Goal: Task Accomplishment & Management: Manage account settings

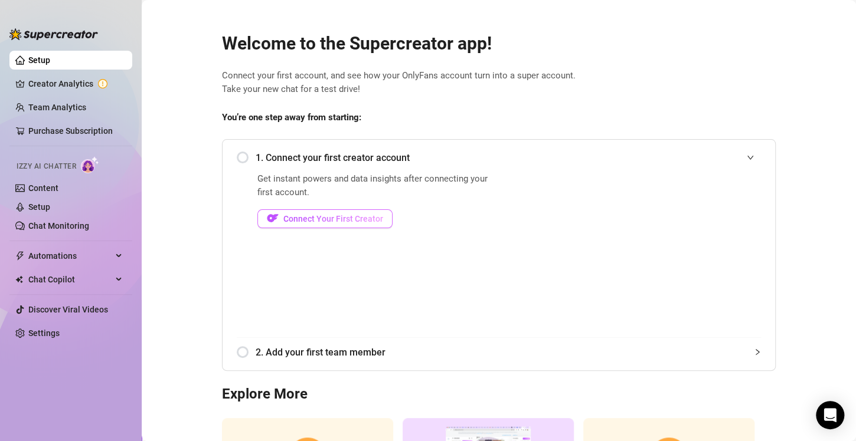
click at [327, 221] on span "Connect Your First Creator" at bounding box center [333, 218] width 100 height 9
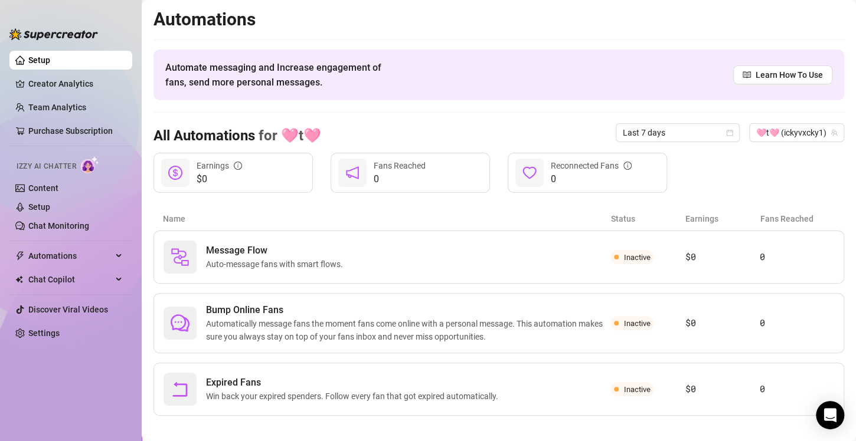
scroll to position [9, 0]
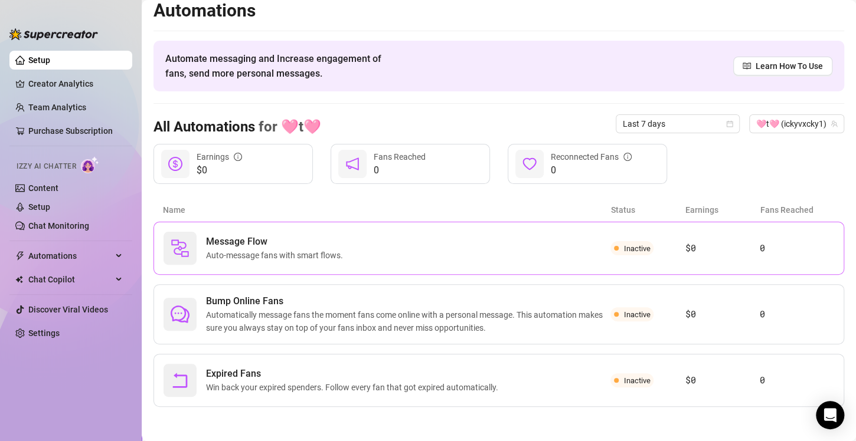
click at [351, 254] on div "Message Flow Auto-message fans with smart flows." at bounding box center [386, 248] width 447 height 33
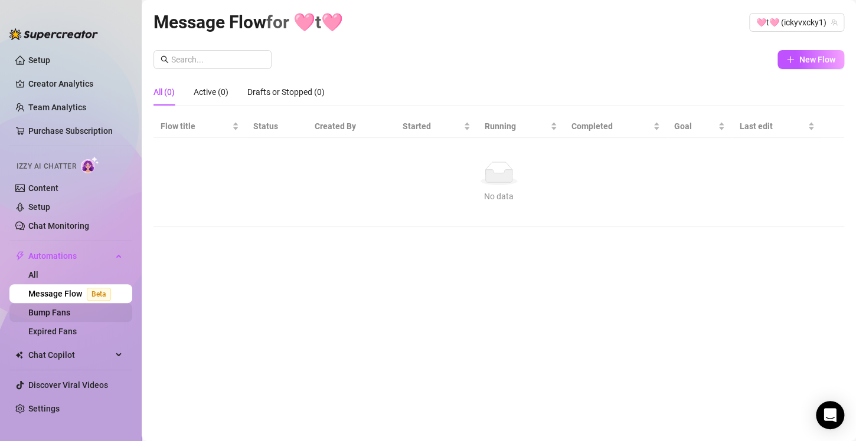
click at [61, 308] on link "Bump Fans" at bounding box center [49, 312] width 42 height 9
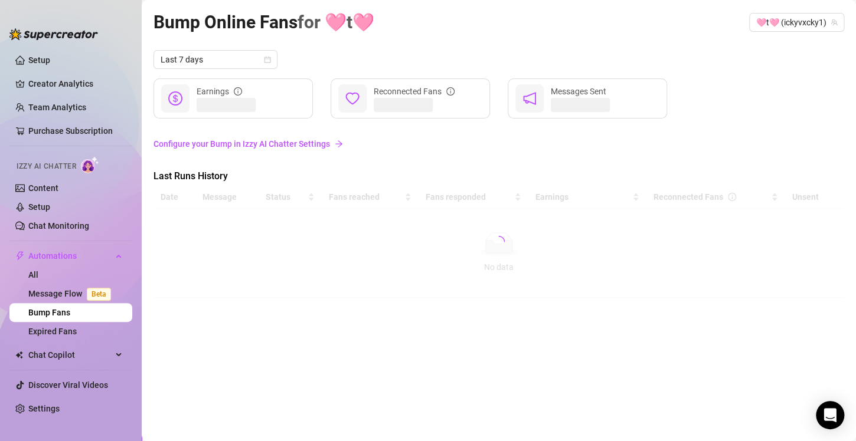
click at [266, 140] on link "Configure your Bump in Izzy AI Chatter Settings" at bounding box center [498, 144] width 691 height 13
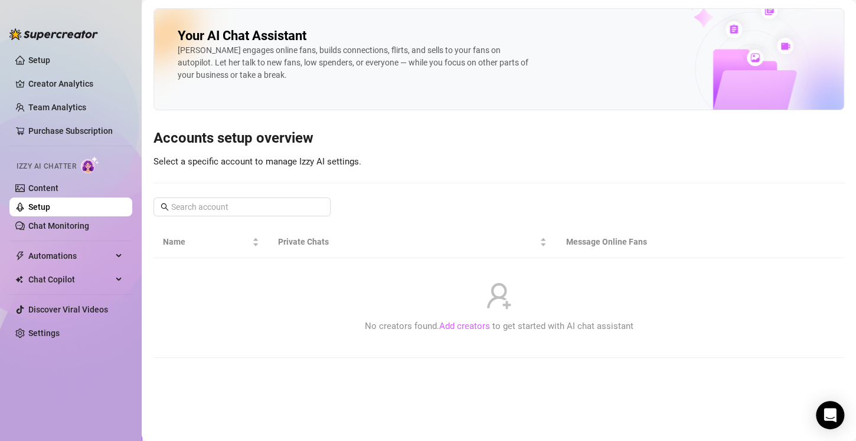
click at [469, 328] on link "Add creators" at bounding box center [464, 326] width 51 height 11
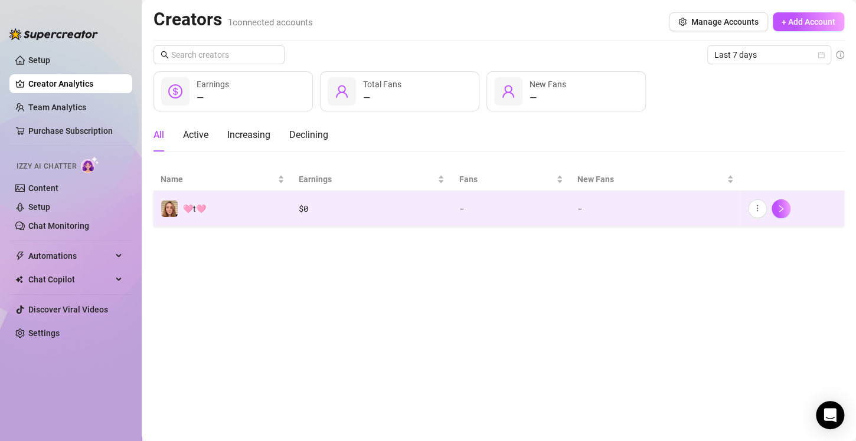
click at [231, 214] on td "🩷t🩷" at bounding box center [222, 208] width 138 height 35
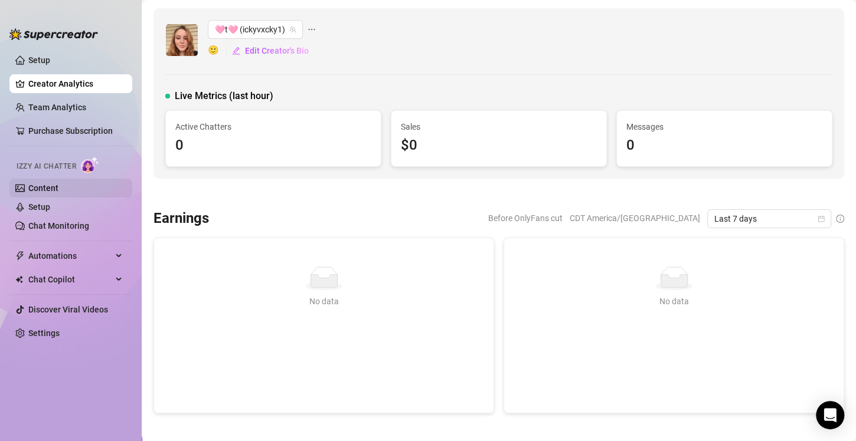
click at [40, 193] on link "Content" at bounding box center [43, 188] width 30 height 9
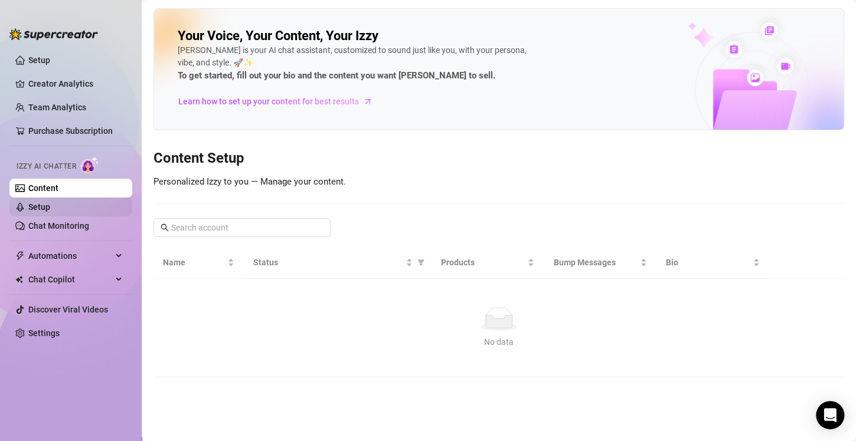
click at [42, 211] on link "Setup" at bounding box center [39, 206] width 22 height 9
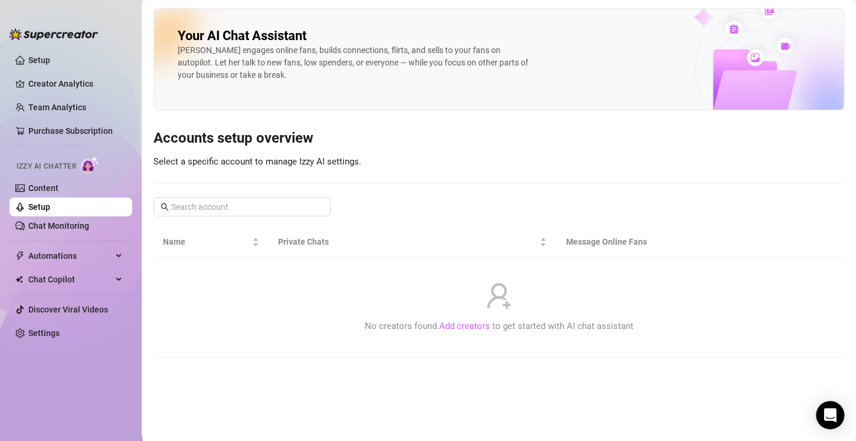
click at [462, 326] on link "Add creators" at bounding box center [464, 326] width 51 height 11
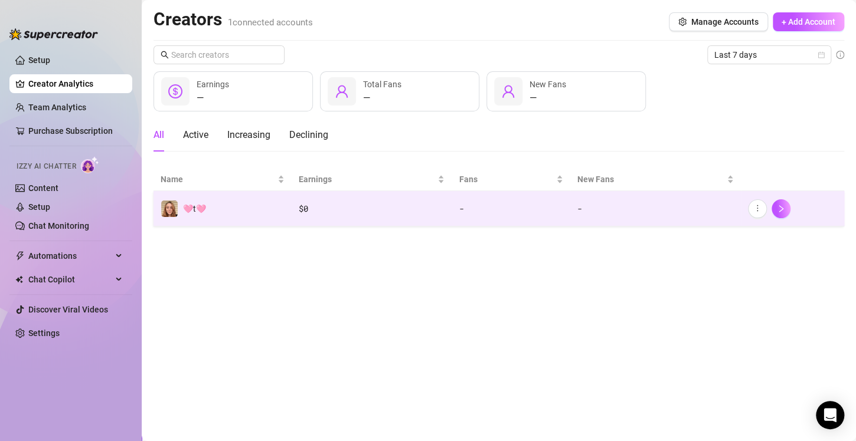
click at [240, 218] on td "🩷t🩷" at bounding box center [222, 208] width 138 height 35
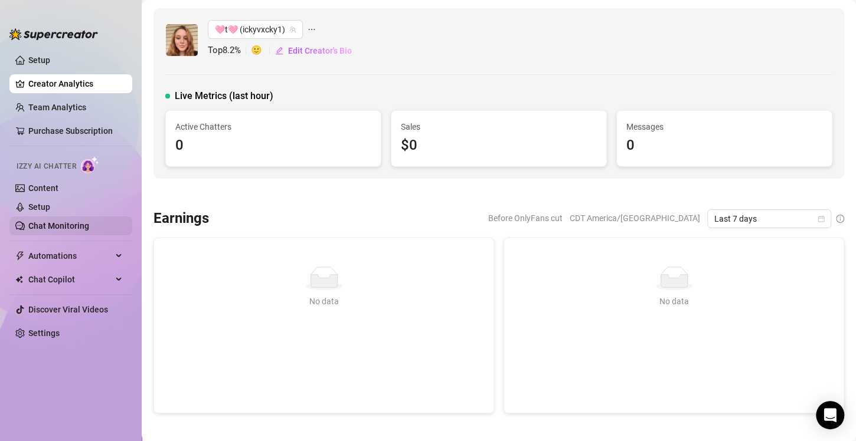
click at [63, 225] on link "Chat Monitoring" at bounding box center [58, 225] width 61 height 9
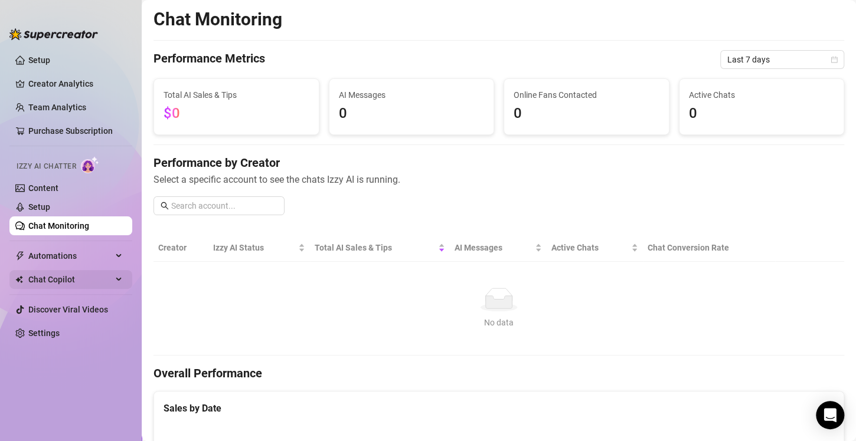
click at [68, 275] on span "Chat Copilot" at bounding box center [70, 279] width 84 height 19
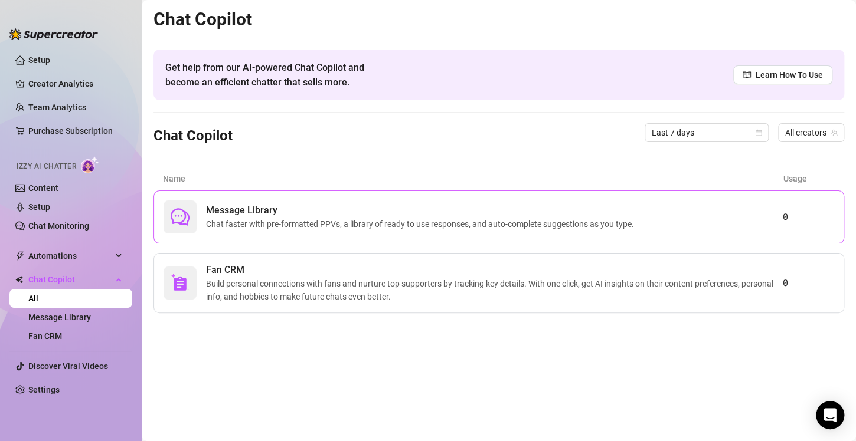
click at [261, 228] on span "Chat faster with pre-formatted PPVs, a library of ready to use responses, and a…" at bounding box center [422, 224] width 433 height 13
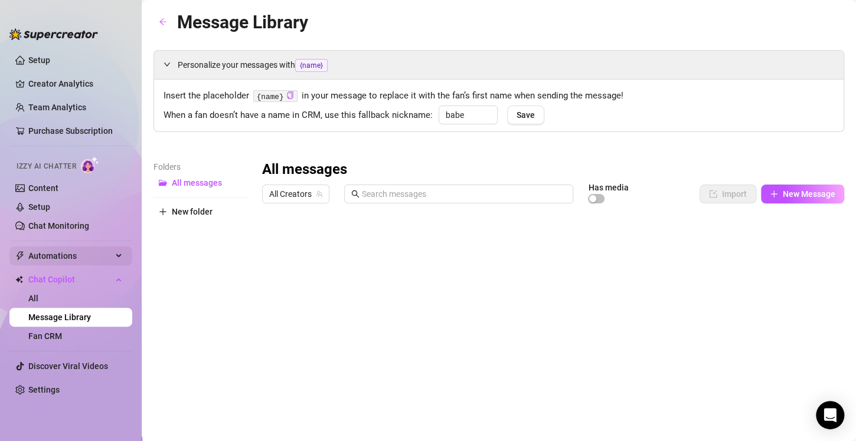
click at [68, 261] on span "Automations" at bounding box center [70, 256] width 84 height 19
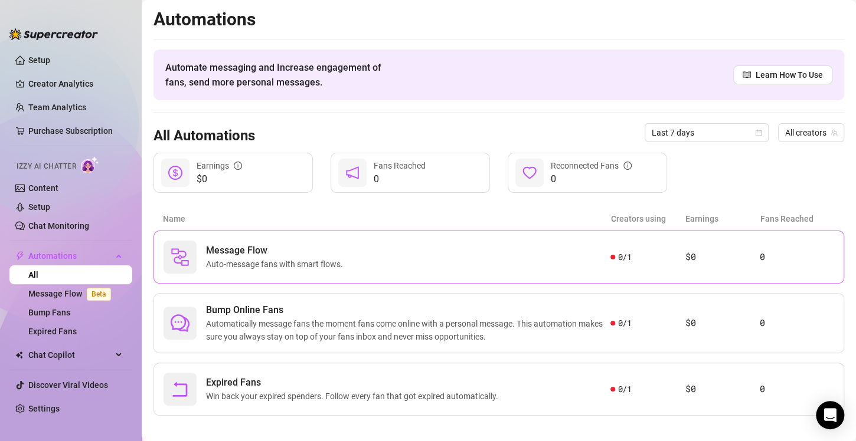
click at [271, 263] on span "Auto-message fans with smart flows." at bounding box center [277, 264] width 142 height 13
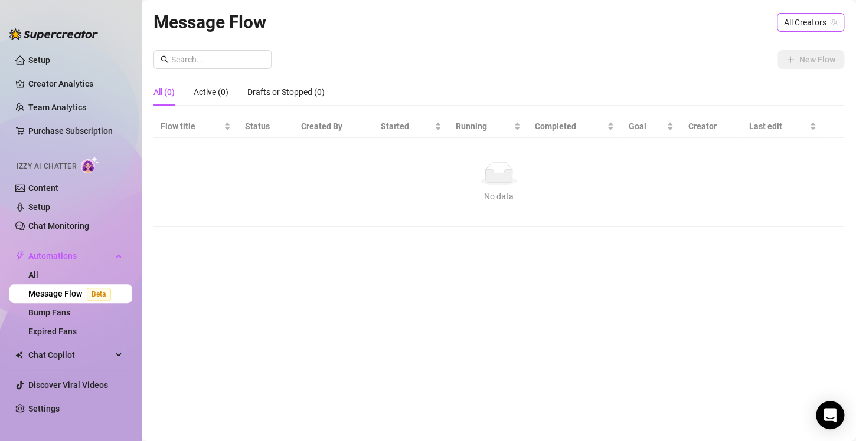
click at [804, 20] on span "All Creators" at bounding box center [810, 23] width 53 height 18
click at [800, 66] on span "( ickyvxcky1 )" at bounding box center [811, 65] width 45 height 13
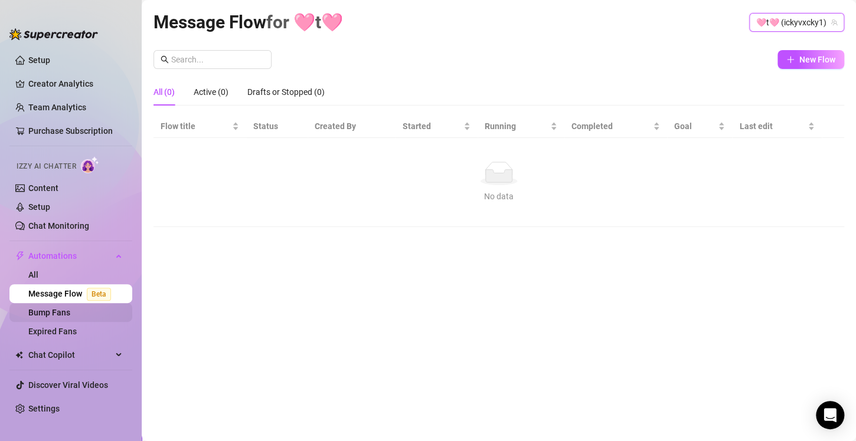
click at [51, 313] on link "Bump Fans" at bounding box center [49, 312] width 42 height 9
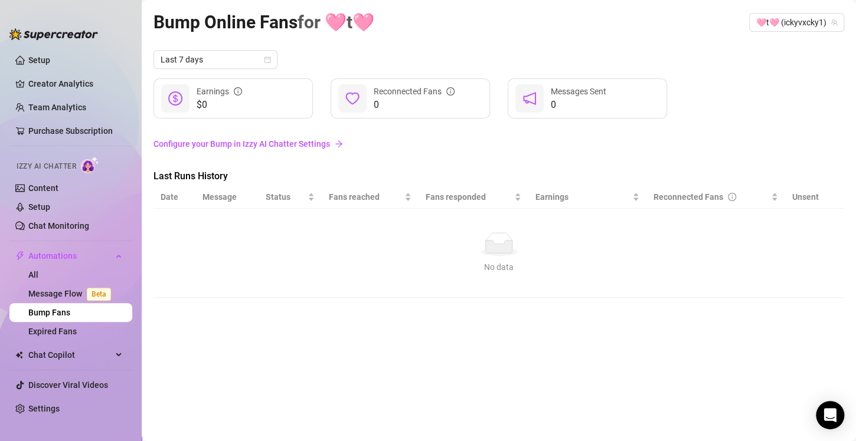
click at [277, 141] on link "Configure your Bump in Izzy AI Chatter Settings" at bounding box center [498, 144] width 691 height 13
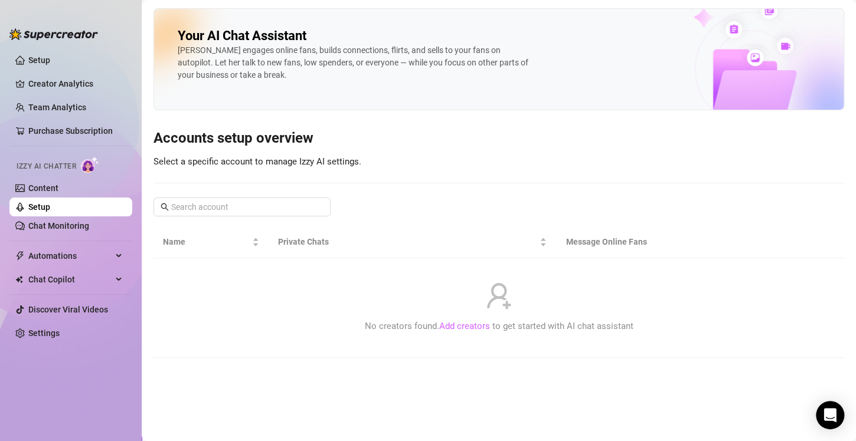
click at [472, 329] on link "Add creators" at bounding box center [464, 326] width 51 height 11
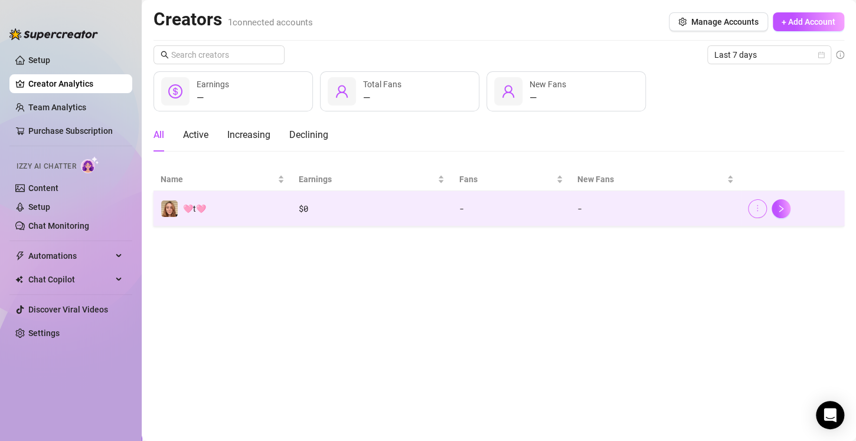
click at [755, 212] on icon "more" at bounding box center [757, 208] width 8 height 8
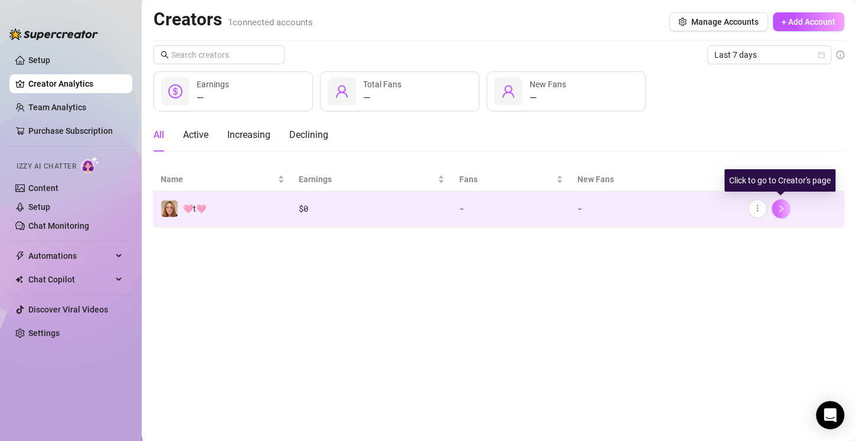
click at [787, 211] on button "button" at bounding box center [780, 208] width 19 height 19
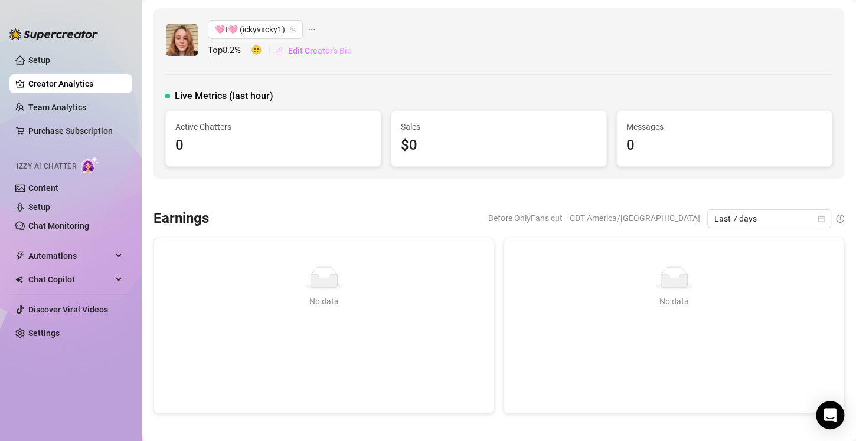
click at [328, 51] on span "Edit Creator's Bio" at bounding box center [320, 50] width 64 height 9
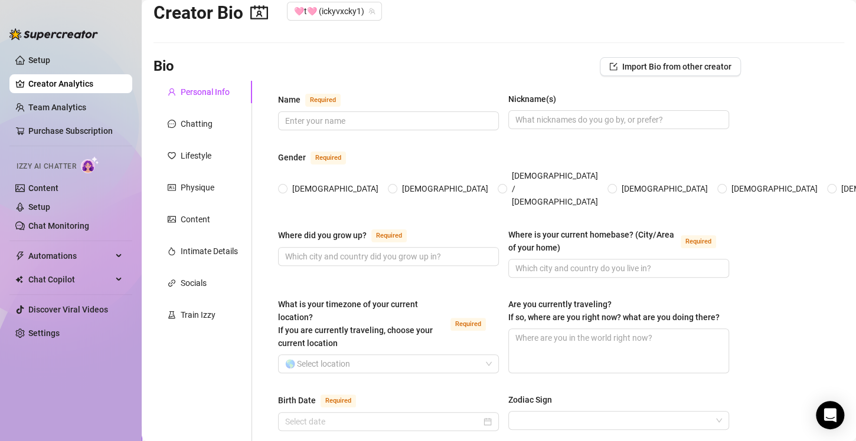
scroll to position [24, 0]
click at [337, 123] on input "Name Required" at bounding box center [387, 120] width 204 height 13
type input "t"
click at [281, 186] on input "[DEMOGRAPHIC_DATA]" at bounding box center [283, 190] width 5 height 8
radio input "true"
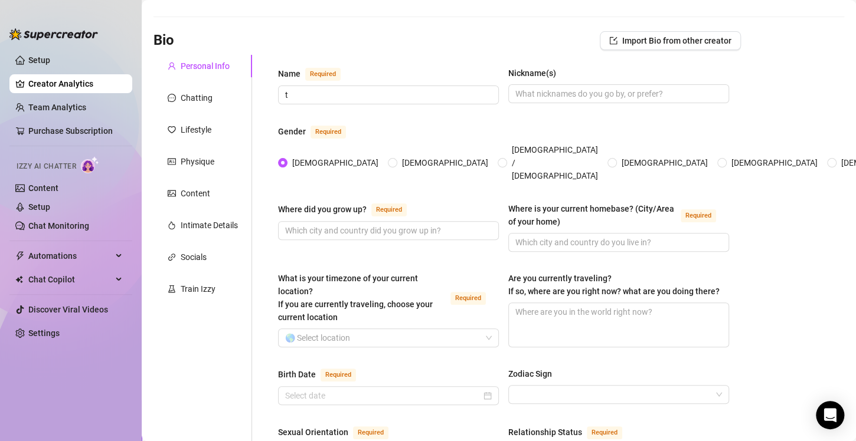
scroll to position [0, 0]
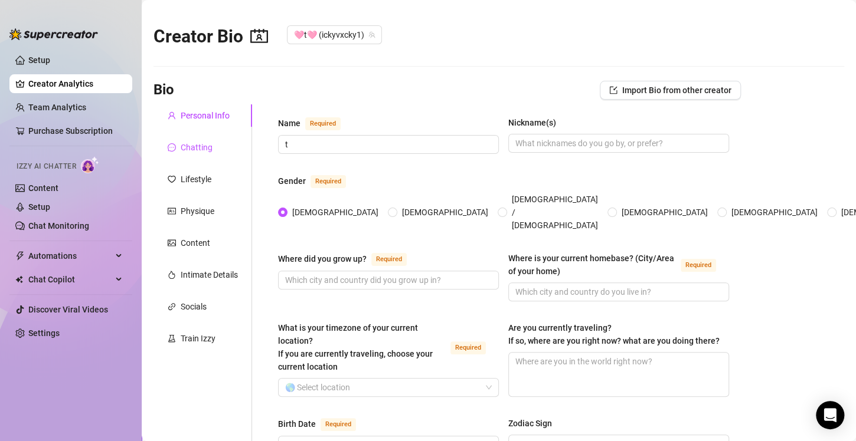
click at [199, 143] on div "Chatting" at bounding box center [197, 147] width 32 height 13
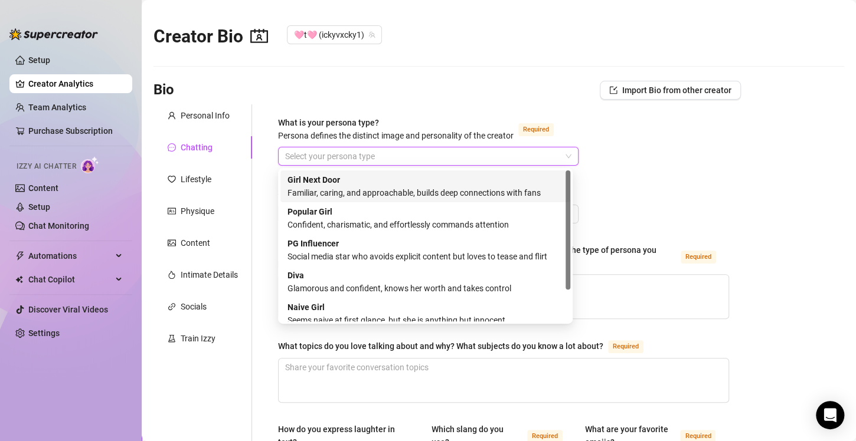
click at [295, 153] on input "What is your persona type? [PERSON_NAME] defines the distinct image and persona…" at bounding box center [423, 157] width 276 height 18
click at [391, 191] on div "Familiar, caring, and approachable, builds deep connections with fans" at bounding box center [425, 193] width 276 height 13
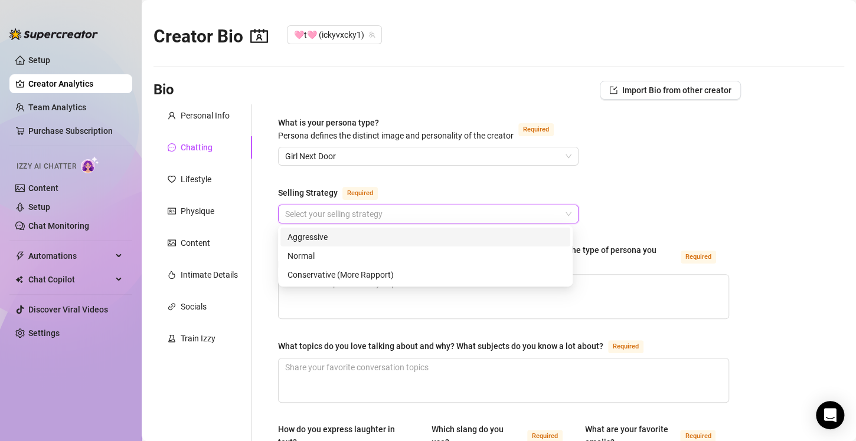
click at [419, 211] on input "Selling Strategy Required" at bounding box center [423, 214] width 276 height 18
click at [407, 253] on div "Normal" at bounding box center [425, 256] width 276 height 13
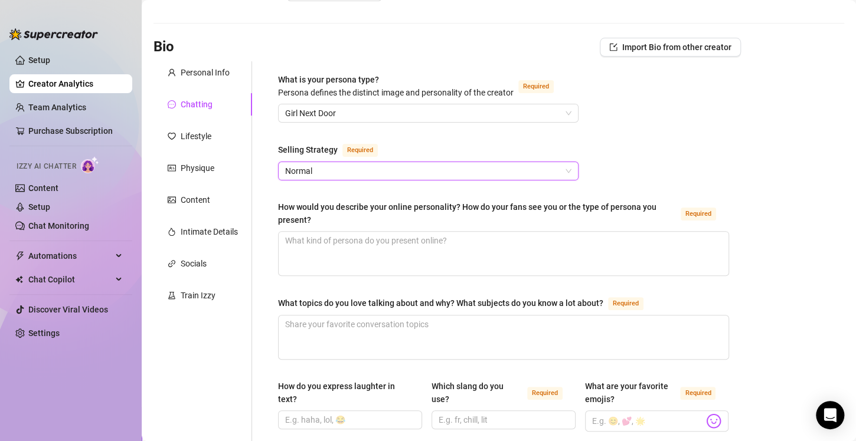
scroll to position [42, 0]
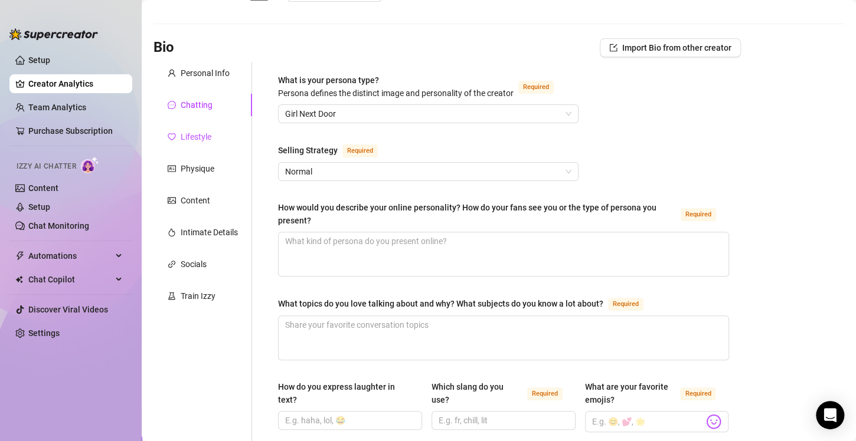
click at [186, 133] on div "Lifestyle" at bounding box center [196, 136] width 31 height 13
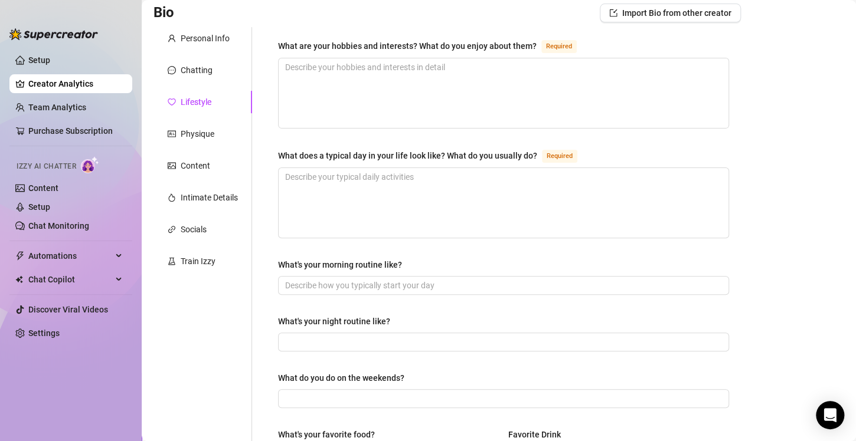
scroll to position [71, 0]
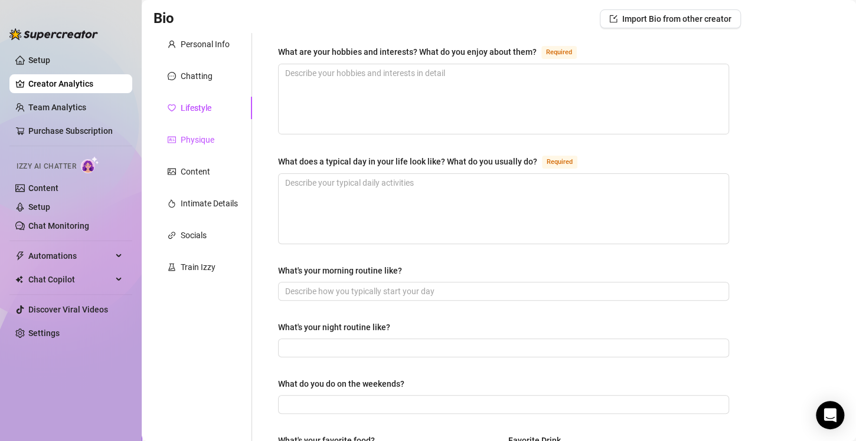
click at [196, 133] on div "Physique" at bounding box center [198, 139] width 34 height 13
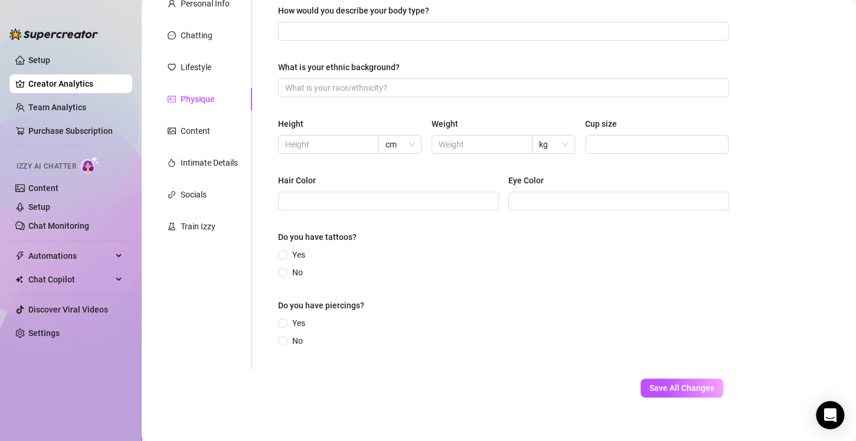
scroll to position [124, 0]
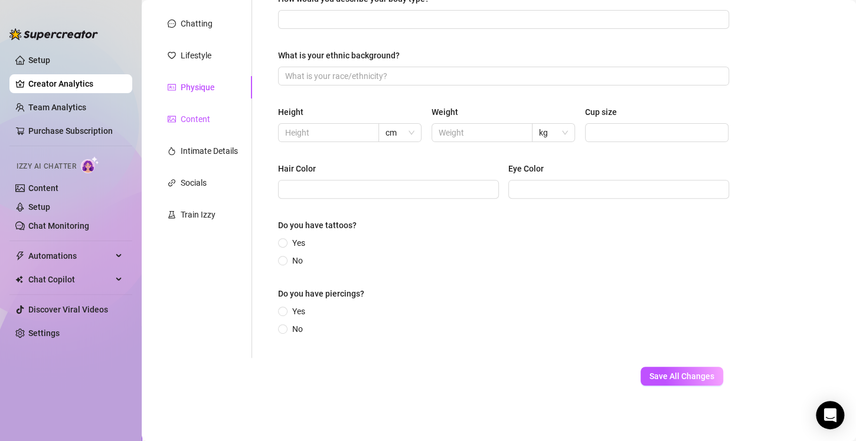
click at [193, 117] on div "Content" at bounding box center [196, 119] width 30 height 13
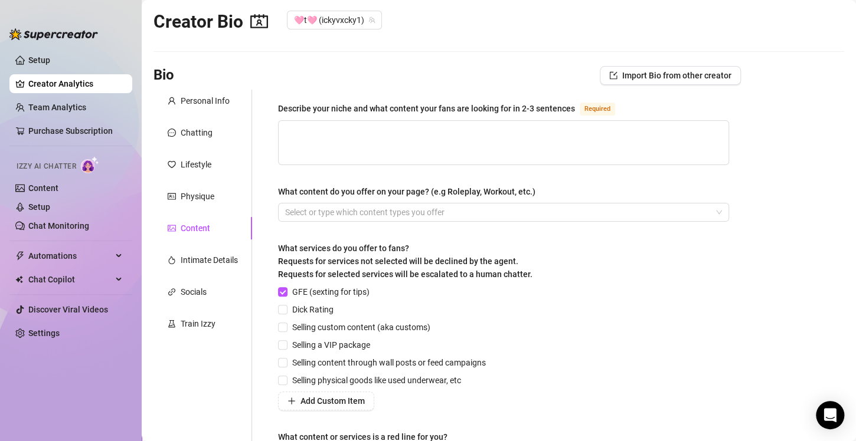
scroll to position [14, 0]
click at [282, 306] on input "Dick Rating" at bounding box center [282, 310] width 8 height 8
checkbox input "true"
click at [285, 328] on input "Selling custom content (aka customs)" at bounding box center [282, 327] width 8 height 8
checkbox input "true"
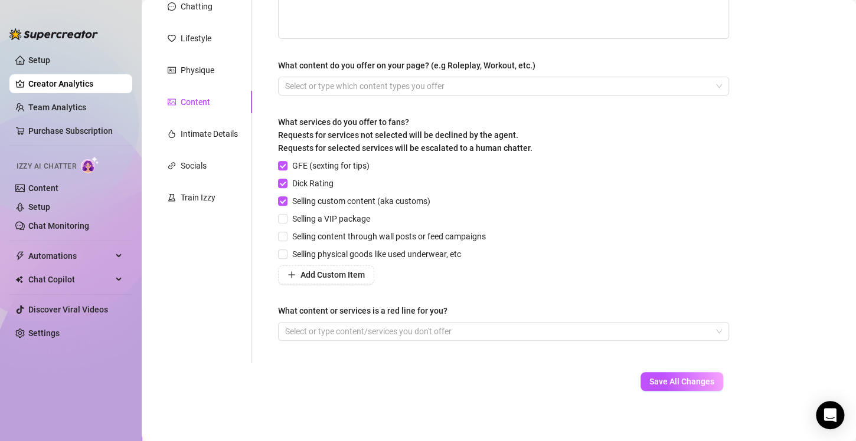
scroll to position [141, 0]
drag, startPoint x: 453, startPoint y: 332, endPoint x: 209, endPoint y: 333, distance: 244.3
click at [209, 333] on div "Personal Info Chatting Lifestyle Physique Content Intimate Details Socials Trai…" at bounding box center [202, 163] width 99 height 400
click at [215, 129] on div "Intimate Details" at bounding box center [209, 133] width 57 height 13
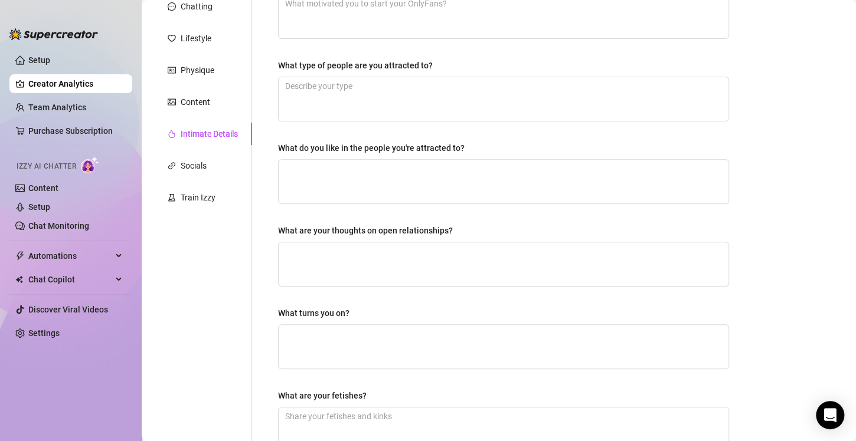
scroll to position [0, 0]
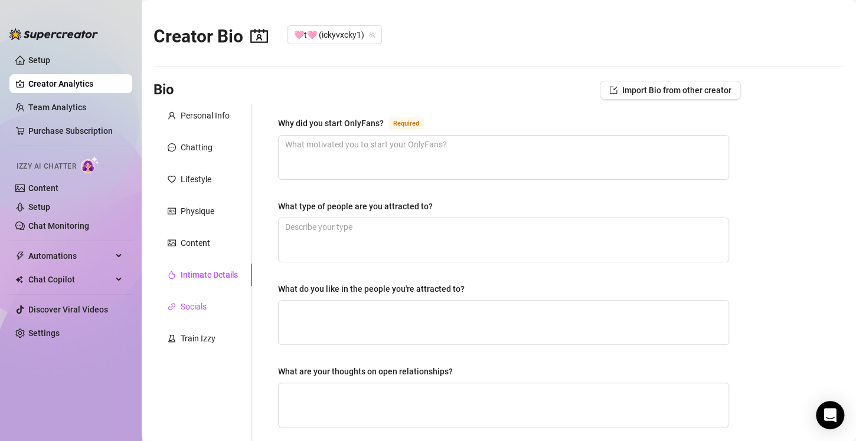
click at [198, 307] on div "Socials" at bounding box center [194, 306] width 26 height 13
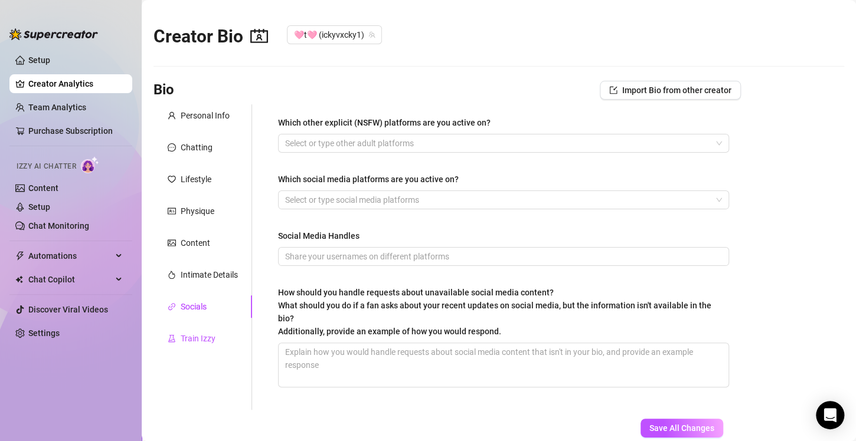
click at [190, 342] on div "Train Izzy" at bounding box center [198, 338] width 35 height 13
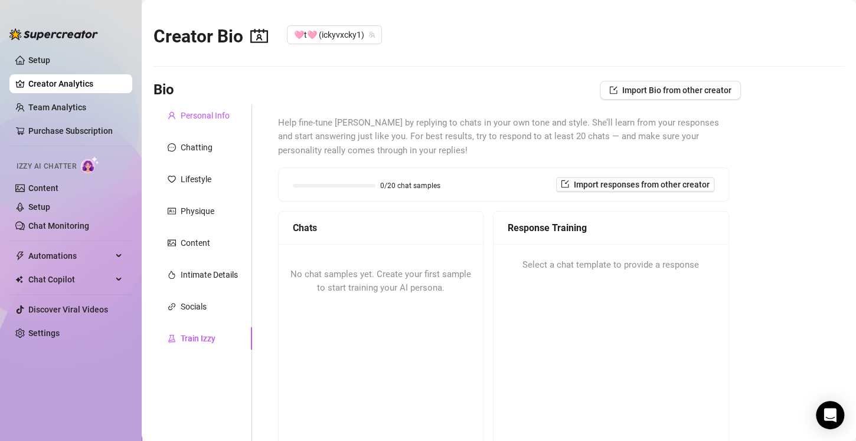
click at [205, 112] on div "Personal Info" at bounding box center [205, 115] width 49 height 13
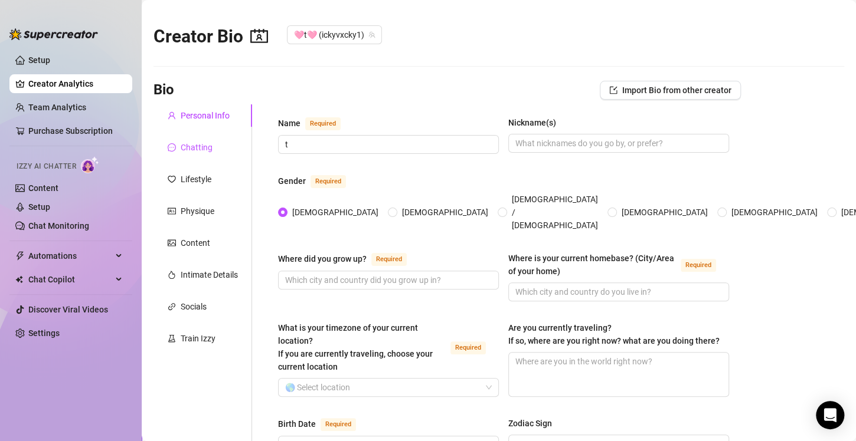
click at [181, 148] on div "Chatting" at bounding box center [197, 147] width 32 height 13
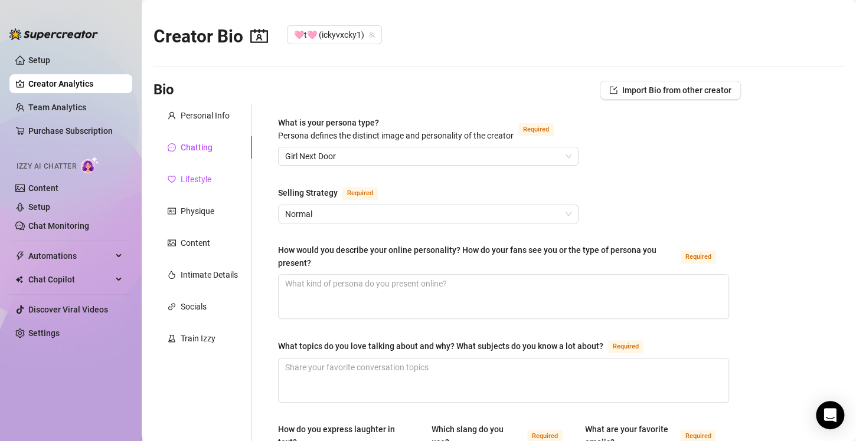
click at [202, 178] on div "Lifestyle" at bounding box center [196, 179] width 31 height 13
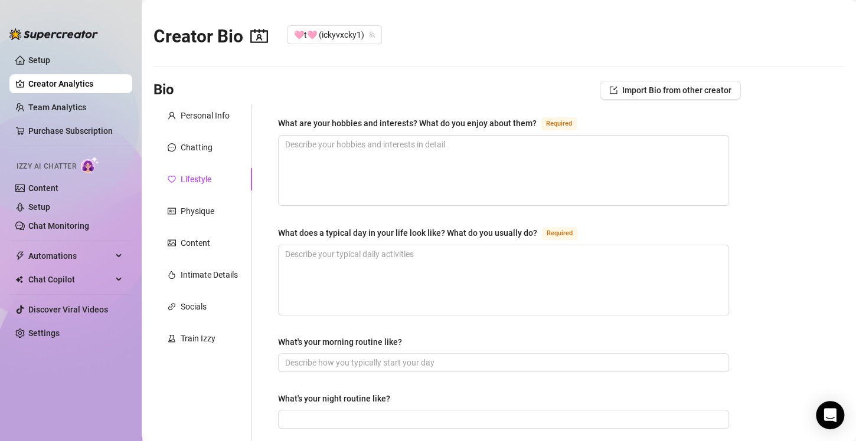
click at [69, 255] on span "Automations" at bounding box center [70, 256] width 84 height 19
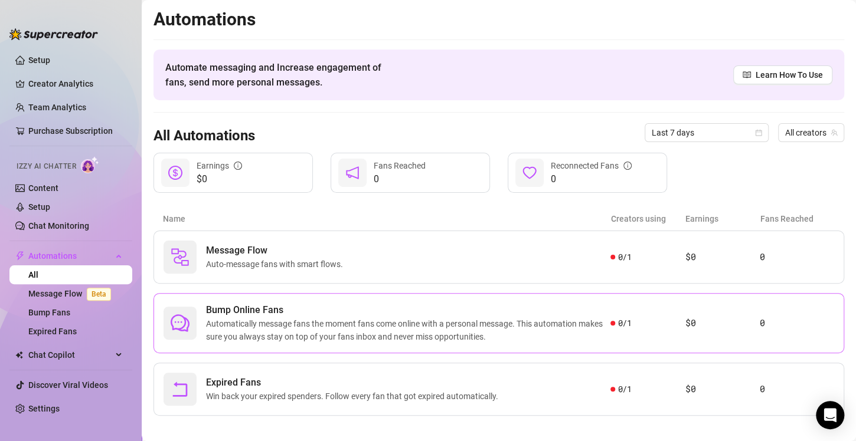
scroll to position [9, 0]
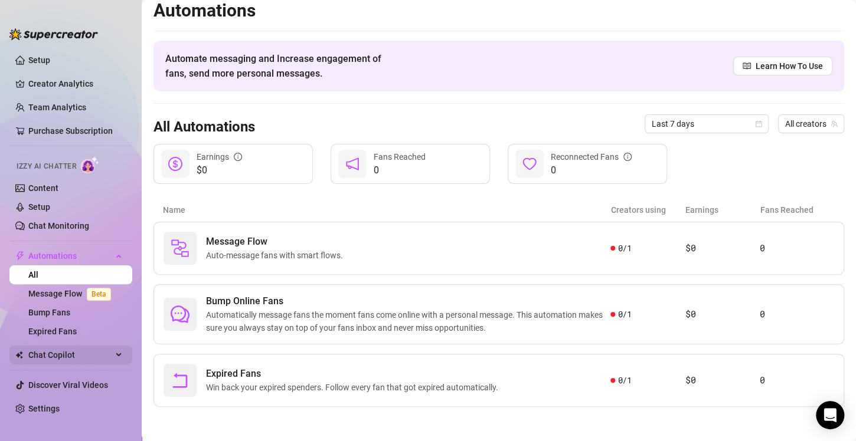
click at [63, 360] on span "Chat Copilot" at bounding box center [70, 355] width 84 height 19
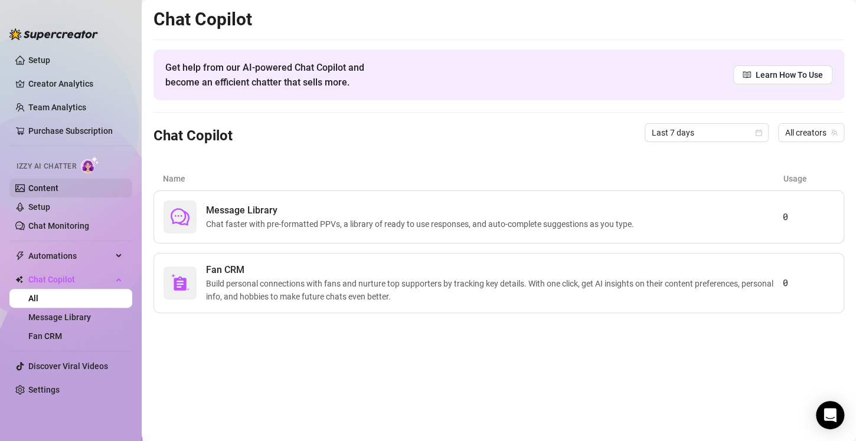
click at [58, 184] on link "Content" at bounding box center [43, 188] width 30 height 9
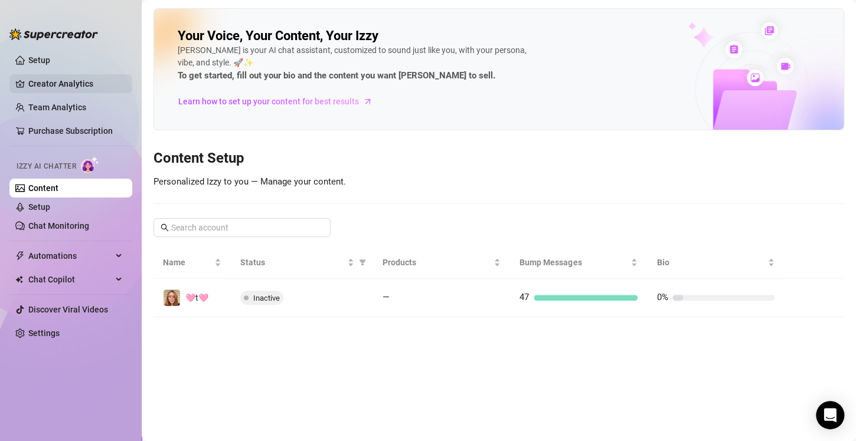
click at [68, 84] on link "Creator Analytics" at bounding box center [75, 83] width 94 height 19
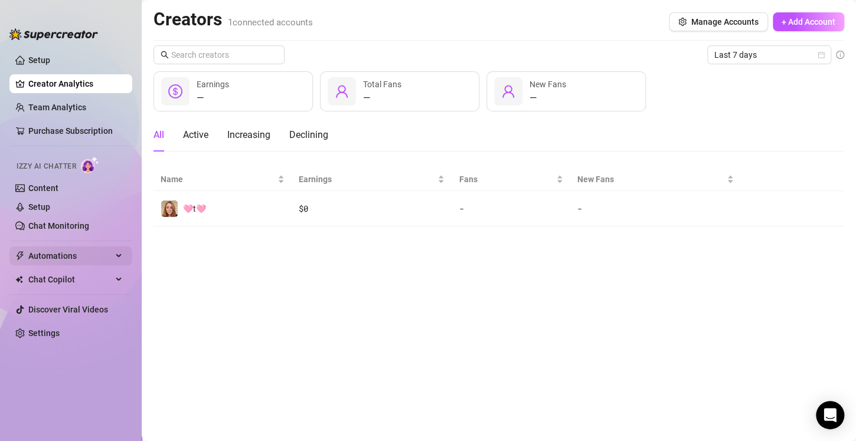
click at [80, 261] on span "Automations" at bounding box center [70, 256] width 84 height 19
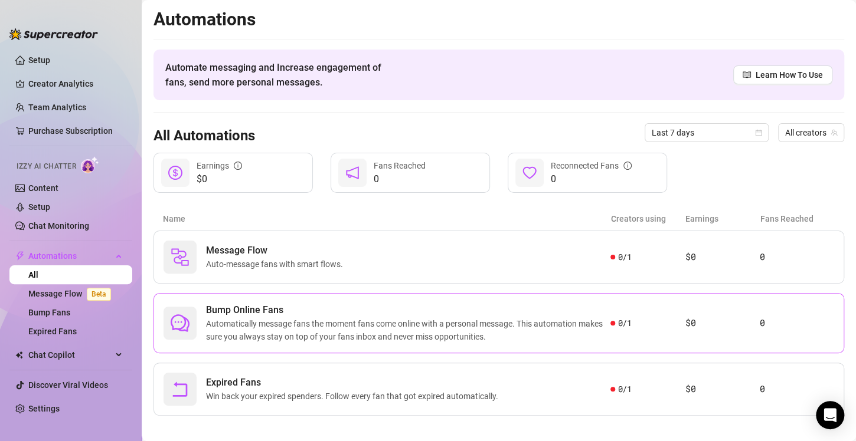
click at [368, 332] on span "Automatically message fans the moment fans come online with a personal message.…" at bounding box center [408, 331] width 404 height 26
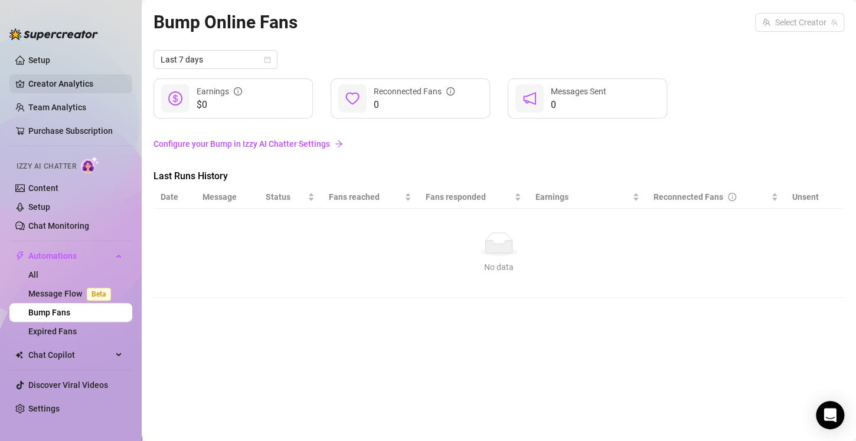
click at [48, 83] on link "Creator Analytics" at bounding box center [75, 83] width 94 height 19
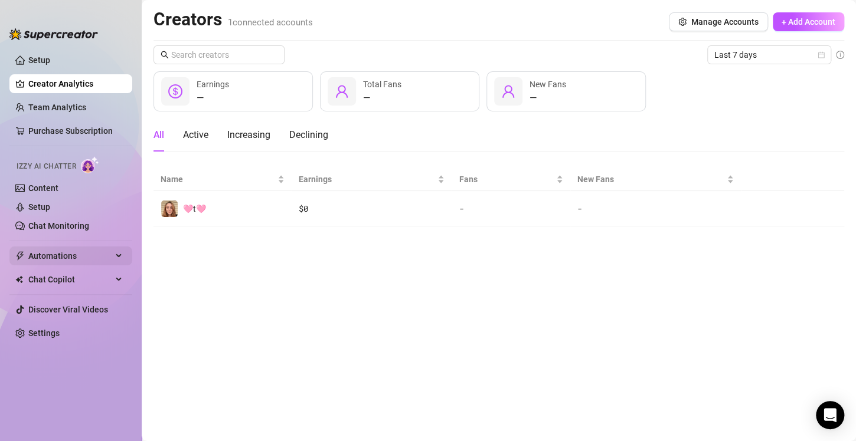
click at [84, 251] on span "Automations" at bounding box center [70, 256] width 84 height 19
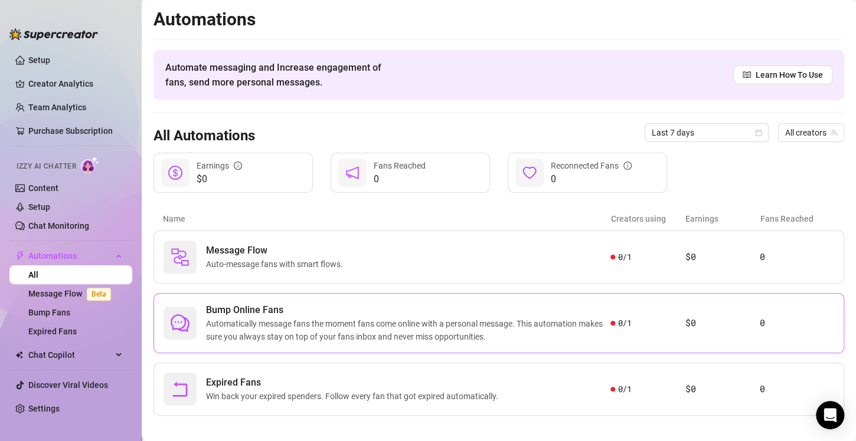
click at [306, 318] on span "Automatically message fans the moment fans come online with a personal message.…" at bounding box center [408, 331] width 404 height 26
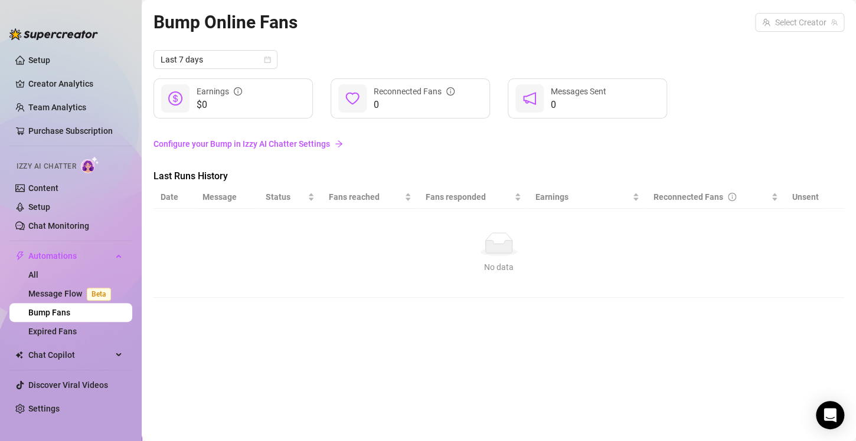
click at [258, 143] on link "Configure your Bump in Izzy AI Chatter Settings" at bounding box center [498, 144] width 691 height 13
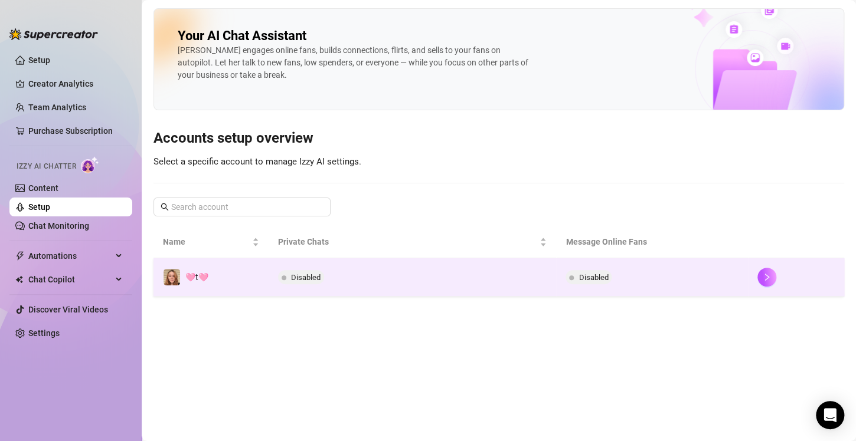
click at [297, 280] on span "Disabled" at bounding box center [306, 277] width 30 height 9
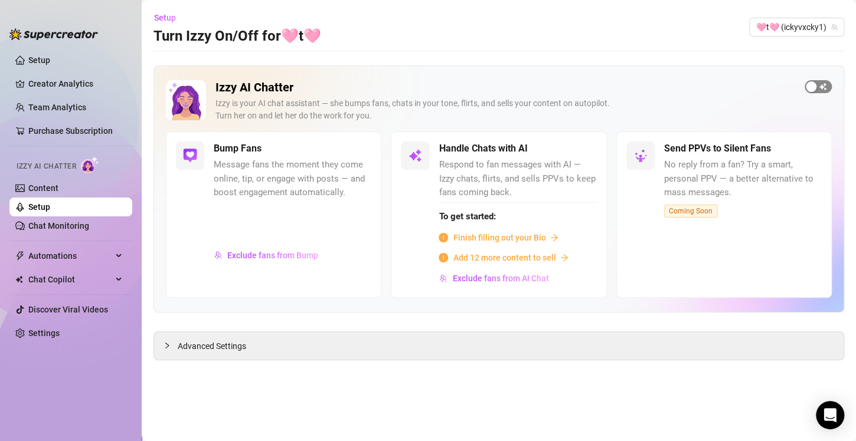
click at [812, 89] on div "button" at bounding box center [811, 86] width 11 height 11
click at [62, 229] on link "Chat Monitoring" at bounding box center [58, 225] width 61 height 9
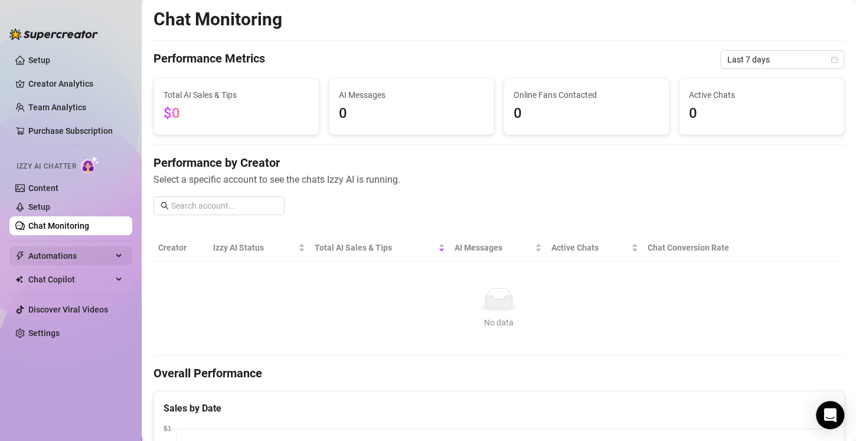
click at [73, 256] on span "Automations" at bounding box center [70, 256] width 84 height 19
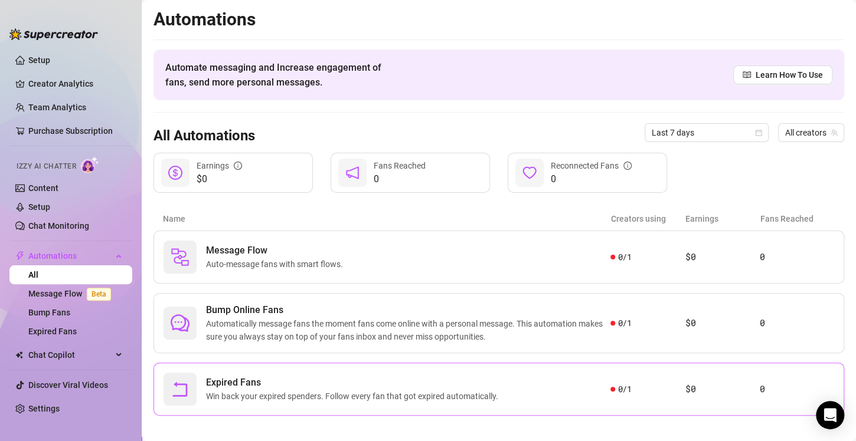
click at [315, 384] on span "Expired Fans" at bounding box center [354, 383] width 297 height 14
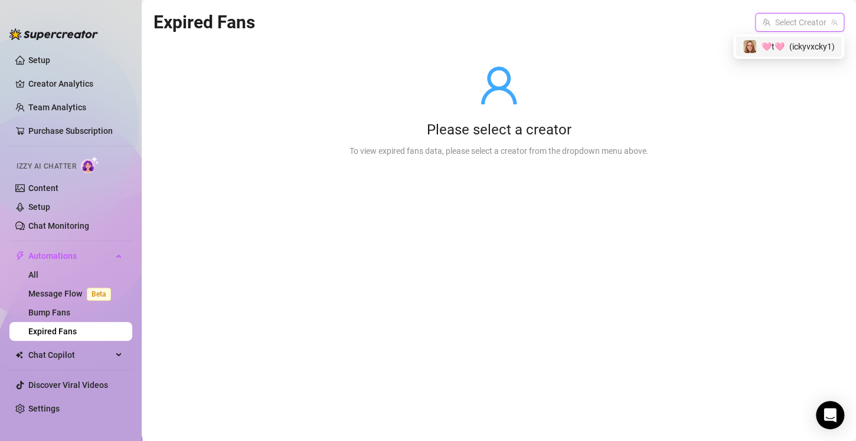
click at [797, 24] on input "search" at bounding box center [794, 23] width 64 height 18
click at [797, 44] on span "( ickyvxcky1 )" at bounding box center [811, 46] width 45 height 13
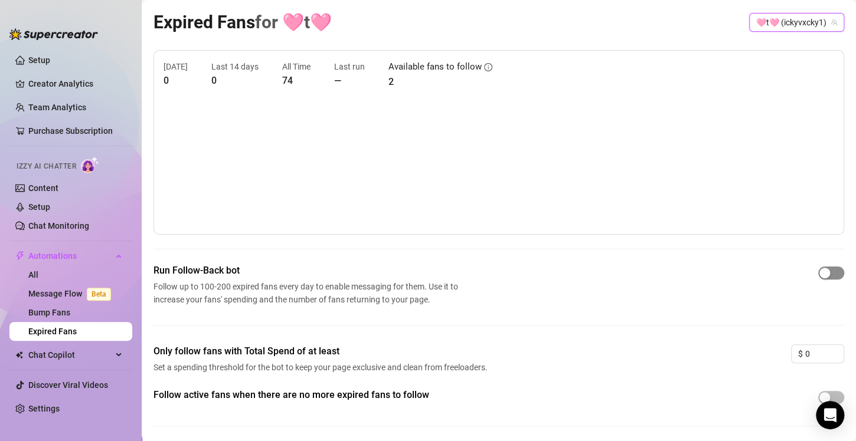
click at [819, 276] on div "button" at bounding box center [824, 273] width 11 height 11
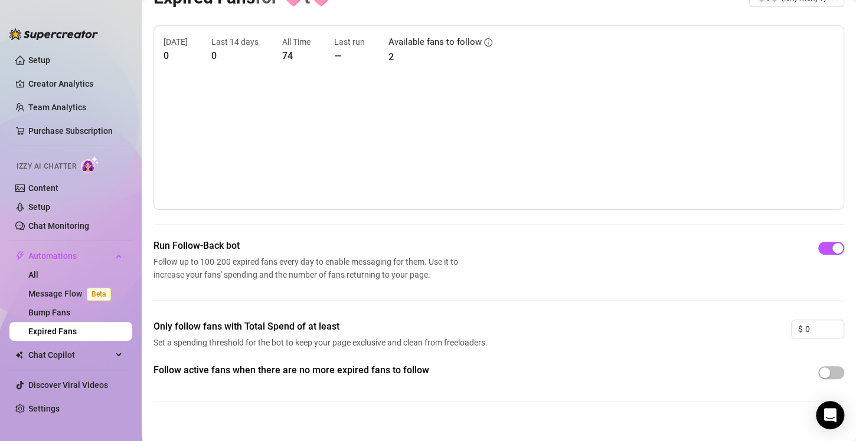
scroll to position [38, 0]
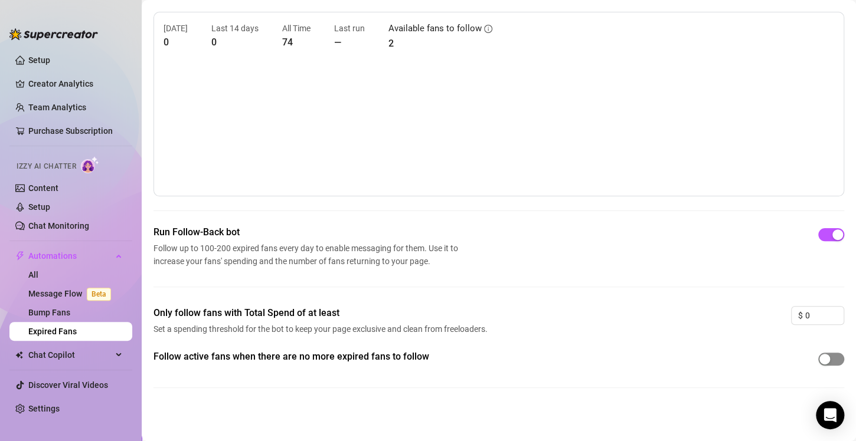
click at [819, 361] on div "button" at bounding box center [824, 359] width 11 height 11
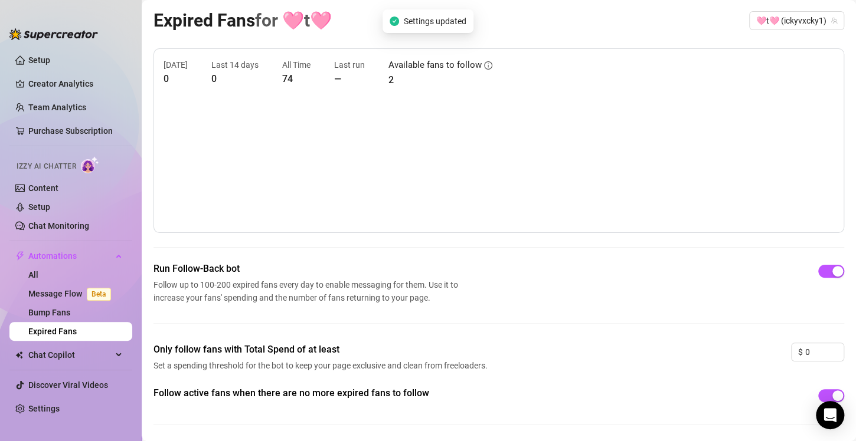
scroll to position [0, 0]
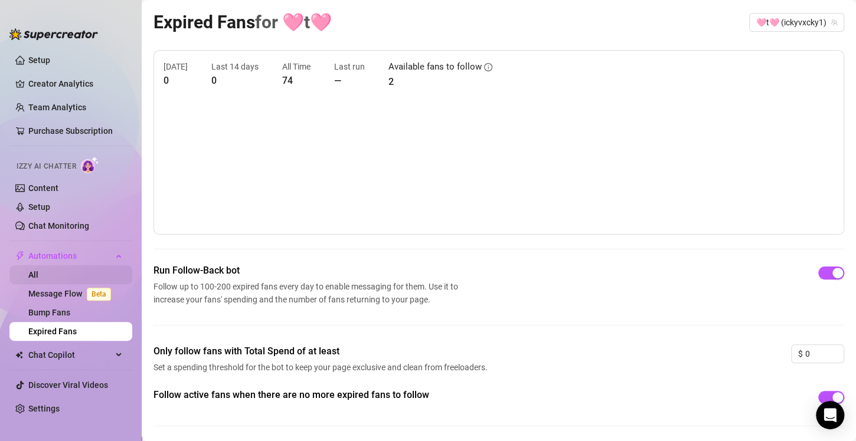
click at [38, 275] on link "All" at bounding box center [33, 274] width 10 height 9
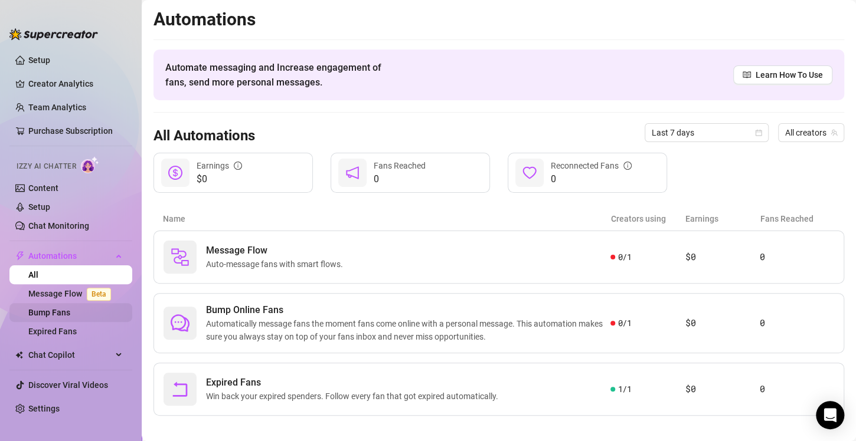
click at [57, 316] on link "Bump Fans" at bounding box center [49, 312] width 42 height 9
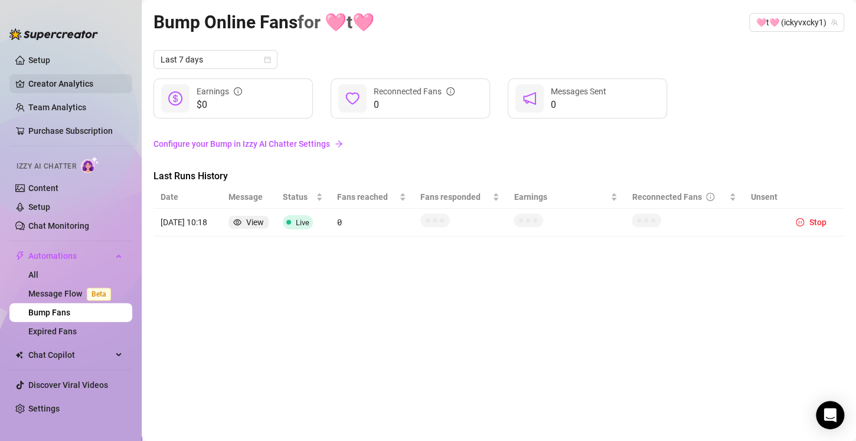
click at [69, 87] on link "Creator Analytics" at bounding box center [75, 83] width 94 height 19
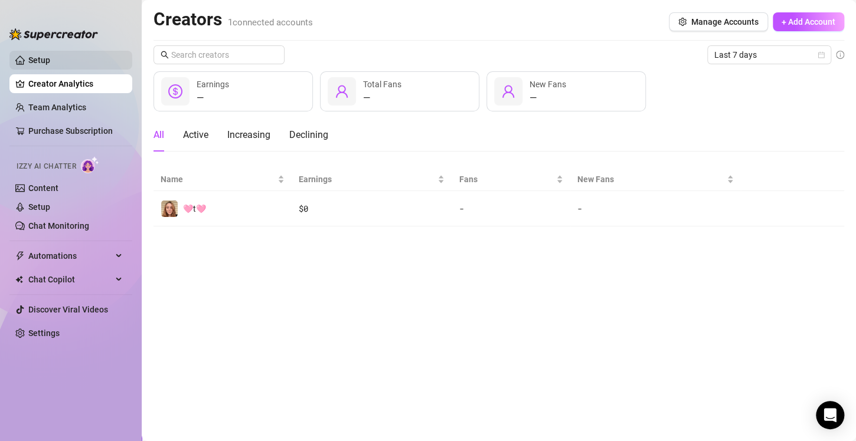
click at [50, 63] on link "Setup" at bounding box center [39, 59] width 22 height 9
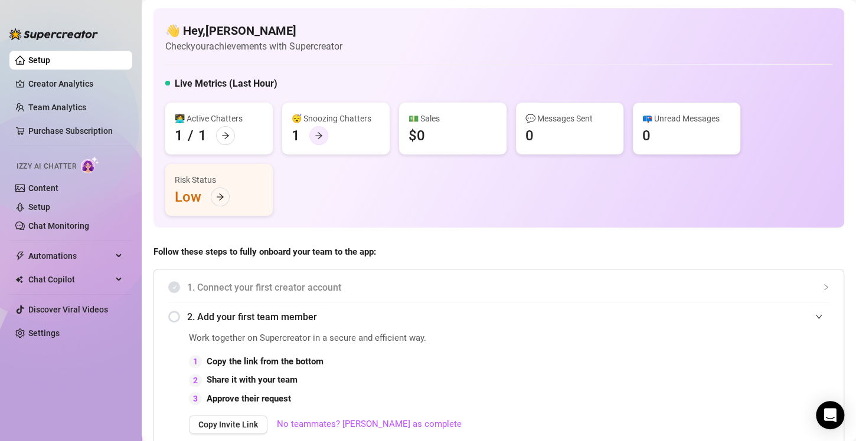
click at [323, 137] on div at bounding box center [318, 135] width 19 height 19
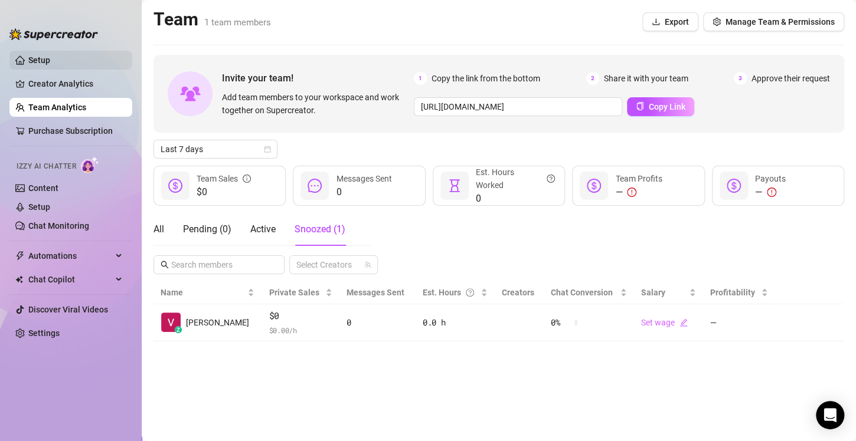
click at [50, 60] on link "Setup" at bounding box center [39, 59] width 22 height 9
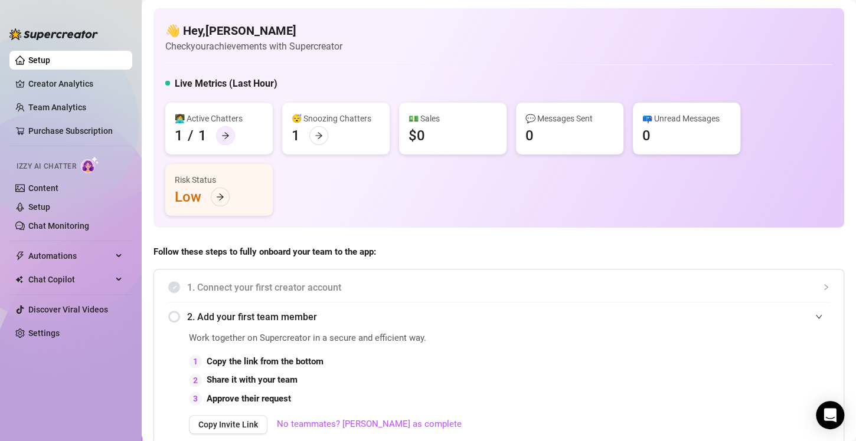
click at [224, 133] on icon "arrow-right" at bounding box center [225, 136] width 8 height 8
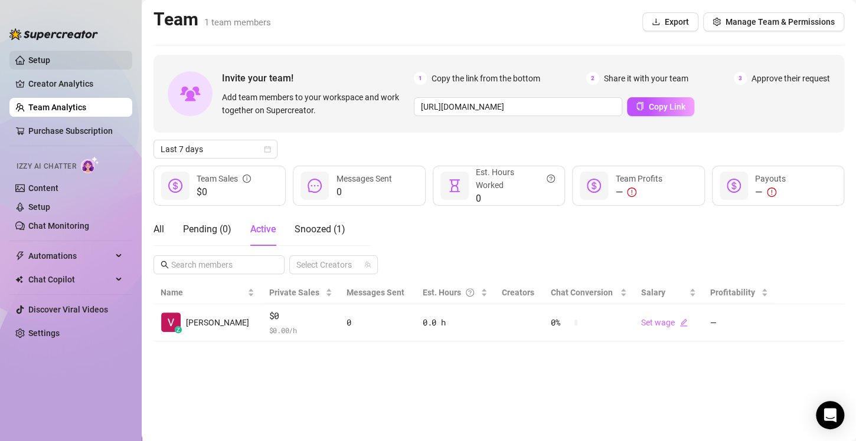
click at [49, 60] on link "Setup" at bounding box center [39, 59] width 22 height 9
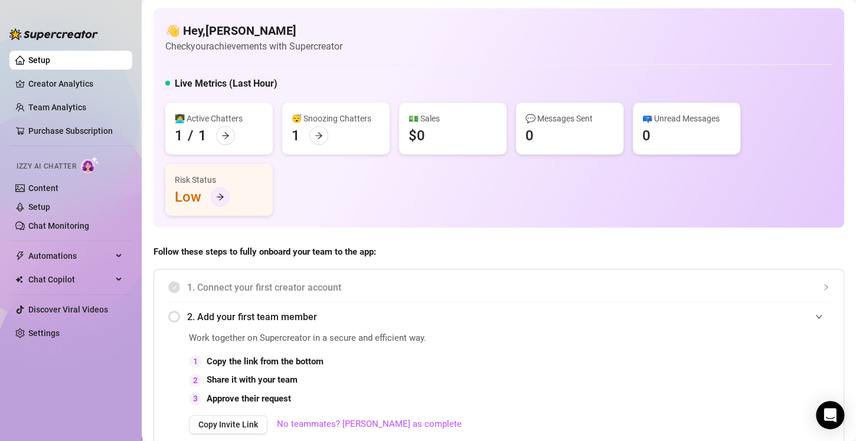
click at [216, 197] on icon "arrow-right" at bounding box center [220, 197] width 8 height 8
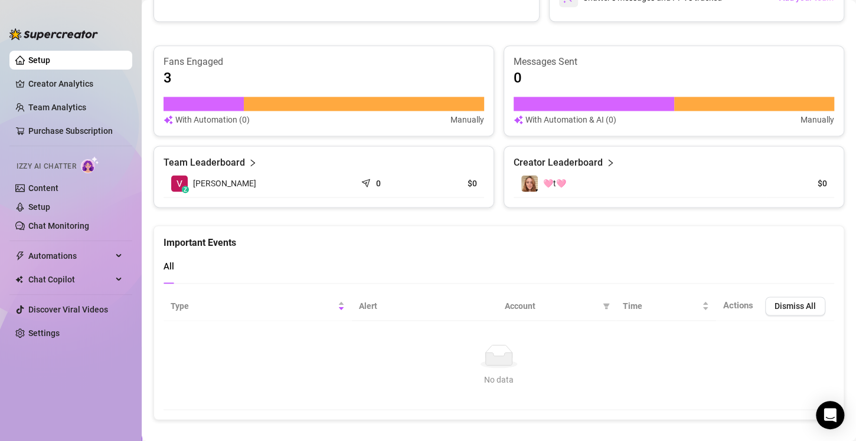
scroll to position [715, 0]
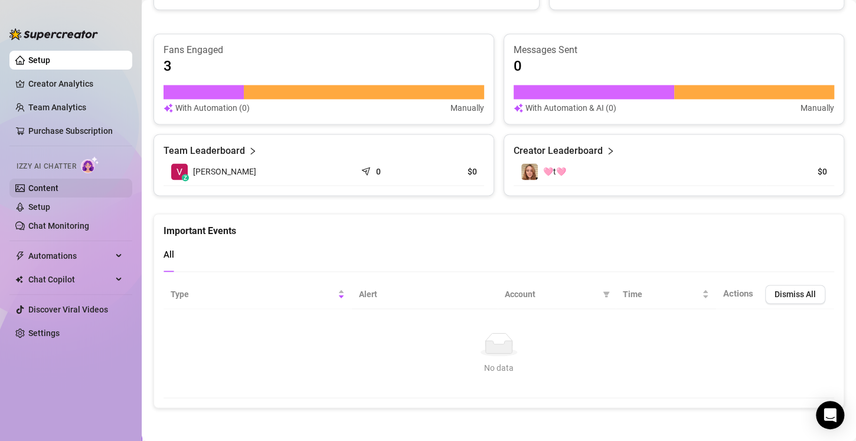
click at [44, 186] on link "Content" at bounding box center [43, 188] width 30 height 9
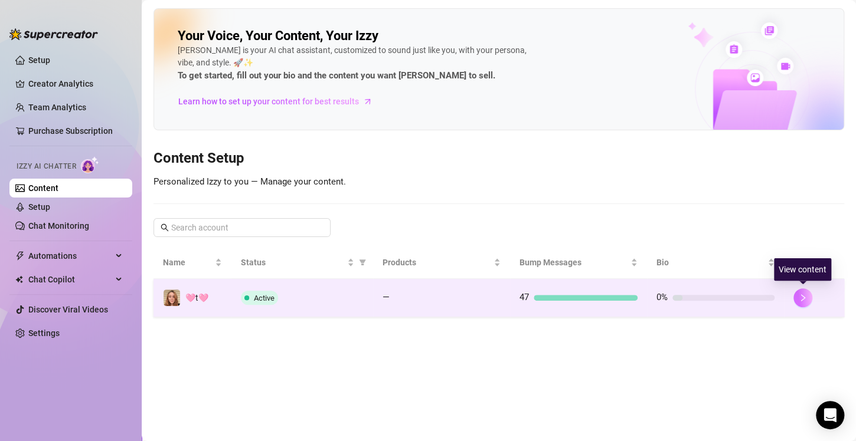
click at [804, 305] on button "button" at bounding box center [802, 298] width 19 height 19
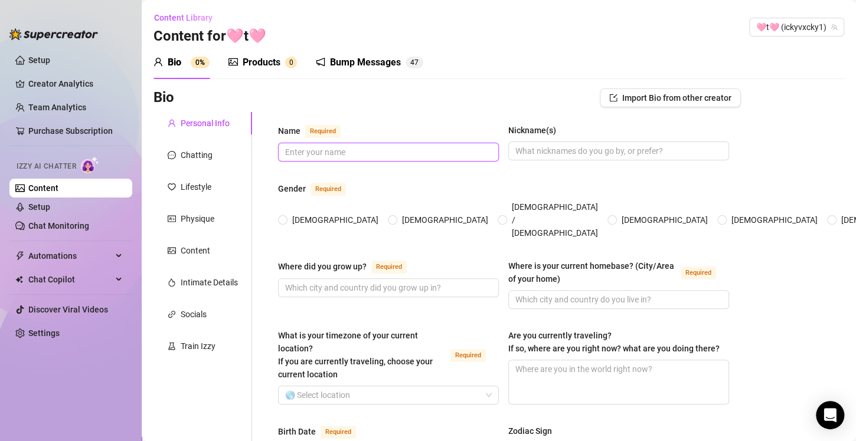
click at [345, 153] on input "Name Required" at bounding box center [387, 152] width 204 height 13
type input "t"
click at [284, 217] on input "[DEMOGRAPHIC_DATA]" at bounding box center [283, 221] width 5 height 8
radio input "true"
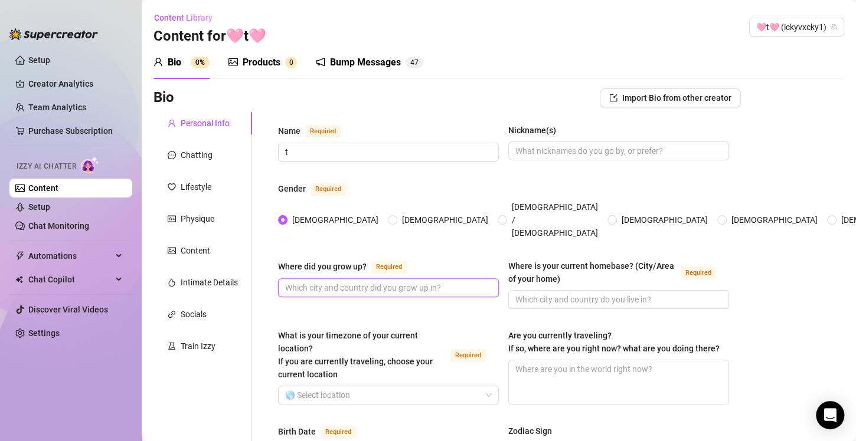
click at [335, 282] on input "Where did you grow up? Required" at bounding box center [387, 288] width 204 height 13
type input "Arkansas, USA"
click at [547, 293] on input "Where is your current homebase? (City/Area of your home) Required" at bounding box center [617, 299] width 204 height 13
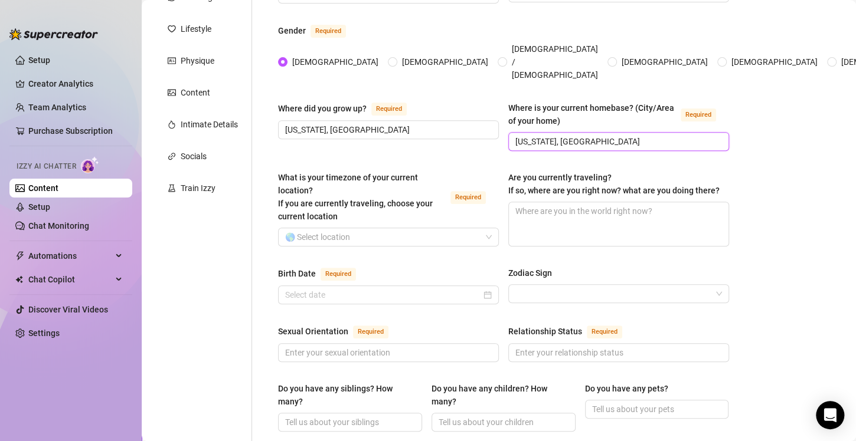
scroll to position [177, 0]
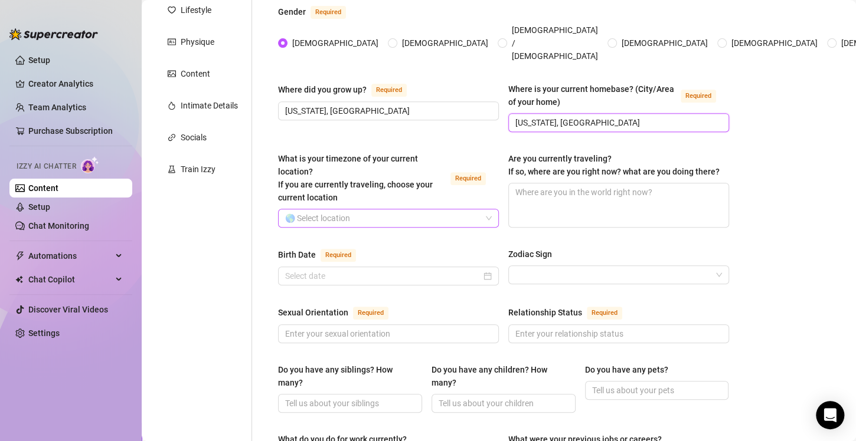
type input "Arkansas, USA"
click at [385, 210] on input "What is your timezone of your current location? If you are currently traveling,…" at bounding box center [383, 219] width 196 height 18
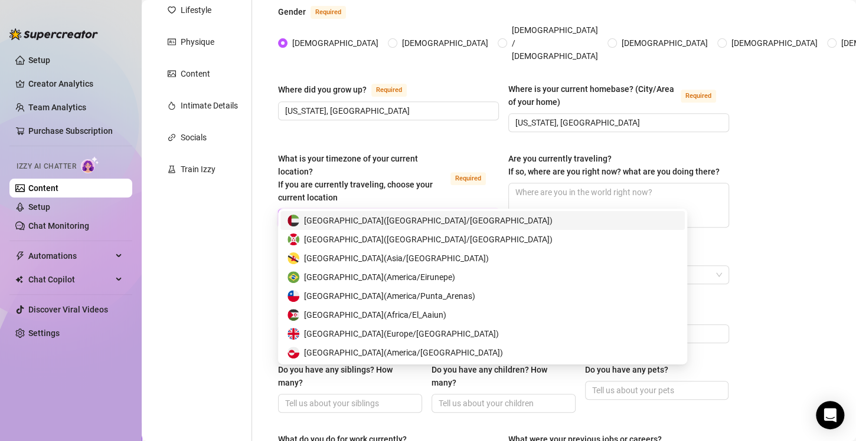
type input "uni"
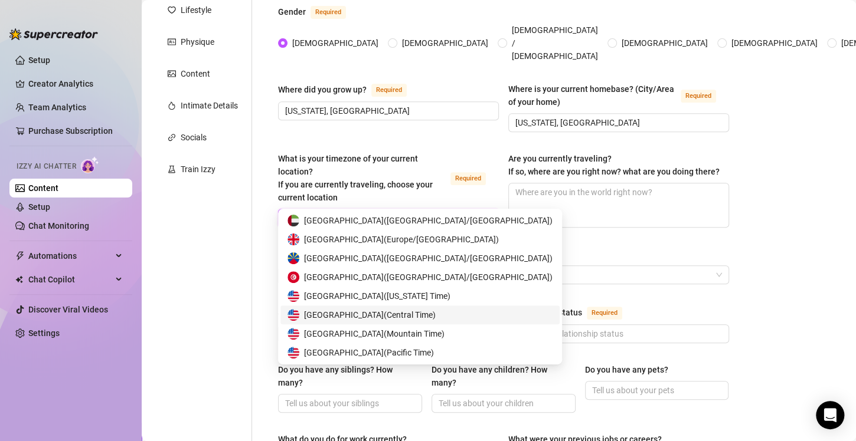
click at [424, 319] on span "United States of America ( Central Time )" at bounding box center [370, 315] width 132 height 13
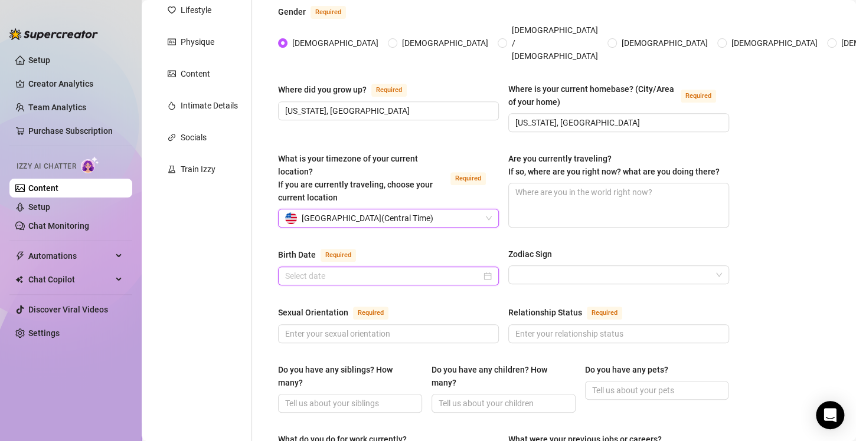
click at [387, 270] on input "Birth Date Required" at bounding box center [383, 276] width 196 height 13
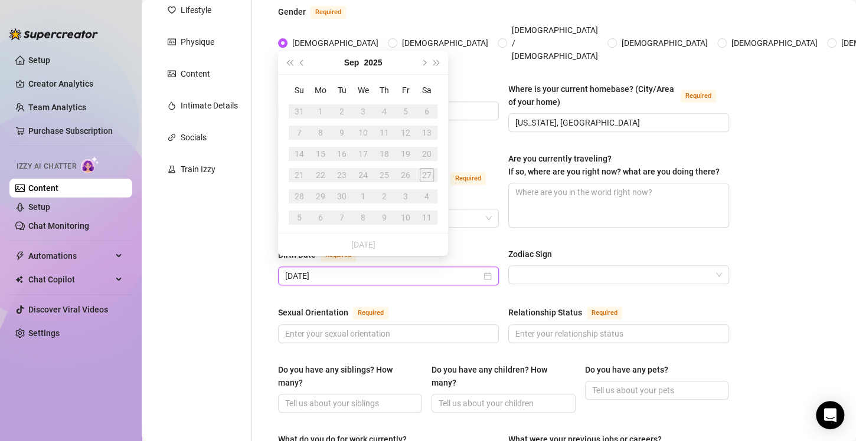
type input "07/04/1997"
click at [276, 286] on div "Name Required t Nickname(s) Gender Required Female Male Non-Binary / Genderquee…" at bounding box center [503, 436] width 475 height 1002
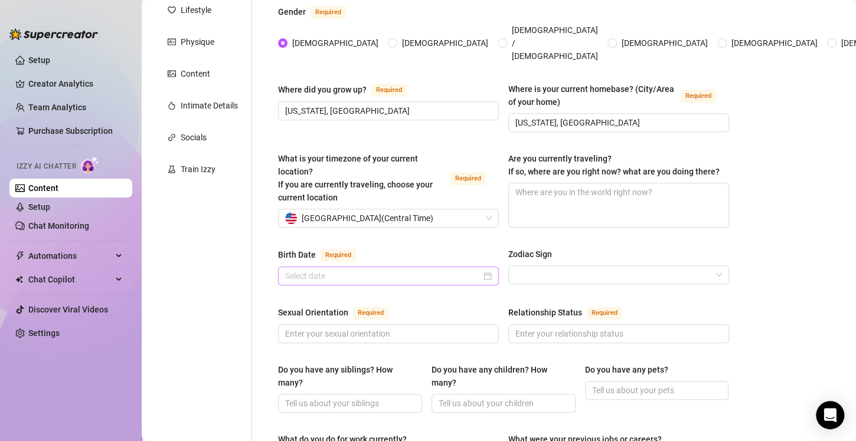
click at [483, 270] on div at bounding box center [388, 276] width 207 height 13
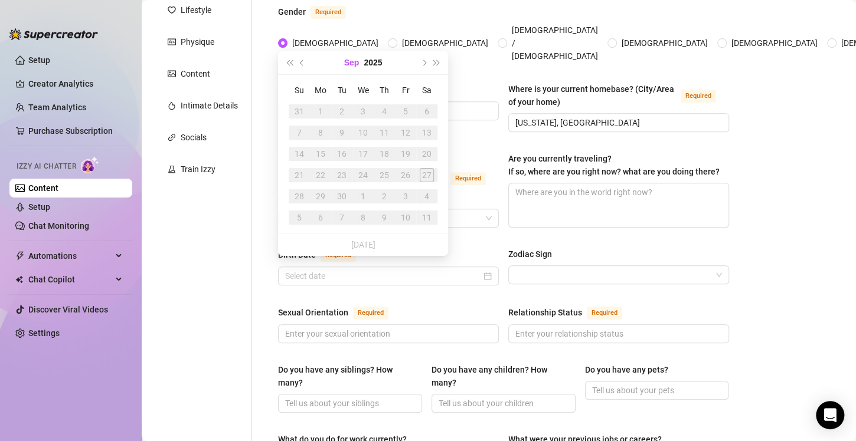
click at [352, 63] on button "Sep" at bounding box center [351, 63] width 15 height 24
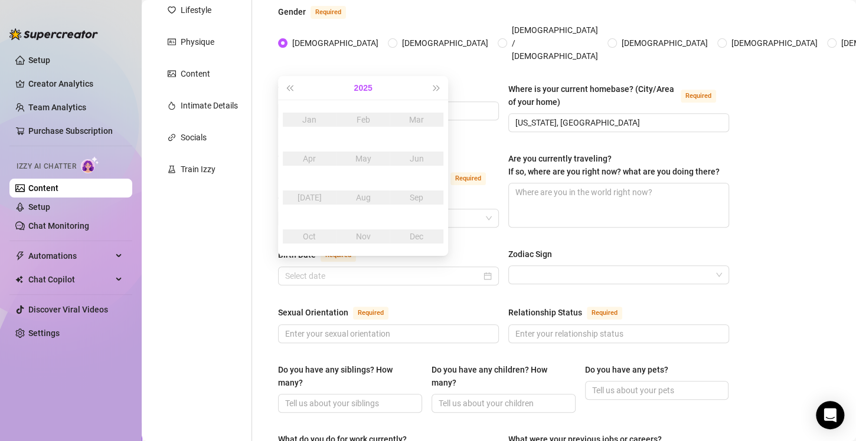
click at [365, 89] on button "2025" at bounding box center [363, 88] width 18 height 24
click at [290, 89] on span "Last year (Control + left)" at bounding box center [289, 88] width 6 height 6
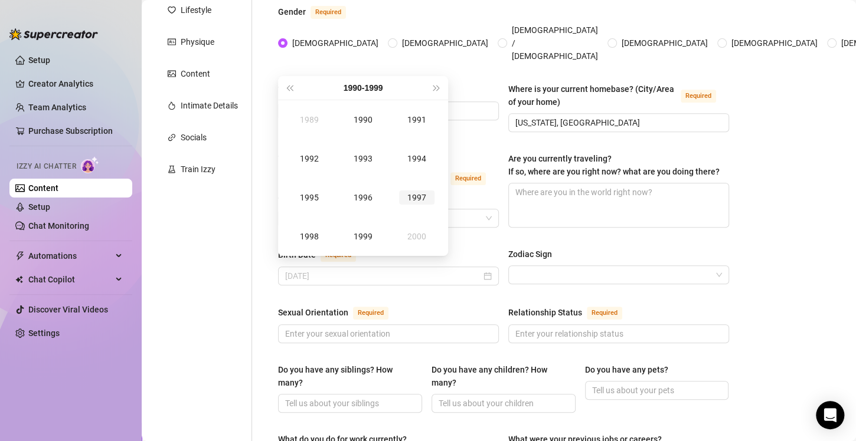
click at [420, 201] on div "1997" at bounding box center [416, 198] width 35 height 14
click at [316, 197] on div "Jul" at bounding box center [309, 198] width 35 height 14
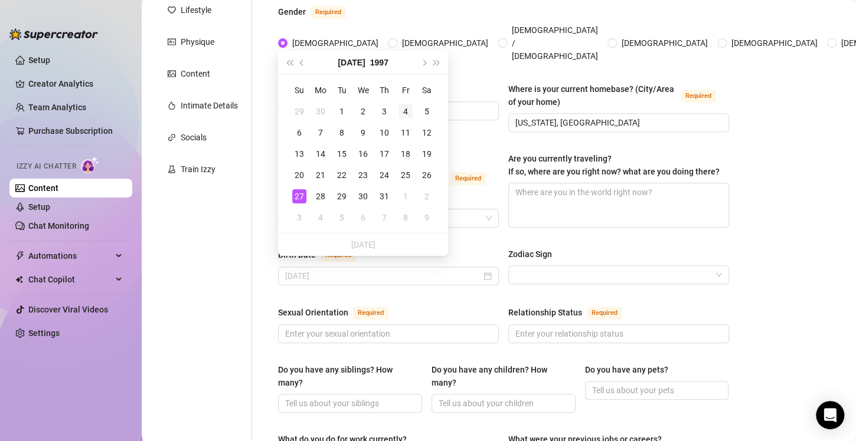
type input "July 4th, 1997"
click at [406, 110] on div "4" at bounding box center [405, 111] width 14 height 14
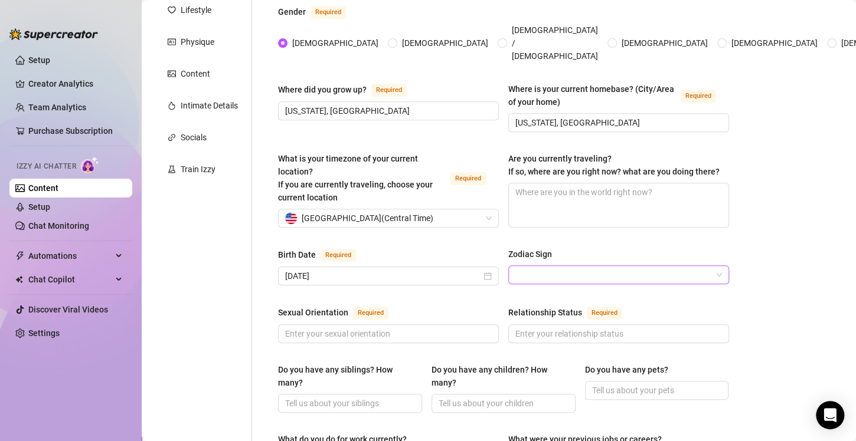
click at [528, 266] on input "Zodiac Sign" at bounding box center [613, 275] width 196 height 18
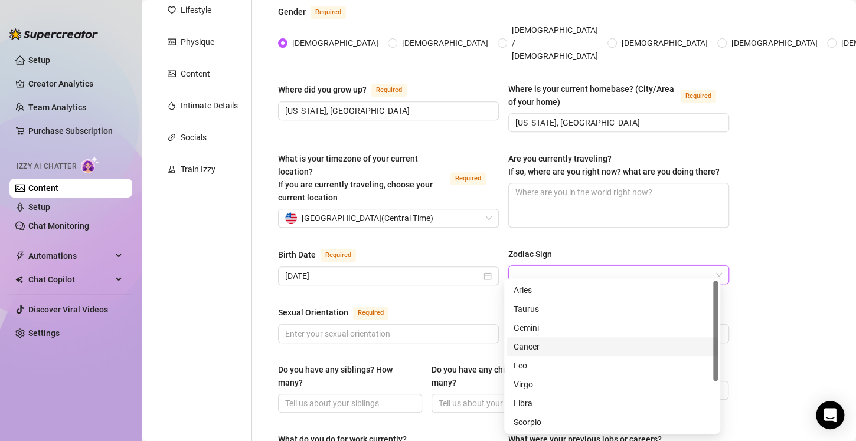
click at [536, 348] on div "Cancer" at bounding box center [611, 347] width 197 height 13
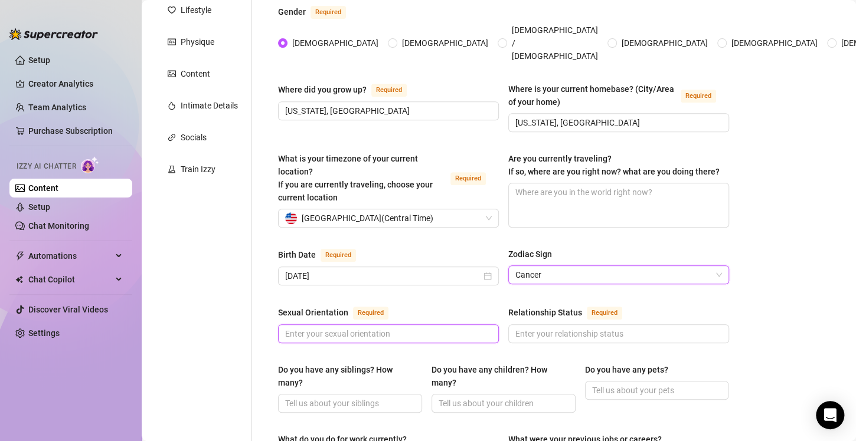
click at [362, 328] on input "Sexual Orientation Required" at bounding box center [387, 334] width 204 height 13
type input "bisexual"
click at [546, 328] on input "Relationship Status Required" at bounding box center [617, 334] width 204 height 13
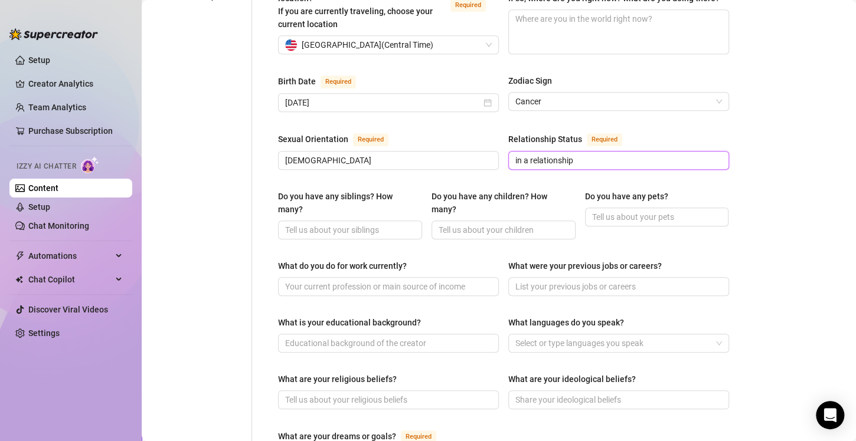
scroll to position [354, 0]
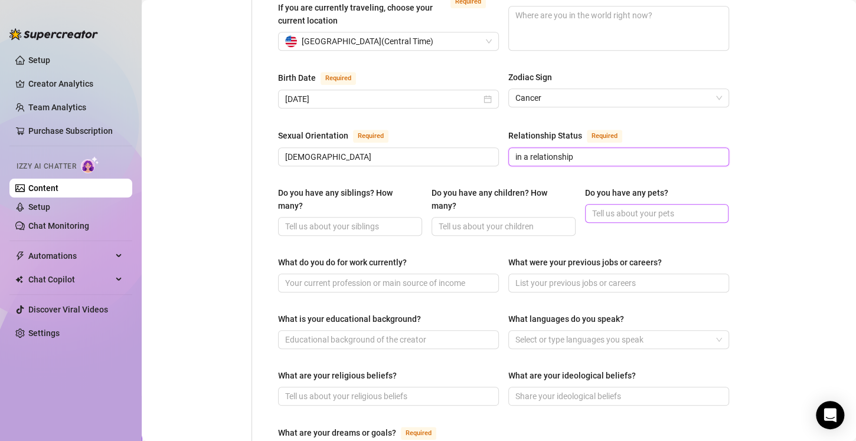
type input "in a relationship"
click at [636, 207] on input "Do you have any pets?" at bounding box center [655, 213] width 127 height 13
type input "yes, a shitzu poodle named Cooper"
drag, startPoint x: 616, startPoint y: 204, endPoint x: 783, endPoint y: 246, distance: 172.6
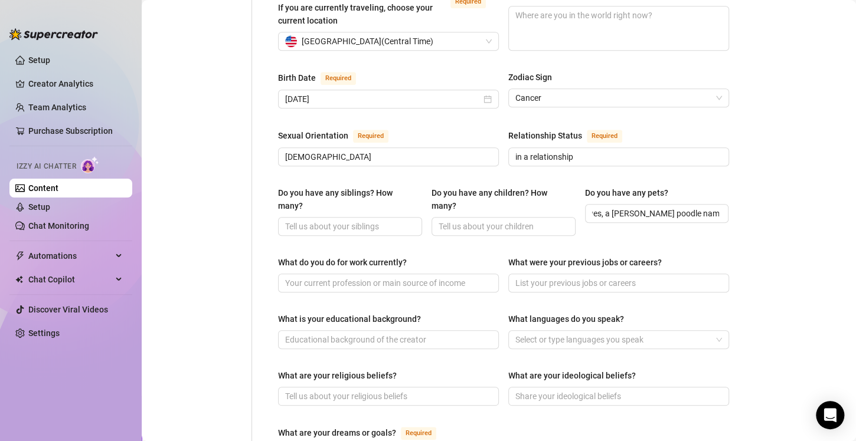
click at [783, 246] on div "Bio Import Bio from other creator Personal Info Chatting Lifestyle Physique Con…" at bounding box center [498, 271] width 691 height 1074
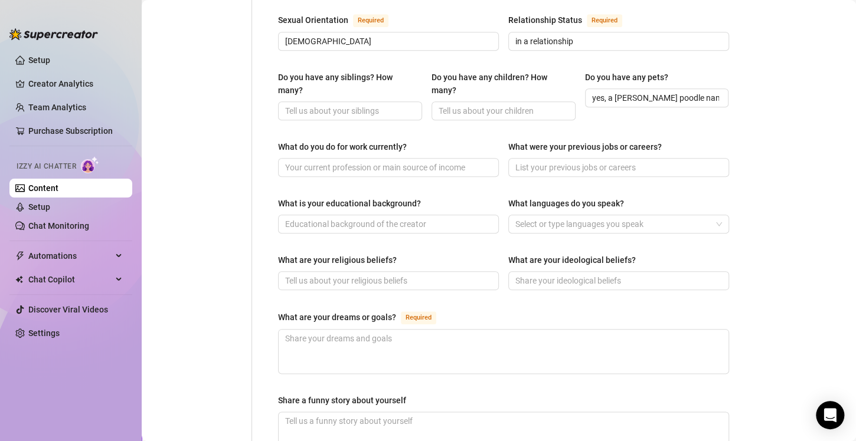
scroll to position [472, 0]
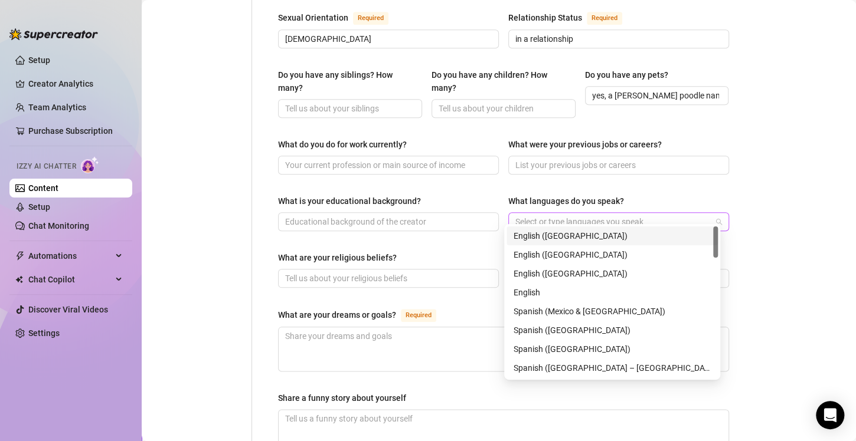
click at [545, 214] on div at bounding box center [613, 222] width 204 height 17
click at [562, 235] on div "English (US)" at bounding box center [611, 236] width 197 height 13
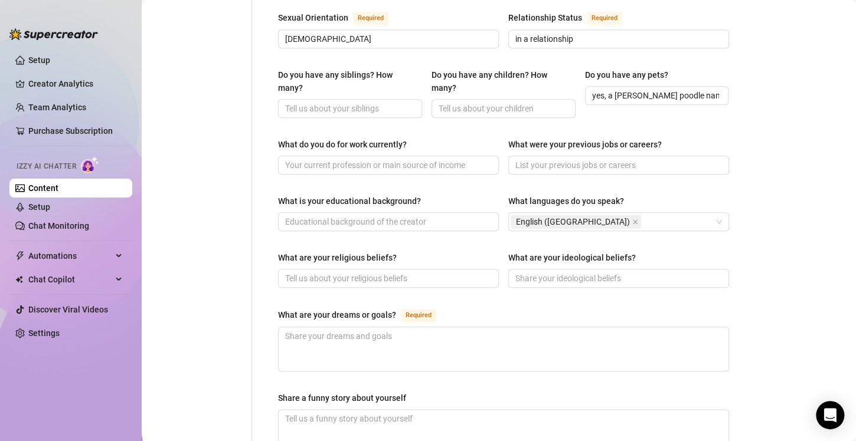
click at [801, 238] on div "Bio Import Bio from other creator Personal Info Chatting Lifestyle Physique Con…" at bounding box center [498, 153] width 691 height 1074
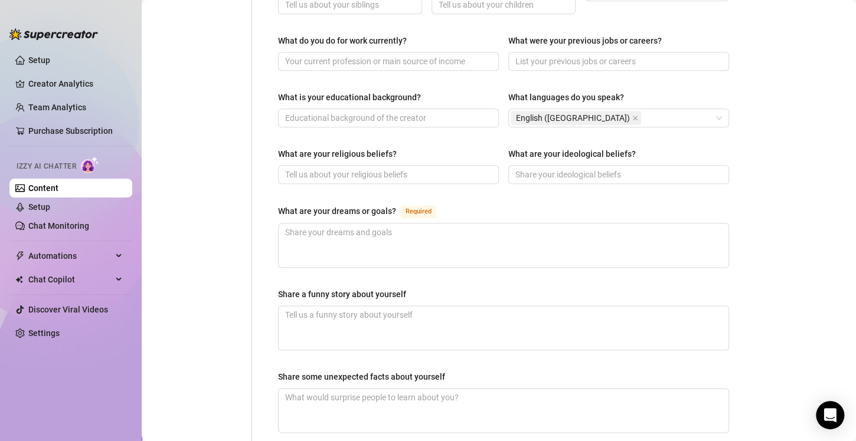
scroll to position [590, 0]
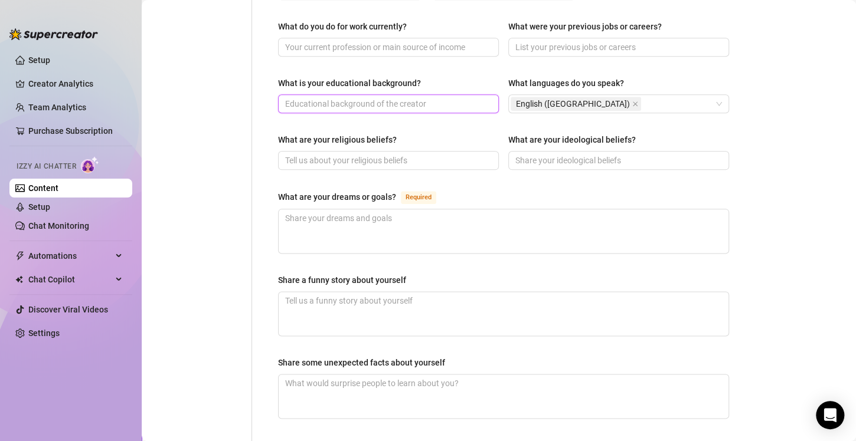
click at [399, 97] on input "What is your educational background?" at bounding box center [387, 103] width 204 height 13
type input "I currently take online classes through Capella University! Right now I'm going…"
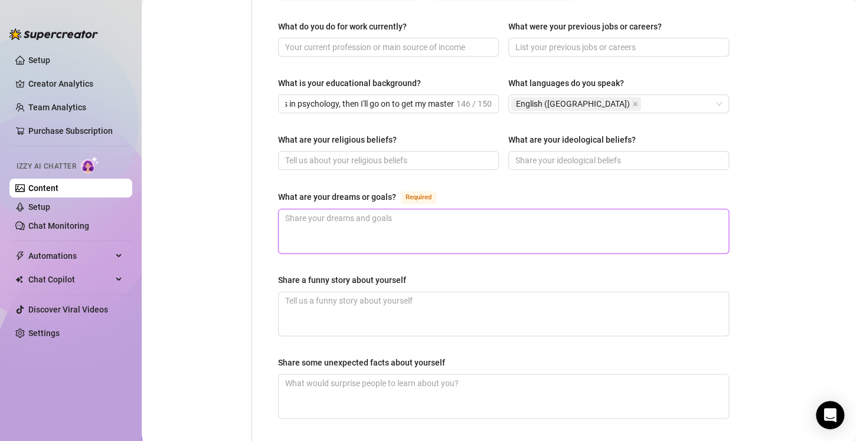
scroll to position [0, 0]
click at [375, 210] on textarea "What are your dreams or goals? Required" at bounding box center [504, 232] width 450 height 44
type textarea "I"
type textarea "I r"
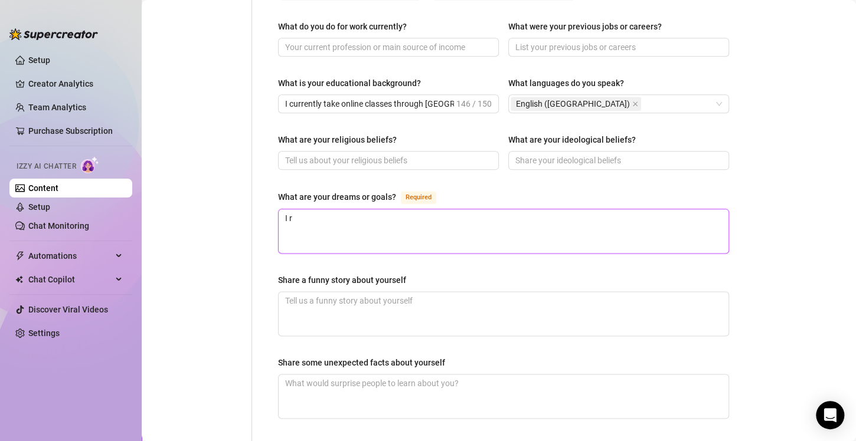
type textarea "I re"
type textarea "I rea"
type textarea "I real"
type textarea "I reall"
type textarea "I really"
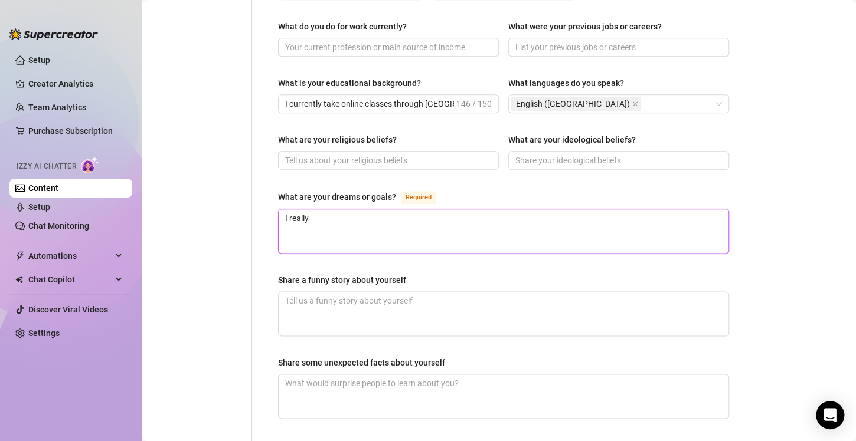
type textarea "I really"
type textarea "I really w"
type textarea "I really wa"
type textarea "I really wan"
type textarea "I really want"
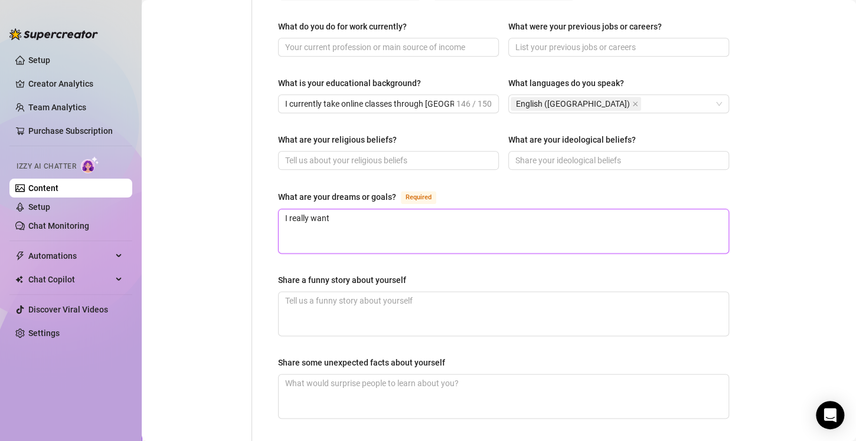
type textarea "I really want"
type textarea "I really want t"
type textarea "I really want to"
type textarea "I really want to b"
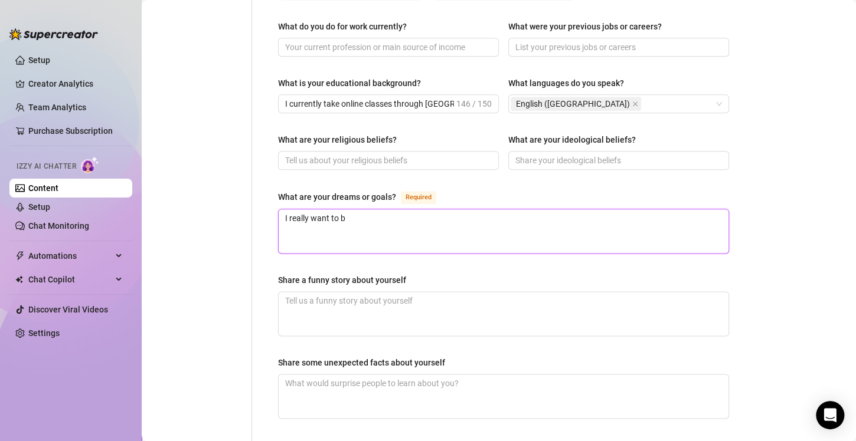
type textarea "I really want to be"
type textarea "I really want to be a"
type textarea "I really want to be a l"
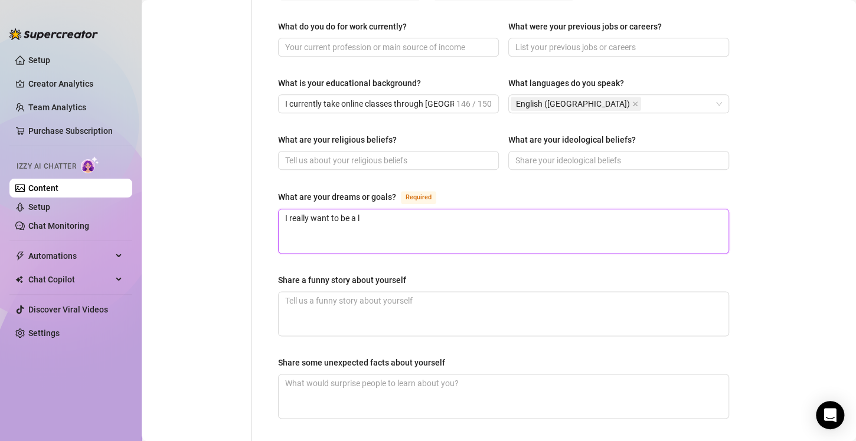
type textarea "I really want to be a li"
type textarea "I really want to be a lis"
type textarea "I really want to be a li"
type textarea "I really want to be a lic"
type textarea "I really want to be a lice"
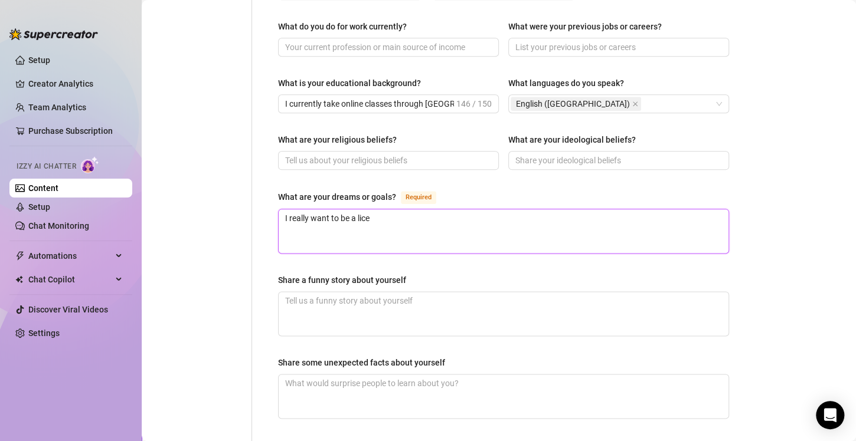
type textarea "I really want to be a licen"
type textarea "I really want to be a licens"
type textarea "I really want to be a license"
type textarea "I really want to be a licensed"
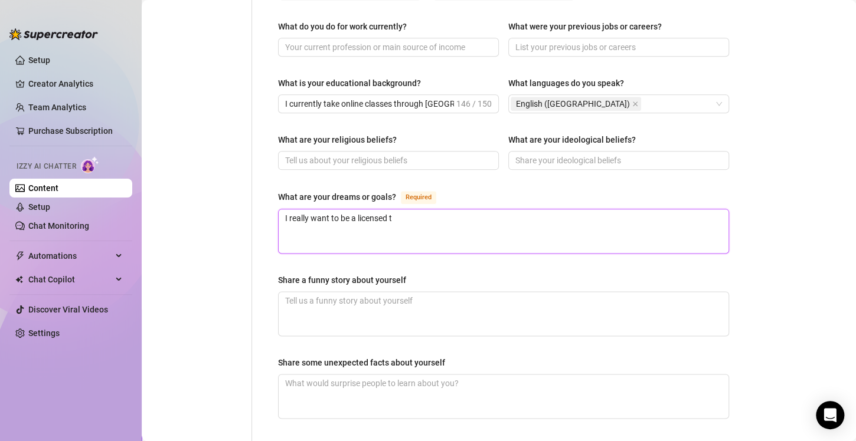
type textarea "I really want to be a licensed th"
type textarea "I really want to be a licensed the"
type textarea "I really want to be a licensed ther"
type textarea "I really want to be a licensed thera"
type textarea "I really want to be a licensed therap"
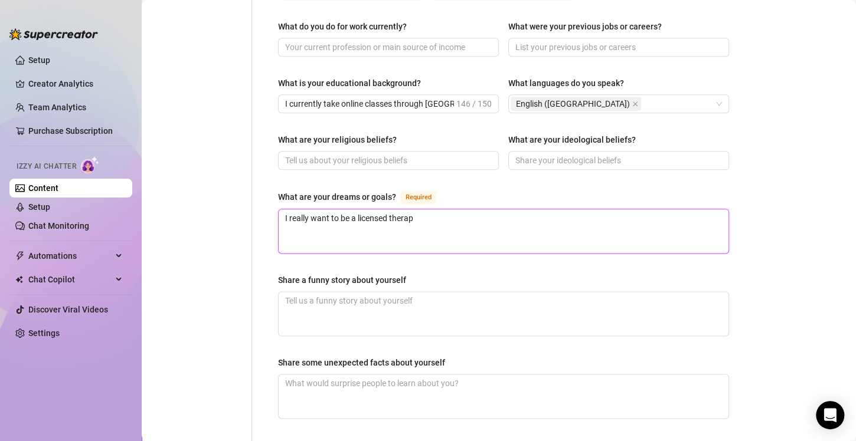
type textarea "I really want to be a licensed therapi"
type textarea "I really want to be a licensed therapis"
type textarea "I really want to be a licensed therapist"
type textarea "I really want to be a licensed therapist a"
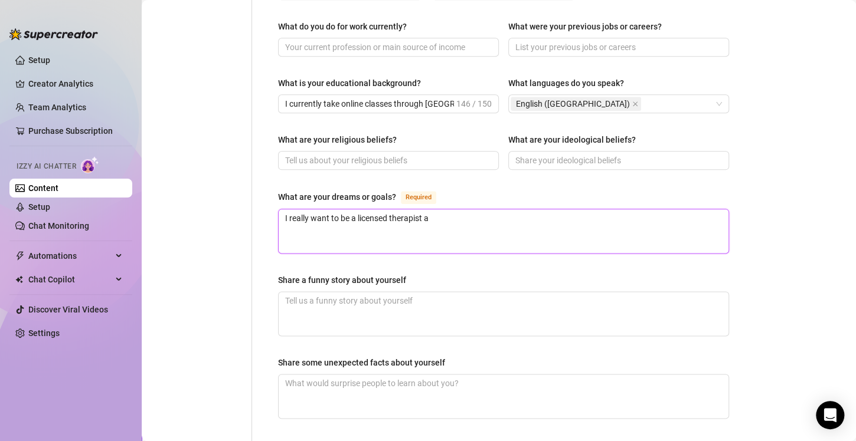
type textarea "I really want to be a licensed therapist"
type textarea "I really want to be a licensed therapist wi"
type textarea "I really want to be a licensed therapist wit"
type textarea "I really want to be a licensed therapist with"
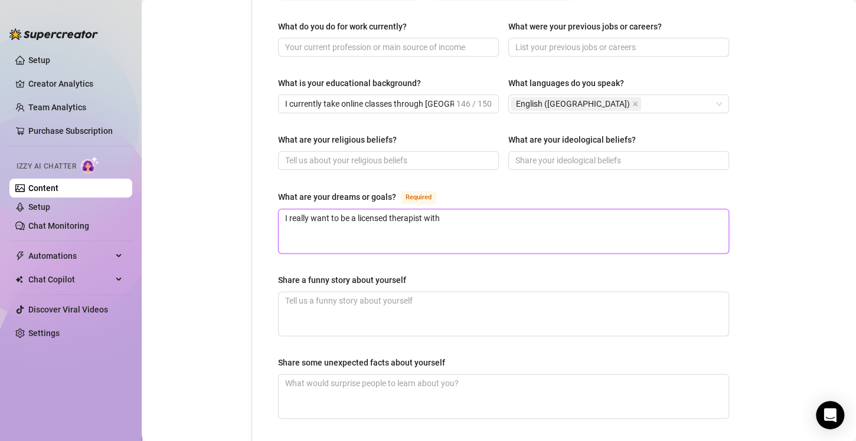
type textarea "I really want to be a licensed therapist with a"
type textarea "I really want to be a licensed therapist with a s"
type textarea "I really want to be a licensed therapist with a sp"
type textarea "I really want to be a licensed therapist with a spe"
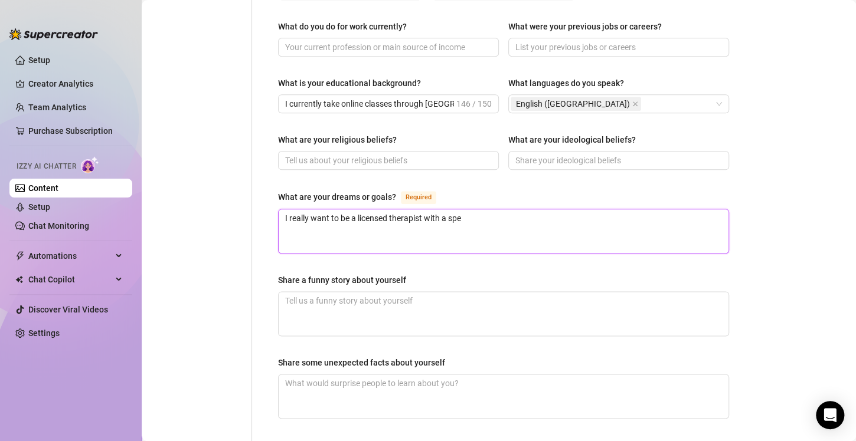
type textarea "I really want to be a licensed therapist with a spec"
type textarea "I really want to be a licensed therapist with a speci"
type textarea "I really want to be a licensed therapist with a specia"
type textarea "I really want to be a licensed therapist with a special"
type textarea "I really want to be a licensed therapist with a speciali"
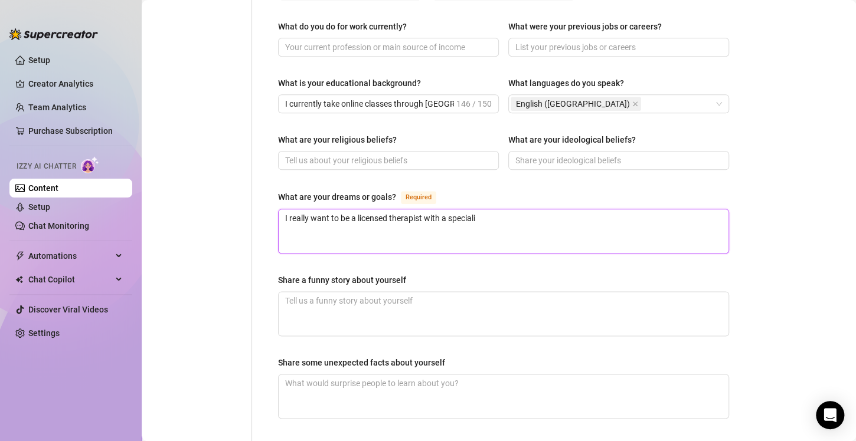
type textarea "I really want to be a licensed therapist with a specializ"
type textarea "I really want to be a licensed therapist with a specializa"
type textarea "I really want to be a licensed therapist with a specializat"
type textarea "I really want to be a licensed therapist with a specializati"
type textarea "I really want to be a licensed therapist with a specializatio"
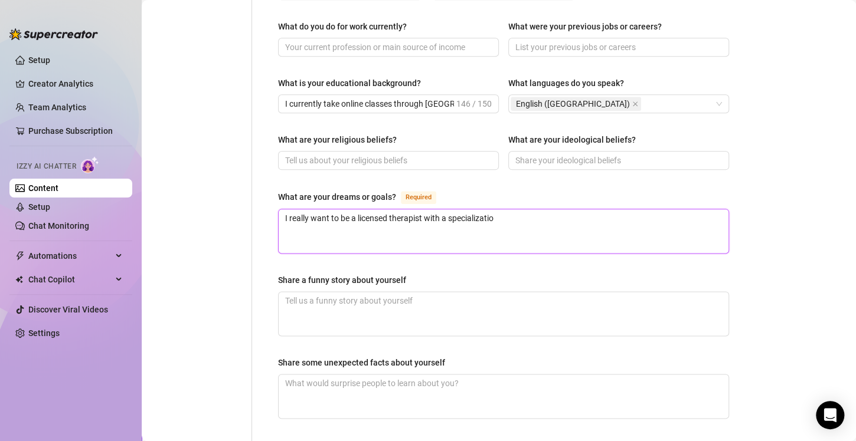
type textarea "I really want to be a licensed therapist with a specialization"
type textarea "I really want to be a licensed therapist with a specialization i"
type textarea "I really want to be a licensed therapist with a specialization in"
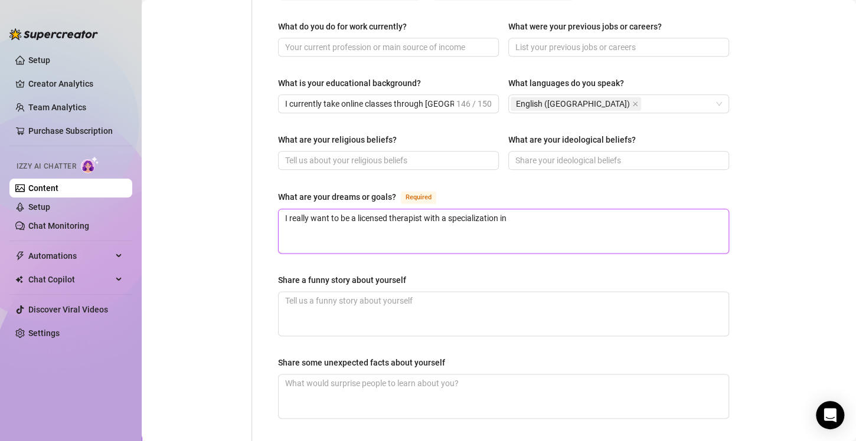
type textarea "I really want to be a licensed therapist with a specialization in E"
type textarea "I really want to be a licensed therapist with a specialization in EM"
type textarea "I really want to be a licensed therapist with a specialization in EMDR"
type textarea "I really want to be a licensed therapist with a specialization in EMDR."
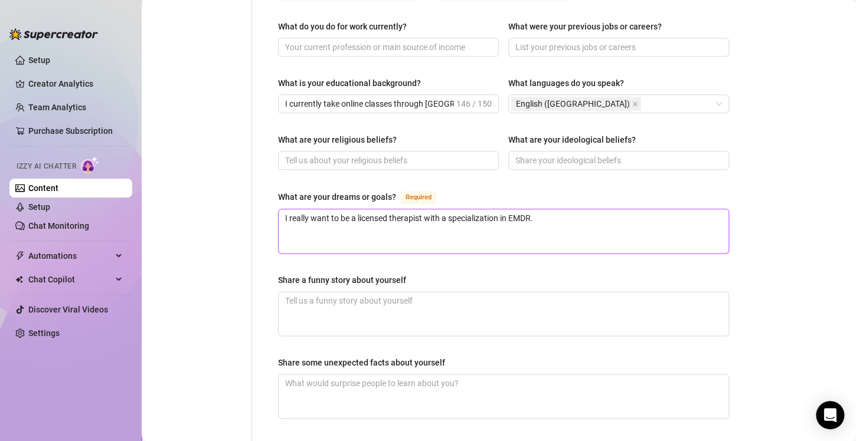
type textarea "I really want to be a licensed therapist with a specialization in EMDR. I"
type textarea "I really want to be a licensed therapist with a specialization in EMDR. I w"
type textarea "I really want to be a licensed therapist with a specialization in EMDR. I wo"
type textarea "I really want to be a licensed therapist with a specialization in EMDR. I wou"
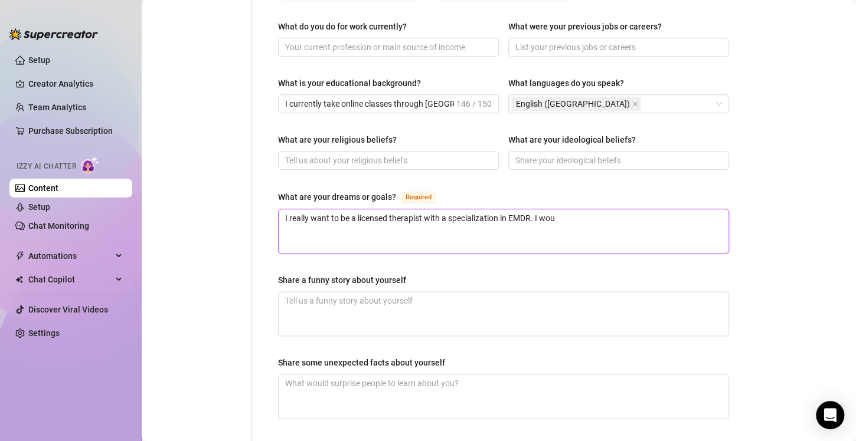
type textarea "I really want to be a licensed therapist with a specialization in EMDR. I woul"
type textarea "I really want to be a licensed therapist with a specialization in EMDR. I would"
type textarea "I really want to be a licensed therapist with a specialization in EMDR. I would…"
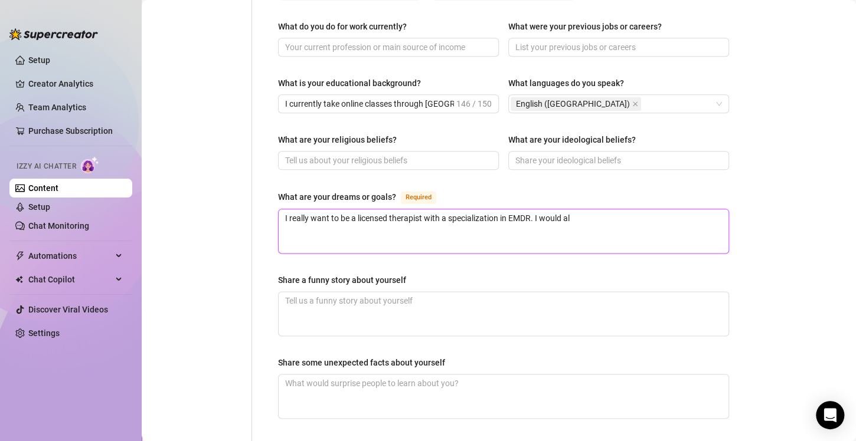
type textarea "I really want to be a licensed therapist with a specialization in EMDR. I would…"
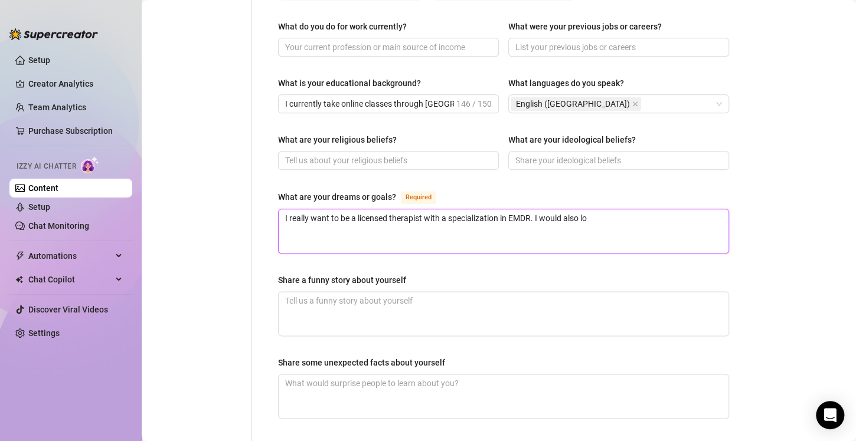
type textarea "I really want to be a licensed therapist with a specialization in EMDR. I would…"
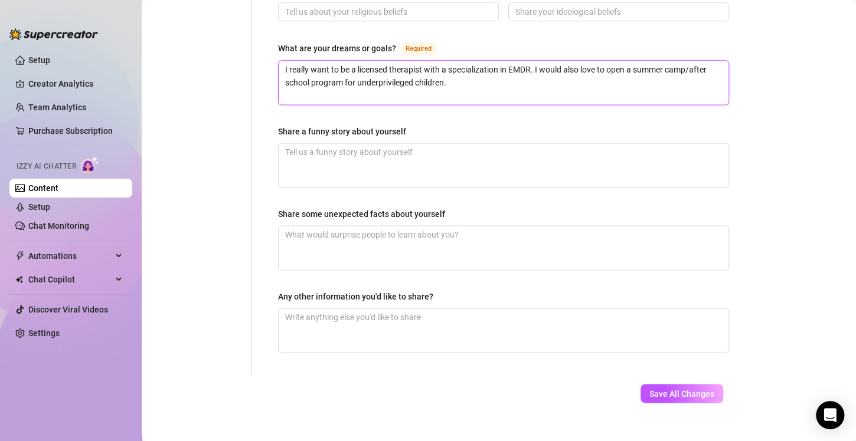
scroll to position [746, 0]
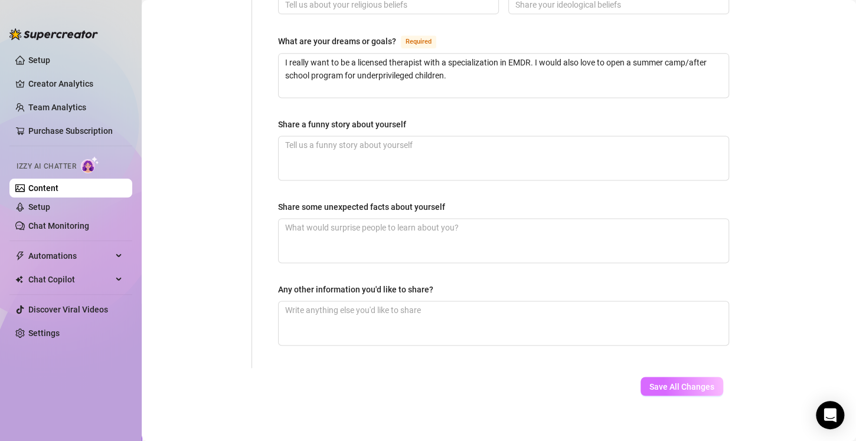
click at [659, 382] on span "Save All Changes" at bounding box center [681, 386] width 65 height 9
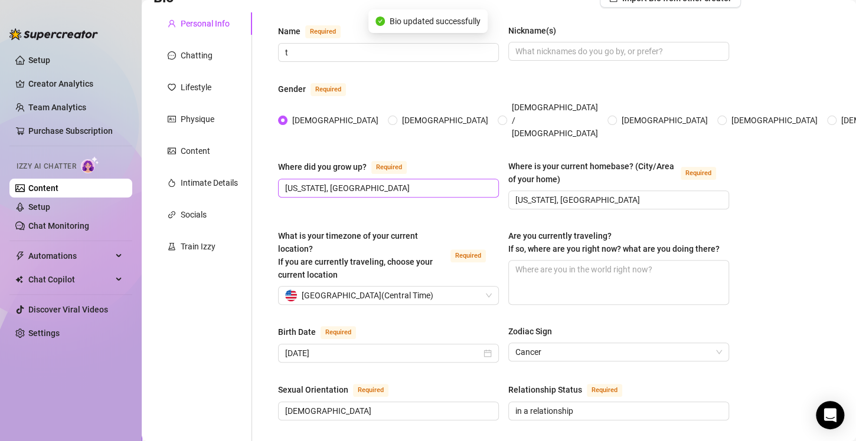
scroll to position [0, 0]
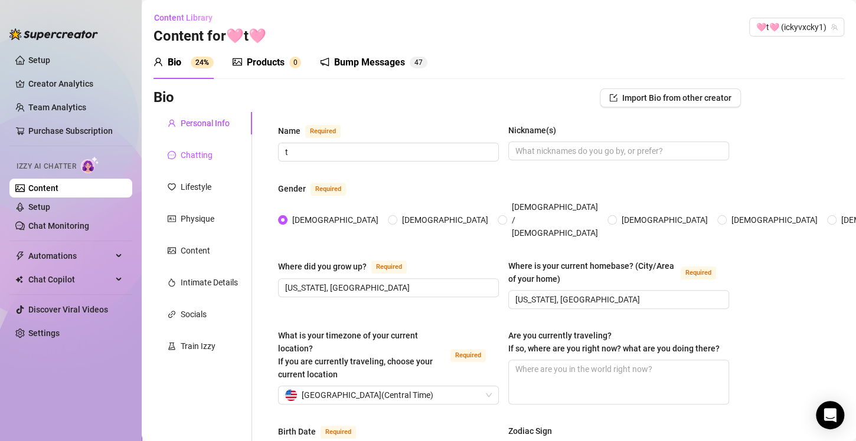
click at [187, 158] on div "Chatting" at bounding box center [197, 155] width 32 height 13
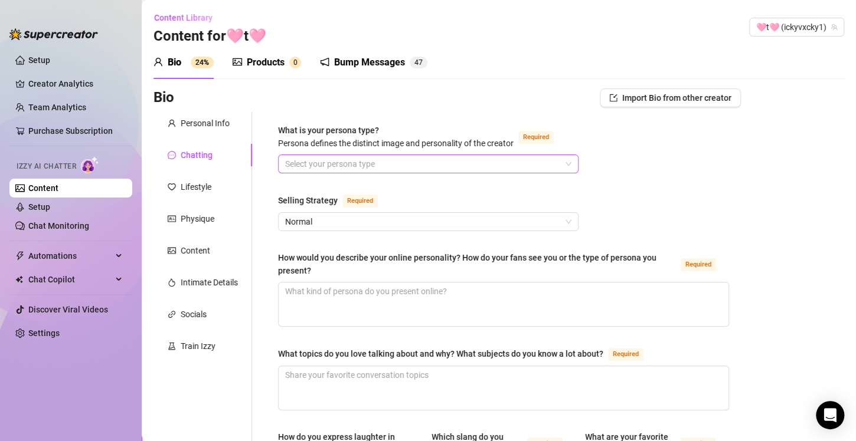
click at [313, 163] on input "What is your persona type? [PERSON_NAME] defines the distinct image and persona…" at bounding box center [423, 164] width 276 height 18
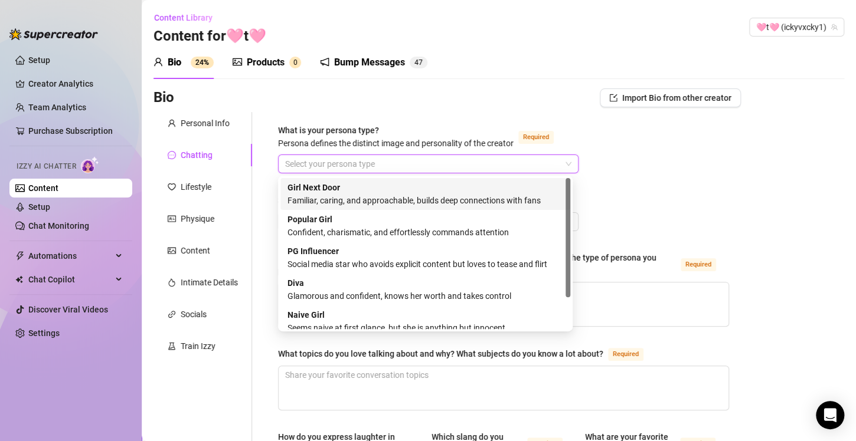
click at [325, 190] on strong "Girl Next Door" at bounding box center [313, 187] width 53 height 9
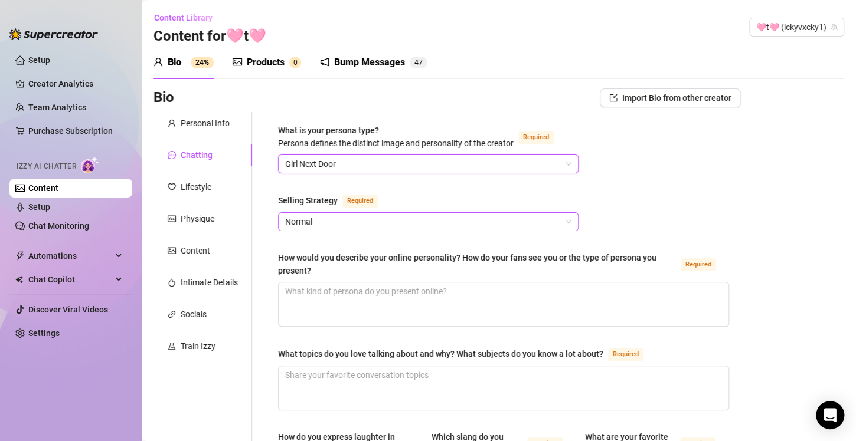
scroll to position [59, 0]
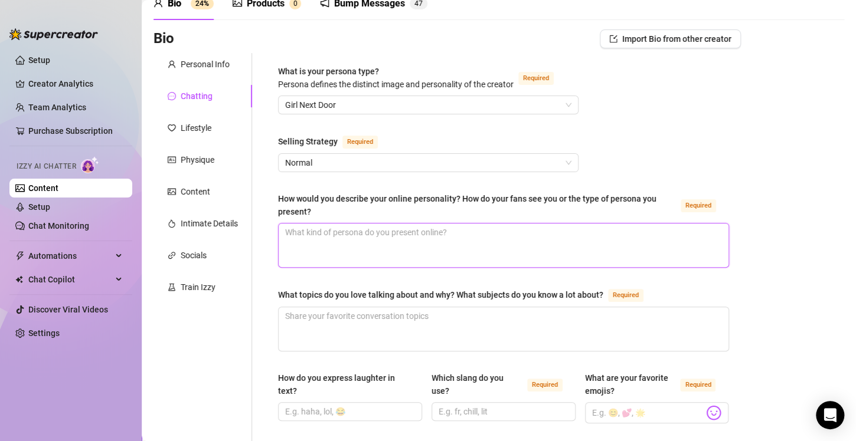
click at [290, 234] on textarea "How would you describe your online personality? How do your fans see you or the…" at bounding box center [504, 246] width 450 height 44
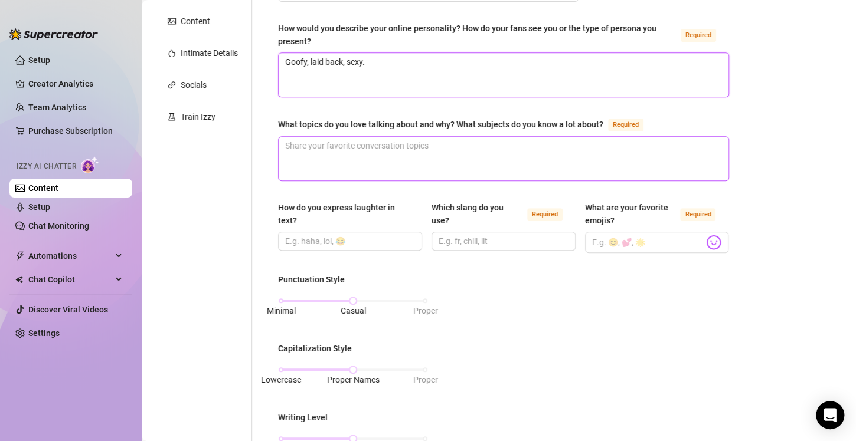
scroll to position [236, 0]
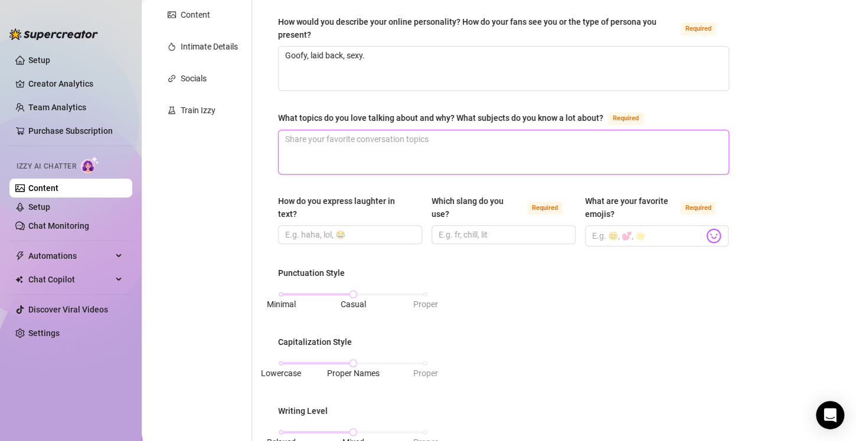
click at [326, 149] on textarea "What topics do you love talking about and why? What subjects do you know a lot …" at bounding box center [504, 152] width 450 height 44
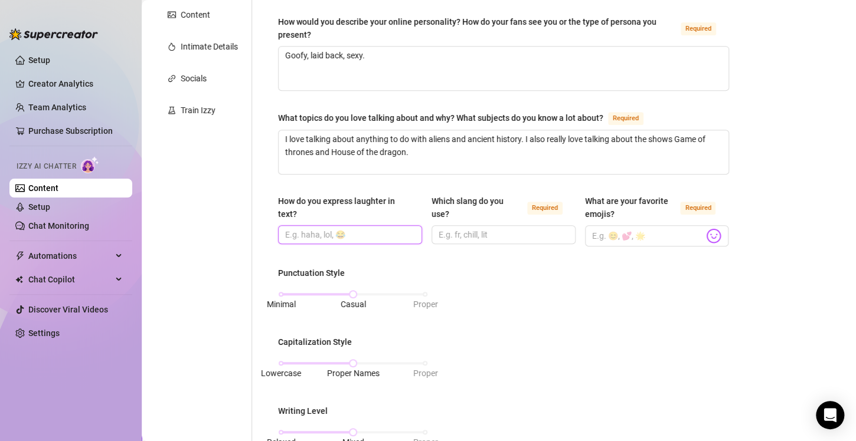
click at [324, 236] on input "How do you express laughter in text?" at bounding box center [348, 234] width 127 height 13
click at [463, 235] on input "Which slang do you use? Required" at bounding box center [502, 234] width 127 height 13
click at [704, 235] on body "Setup Creator Analytics Team Analytics Purchase Subscription Izzy AI Chatter Co…" at bounding box center [428, 220] width 856 height 441
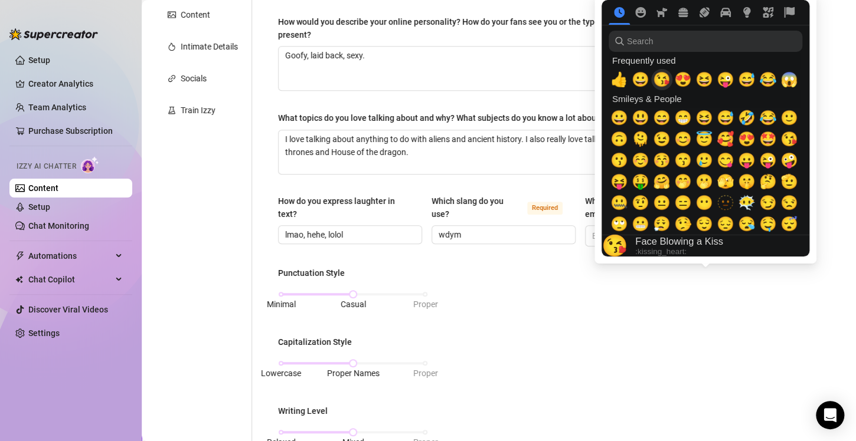
click at [665, 85] on span "😘" at bounding box center [662, 79] width 18 height 17
click at [738, 124] on span "🤣" at bounding box center [747, 118] width 18 height 17
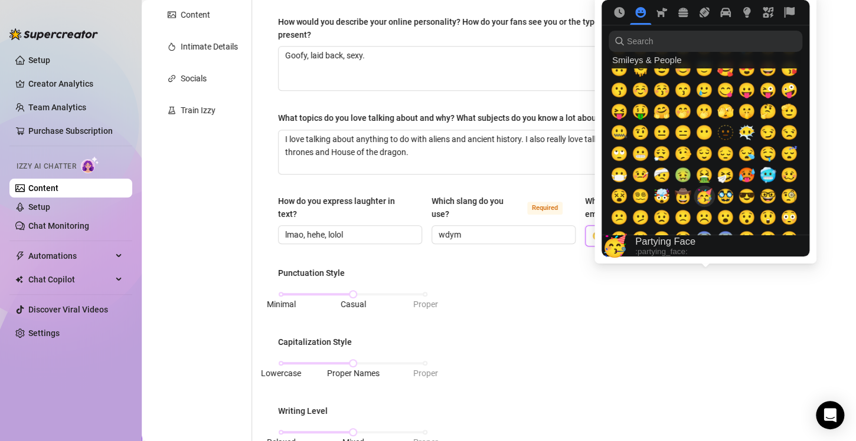
scroll to position [118, 0]
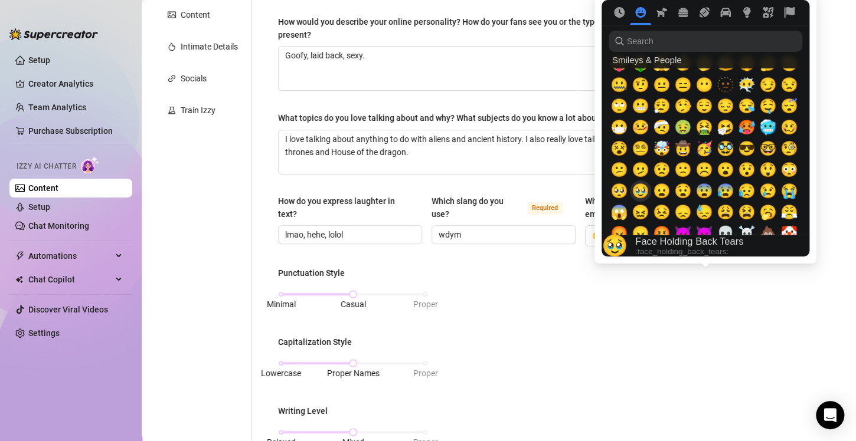
click at [643, 191] on span "🥹" at bounding box center [641, 191] width 18 height 17
click at [625, 192] on span "🥺" at bounding box center [619, 191] width 18 height 17
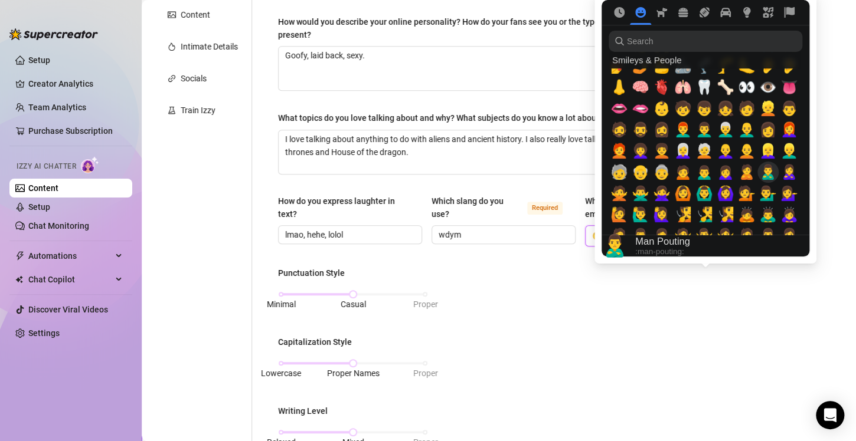
scroll to position [354, 0]
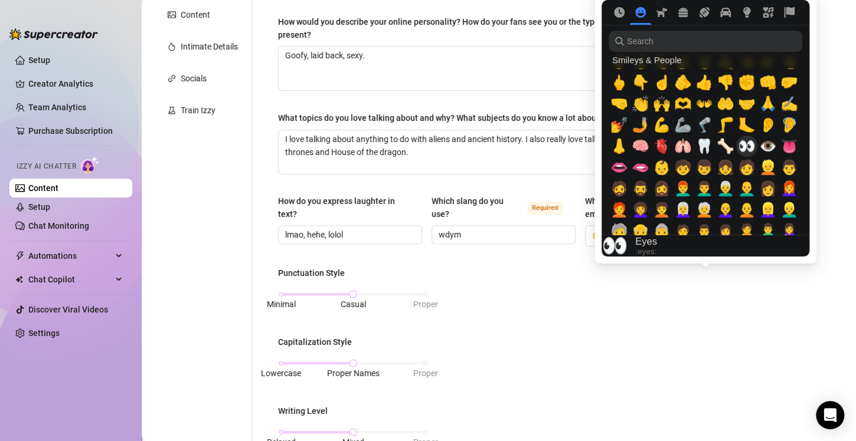
click at [747, 149] on span "👀" at bounding box center [747, 146] width 18 height 17
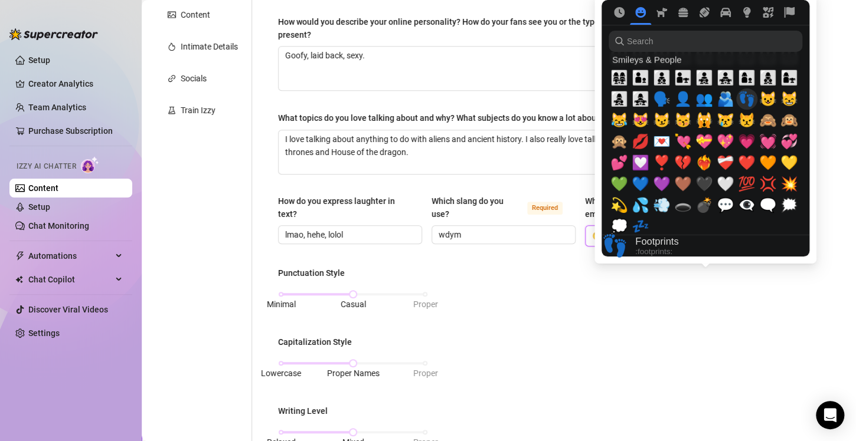
scroll to position [1180, 0]
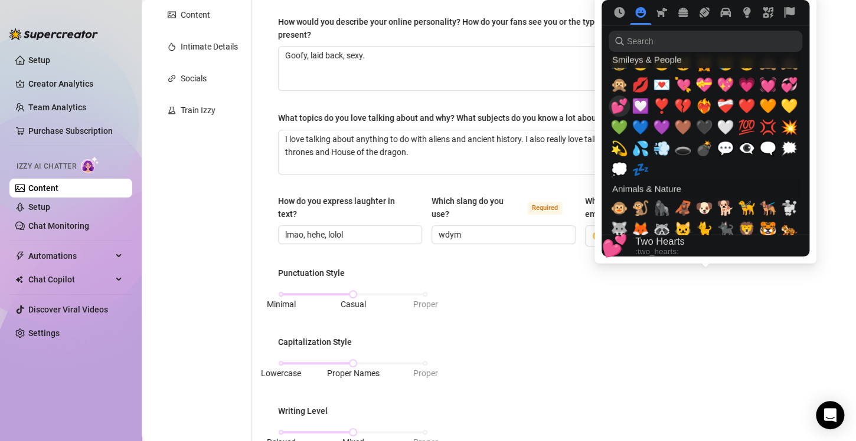
click at [616, 109] on span "💕" at bounding box center [619, 106] width 18 height 17
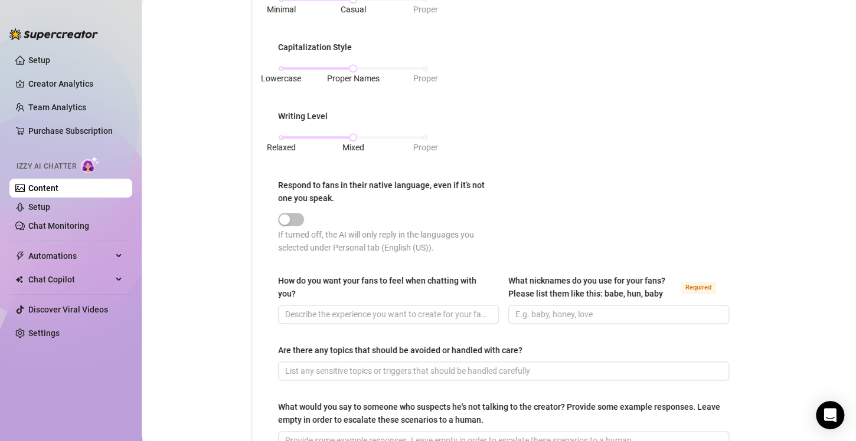
scroll to position [590, 0]
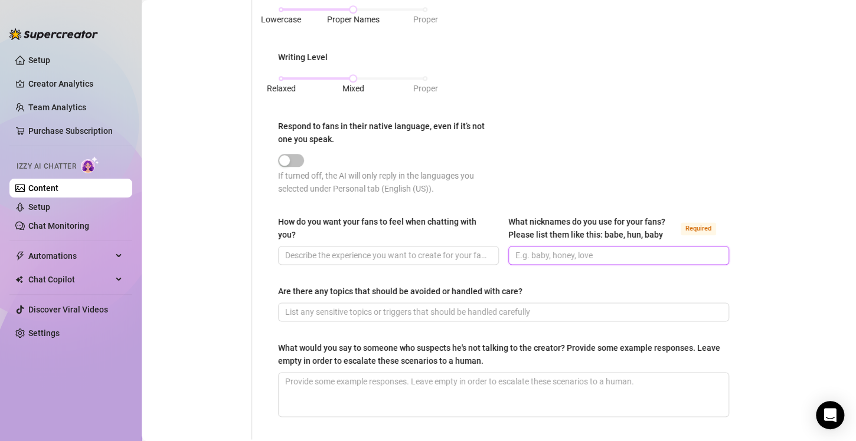
click at [568, 252] on input "What nicknames do you use for your fans? Please list them like this: babe, hun,…" at bounding box center [617, 255] width 204 height 13
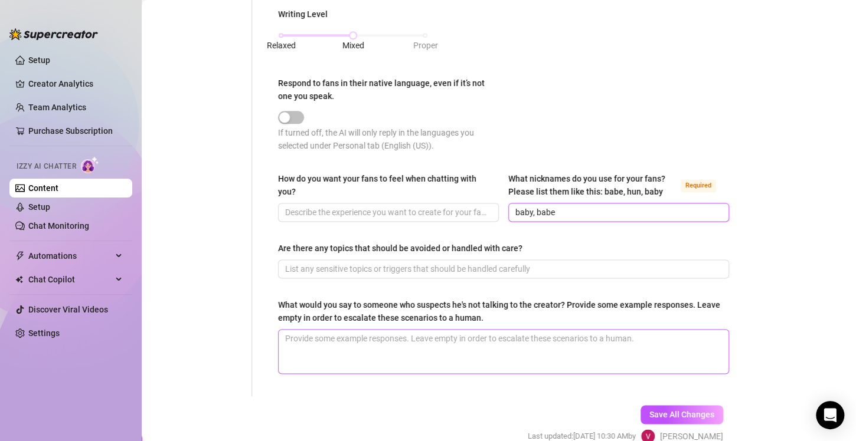
scroll to position [689, 0]
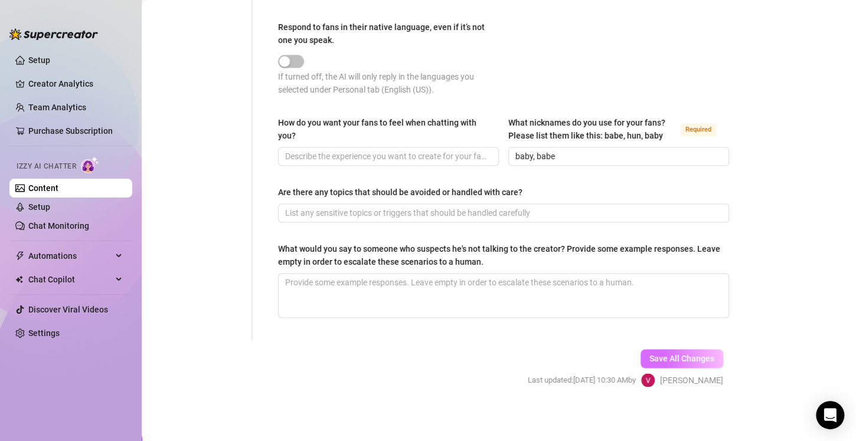
click at [680, 355] on span "Save All Changes" at bounding box center [681, 358] width 65 height 9
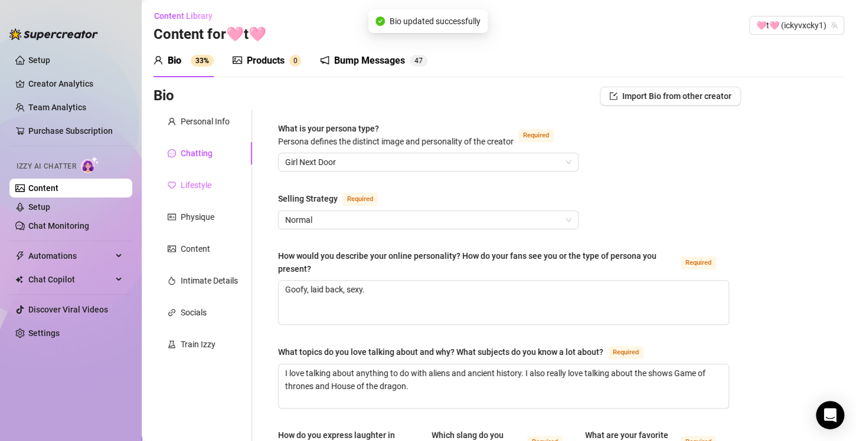
scroll to position [0, 0]
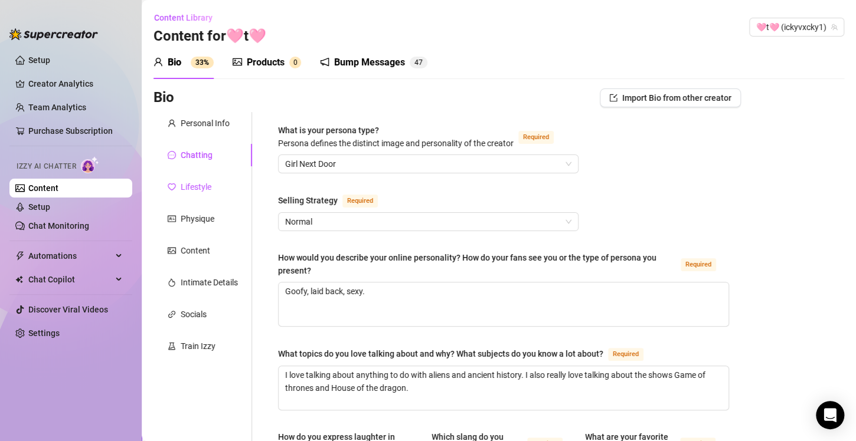
click at [174, 187] on icon "heart" at bounding box center [172, 187] width 8 height 8
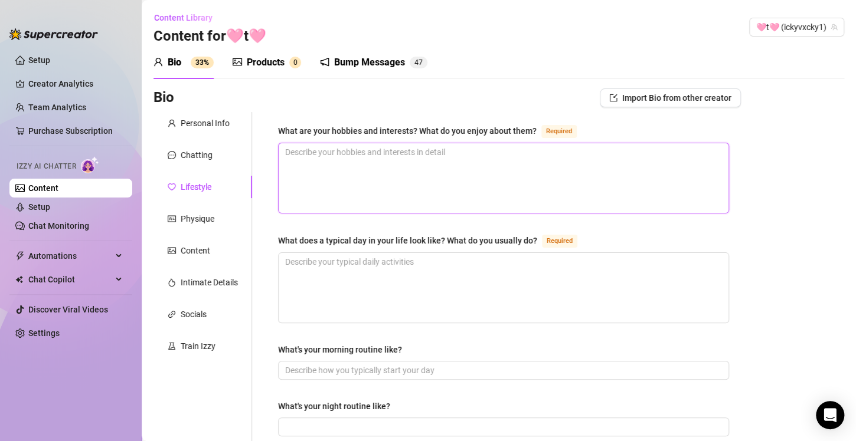
click at [384, 156] on textarea "What are your hobbies and interests? What do you enjoy about them? Required" at bounding box center [504, 178] width 450 height 70
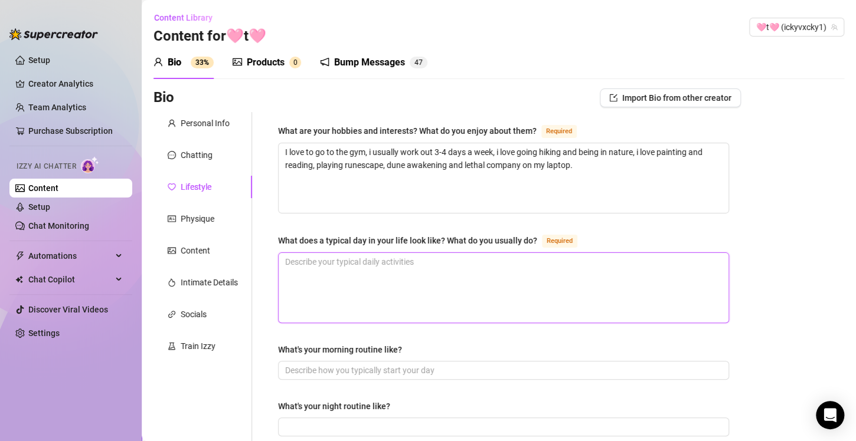
click at [311, 265] on textarea "What does a typical day in your life look like? What do you usually do? Required" at bounding box center [504, 288] width 450 height 70
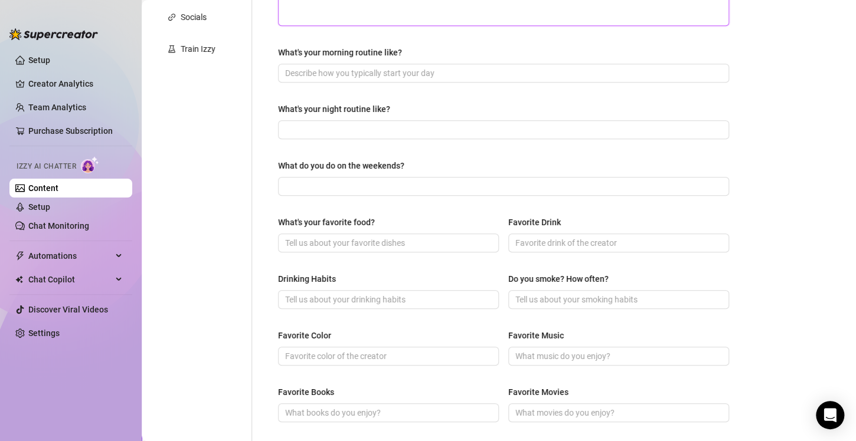
scroll to position [354, 0]
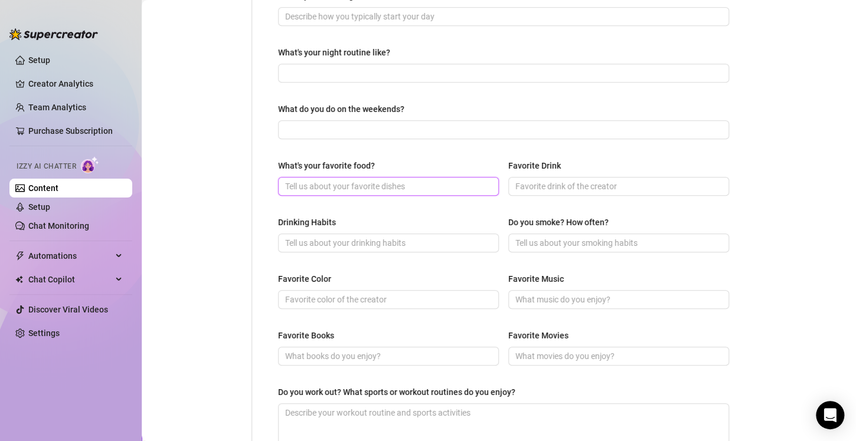
click at [378, 185] on input "What's your favorite food?" at bounding box center [387, 186] width 204 height 13
click at [549, 186] on input "Favorite Drink" at bounding box center [617, 186] width 204 height 13
click at [391, 246] on input "Drinking Habits" at bounding box center [387, 243] width 204 height 13
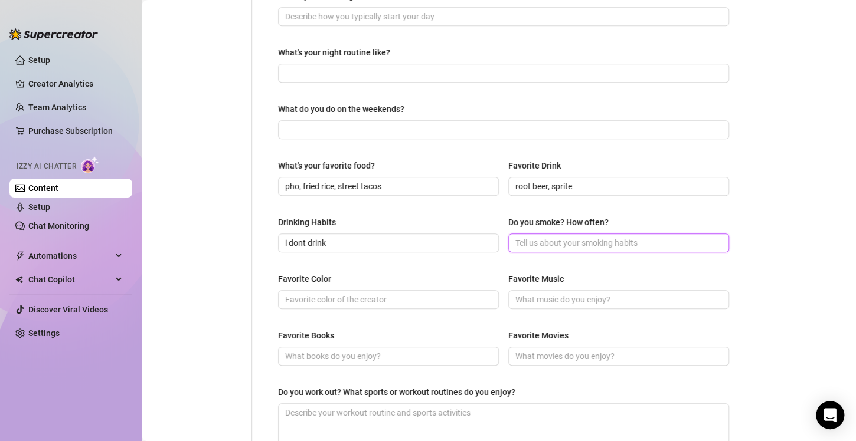
click at [564, 241] on input "Do you smoke? How often?" at bounding box center [617, 243] width 204 height 13
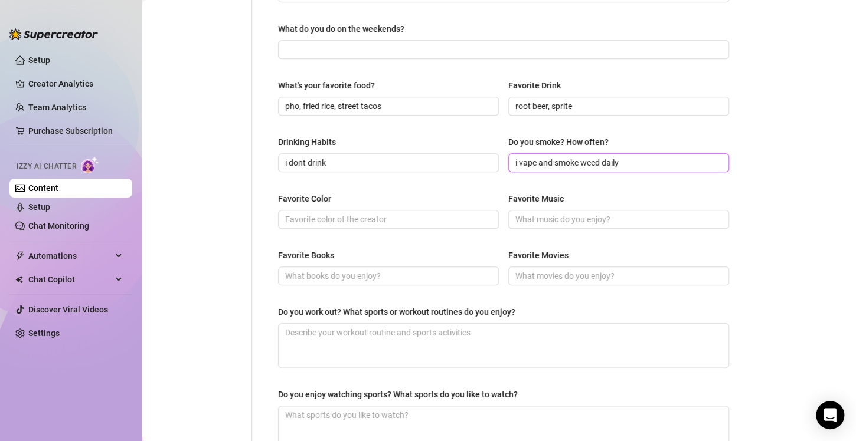
scroll to position [472, 0]
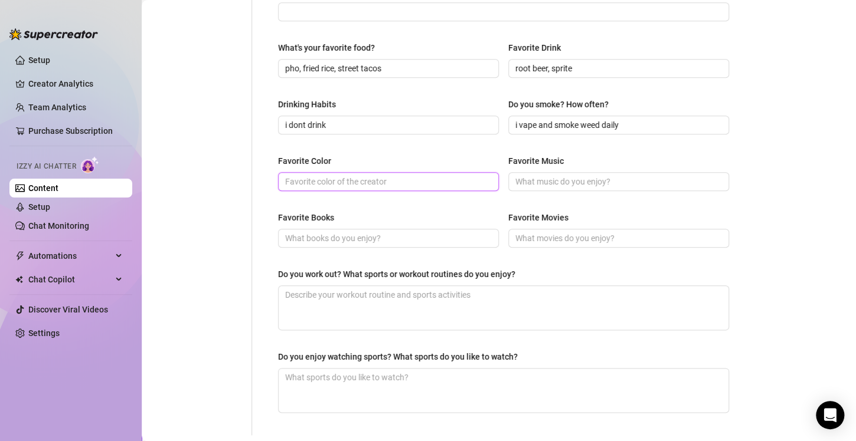
click at [407, 185] on input "Favorite Color" at bounding box center [387, 181] width 204 height 13
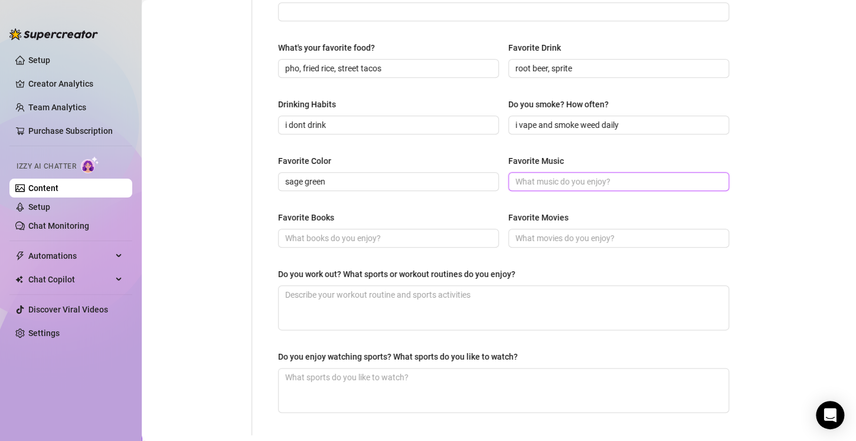
click at [564, 181] on input "Favorite Music" at bounding box center [617, 181] width 204 height 13
click at [429, 237] on input "Favorite Books" at bounding box center [387, 238] width 204 height 13
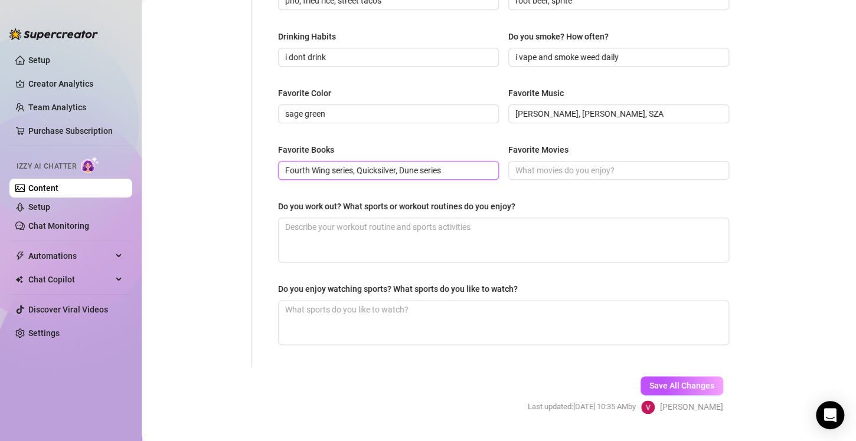
scroll to position [567, 0]
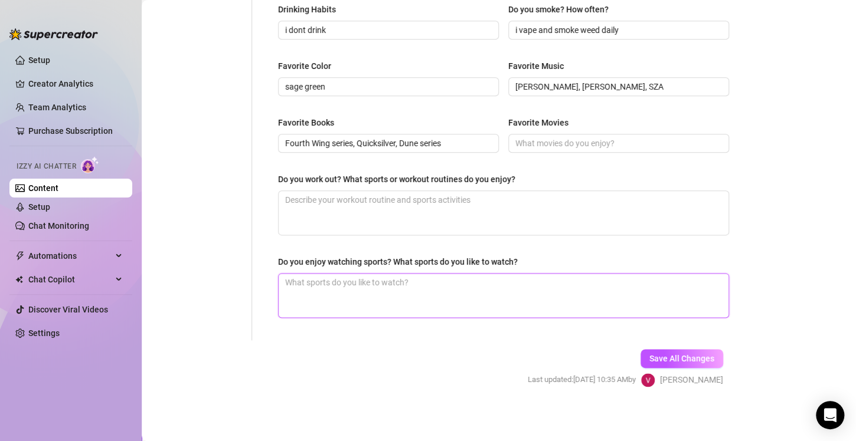
click at [342, 285] on textarea "Do you enjoy watching sports? What sports do you like to watch?" at bounding box center [504, 296] width 450 height 44
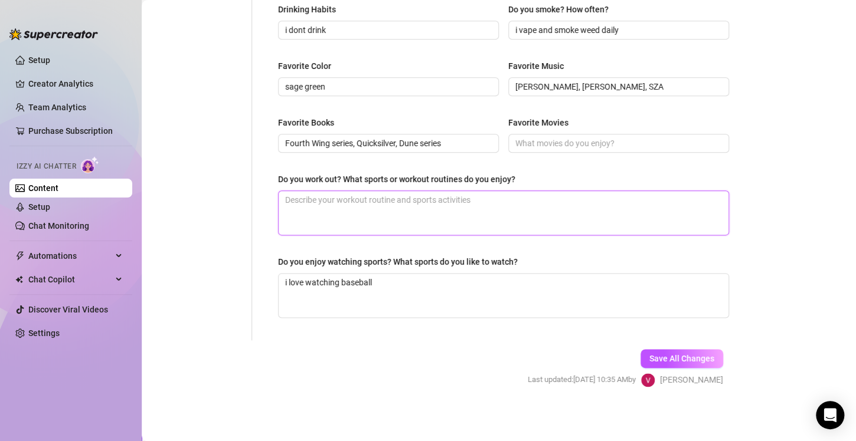
click at [368, 201] on textarea "Do you work out? What sports or workout routines do you enjoy?" at bounding box center [504, 213] width 450 height 44
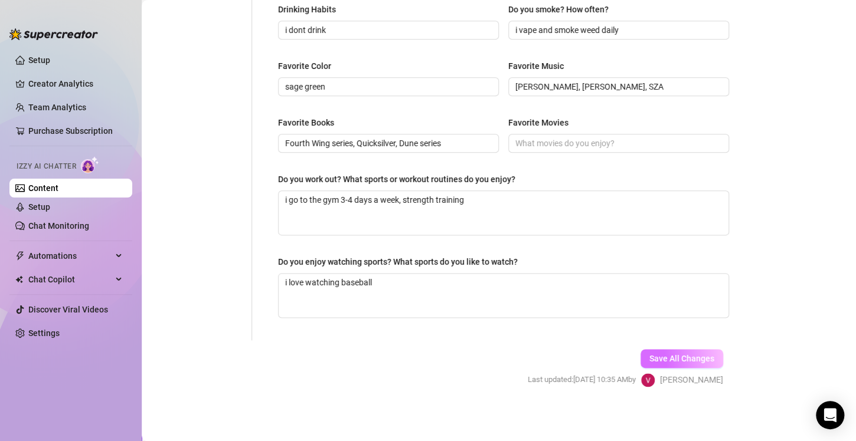
click at [682, 354] on span "Save All Changes" at bounding box center [681, 358] width 65 height 9
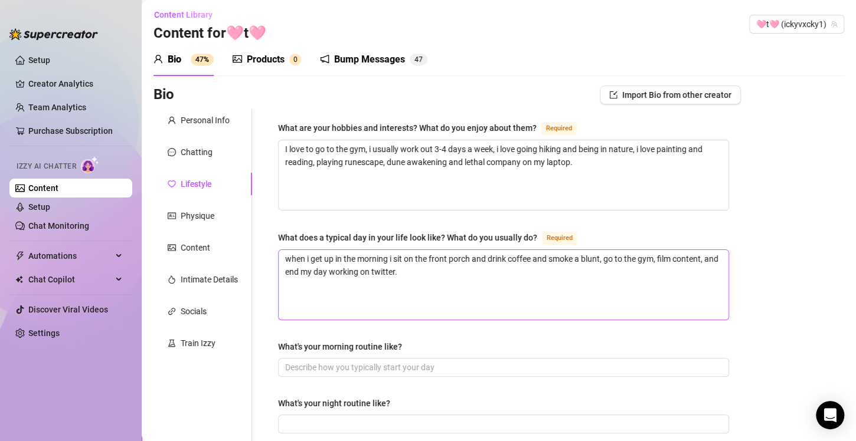
scroll to position [0, 0]
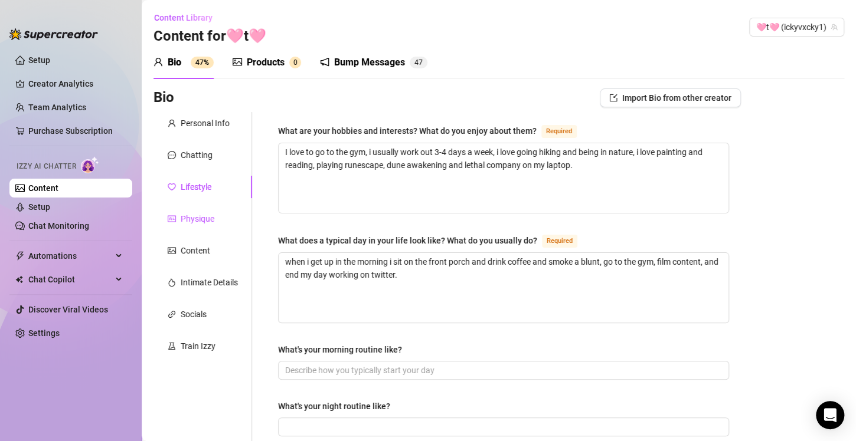
click at [192, 220] on div "Physique" at bounding box center [198, 218] width 34 height 13
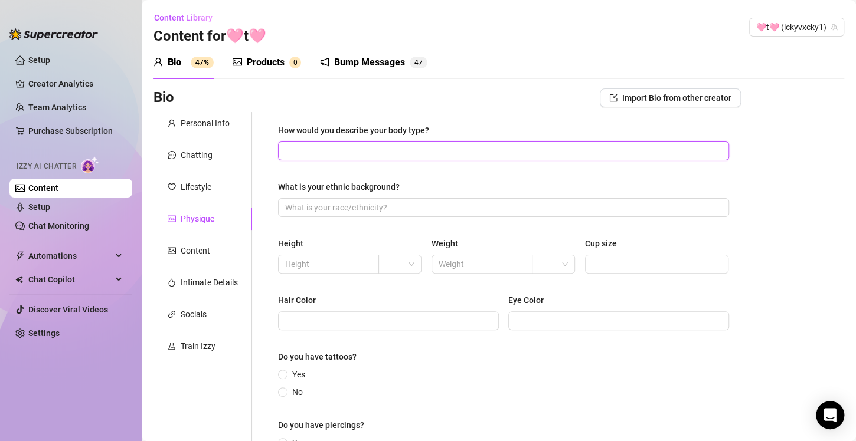
click at [315, 153] on input "How would you describe your body type?" at bounding box center [502, 151] width 434 height 13
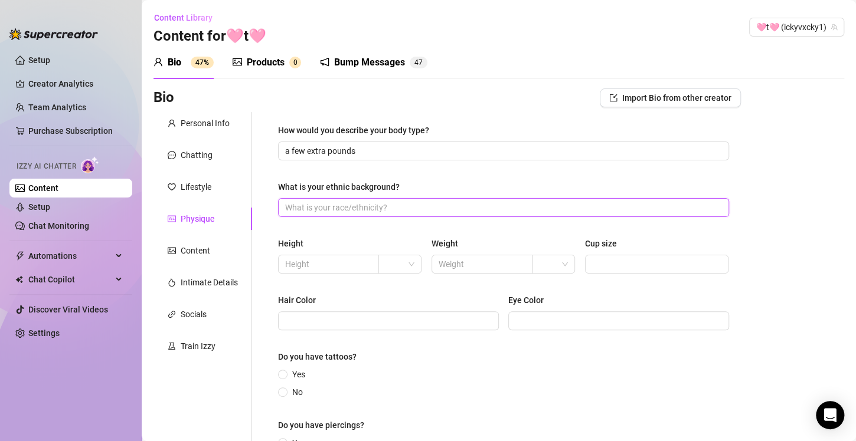
click at [342, 208] on input "What is your ethnic background?" at bounding box center [502, 207] width 434 height 13
click at [404, 267] on span at bounding box center [399, 265] width 29 height 18
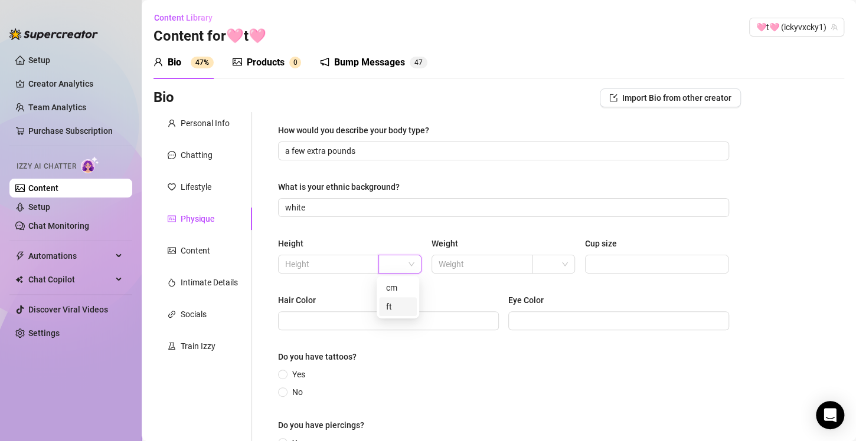
click at [397, 308] on div "ft" at bounding box center [398, 306] width 24 height 13
click at [336, 267] on input "text" at bounding box center [327, 264] width 84 height 13
click at [544, 266] on input "search" at bounding box center [548, 265] width 18 height 18
click at [547, 308] on div "lbs" at bounding box center [548, 306] width 24 height 13
click at [471, 267] on input "text" at bounding box center [481, 264] width 84 height 13
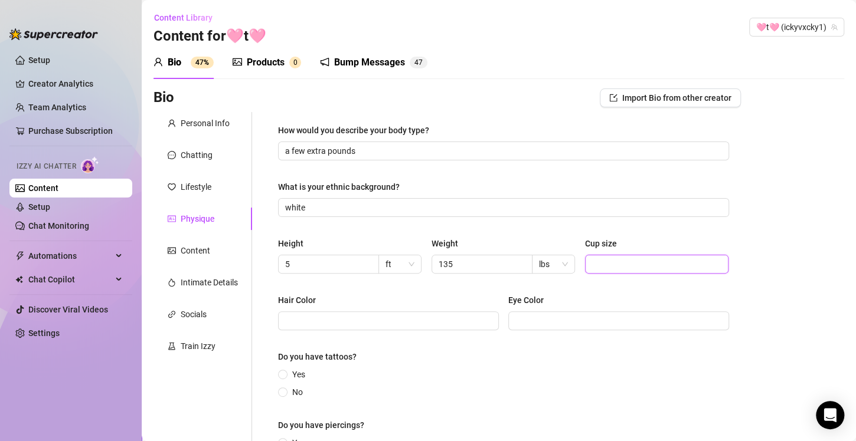
click at [595, 264] on input "Cup size" at bounding box center [655, 264] width 127 height 13
click at [392, 327] on input "Hair Color" at bounding box center [387, 321] width 204 height 13
click at [525, 326] on input "Eye Color" at bounding box center [617, 321] width 204 height 13
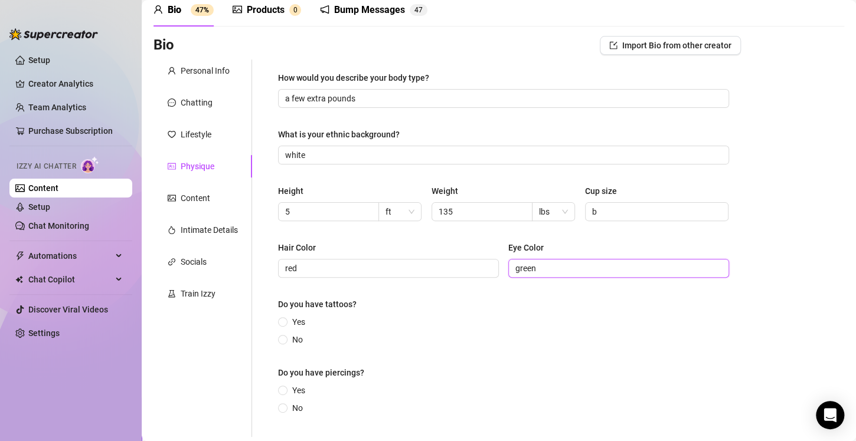
scroll to position [151, 0]
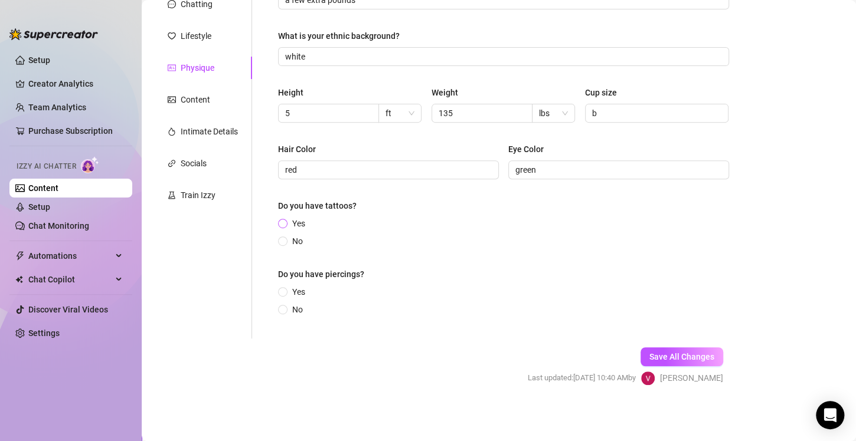
click at [283, 223] on input "Yes" at bounding box center [283, 225] width 5 height 8
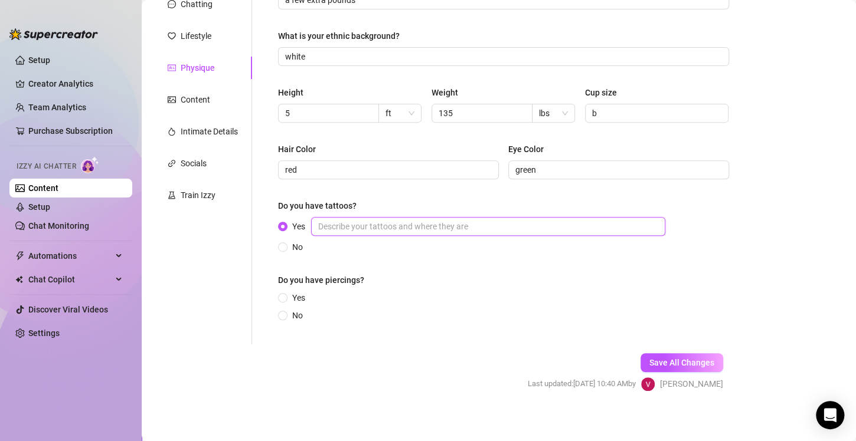
click at [361, 226] on input "Yes" at bounding box center [488, 226] width 354 height 19
click at [670, 358] on span "Save All Changes" at bounding box center [681, 362] width 65 height 9
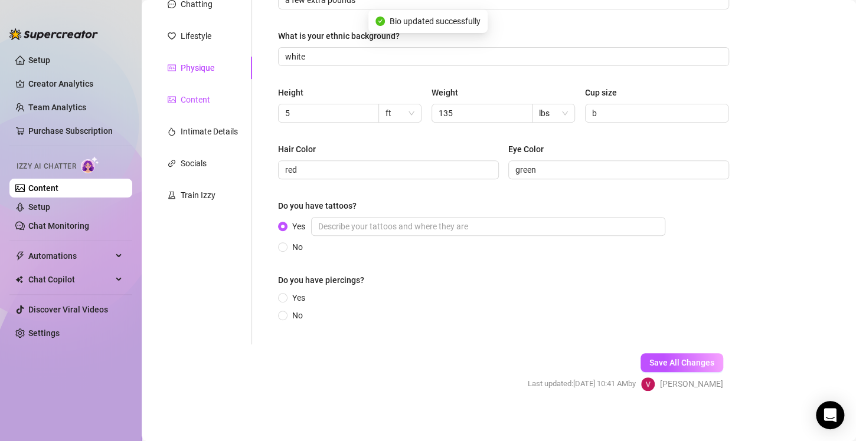
click at [181, 97] on div "Content" at bounding box center [196, 99] width 30 height 13
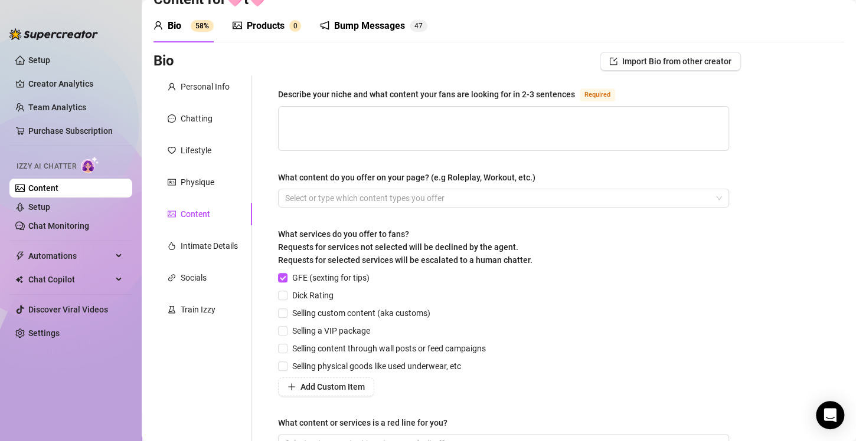
scroll to position [0, 0]
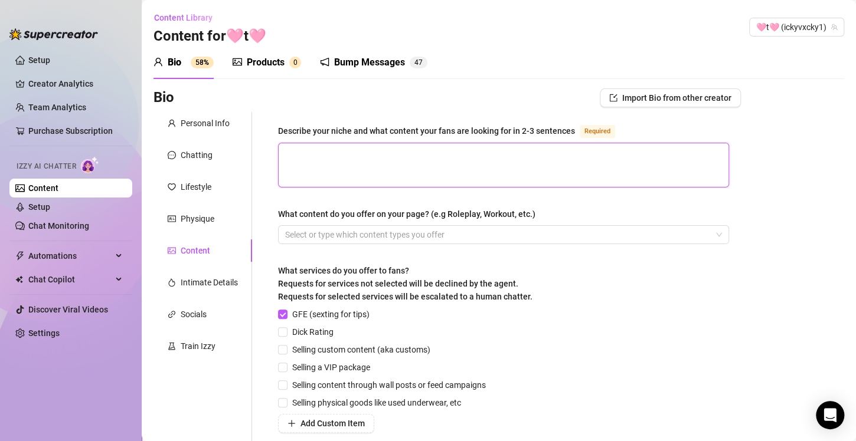
click at [307, 159] on textarea "Describe your niche and what content your fans are looking for in 2-3 sentences…" at bounding box center [504, 165] width 450 height 44
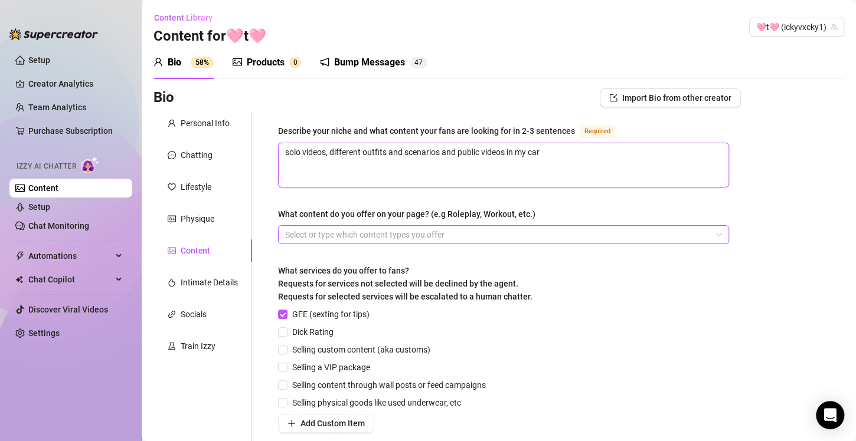
click at [368, 238] on div at bounding box center [497, 235] width 434 height 17
click at [313, 232] on div at bounding box center [497, 235] width 434 height 17
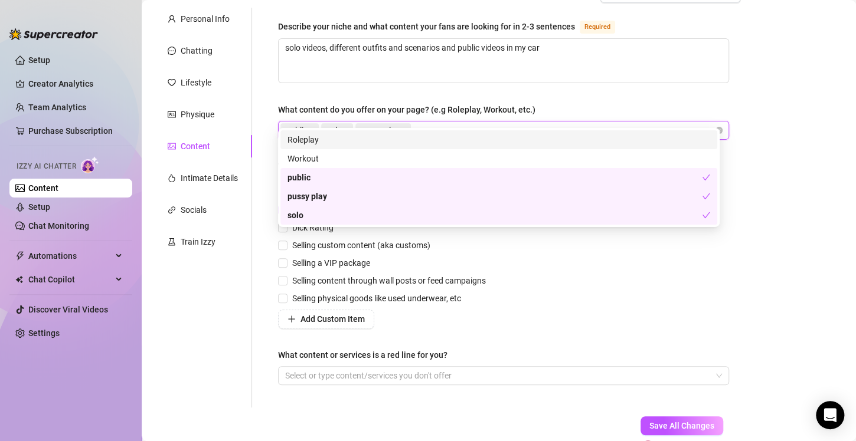
scroll to position [118, 0]
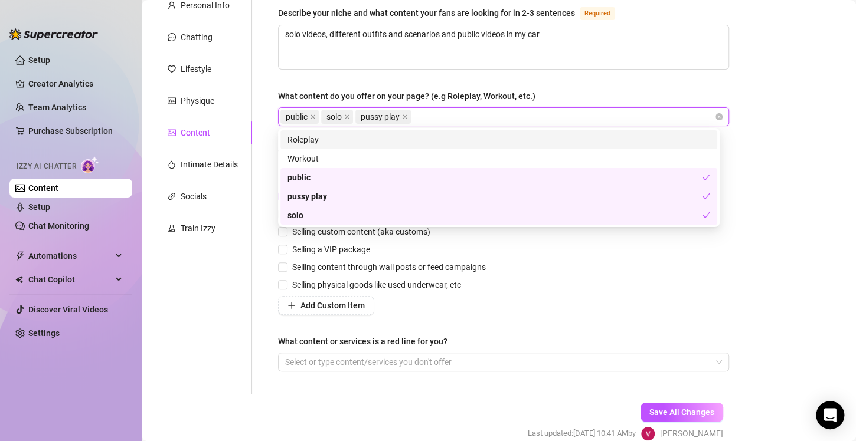
click at [800, 210] on div "Bio Import Bio from other creator Personal Info Chatting Lifestyle Physique Con…" at bounding box center [498, 216] width 691 height 492
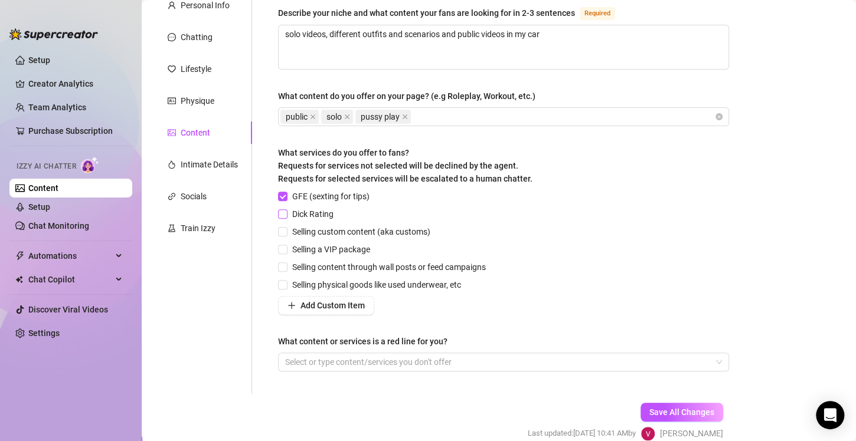
click at [285, 212] on input "Dick Rating" at bounding box center [282, 214] width 8 height 8
click at [285, 230] on input "Selling custom content (aka customs)" at bounding box center [282, 231] width 8 height 8
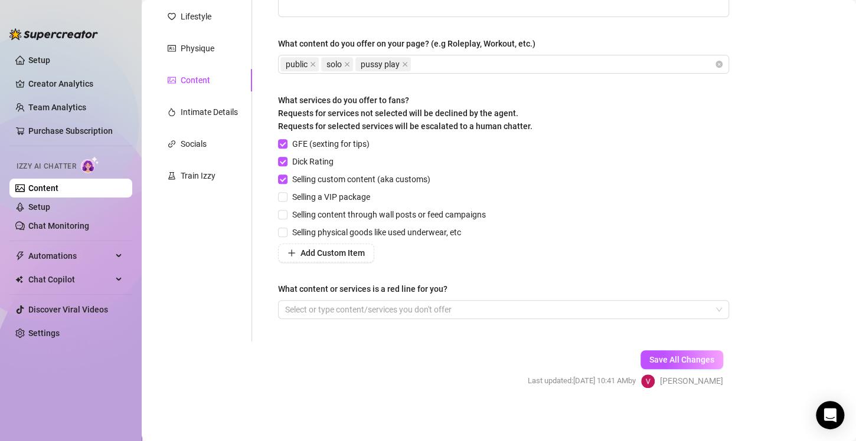
scroll to position [173, 0]
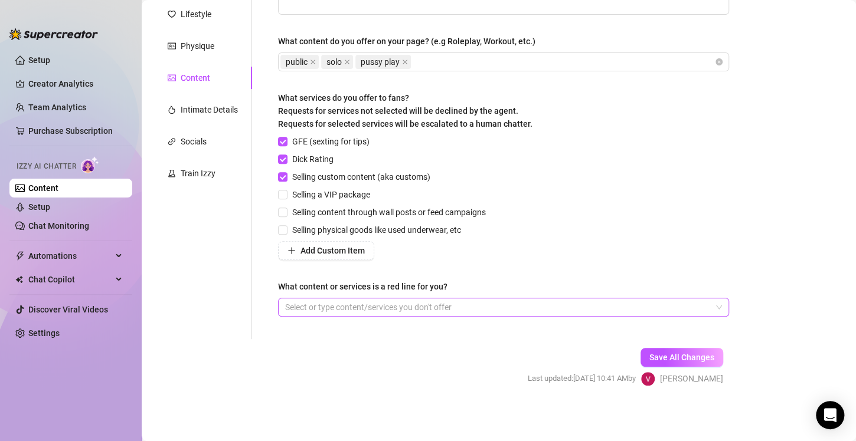
click at [338, 313] on div at bounding box center [497, 307] width 434 height 17
click at [175, 375] on form "Personal Info Chatting Lifestyle Physique Content Intimate Details Socials Trai…" at bounding box center [446, 173] width 587 height 468
click at [653, 358] on span "Save All Changes" at bounding box center [681, 357] width 65 height 9
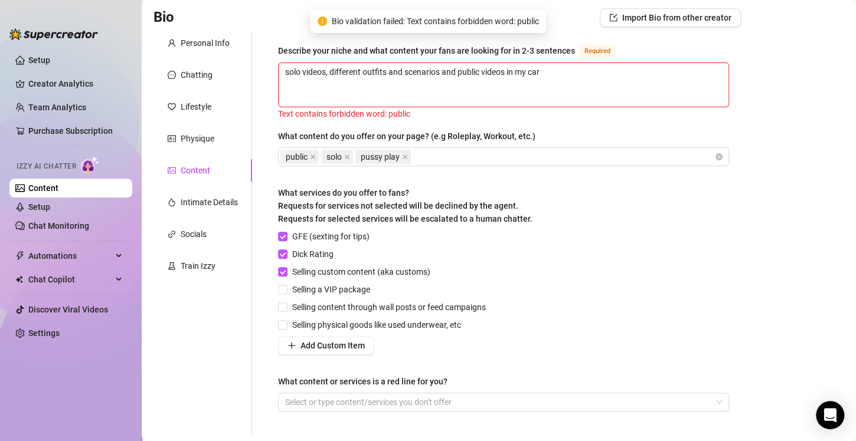
scroll to position [0, 0]
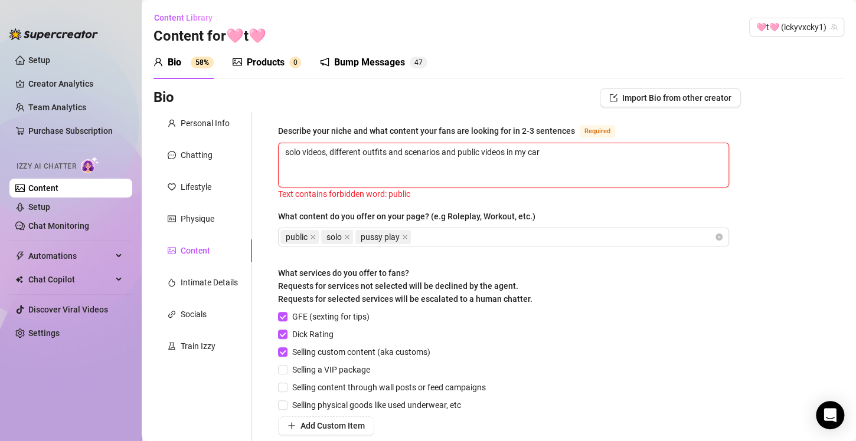
click at [482, 152] on textarea "solo videos, different outfits and scenarios and public videos in my car" at bounding box center [504, 165] width 450 height 44
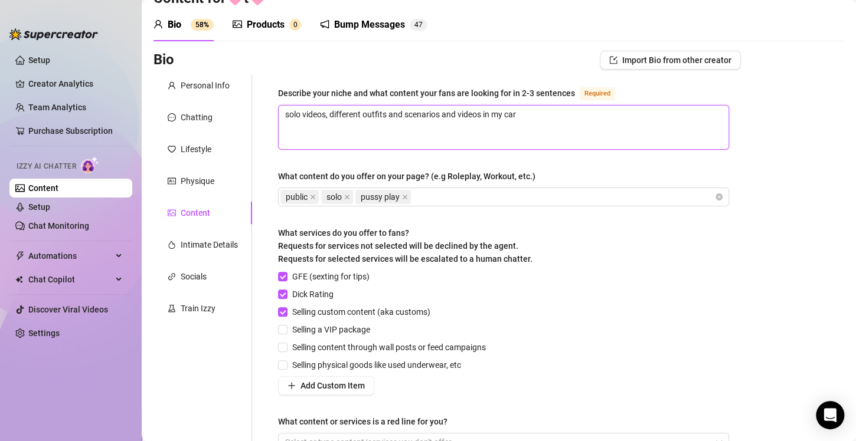
scroll to position [173, 0]
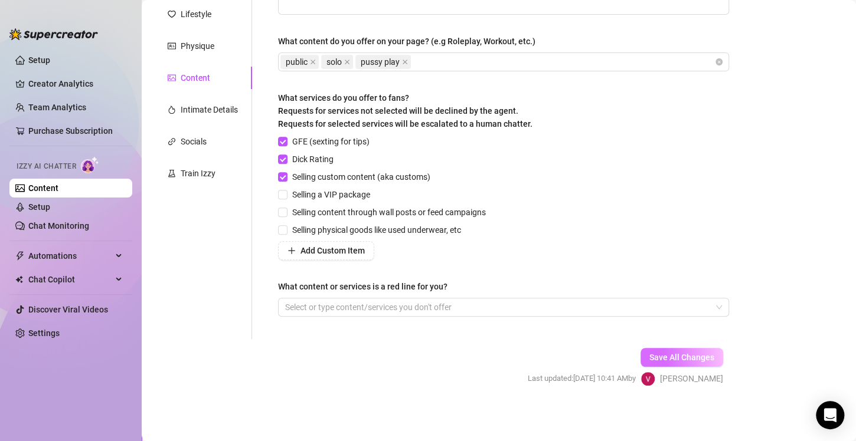
click at [672, 356] on span "Save All Changes" at bounding box center [681, 357] width 65 height 9
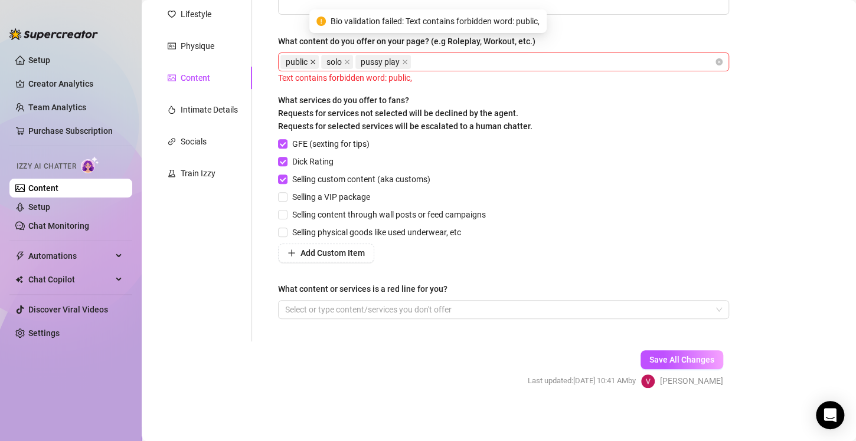
click at [312, 60] on icon "close" at bounding box center [313, 62] width 6 height 6
click at [685, 361] on span "Save All Changes" at bounding box center [681, 359] width 65 height 9
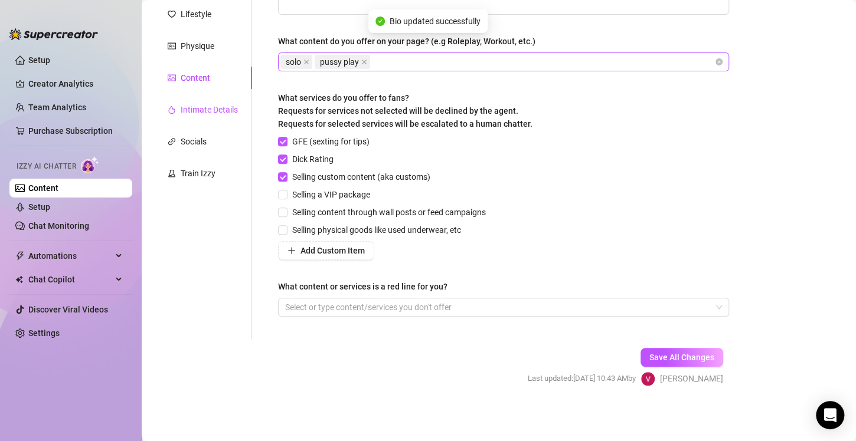
click at [211, 110] on div "Intimate Details" at bounding box center [209, 109] width 57 height 13
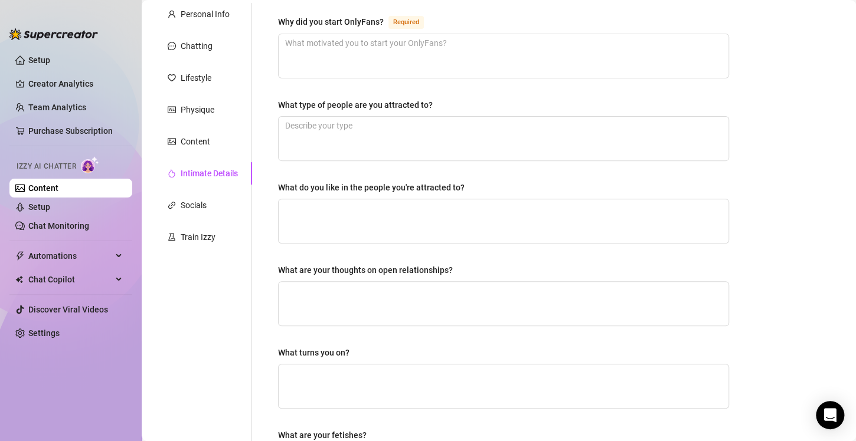
scroll to position [0, 0]
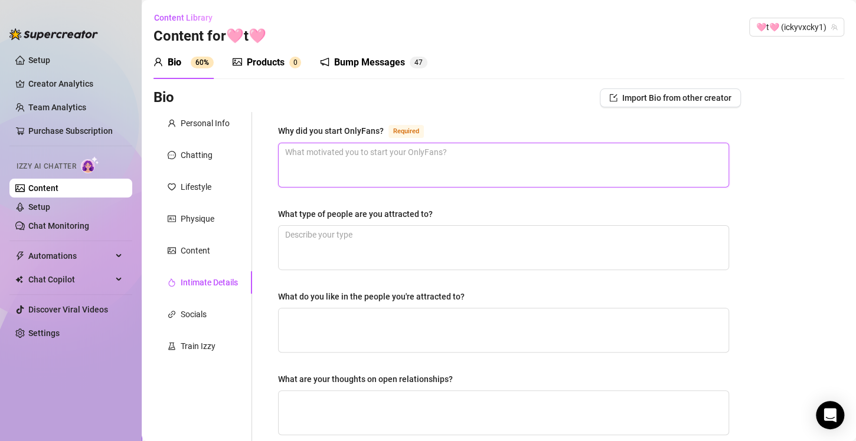
click at [345, 154] on textarea "Why did you start OnlyFans? Required" at bounding box center [504, 165] width 450 height 44
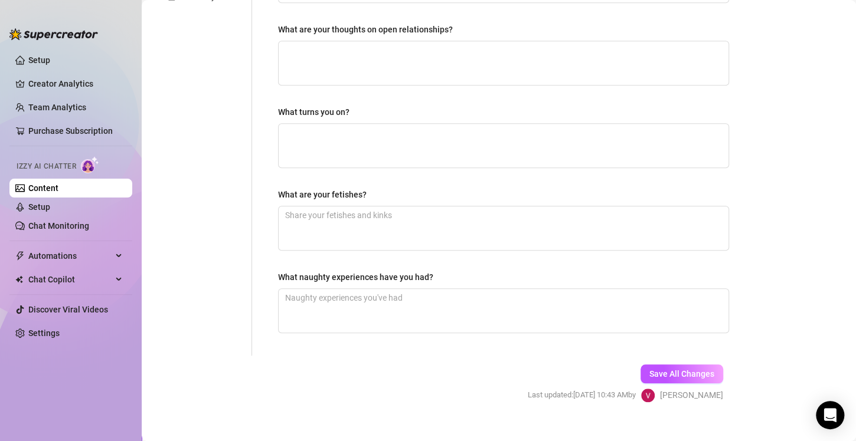
scroll to position [354, 0]
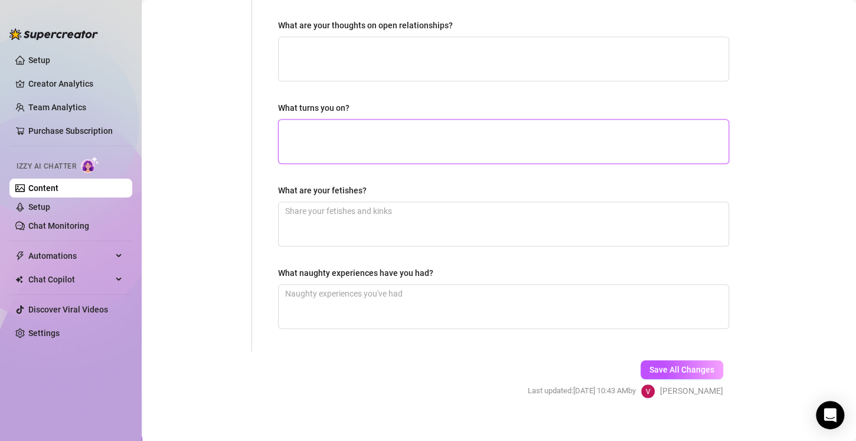
click at [289, 131] on textarea "What turns you on?" at bounding box center [504, 142] width 450 height 44
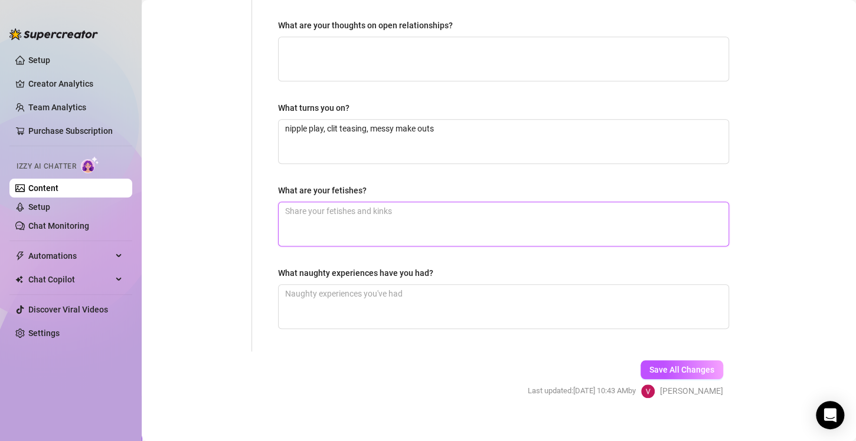
click at [332, 212] on textarea "What are your fetishes?" at bounding box center [504, 224] width 450 height 44
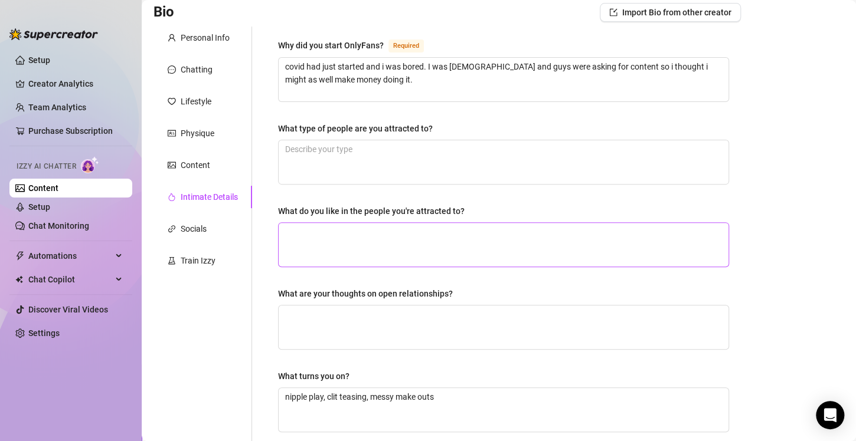
scroll to position [59, 0]
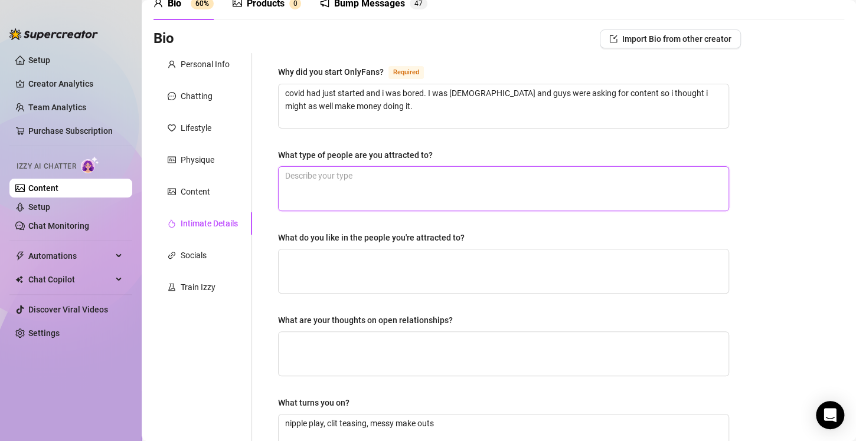
click at [290, 179] on textarea "What type of people are you attracted to?" at bounding box center [504, 189] width 450 height 44
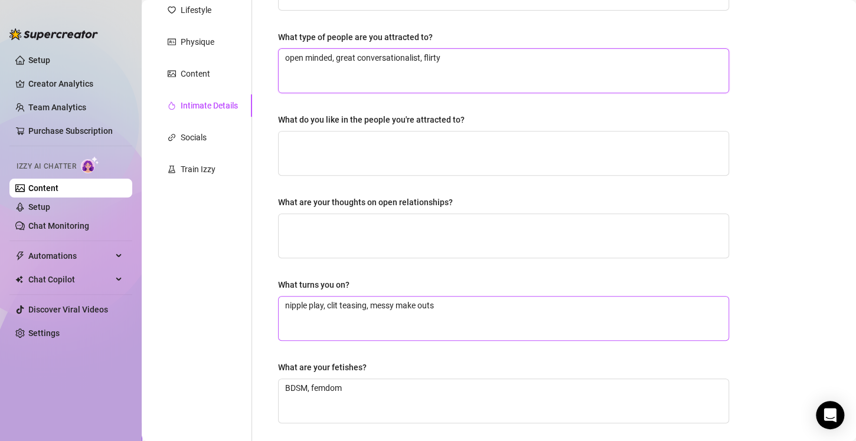
scroll to position [236, 0]
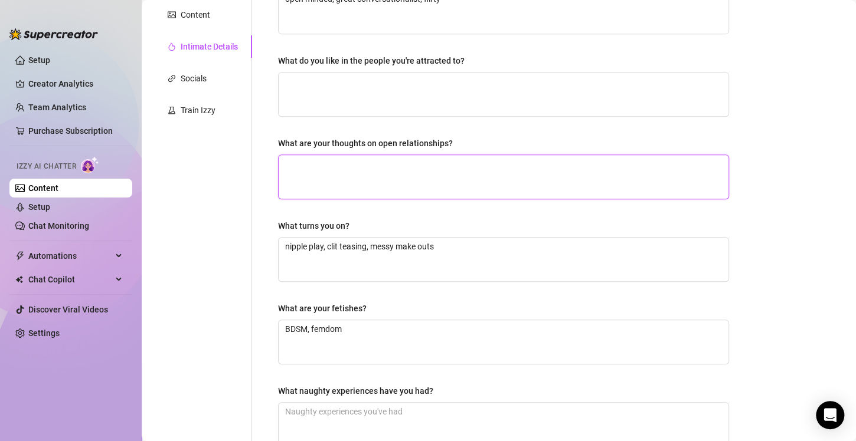
click at [364, 169] on textarea "What are your thoughts on open relationships?" at bounding box center [504, 177] width 450 height 44
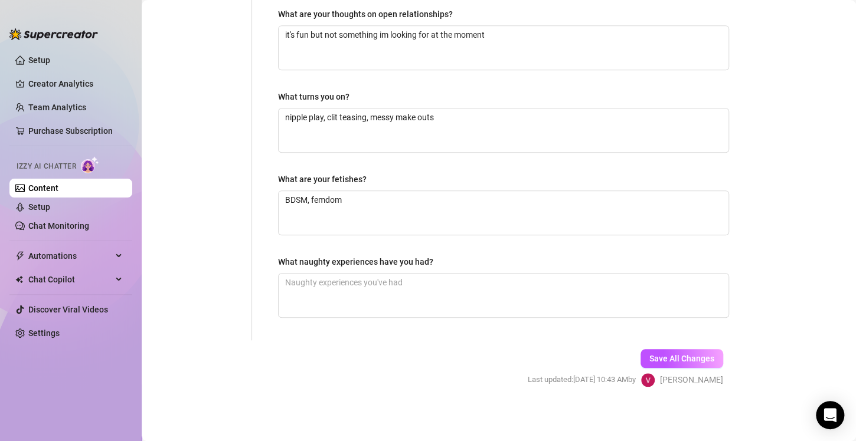
drag, startPoint x: 683, startPoint y: 354, endPoint x: 538, endPoint y: 374, distance: 146.6
click at [683, 355] on span "Save All Changes" at bounding box center [681, 358] width 65 height 9
click at [682, 355] on span "Save All Changes" at bounding box center [681, 358] width 65 height 9
click at [672, 359] on span "Save All Changes" at bounding box center [681, 358] width 65 height 9
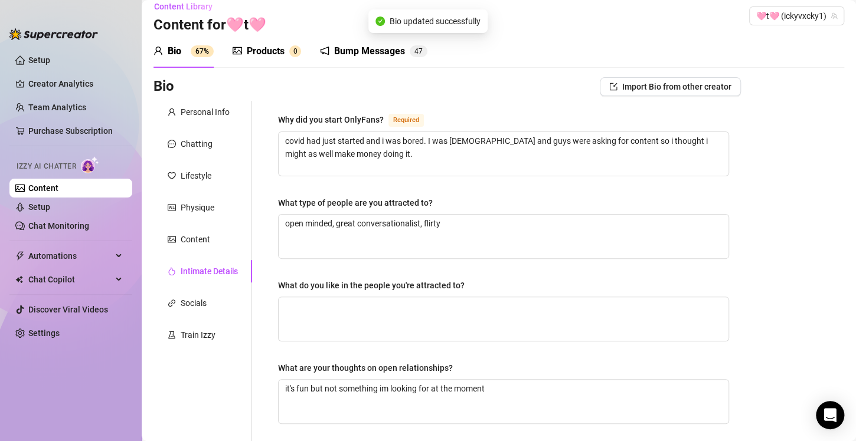
scroll to position [0, 0]
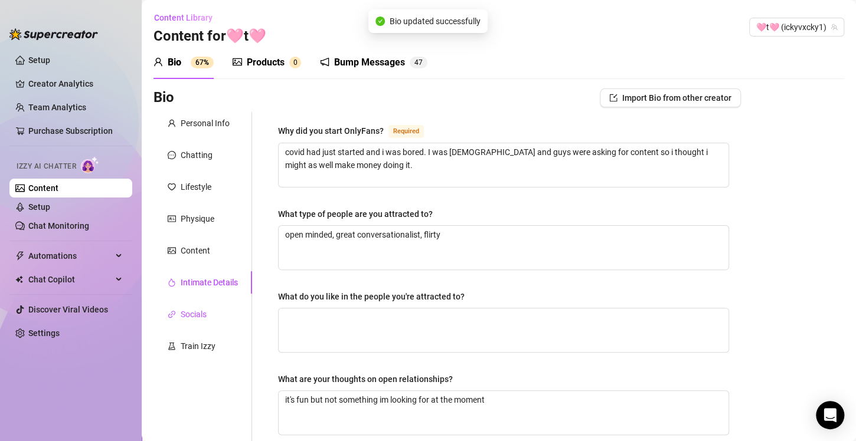
click at [192, 316] on div "Socials" at bounding box center [194, 314] width 26 height 13
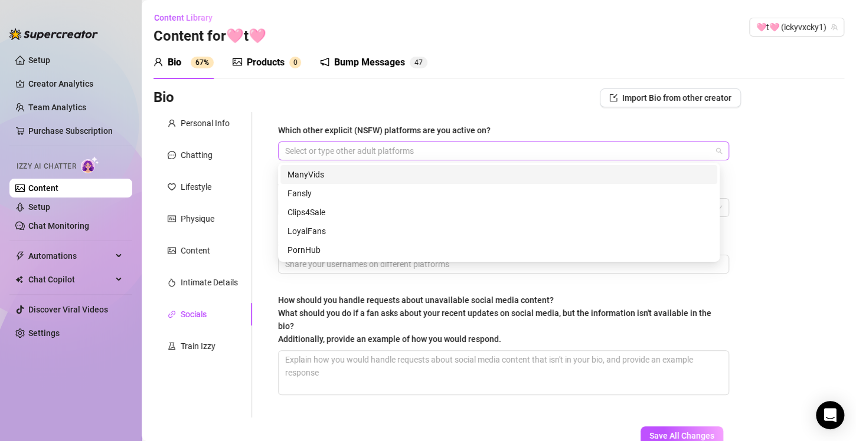
click at [415, 150] on div at bounding box center [497, 151] width 434 height 17
click at [388, 172] on div "ManyVids" at bounding box center [498, 174] width 423 height 13
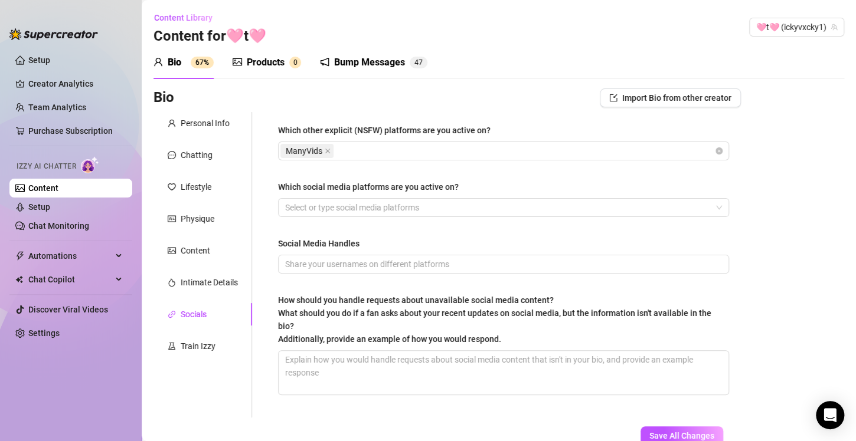
click at [790, 256] on div "Bio Import Bio from other creator Personal Info Chatting Lifestyle Physique Con…" at bounding box center [498, 287] width 691 height 397
click at [384, 207] on div at bounding box center [497, 207] width 434 height 17
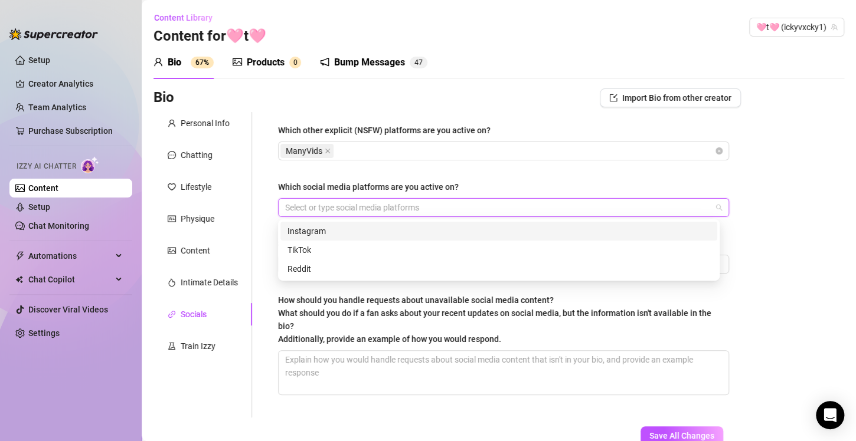
click at [313, 233] on div "Instagram" at bounding box center [498, 231] width 423 height 13
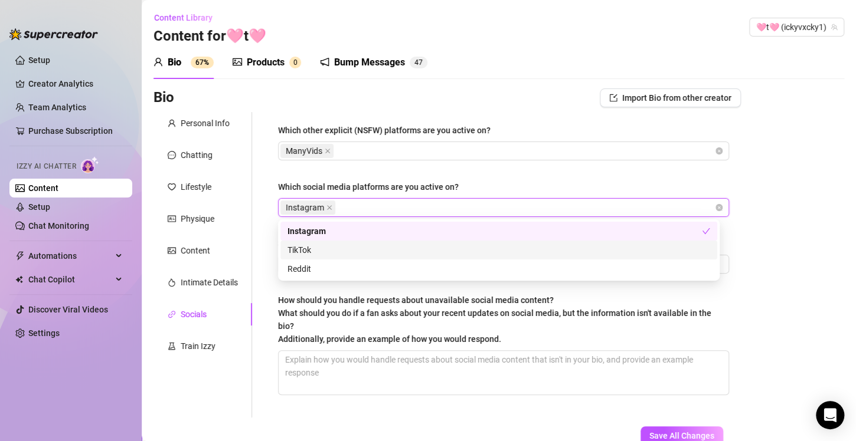
click at [313, 248] on div "TikTok" at bounding box center [498, 250] width 423 height 13
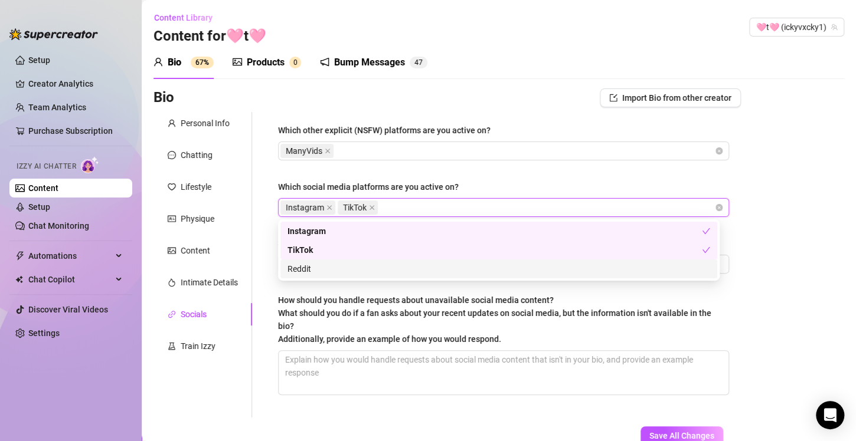
click at [317, 267] on div "Reddit" at bounding box center [498, 269] width 423 height 13
click at [793, 296] on div "Bio Import Bio from other creator Personal Info Chatting Lifestyle Physique Con…" at bounding box center [498, 287] width 691 height 397
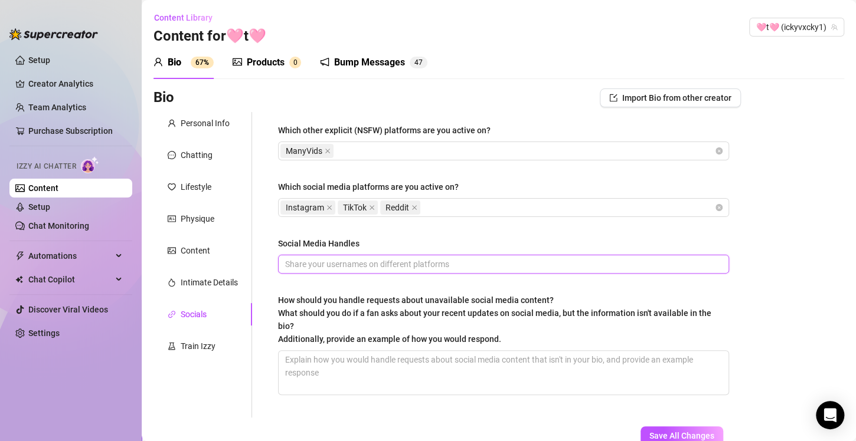
click at [429, 268] on input "Social Media Handles" at bounding box center [502, 264] width 434 height 13
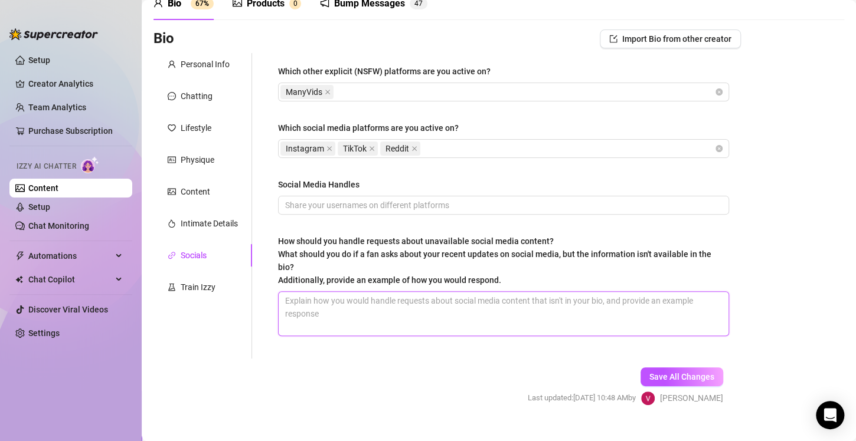
click at [290, 303] on textarea "How should you handle requests about unavailable social media content? What sho…" at bounding box center [504, 314] width 450 height 44
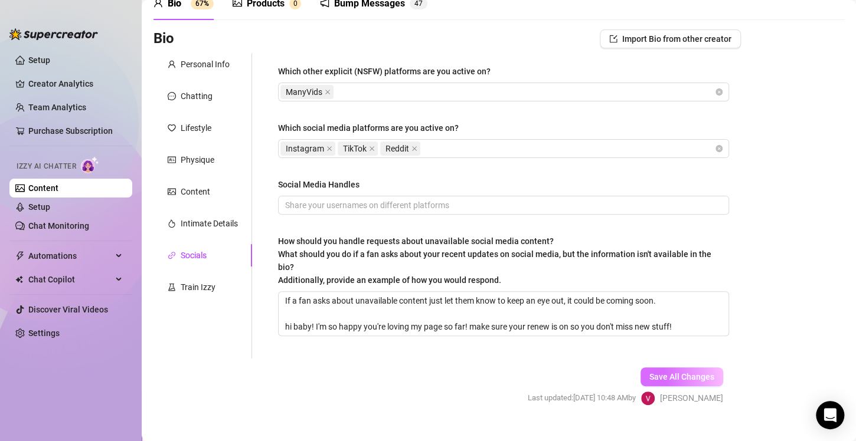
click at [698, 379] on span "Save All Changes" at bounding box center [681, 376] width 65 height 9
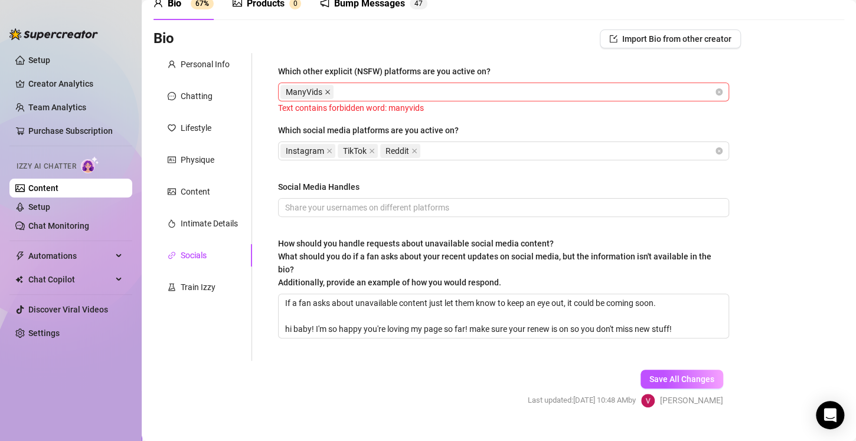
click at [326, 94] on icon "close" at bounding box center [328, 92] width 6 height 6
click at [672, 378] on span "Save All Changes" at bounding box center [681, 379] width 65 height 9
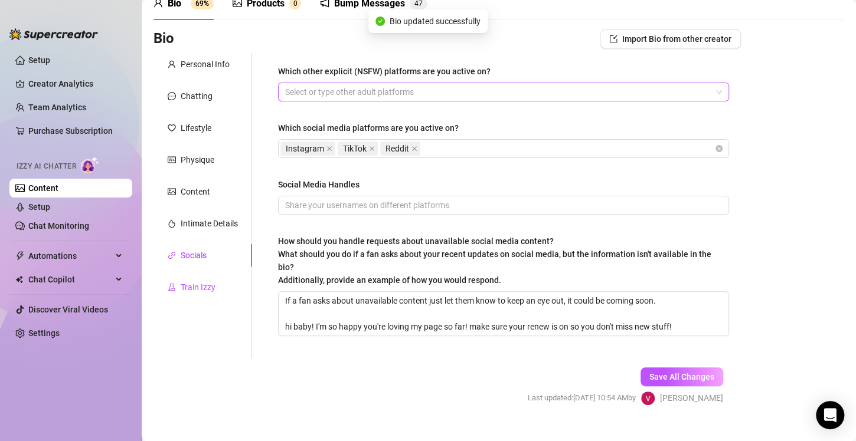
click at [188, 286] on div "Train Izzy" at bounding box center [198, 287] width 35 height 13
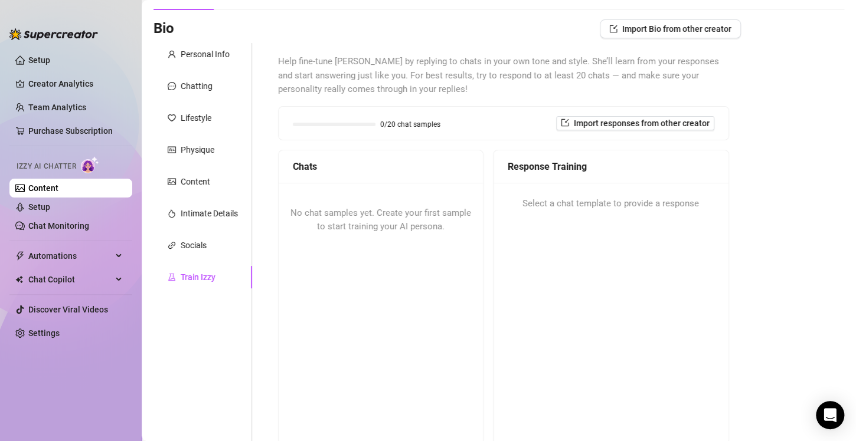
scroll to position [10, 0]
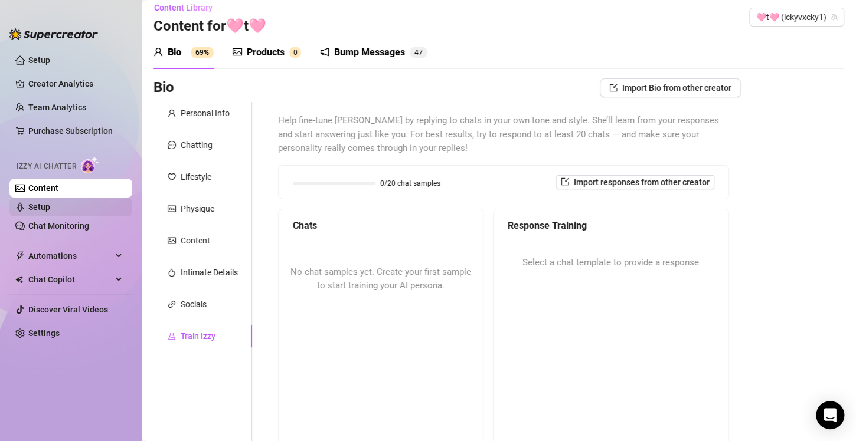
click at [50, 211] on link "Setup" at bounding box center [39, 206] width 22 height 9
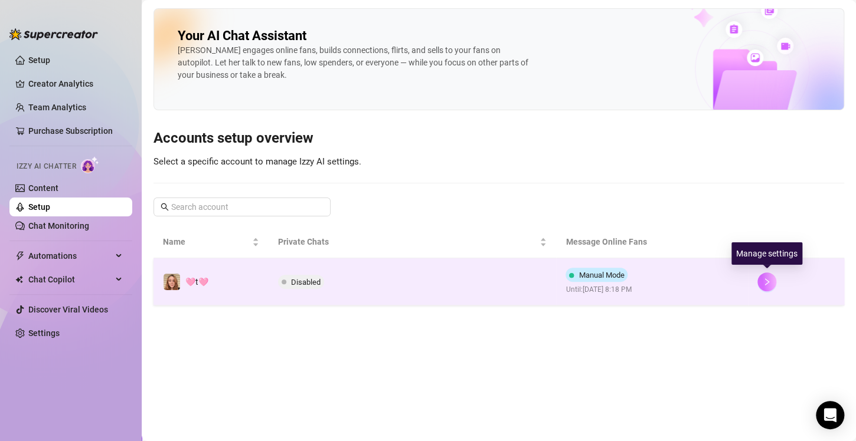
click at [763, 284] on icon "right" at bounding box center [767, 282] width 8 height 8
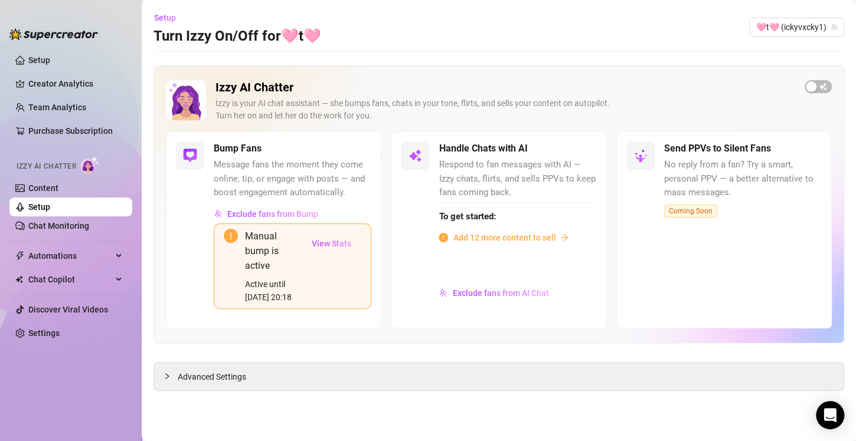
click at [475, 238] on span "Add 12 more content to sell" at bounding box center [504, 237] width 103 height 13
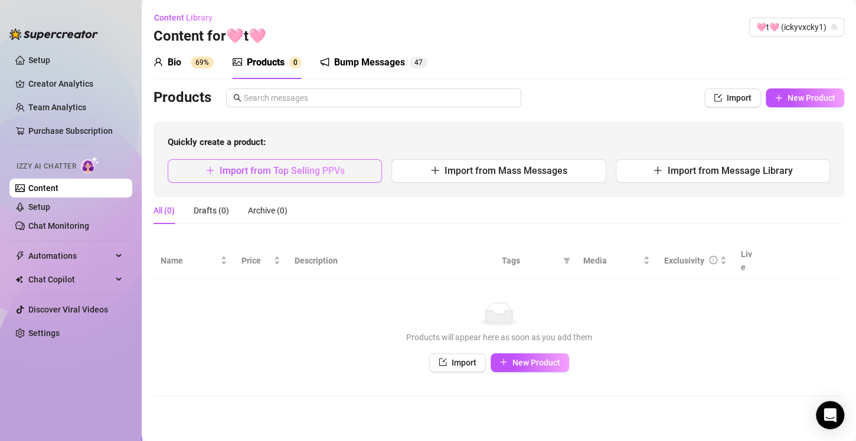
click at [312, 171] on span "Import from Top Selling PPVs" at bounding box center [282, 170] width 125 height 11
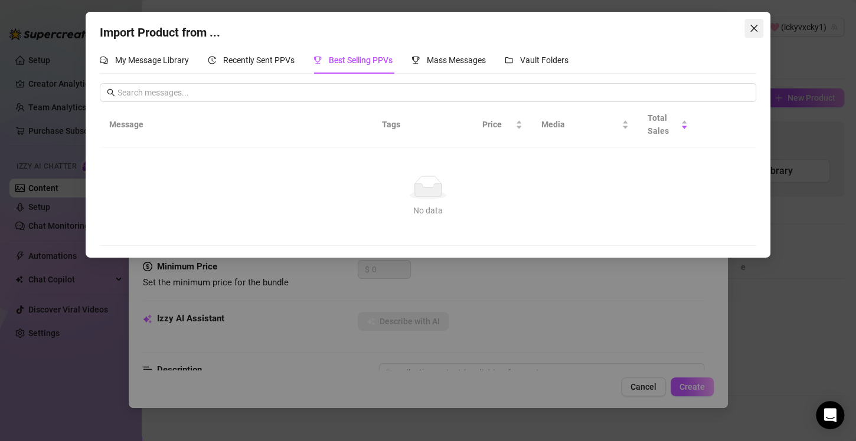
click at [750, 27] on icon "close" at bounding box center [753, 28] width 9 height 9
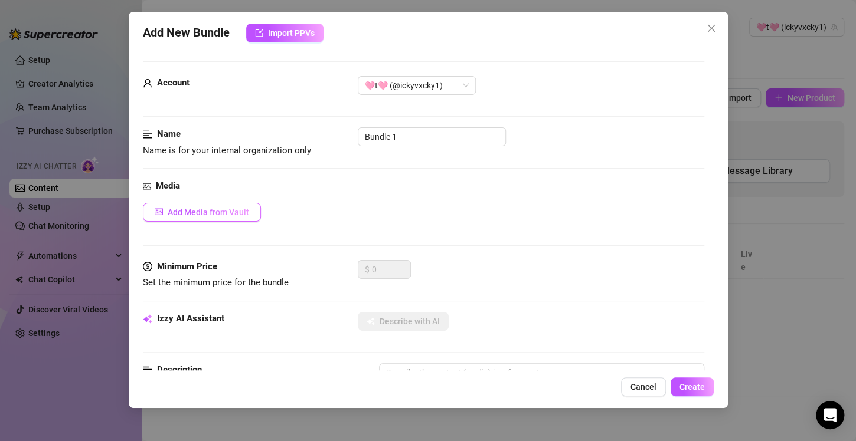
click at [221, 211] on span "Add Media from Vault" at bounding box center [208, 212] width 81 height 9
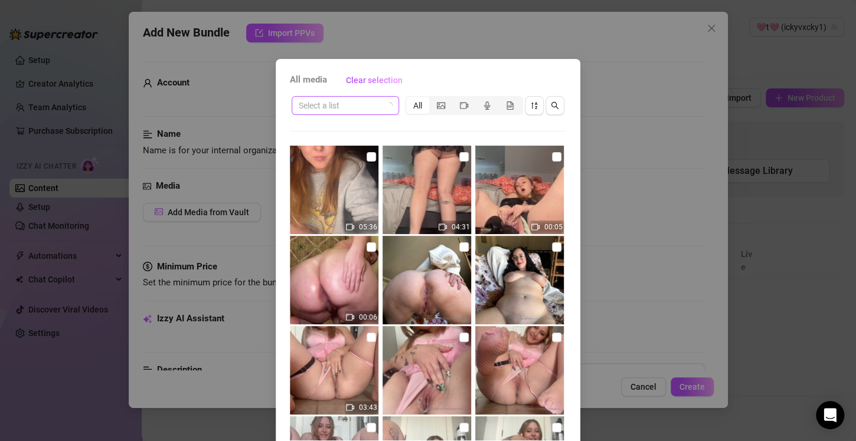
click at [335, 109] on input "search" at bounding box center [340, 106] width 83 height 18
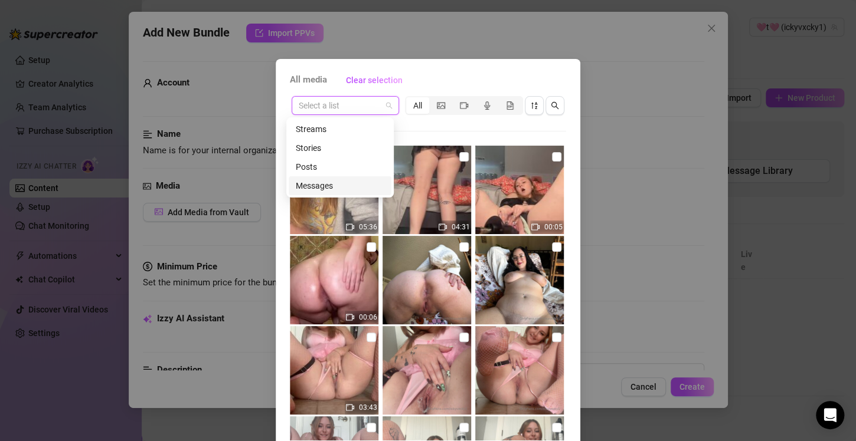
click at [328, 182] on div "Messages" at bounding box center [340, 185] width 89 height 13
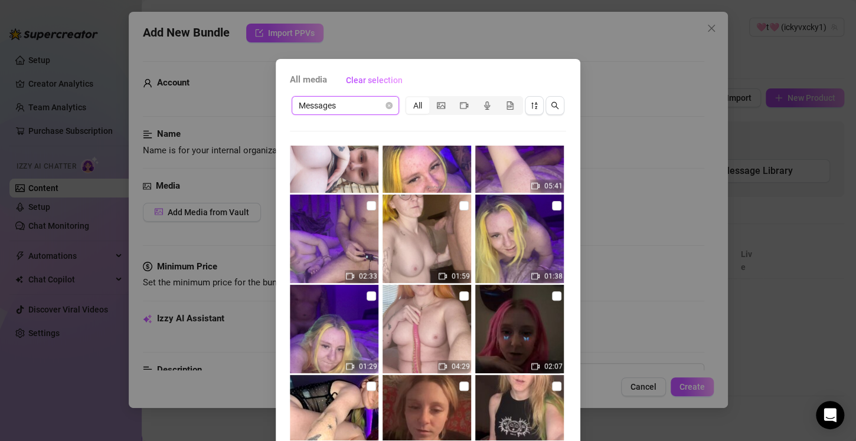
scroll to position [976, 0]
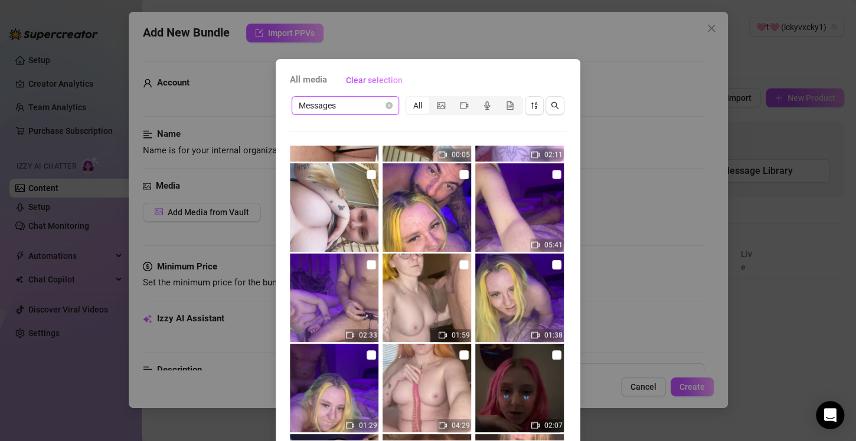
click at [552, 174] on input "checkbox" at bounding box center [556, 174] width 9 height 9
click at [367, 264] on input "checkbox" at bounding box center [371, 264] width 9 height 9
click at [459, 265] on input "checkbox" at bounding box center [463, 264] width 9 height 9
click at [552, 266] on input "checkbox" at bounding box center [556, 264] width 9 height 9
click at [367, 355] on input "checkbox" at bounding box center [371, 355] width 9 height 9
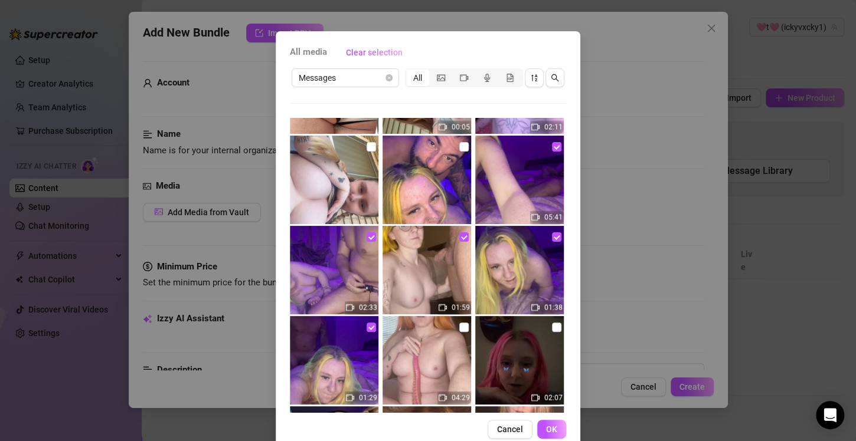
scroll to position [51, 0]
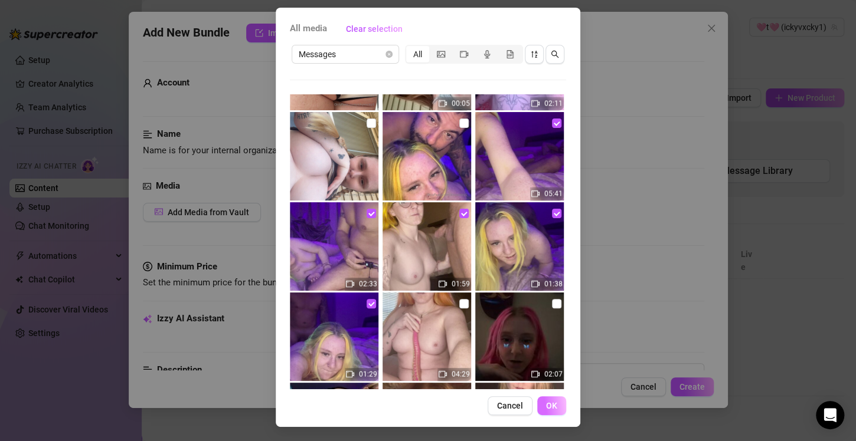
click at [545, 412] on button "OK" at bounding box center [551, 406] width 29 height 19
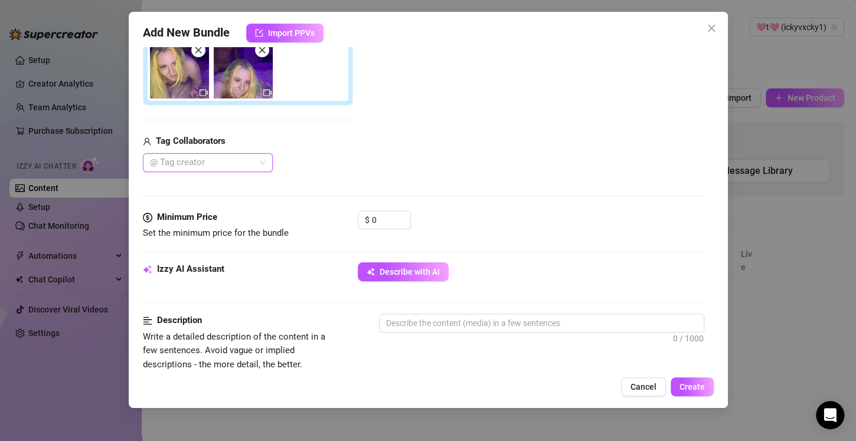
scroll to position [303, 0]
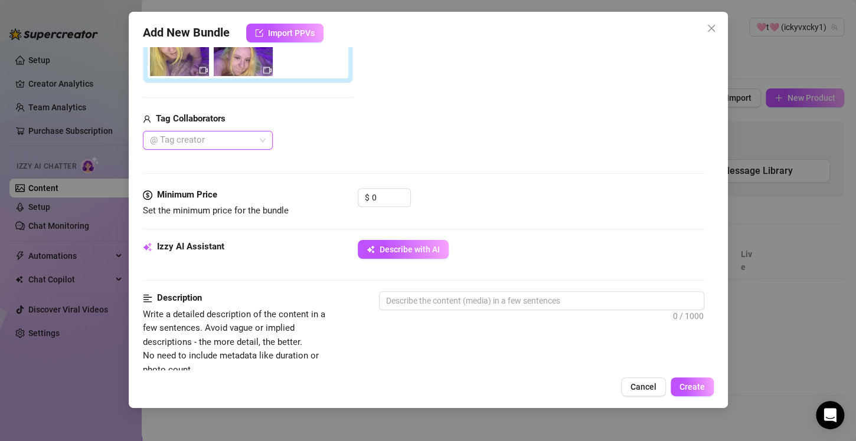
click at [257, 139] on div at bounding box center [201, 140] width 113 height 17
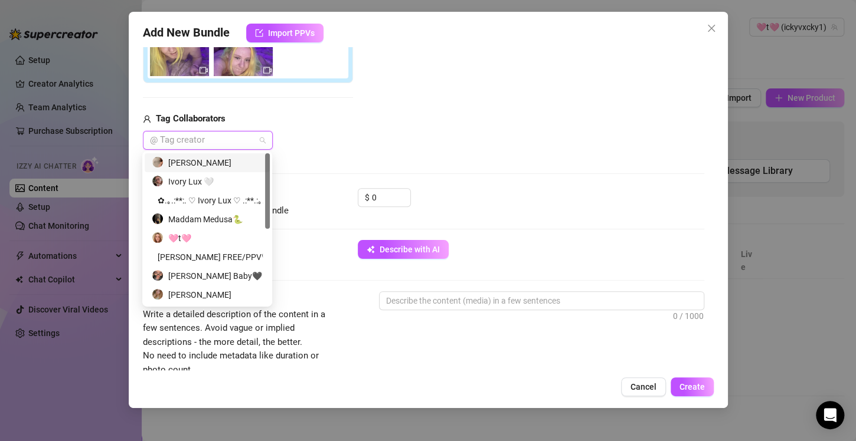
click at [217, 162] on div "Ryan D" at bounding box center [207, 162] width 111 height 13
click at [535, 203] on div "$ 0" at bounding box center [531, 203] width 346 height 30
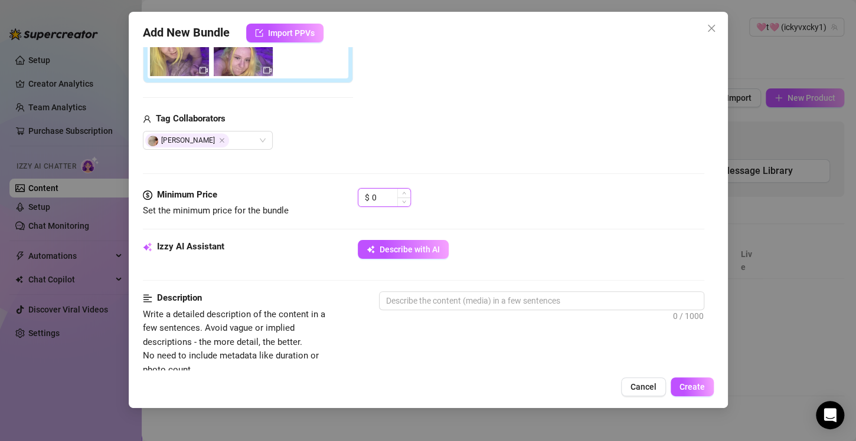
click at [387, 196] on input "0" at bounding box center [391, 198] width 38 height 18
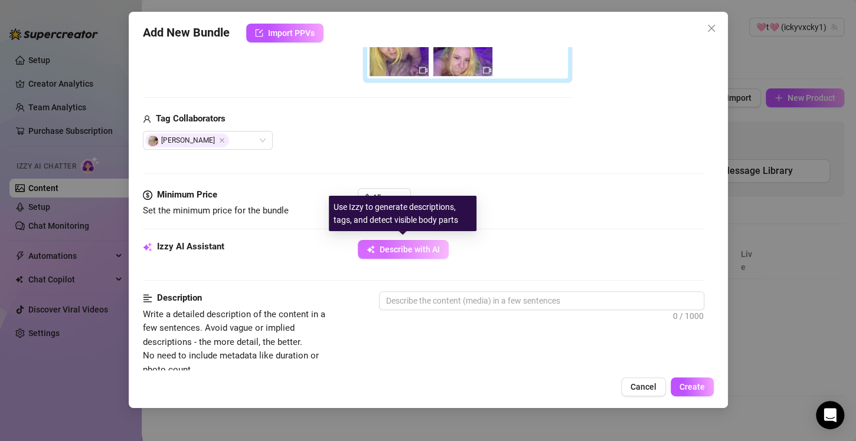
click at [382, 251] on span "Describe with AI" at bounding box center [409, 249] width 60 height 9
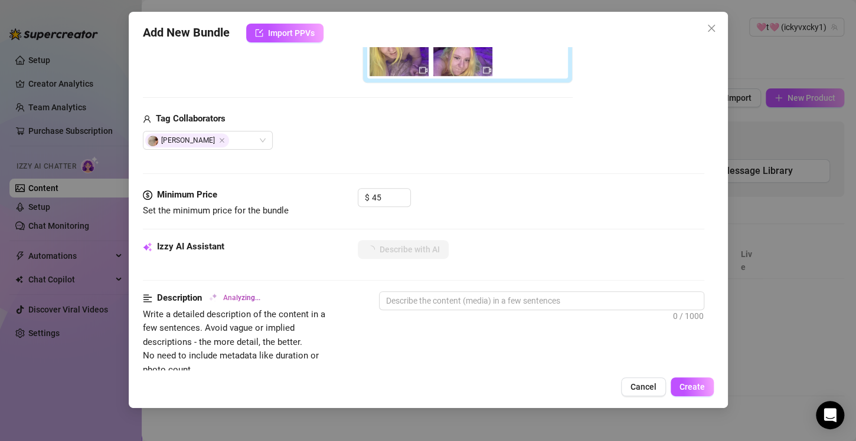
scroll to position [421, 0]
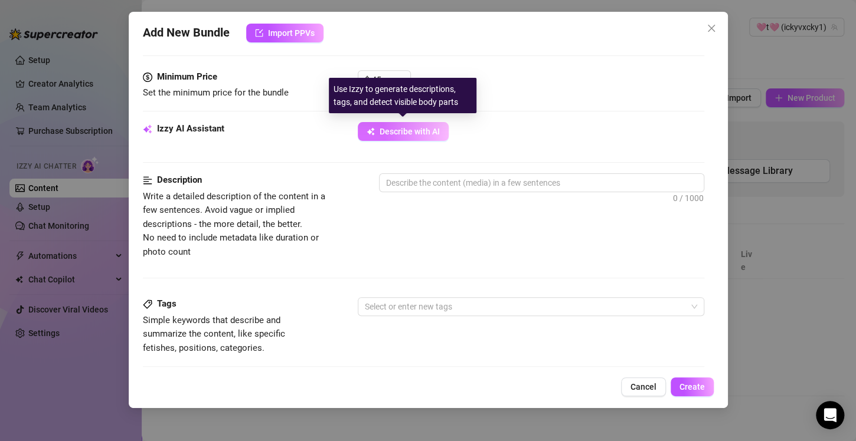
click at [401, 130] on span "Describe with AI" at bounding box center [409, 131] width 60 height 9
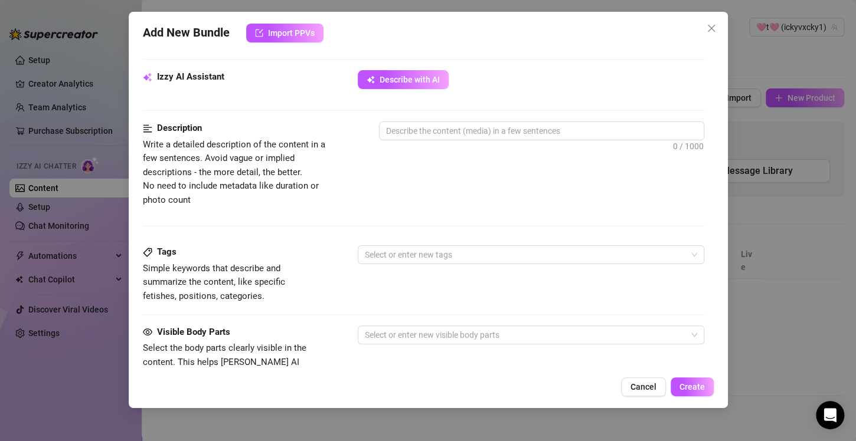
scroll to position [480, 0]
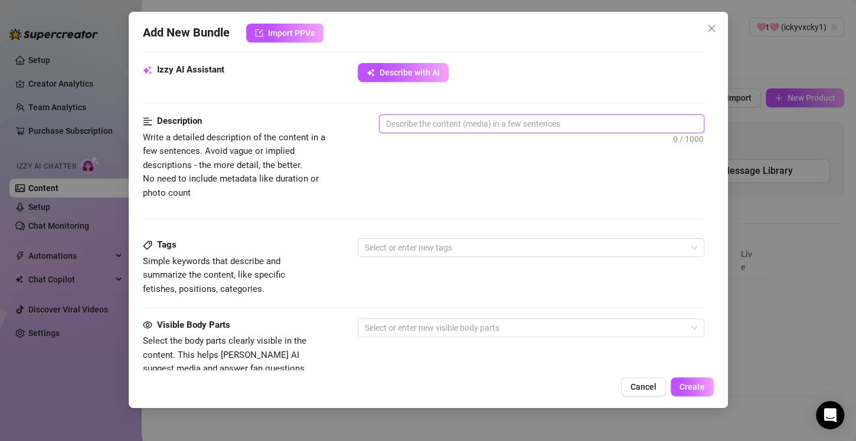
click at [414, 121] on textarea at bounding box center [541, 124] width 324 height 18
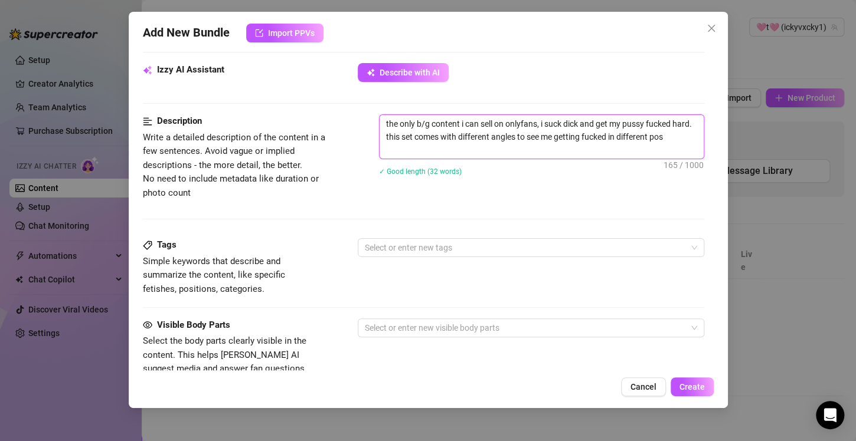
scroll to position [0, 0]
click at [443, 252] on div at bounding box center [524, 248] width 329 height 17
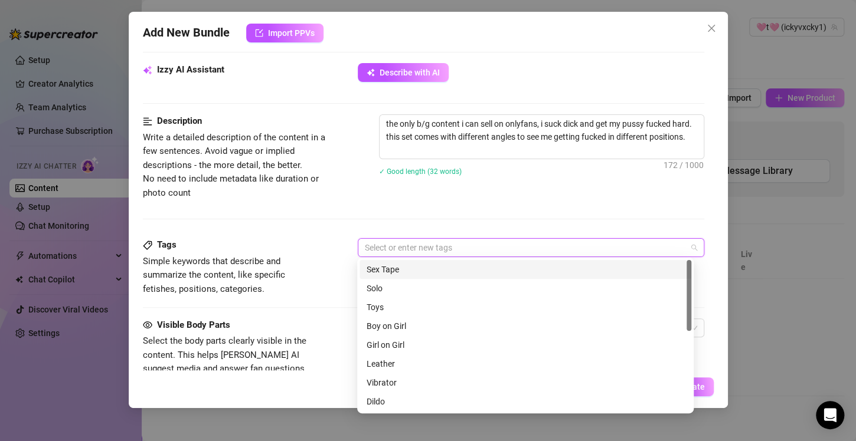
click at [421, 272] on div "Sex Tape" at bounding box center [526, 269] width 318 height 13
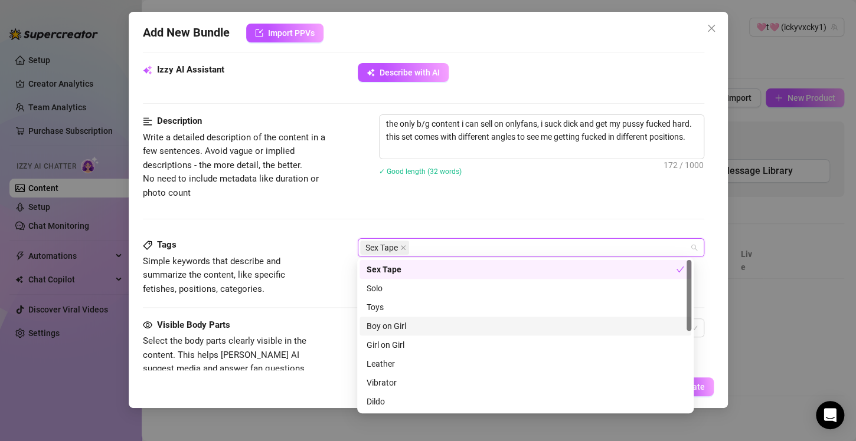
click at [412, 329] on div "Boy on Girl" at bounding box center [526, 326] width 318 height 13
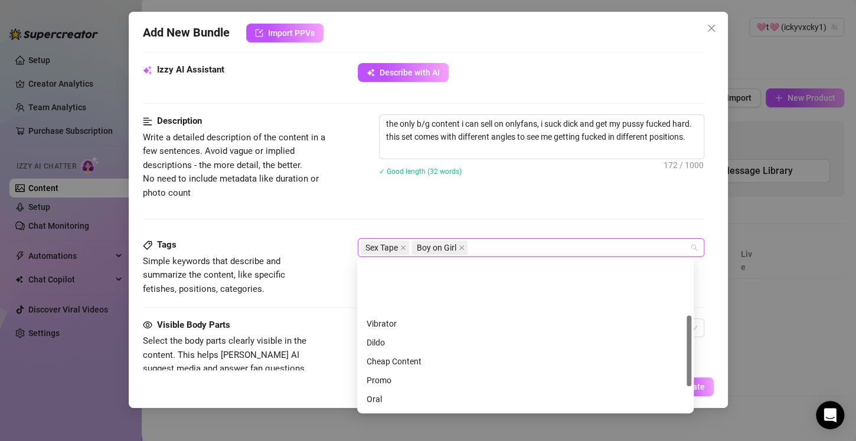
scroll to position [118, 0]
click at [391, 361] on div "BJ" at bounding box center [526, 359] width 318 height 13
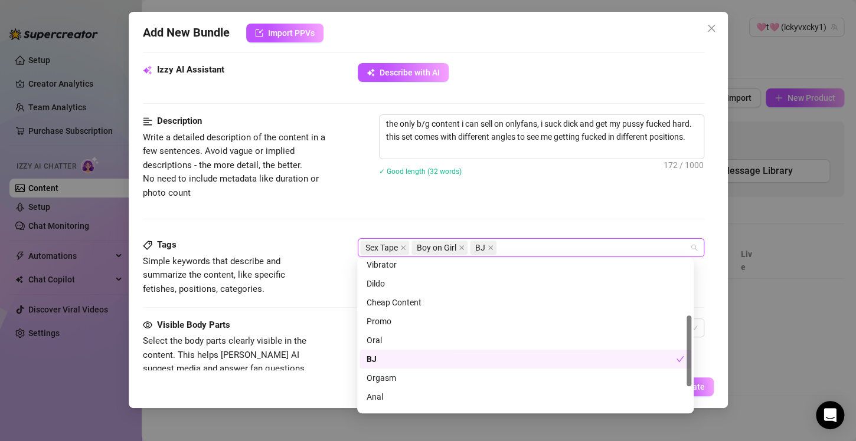
scroll to position [170, 0]
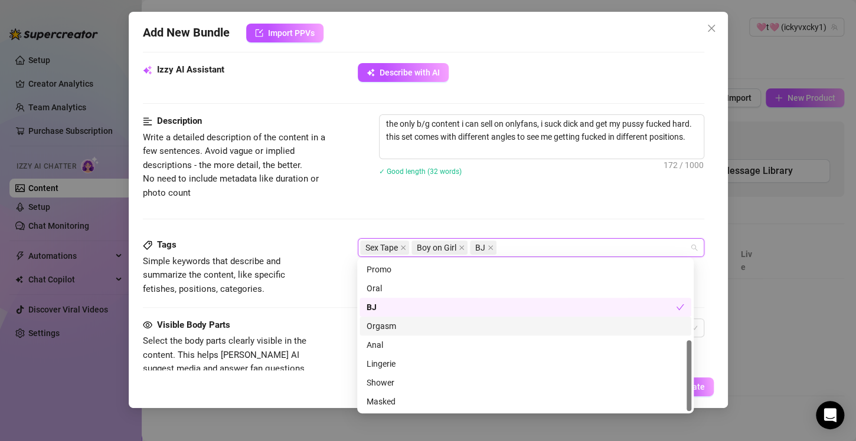
click at [405, 329] on div "Orgasm" at bounding box center [526, 326] width 318 height 13
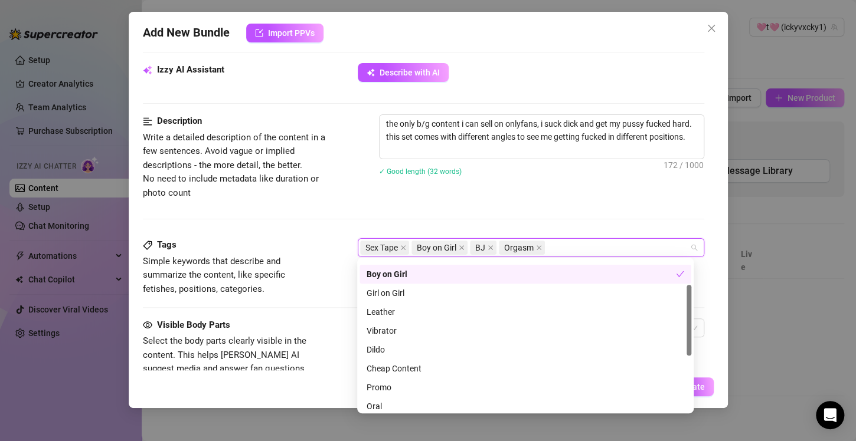
scroll to position [0, 0]
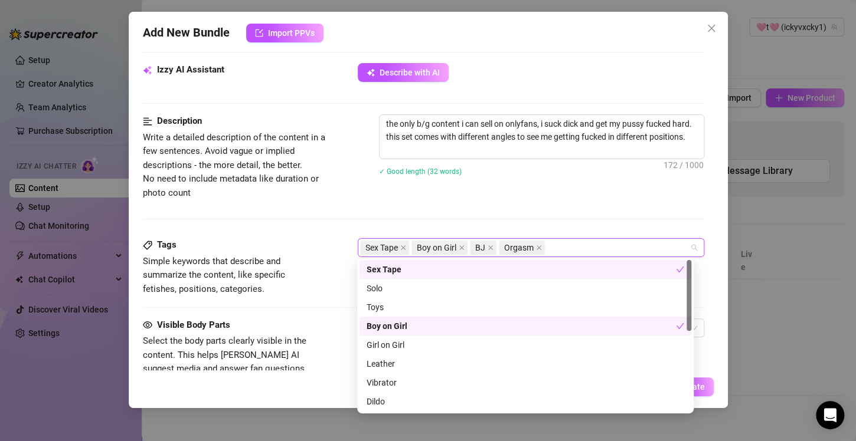
click at [340, 214] on div "Description Write a detailed description of the content in a few sentences. Avo…" at bounding box center [423, 176] width 561 height 124
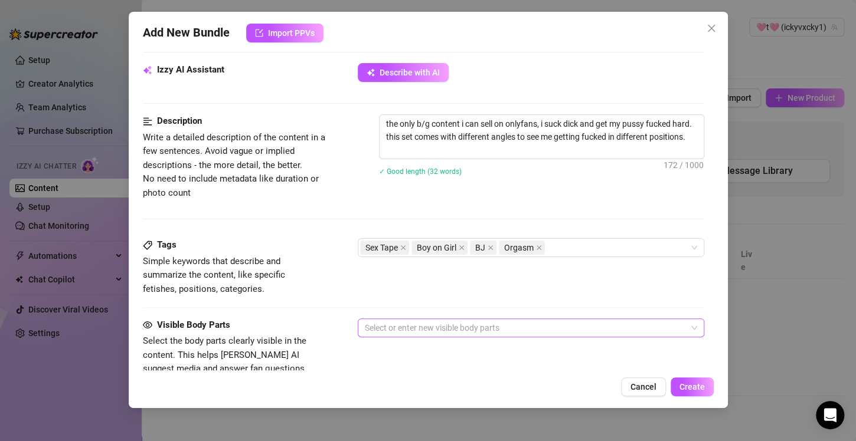
click at [434, 325] on div at bounding box center [524, 328] width 329 height 17
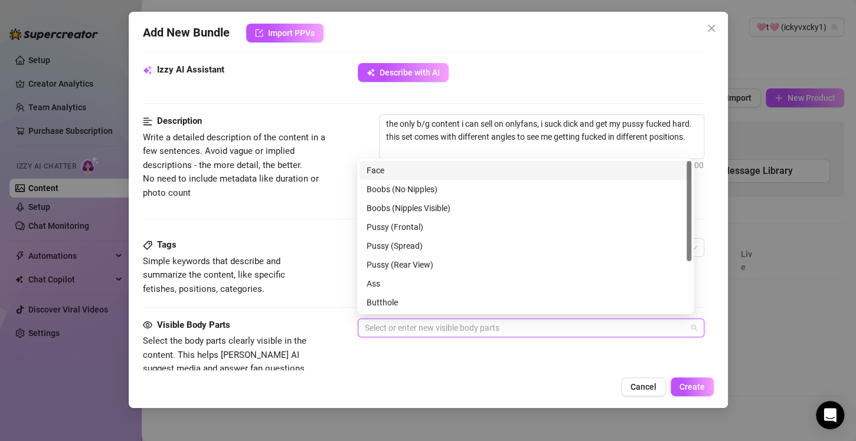
click at [388, 169] on div "Face" at bounding box center [526, 170] width 318 height 13
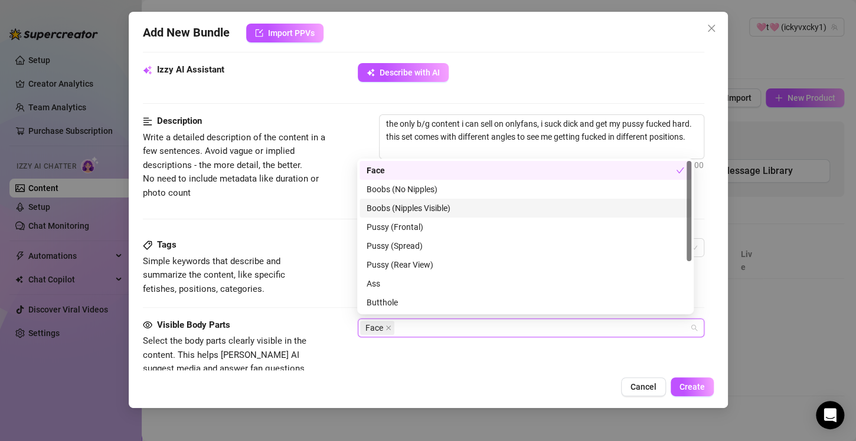
click at [397, 204] on div "Boobs (Nipples Visible)" at bounding box center [526, 208] width 318 height 13
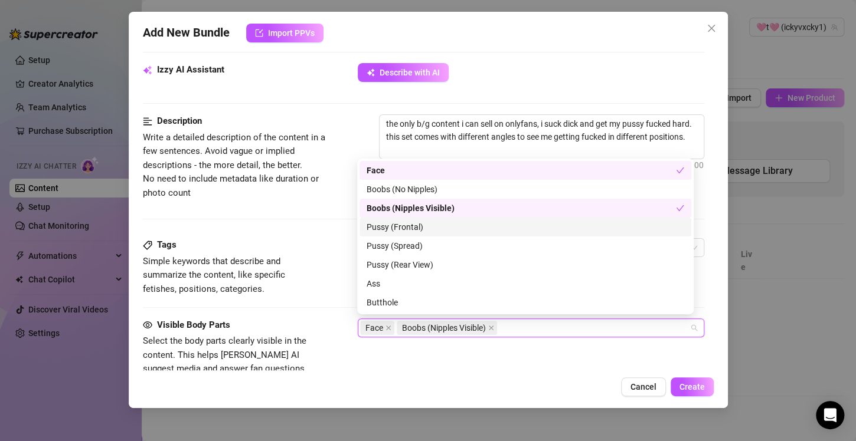
click at [399, 227] on div "Pussy (Frontal)" at bounding box center [526, 227] width 318 height 13
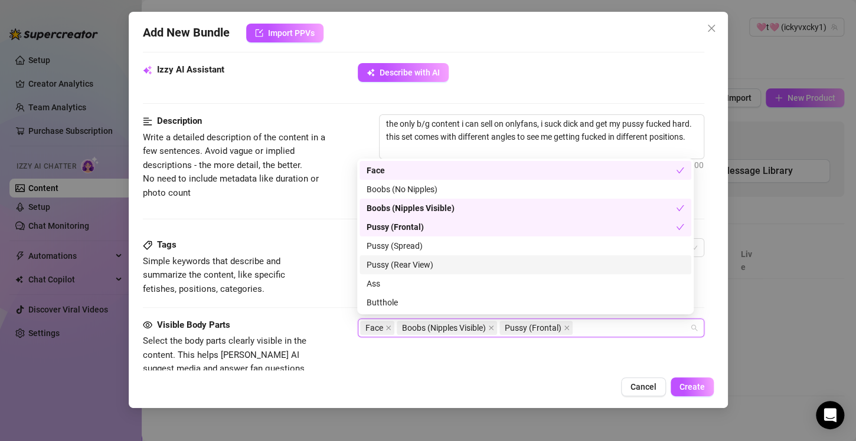
click at [401, 261] on div "Pussy (Rear View)" at bounding box center [526, 265] width 318 height 13
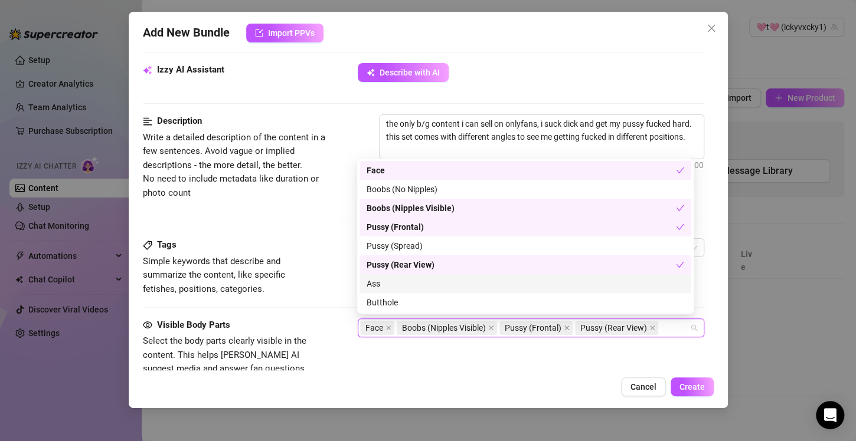
click at [417, 287] on div "Ass" at bounding box center [526, 283] width 318 height 13
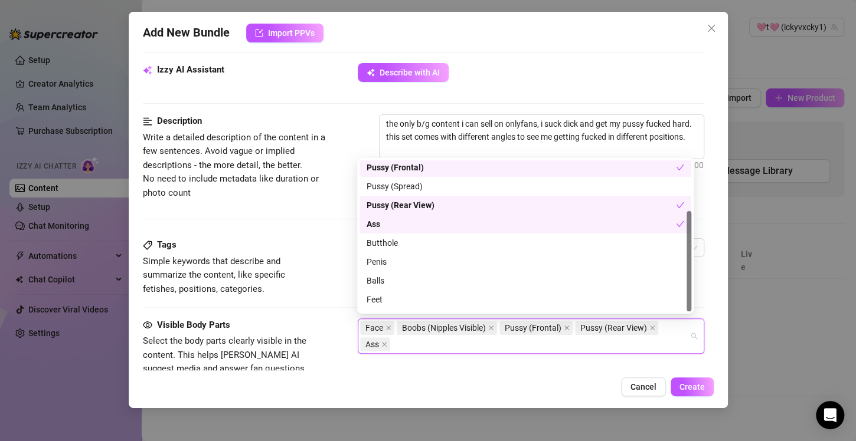
scroll to position [76, 0]
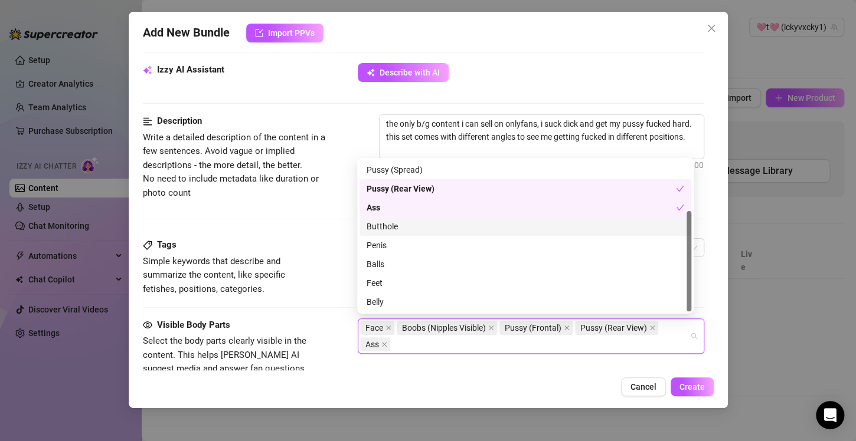
click at [408, 228] on div "Butthole" at bounding box center [526, 226] width 318 height 13
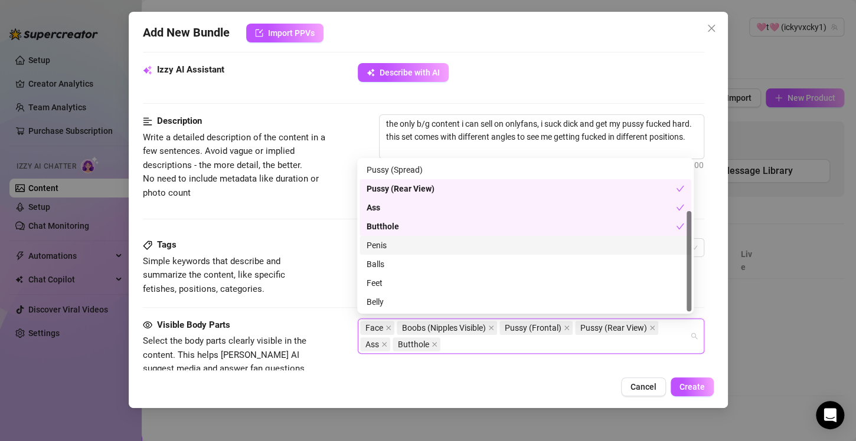
click at [404, 247] on div "Penis" at bounding box center [526, 245] width 318 height 13
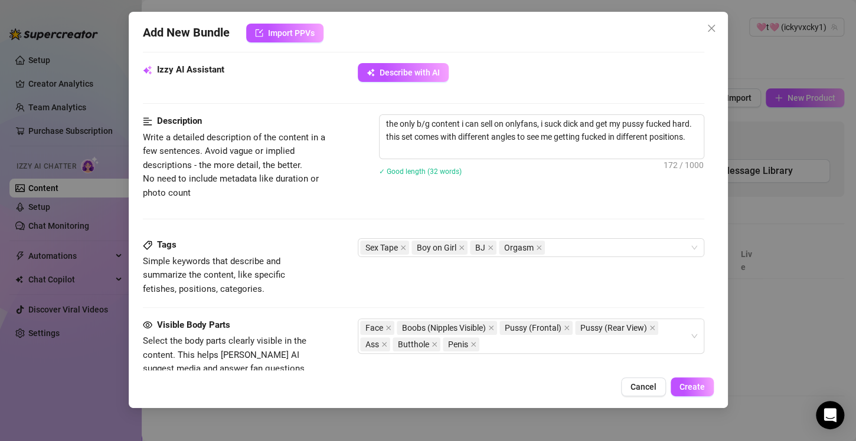
click at [486, 379] on div "Cancel Create" at bounding box center [428, 387] width 571 height 19
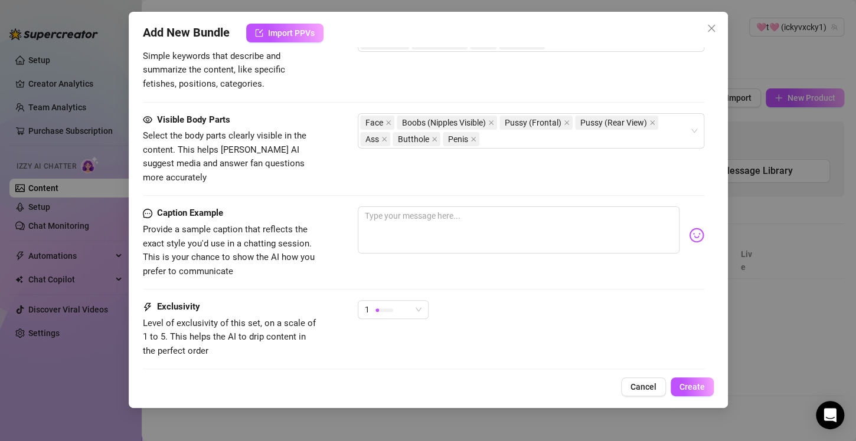
scroll to position [716, 0]
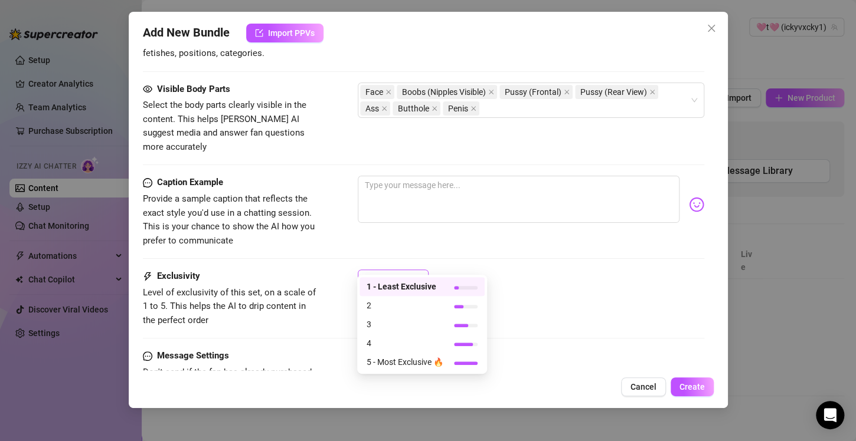
drag, startPoint x: 376, startPoint y: 264, endPoint x: 408, endPoint y: 270, distance: 33.0
click at [408, 270] on div "1" at bounding box center [388, 279] width 46 height 18
click at [402, 360] on span "5 - Most Exclusive 🔥" at bounding box center [405, 362] width 77 height 13
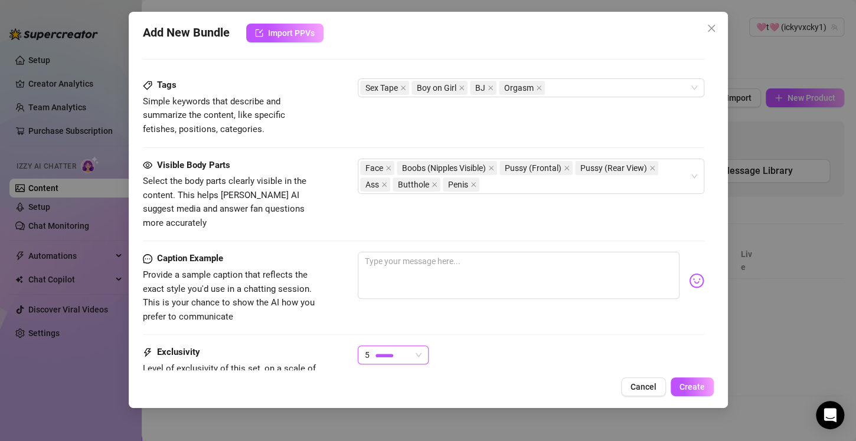
scroll to position [627, 0]
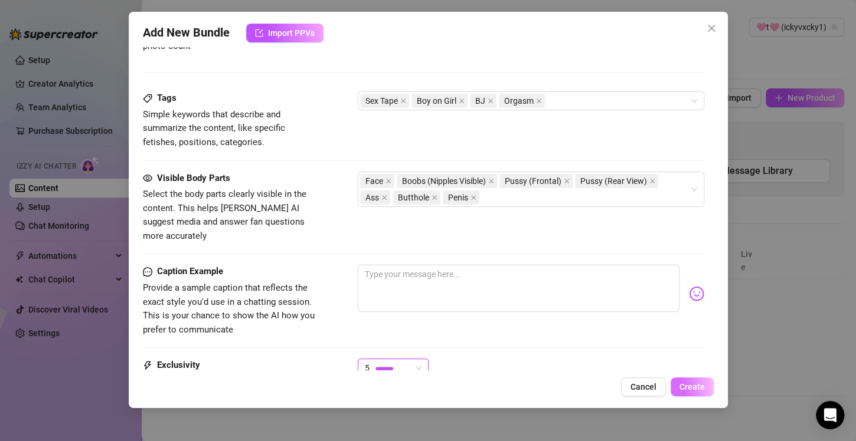
click at [701, 385] on span "Create" at bounding box center [691, 386] width 25 height 9
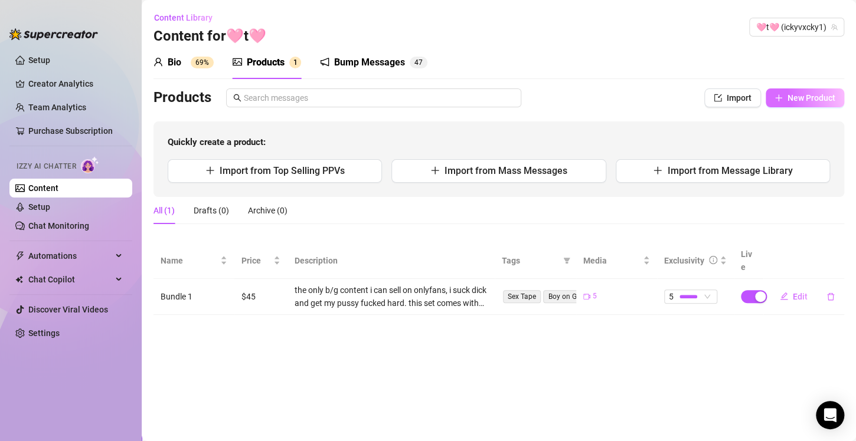
click at [826, 98] on span "New Product" at bounding box center [811, 97] width 48 height 9
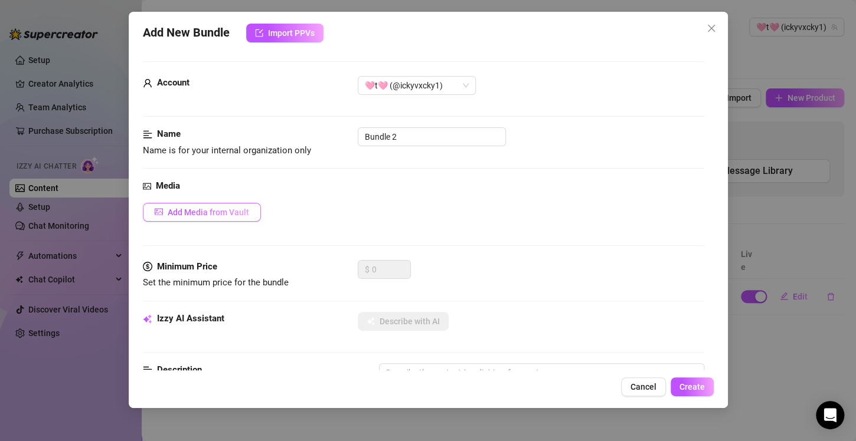
click at [245, 211] on span "Add Media from Vault" at bounding box center [208, 212] width 81 height 9
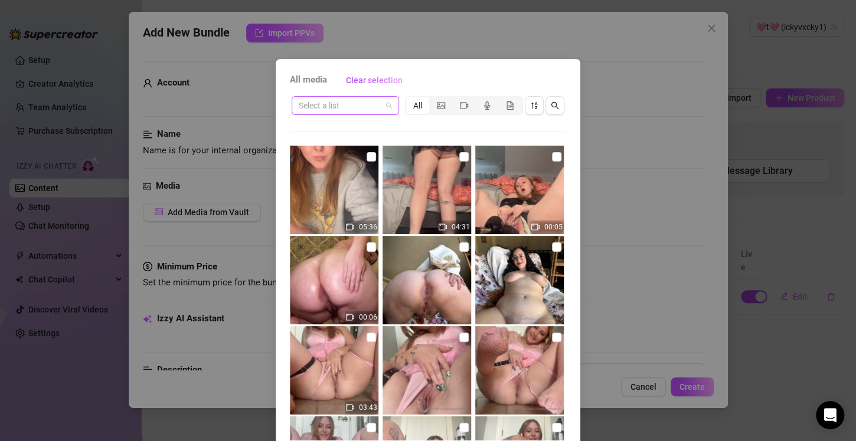
click at [339, 110] on input "search" at bounding box center [340, 106] width 83 height 18
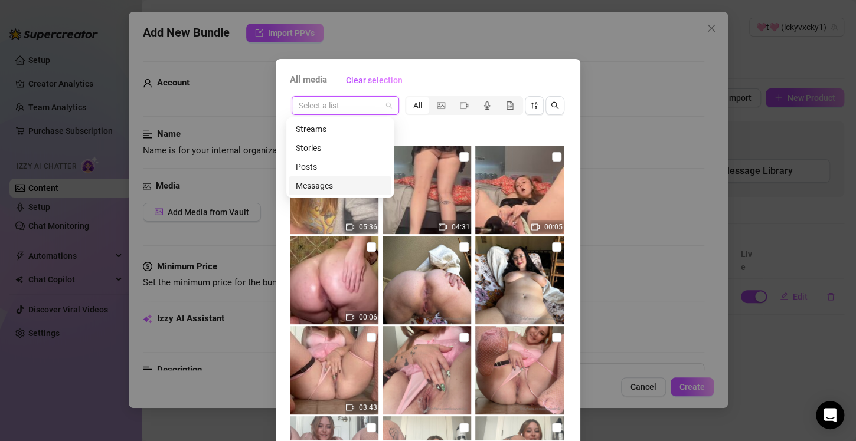
click at [314, 182] on div "Messages" at bounding box center [340, 185] width 89 height 13
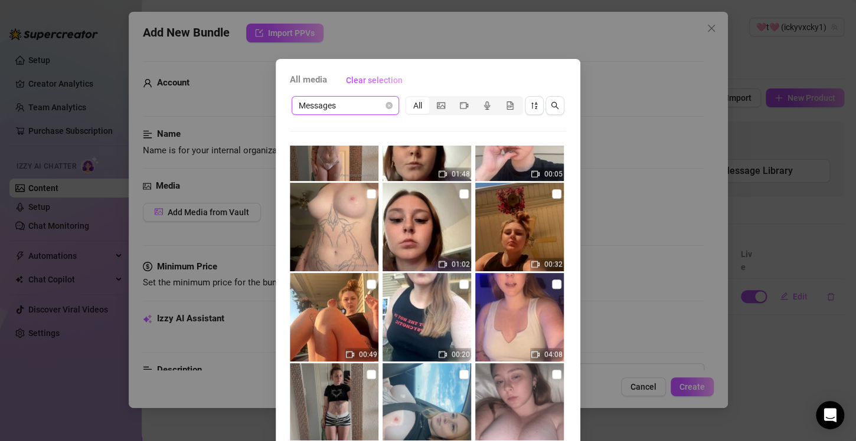
scroll to position [621, 0]
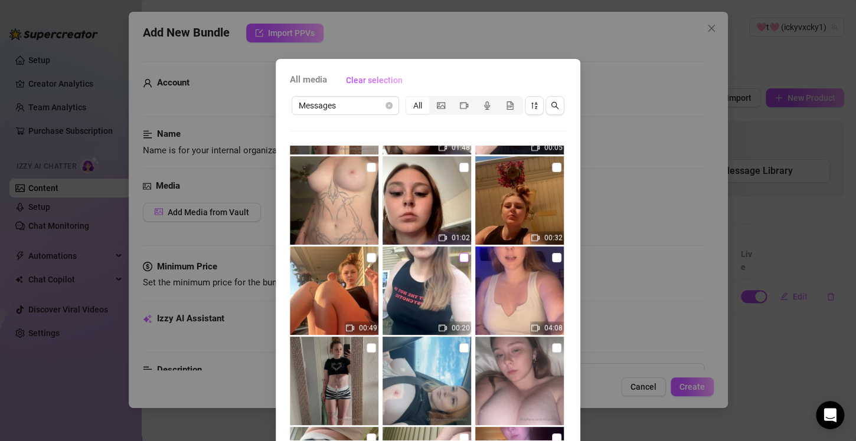
click at [459, 257] on input "checkbox" at bounding box center [463, 257] width 9 height 9
click at [367, 254] on input "checkbox" at bounding box center [371, 257] width 9 height 9
click at [552, 169] on input "checkbox" at bounding box center [556, 167] width 9 height 9
click at [607, 40] on div "All media Clear selection Messages All 05:36 04:31 00:05 00:06 08:13 11:45 00:2…" at bounding box center [428, 220] width 856 height 441
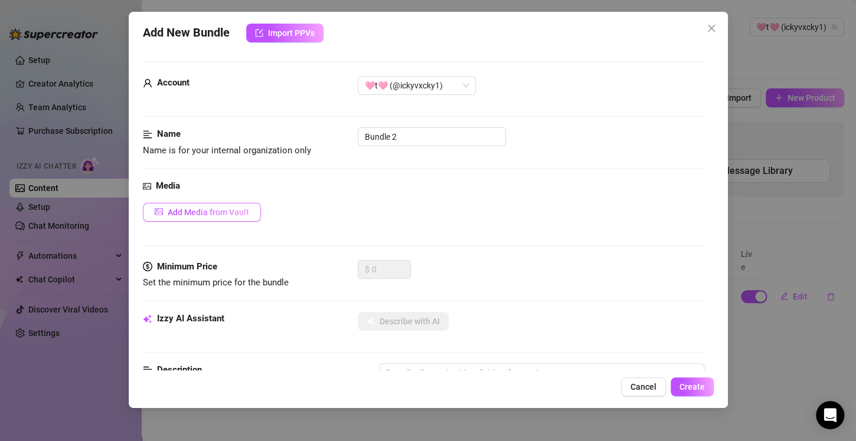
click at [211, 214] on span "Add Media from Vault" at bounding box center [208, 212] width 81 height 9
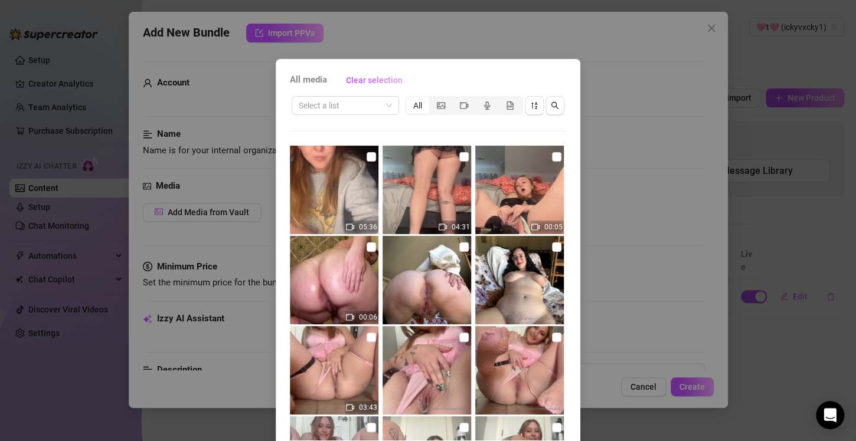
scroll to position [59, 0]
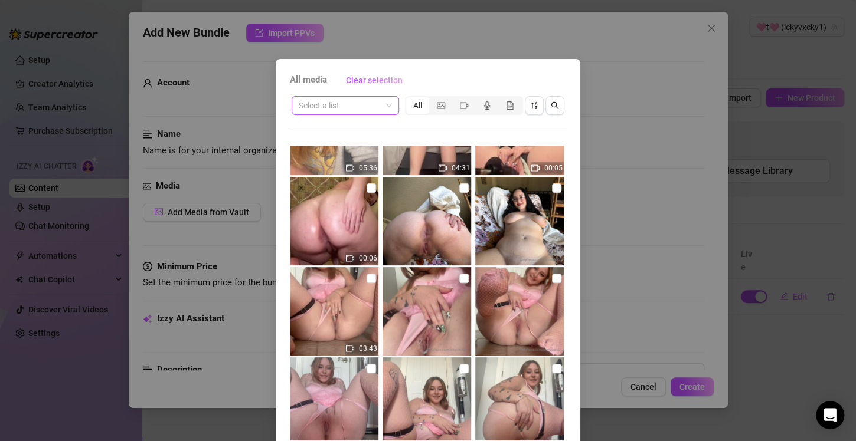
click at [379, 109] on span at bounding box center [345, 106] width 93 height 18
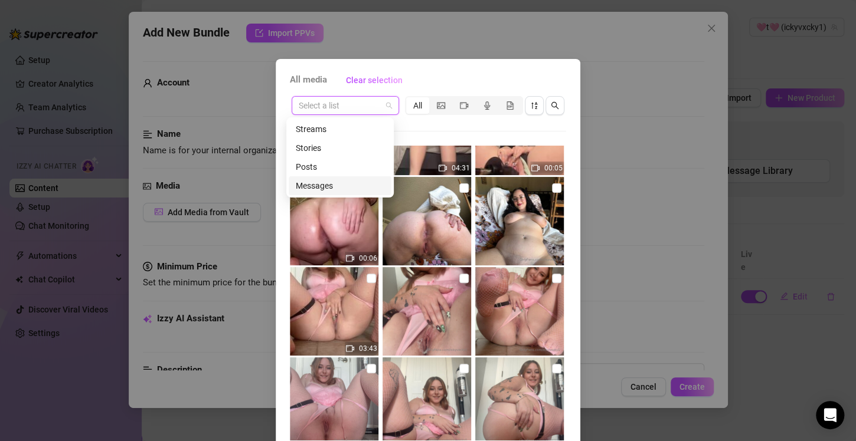
click at [325, 185] on div "Messages" at bounding box center [340, 185] width 89 height 13
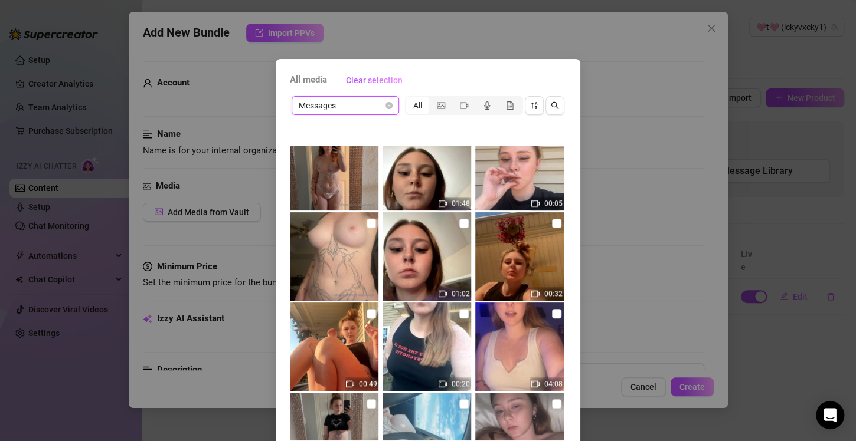
scroll to position [649, 0]
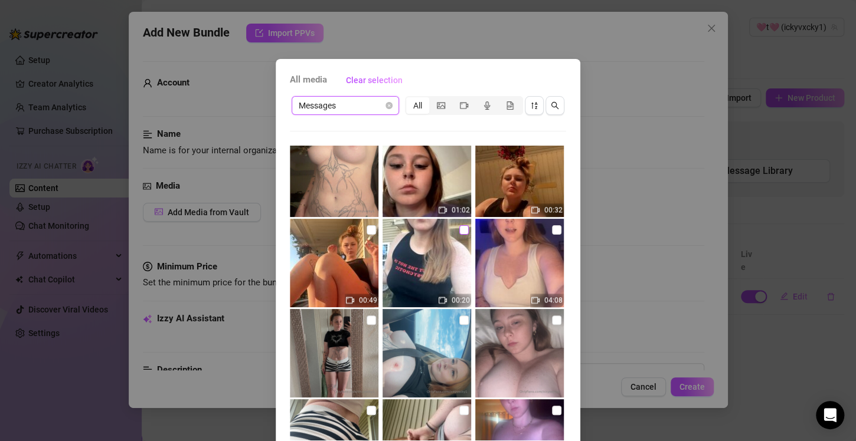
click at [459, 233] on input "checkbox" at bounding box center [463, 229] width 9 height 9
click at [367, 228] on input "checkbox" at bounding box center [371, 229] width 9 height 9
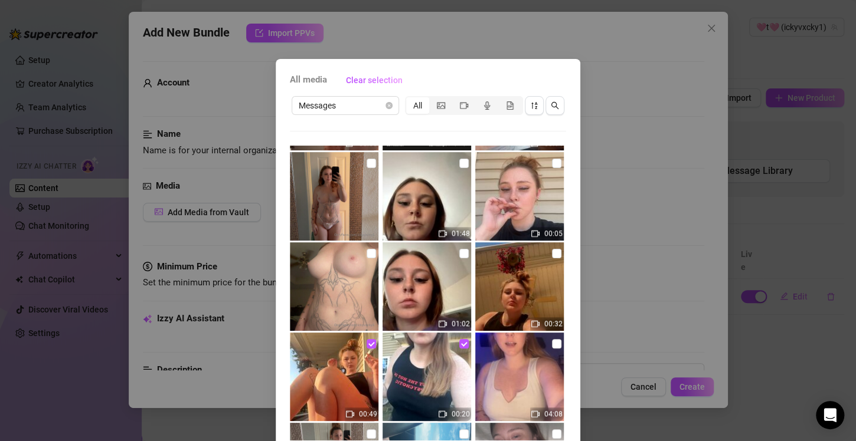
scroll to position [531, 0]
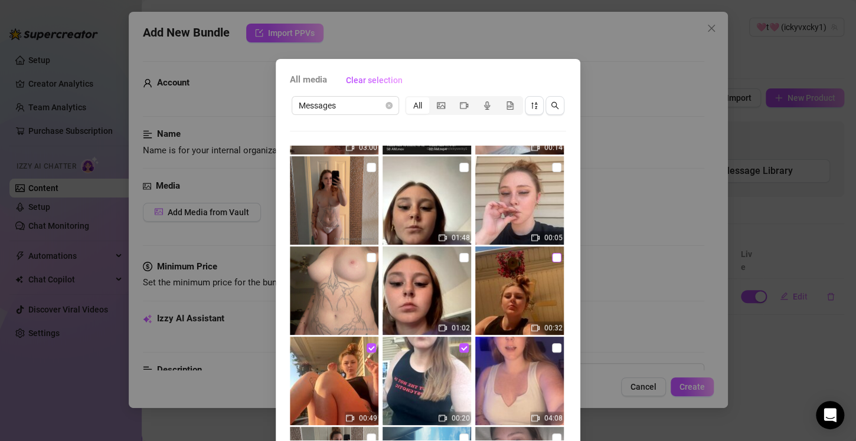
click at [552, 254] on input "checkbox" at bounding box center [556, 257] width 9 height 9
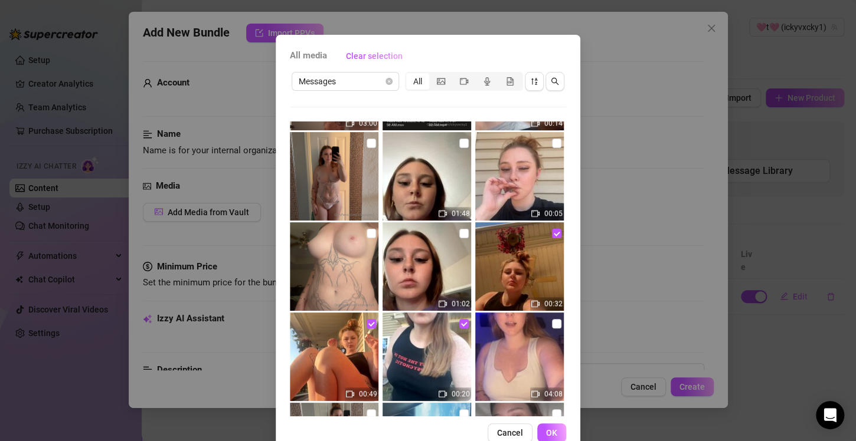
scroll to position [51, 0]
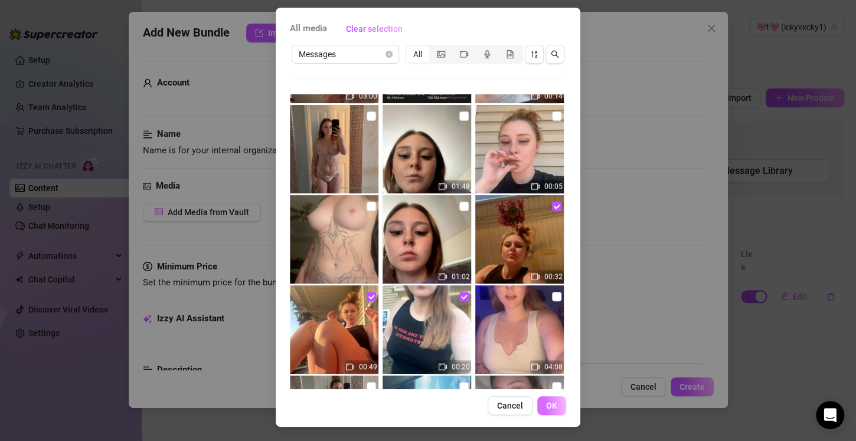
click at [546, 408] on span "OK" at bounding box center [551, 405] width 11 height 9
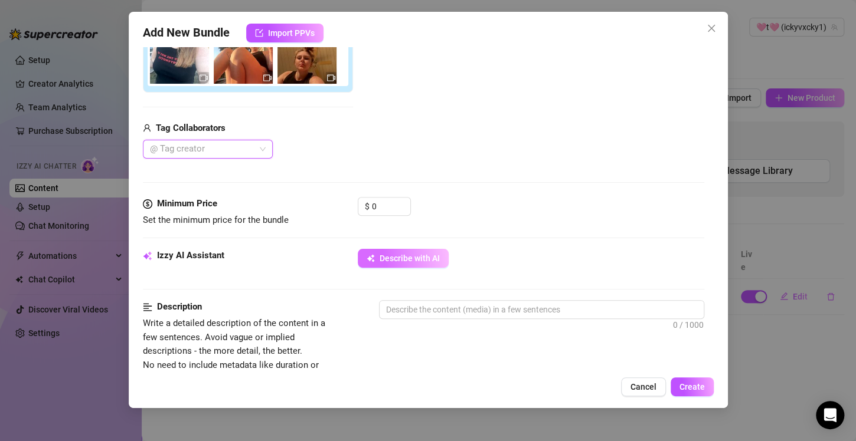
scroll to position [244, 0]
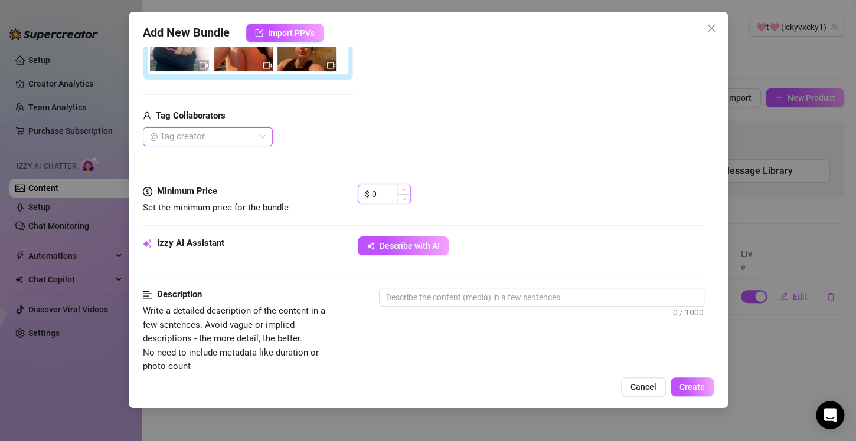
click at [388, 192] on input "0" at bounding box center [391, 194] width 38 height 18
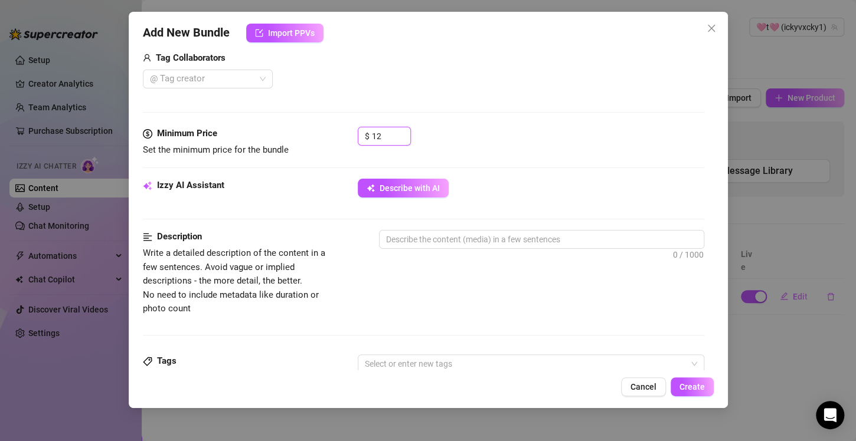
scroll to position [303, 0]
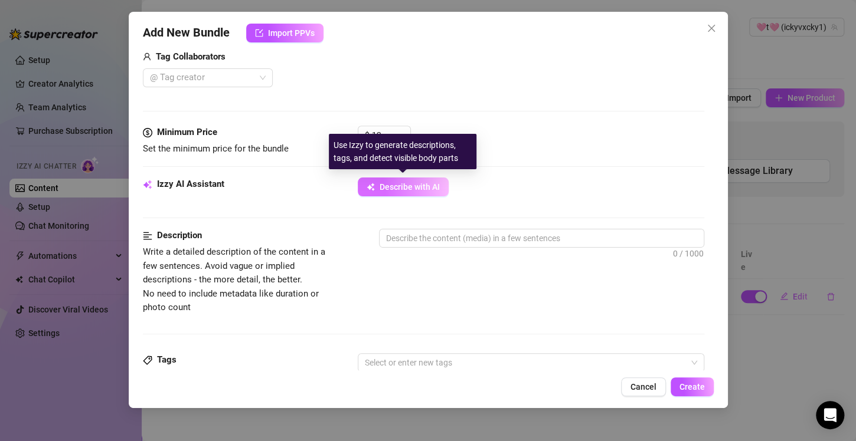
click at [422, 190] on span "Describe with AI" at bounding box center [409, 186] width 60 height 9
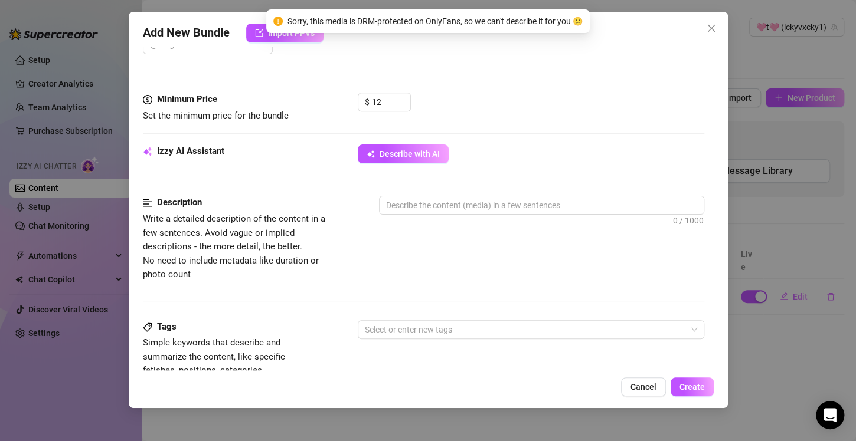
scroll to position [362, 0]
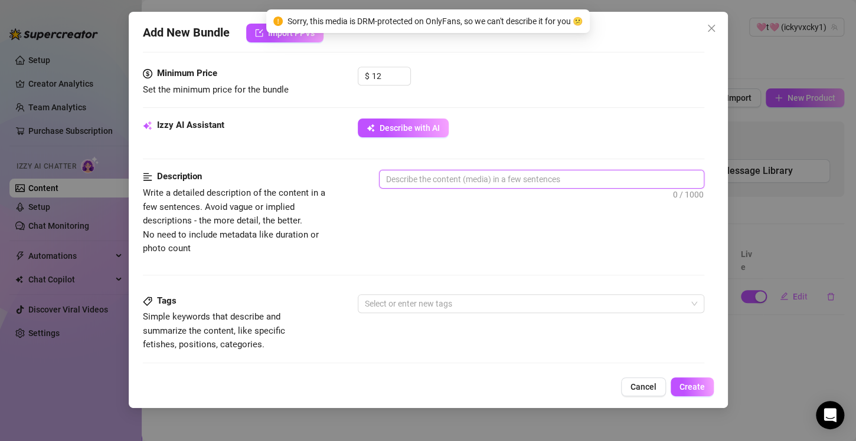
click at [496, 179] on textarea at bounding box center [541, 180] width 324 height 18
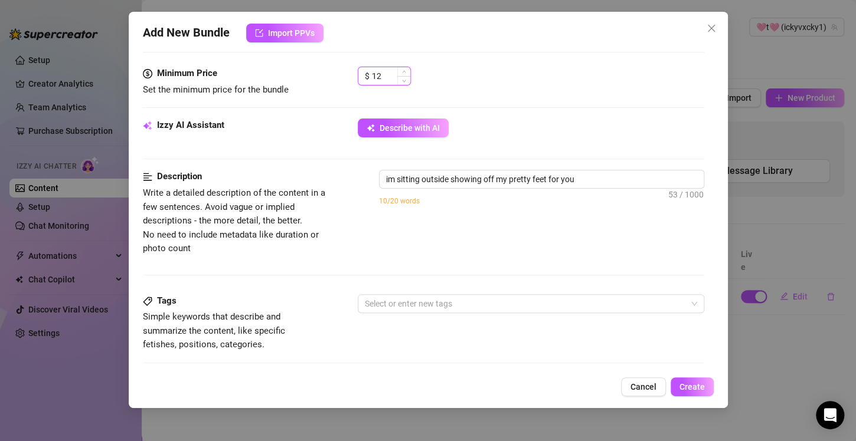
drag, startPoint x: 390, startPoint y: 80, endPoint x: 372, endPoint y: 84, distance: 18.2
click at [372, 84] on div "$ 12" at bounding box center [384, 76] width 53 height 19
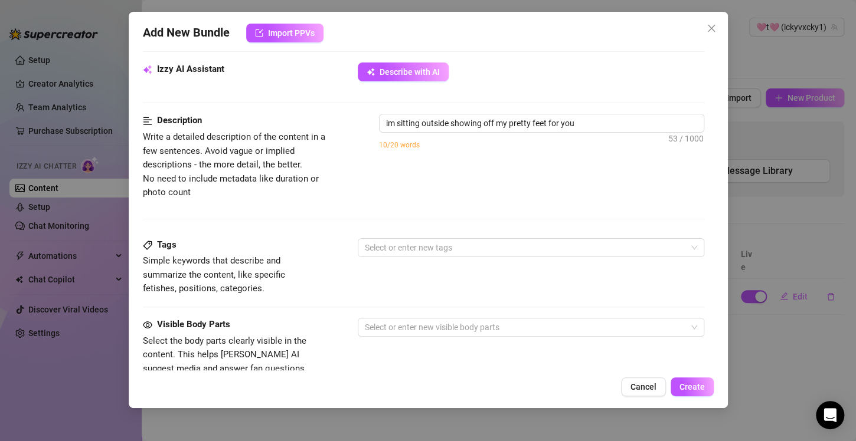
scroll to position [387, 0]
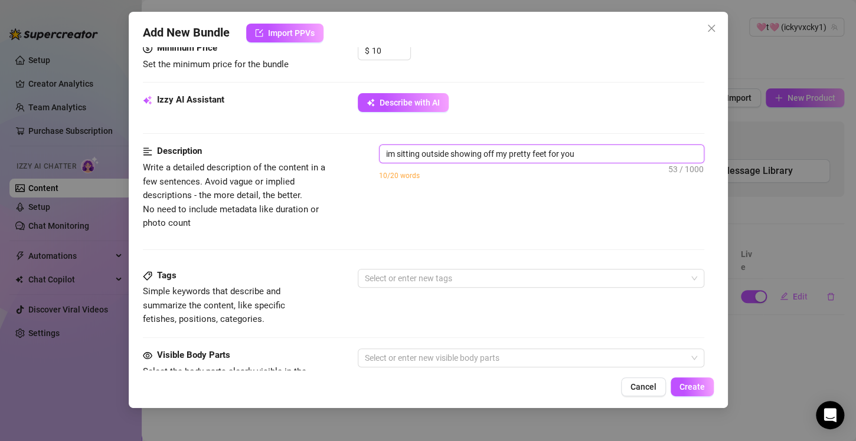
click at [587, 152] on textarea "im sitting outside showing off my pretty feet for you" at bounding box center [541, 154] width 324 height 18
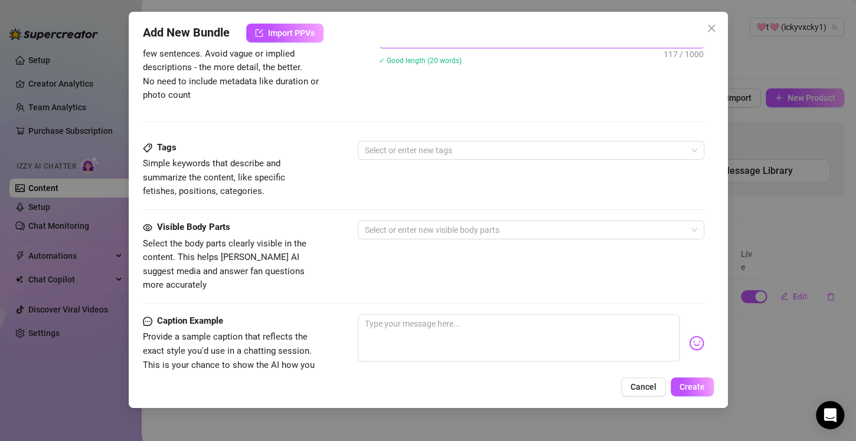
scroll to position [564, 0]
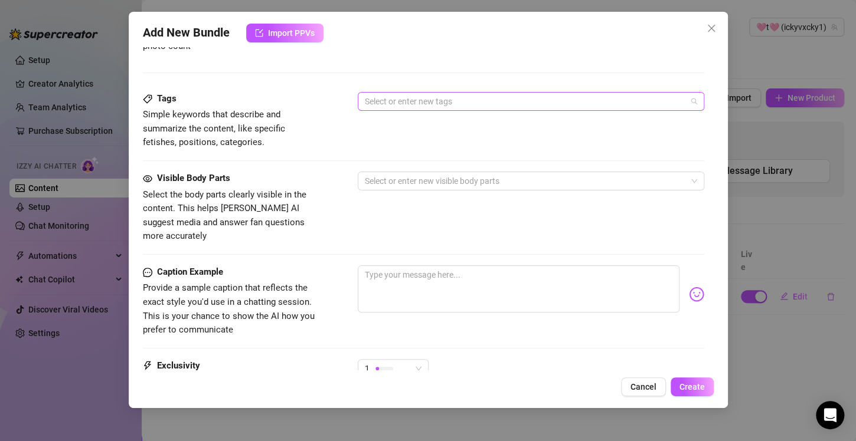
click at [453, 102] on div at bounding box center [524, 101] width 329 height 17
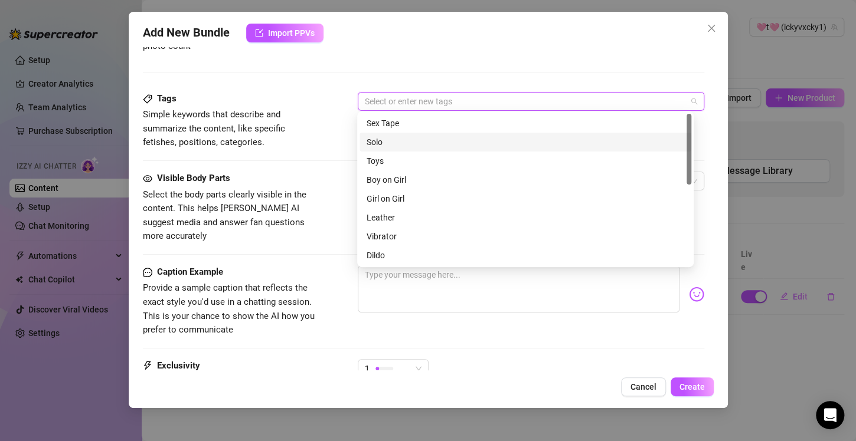
click at [387, 143] on div "Solo" at bounding box center [526, 142] width 318 height 13
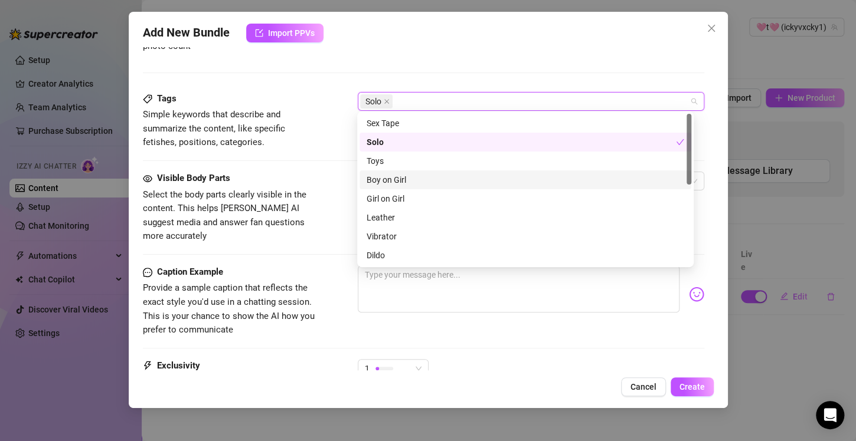
scroll to position [170, 0]
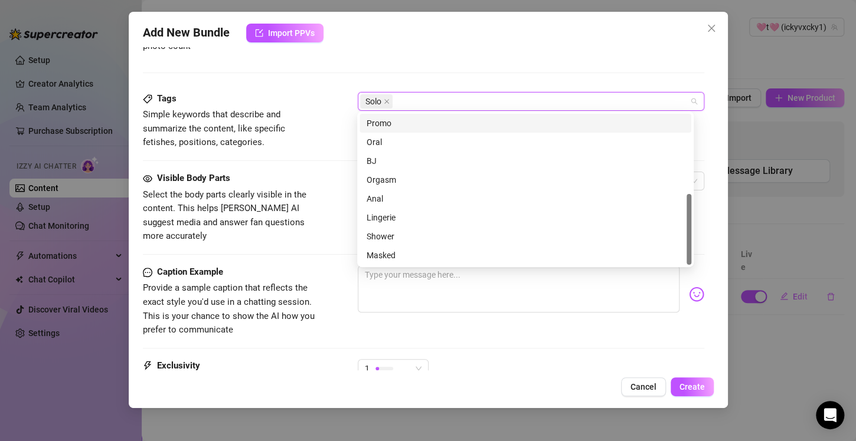
click at [327, 89] on div "Description Write a detailed description of the content in a few sentences. Avo…" at bounding box center [423, 30] width 561 height 124
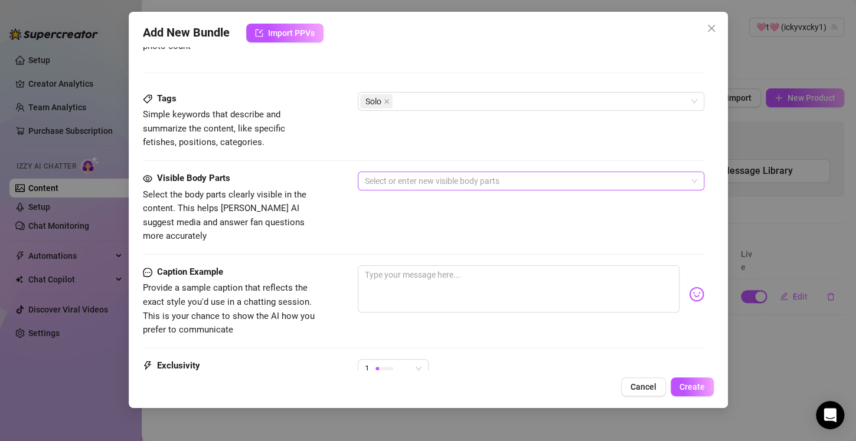
click at [373, 178] on div at bounding box center [524, 181] width 329 height 17
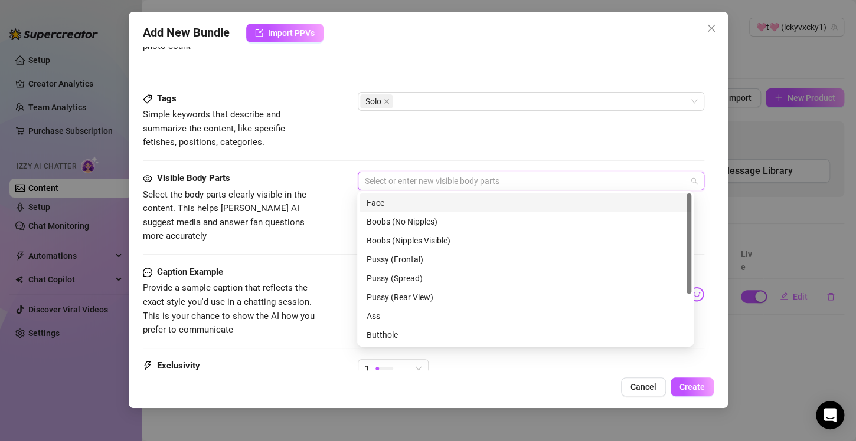
click at [385, 201] on div "Face" at bounding box center [526, 203] width 318 height 13
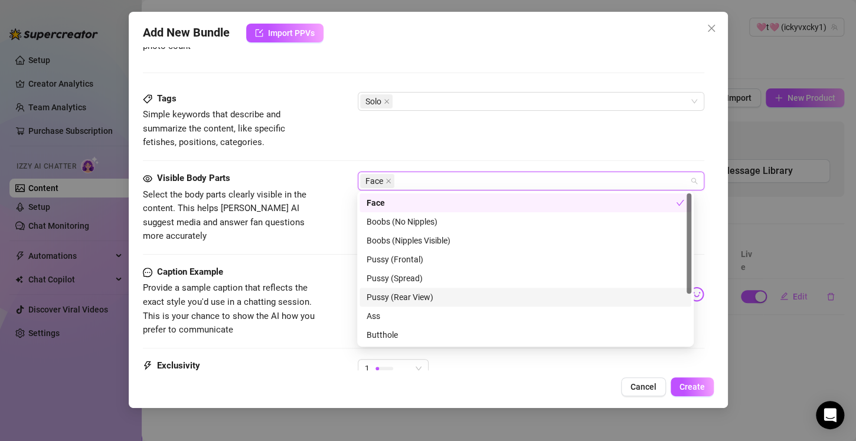
scroll to position [76, 0]
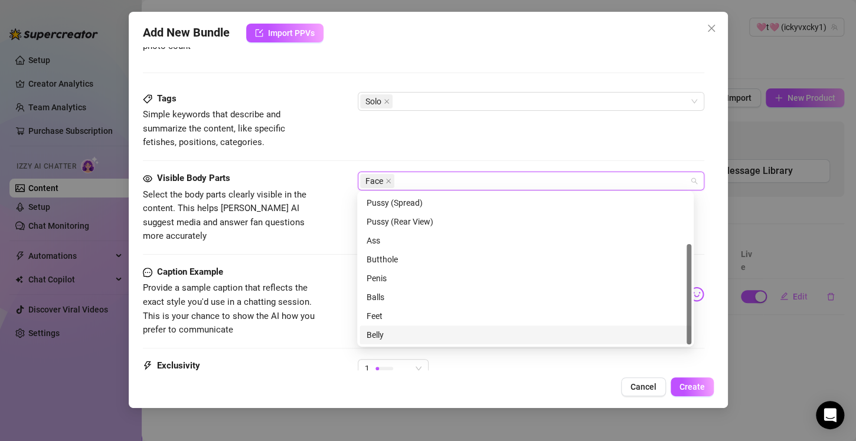
click at [392, 331] on div "Belly" at bounding box center [526, 335] width 318 height 13
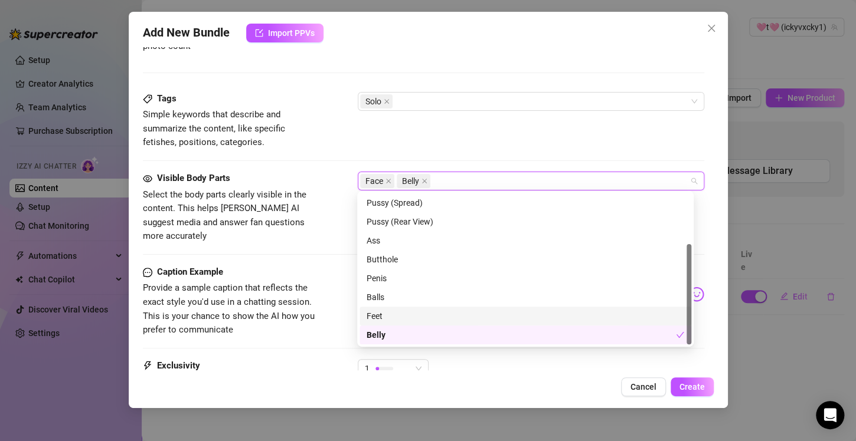
click at [390, 320] on div "Feet" at bounding box center [526, 316] width 318 height 13
click at [325, 164] on div "Tags Simple keywords that describe and summarize the content, like specific fet…" at bounding box center [423, 132] width 561 height 80
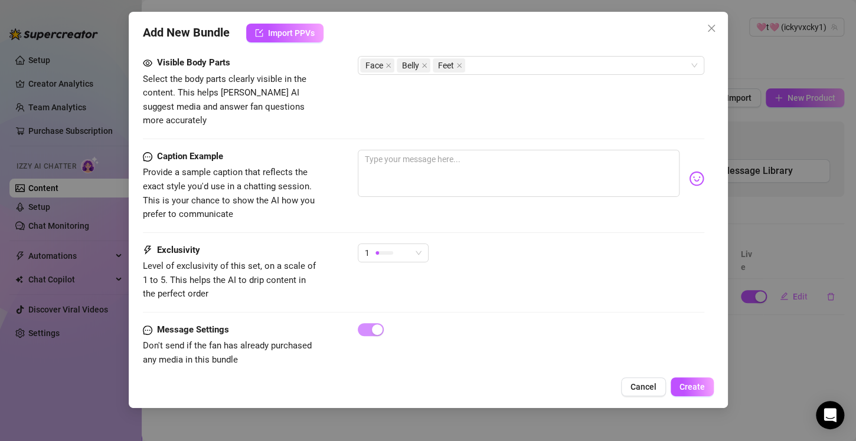
scroll to position [682, 0]
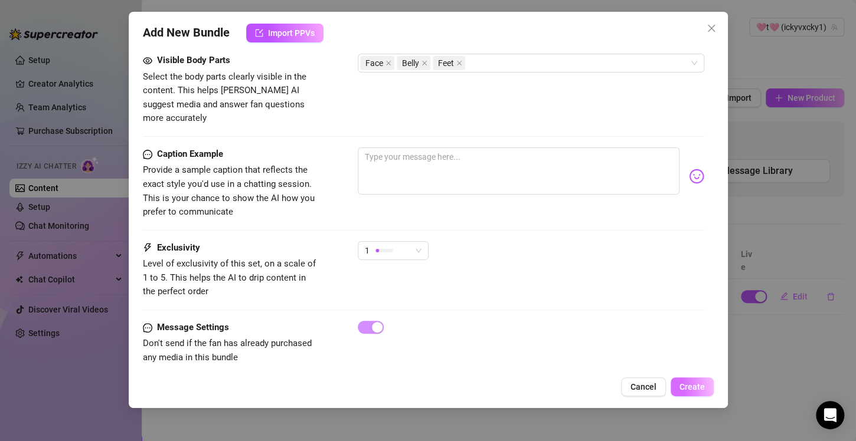
click at [682, 390] on span "Create" at bounding box center [691, 386] width 25 height 9
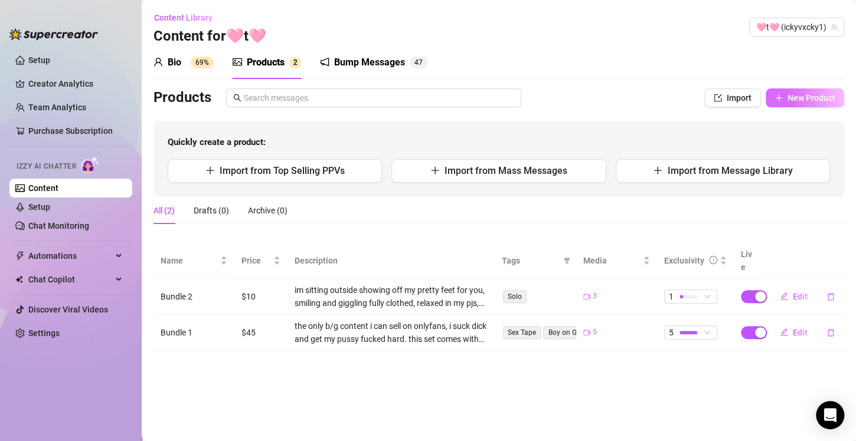
click at [820, 98] on span "New Product" at bounding box center [811, 97] width 48 height 9
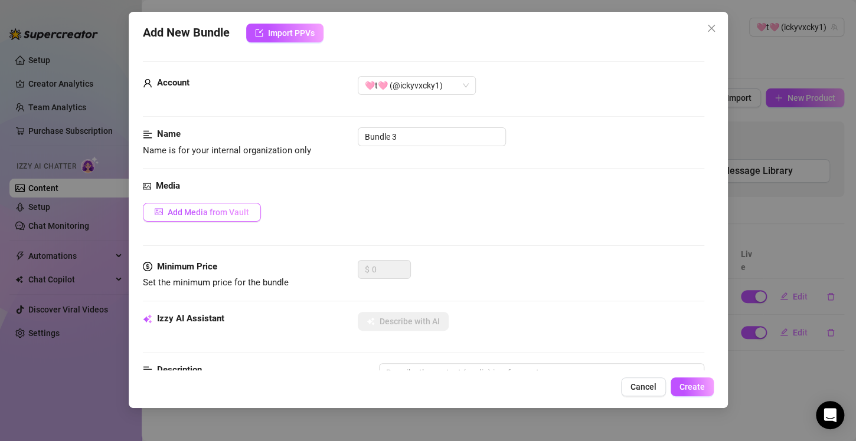
click at [202, 210] on span "Add Media from Vault" at bounding box center [208, 212] width 81 height 9
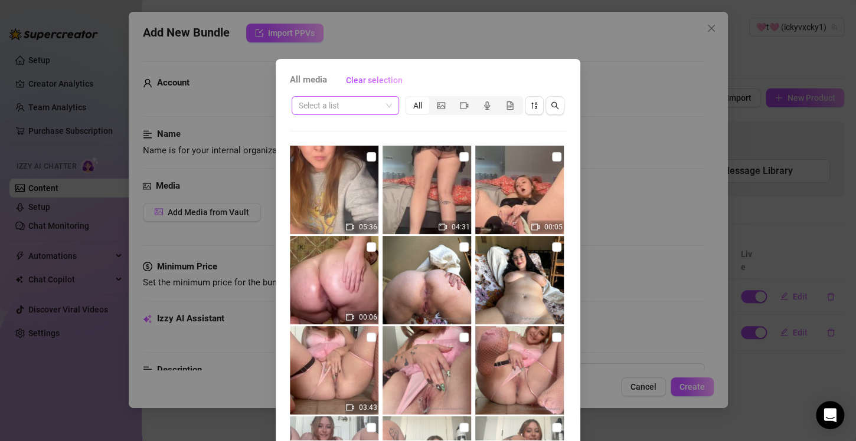
click at [344, 107] on input "search" at bounding box center [340, 106] width 83 height 18
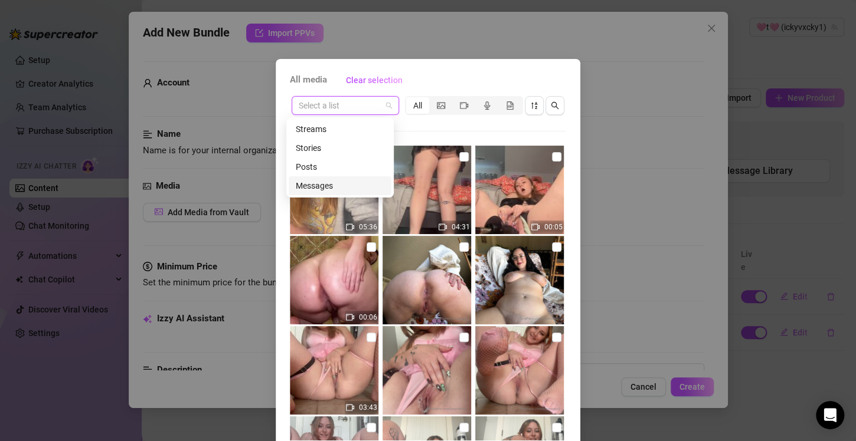
click at [321, 183] on div "Messages" at bounding box center [340, 185] width 89 height 13
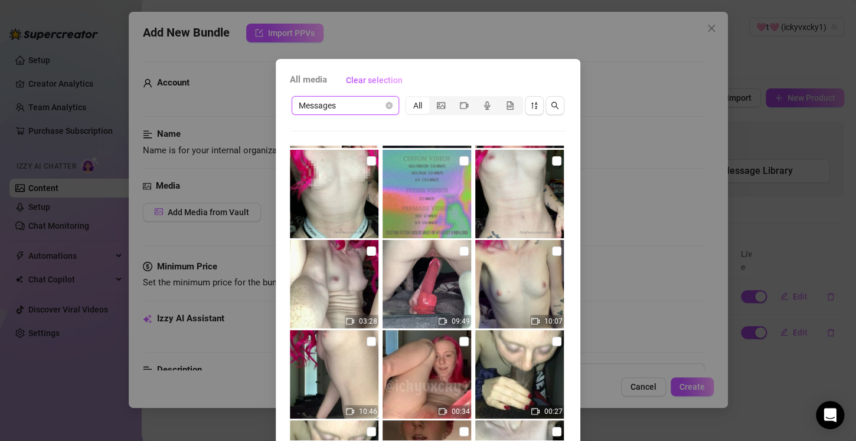
scroll to position [1653, 0]
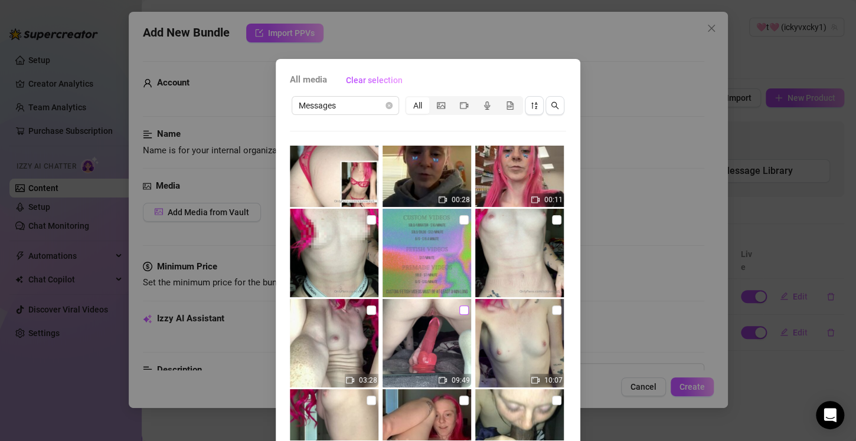
click at [459, 307] on input "checkbox" at bounding box center [463, 310] width 9 height 9
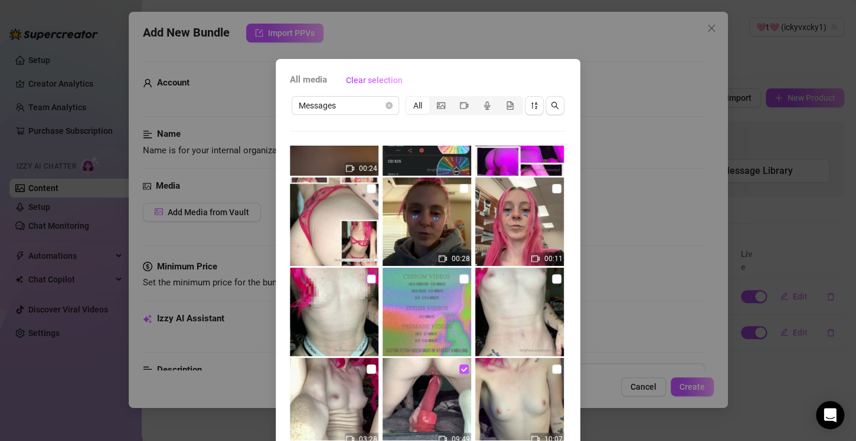
click at [367, 280] on input "checkbox" at bounding box center [371, 278] width 9 height 9
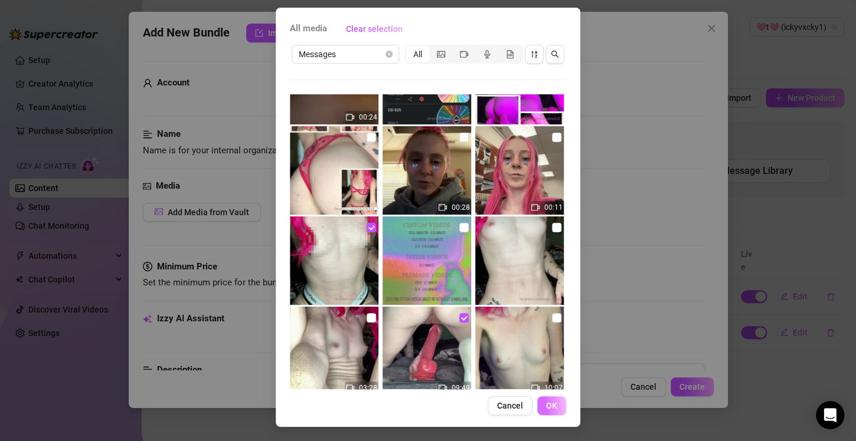
click at [546, 407] on span "OK" at bounding box center [551, 405] width 11 height 9
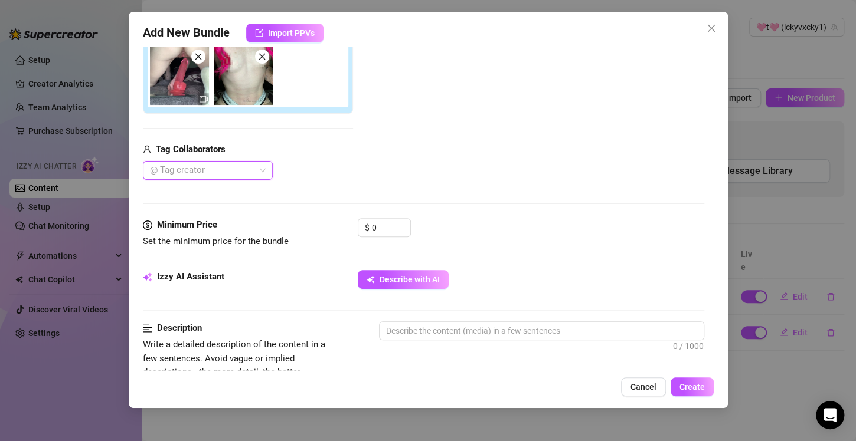
scroll to position [244, 0]
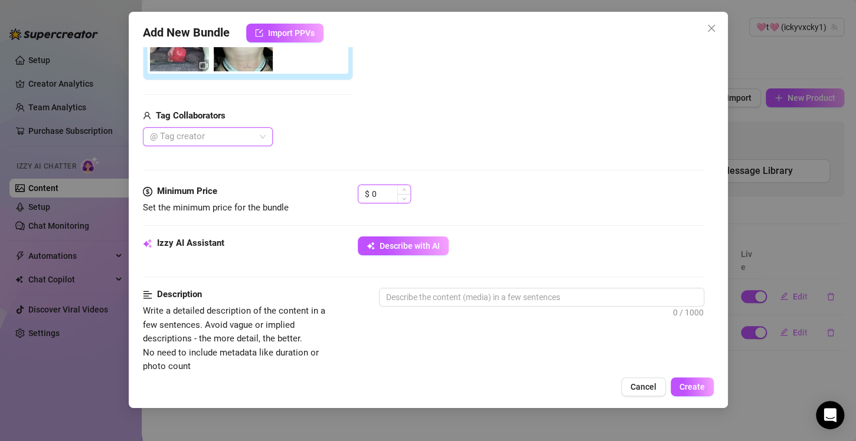
click at [384, 193] on input "0" at bounding box center [391, 194] width 38 height 18
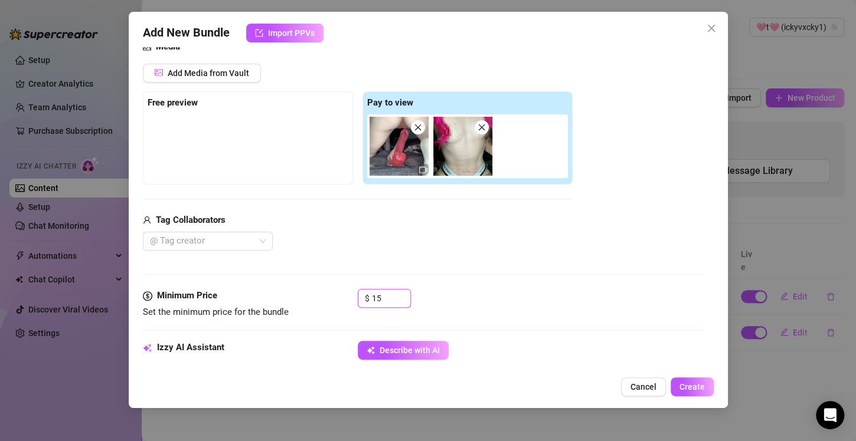
scroll to position [8, 0]
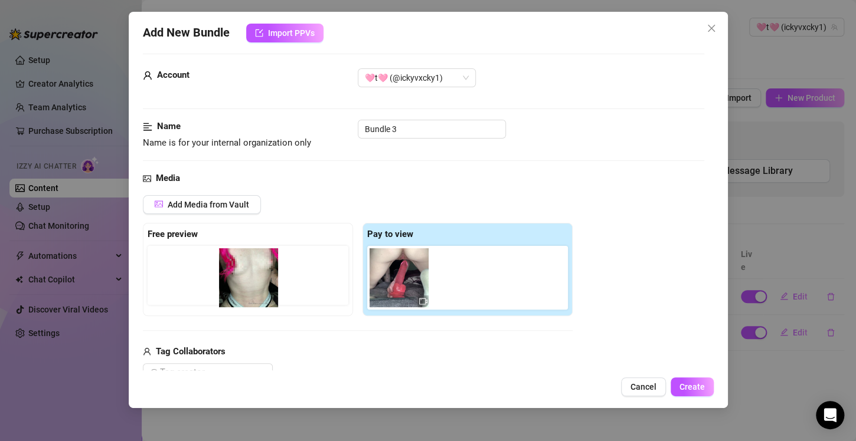
drag, startPoint x: 469, startPoint y: 275, endPoint x: 252, endPoint y: 276, distance: 217.2
click at [252, 276] on div "Free preview Pay to view" at bounding box center [358, 269] width 430 height 93
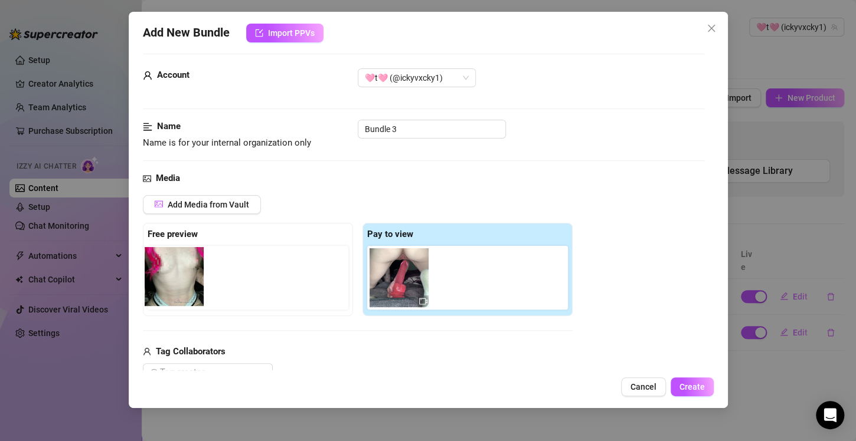
drag, startPoint x: 472, startPoint y: 275, endPoint x: 179, endPoint y: 275, distance: 292.7
click at [179, 275] on div "Free preview Pay to view" at bounding box center [358, 269] width 430 height 93
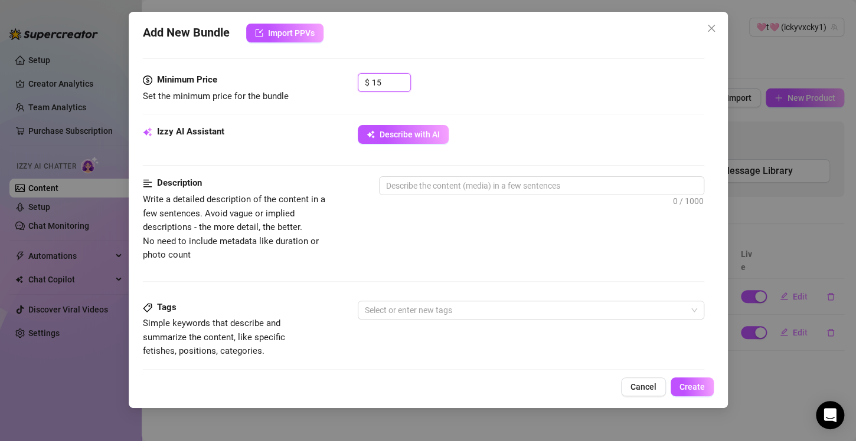
scroll to position [362, 0]
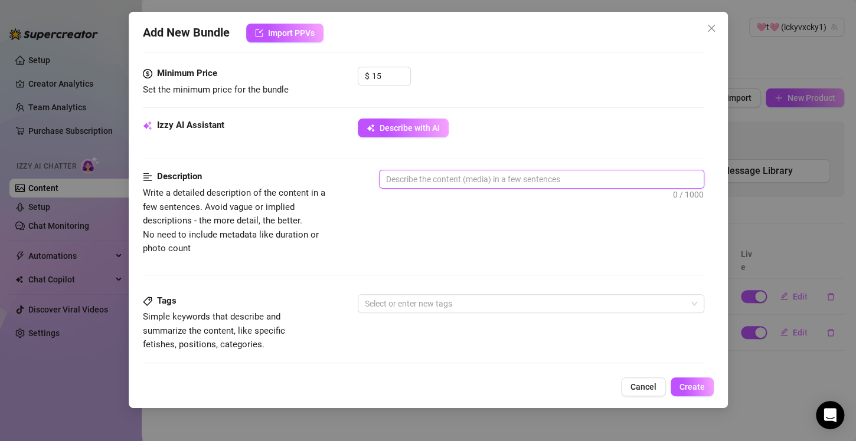
click at [439, 181] on textarea at bounding box center [541, 180] width 324 height 18
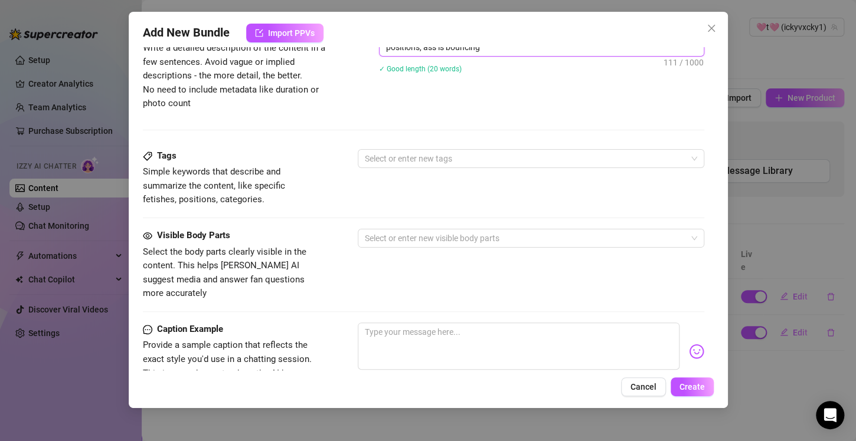
scroll to position [539, 0]
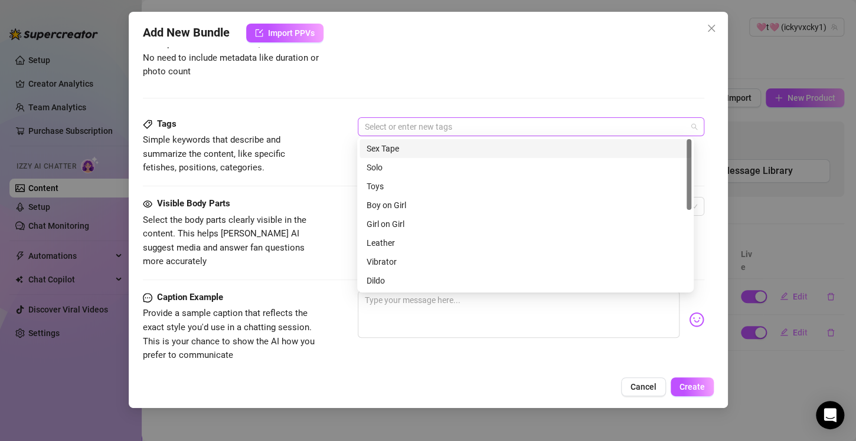
click at [456, 129] on div at bounding box center [524, 127] width 329 height 17
click at [392, 171] on div "Solo" at bounding box center [526, 167] width 318 height 13
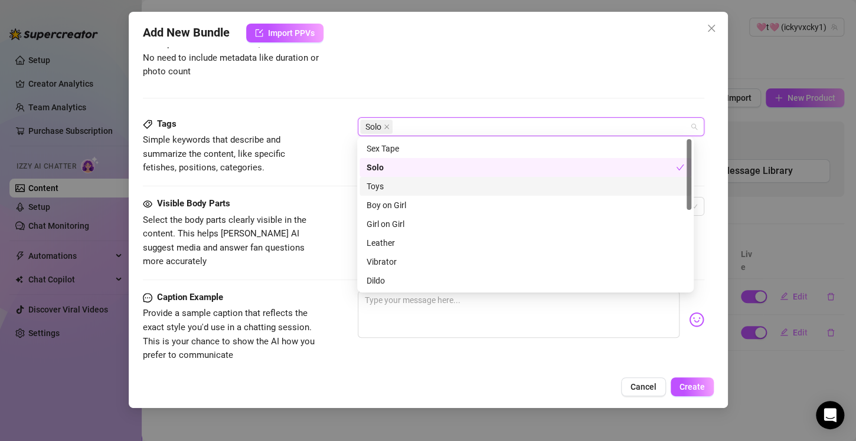
click at [394, 183] on div "Toys" at bounding box center [526, 186] width 318 height 13
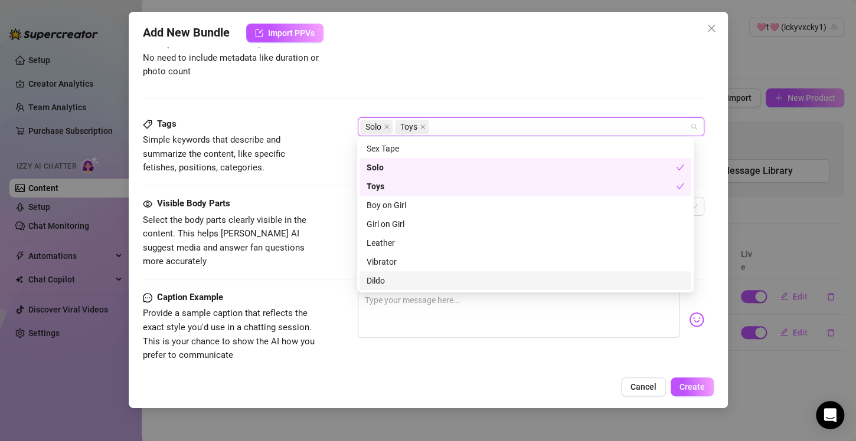
click at [392, 278] on div "Dildo" at bounding box center [526, 280] width 318 height 13
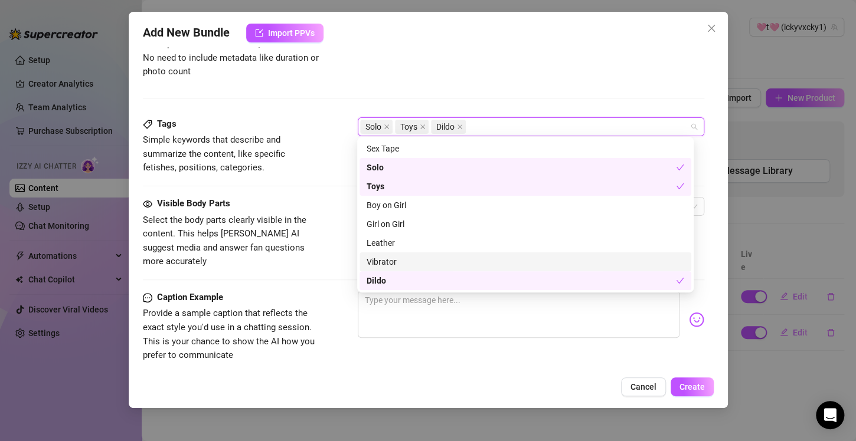
scroll to position [118, 0]
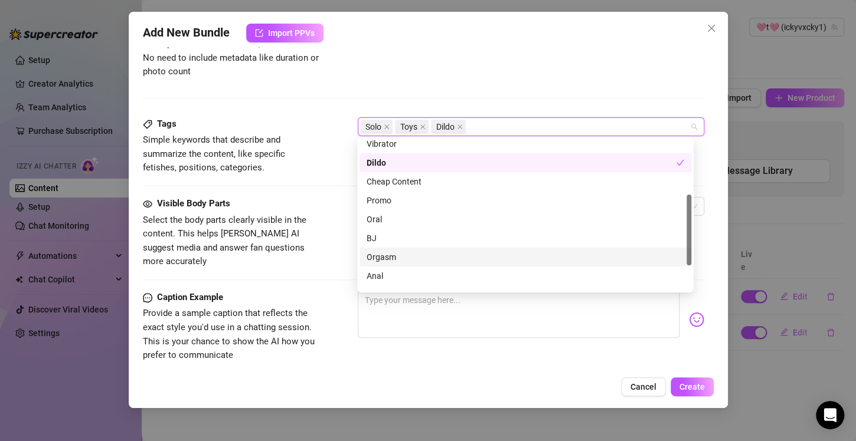
click at [408, 258] on div "Orgasm" at bounding box center [526, 257] width 318 height 13
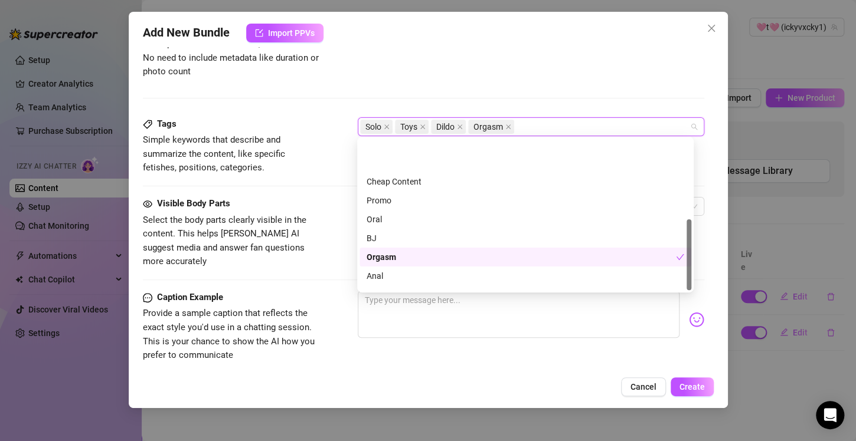
scroll to position [170, 0]
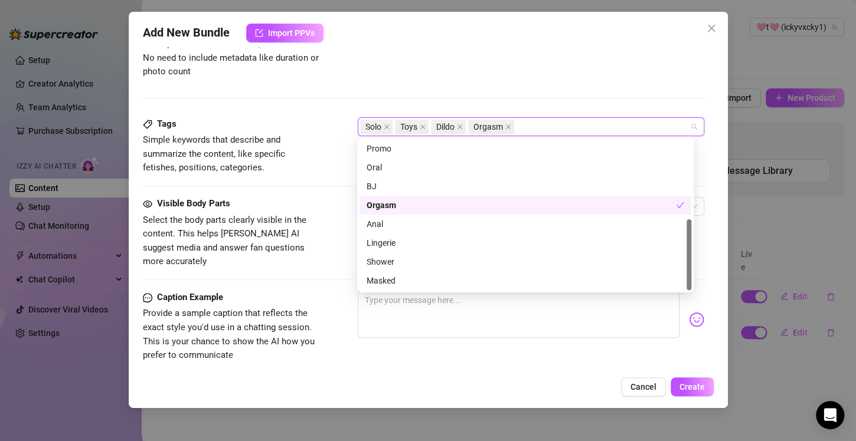
click at [312, 117] on div "Tags" at bounding box center [231, 124] width 177 height 14
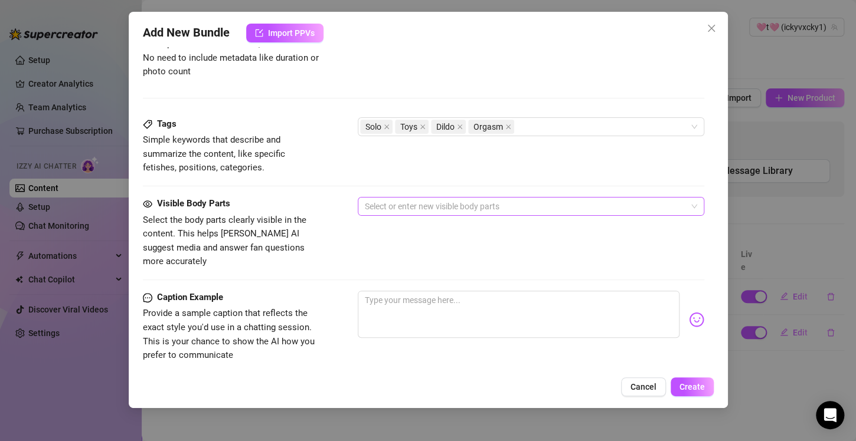
click at [389, 207] on div at bounding box center [524, 206] width 329 height 17
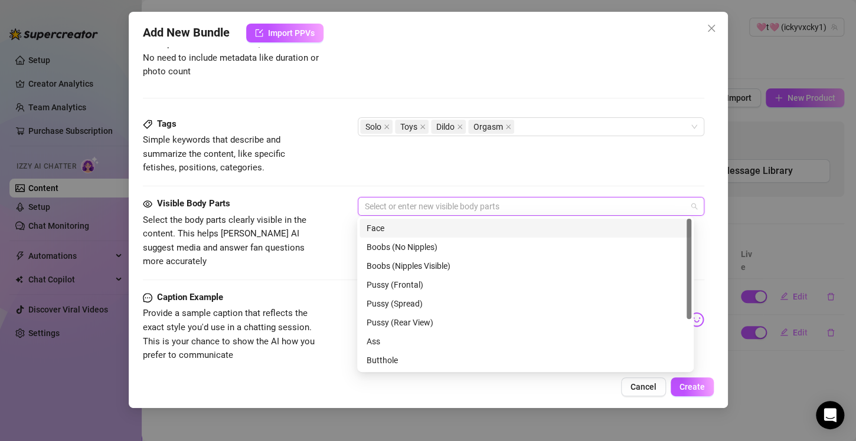
click at [388, 227] on div "Face" at bounding box center [526, 228] width 318 height 13
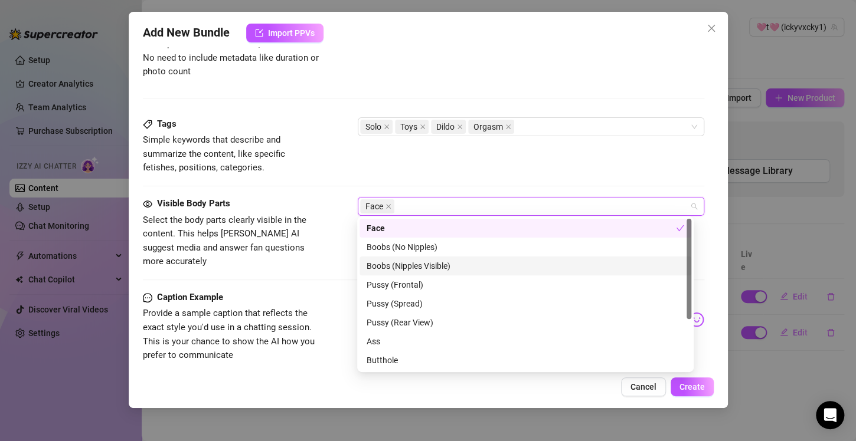
click at [389, 264] on div "Boobs (Nipples Visible)" at bounding box center [526, 266] width 318 height 13
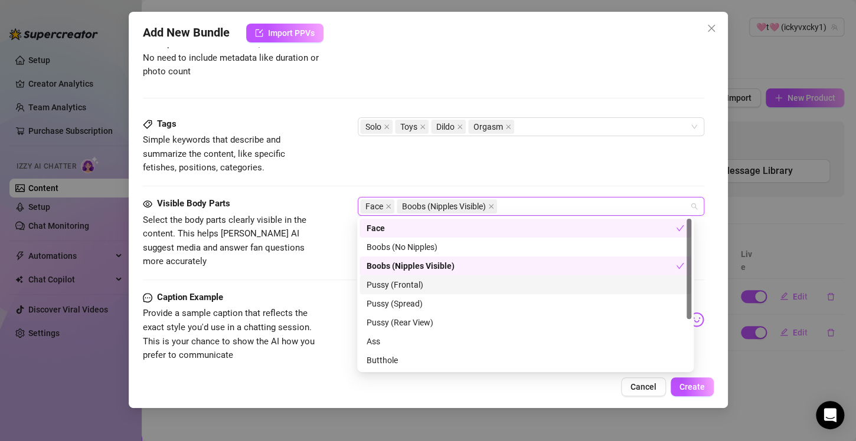
click at [389, 285] on div "Pussy (Frontal)" at bounding box center [526, 285] width 318 height 13
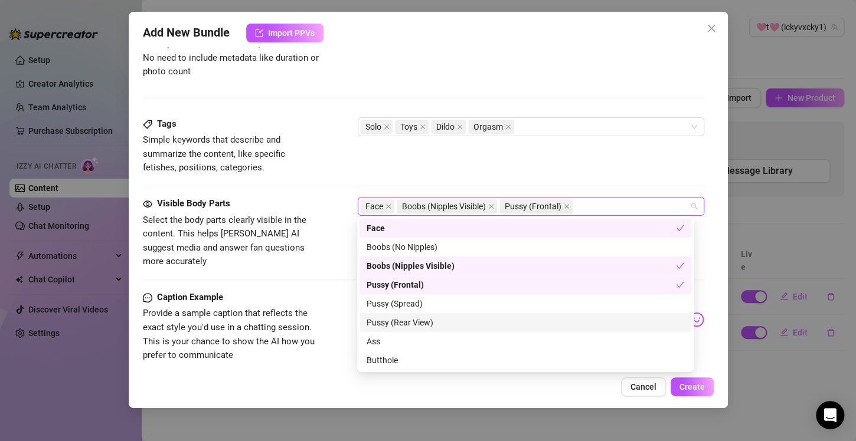
click at [388, 326] on div "Pussy (Rear View)" at bounding box center [526, 322] width 318 height 13
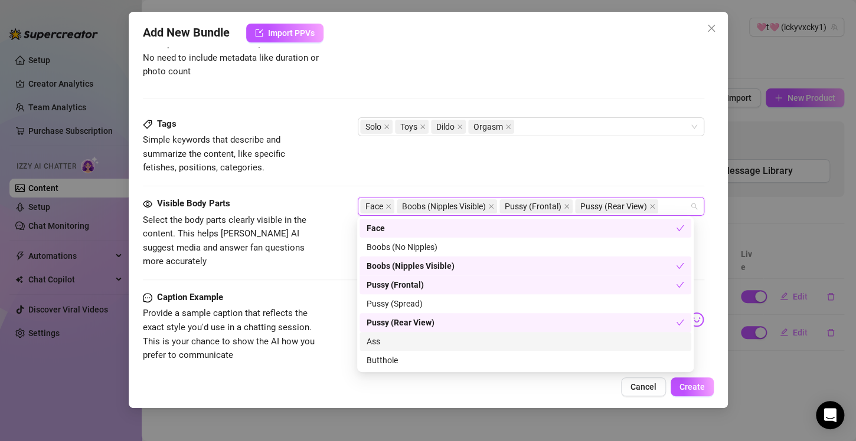
click at [387, 337] on div "Ass" at bounding box center [526, 341] width 318 height 13
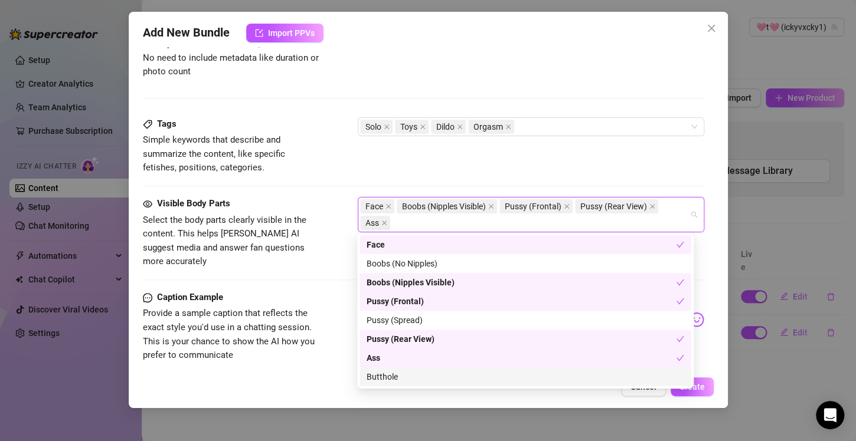
click at [399, 379] on div "Butthole" at bounding box center [526, 377] width 318 height 13
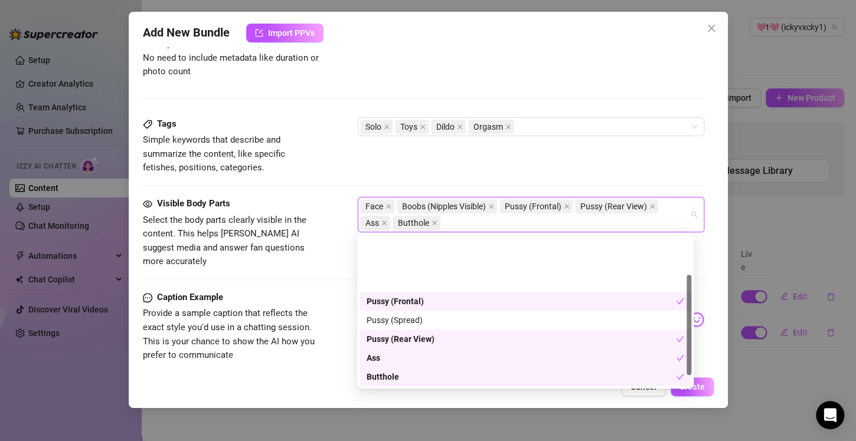
scroll to position [76, 0]
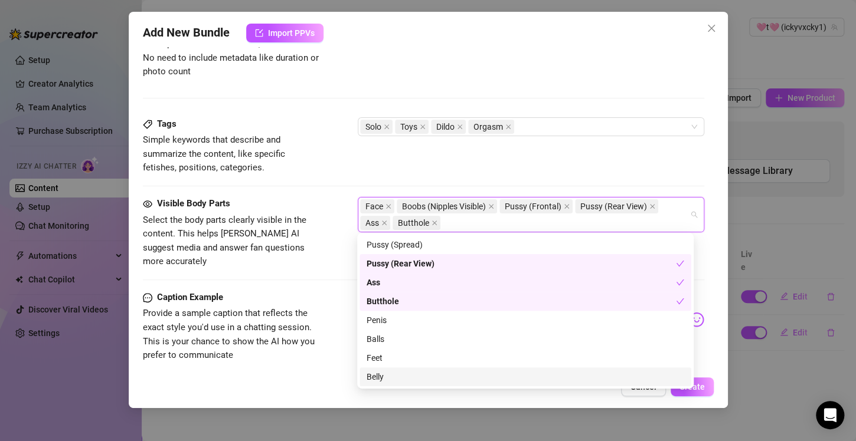
click at [390, 375] on div "Belly" at bounding box center [526, 377] width 318 height 13
click at [302, 197] on div "Visible Body Parts" at bounding box center [231, 204] width 177 height 14
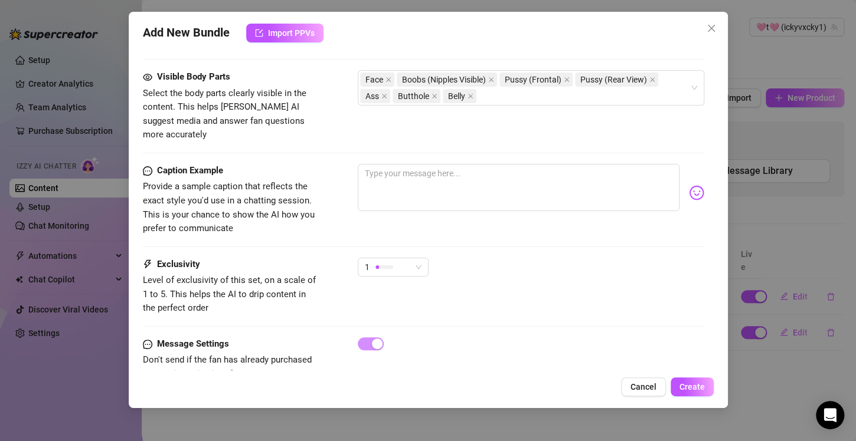
scroll to position [682, 0]
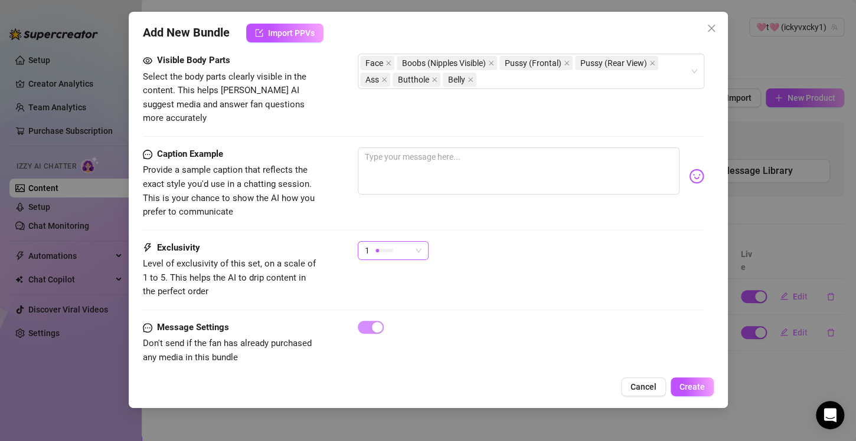
click at [415, 242] on span "1" at bounding box center [393, 251] width 57 height 18
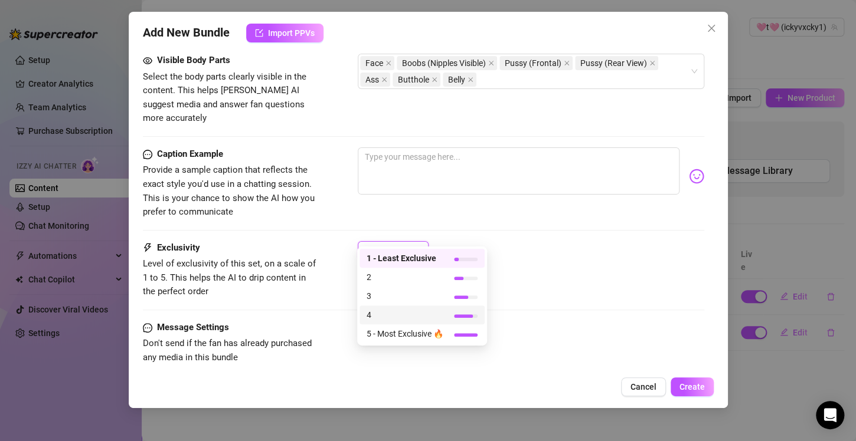
click at [387, 312] on span "4" at bounding box center [405, 315] width 77 height 13
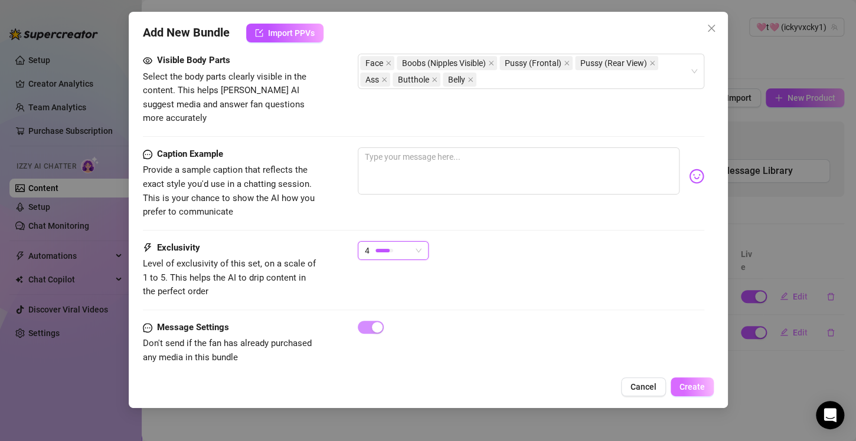
click at [689, 388] on span "Create" at bounding box center [691, 386] width 25 height 9
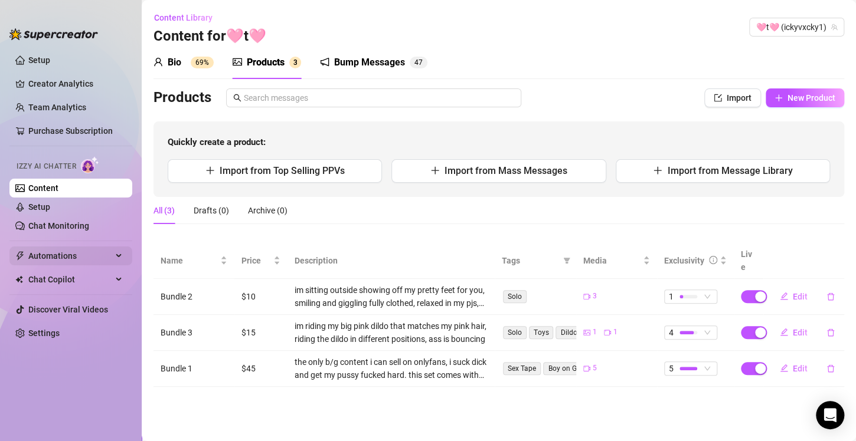
click at [97, 256] on span "Automations" at bounding box center [70, 256] width 84 height 19
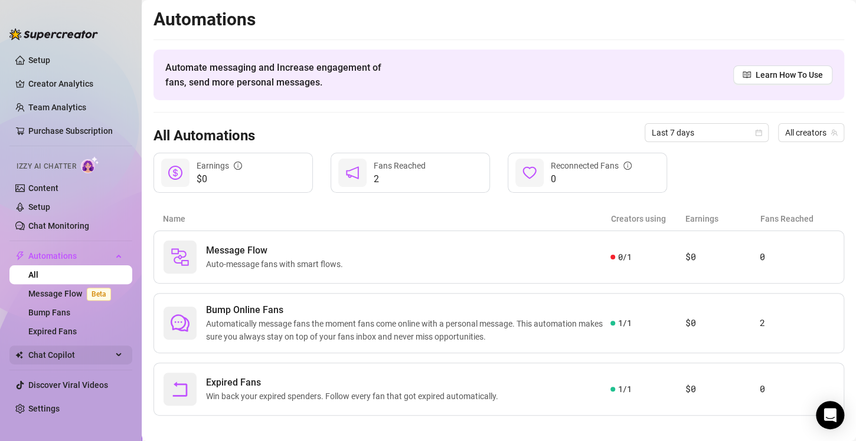
click at [65, 354] on span "Chat Copilot" at bounding box center [70, 355] width 84 height 19
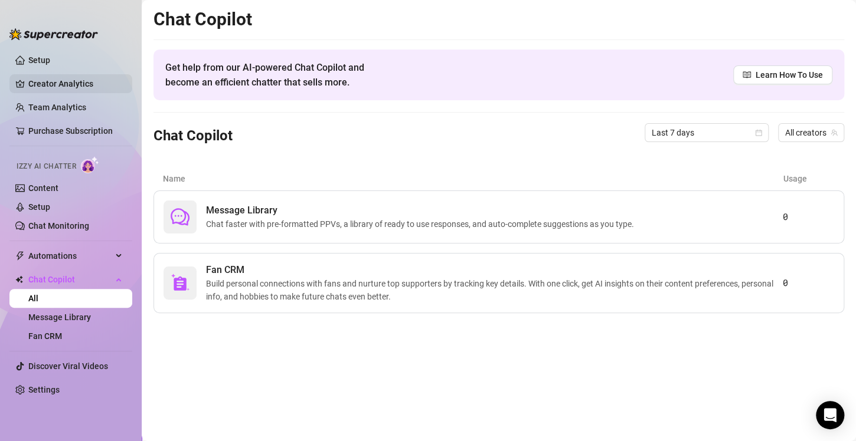
click at [76, 79] on link "Creator Analytics" at bounding box center [75, 83] width 94 height 19
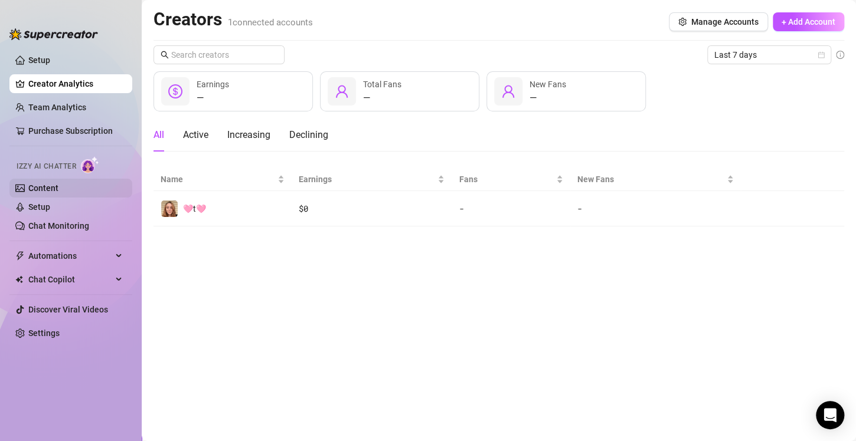
click at [38, 188] on link "Content" at bounding box center [43, 188] width 30 height 9
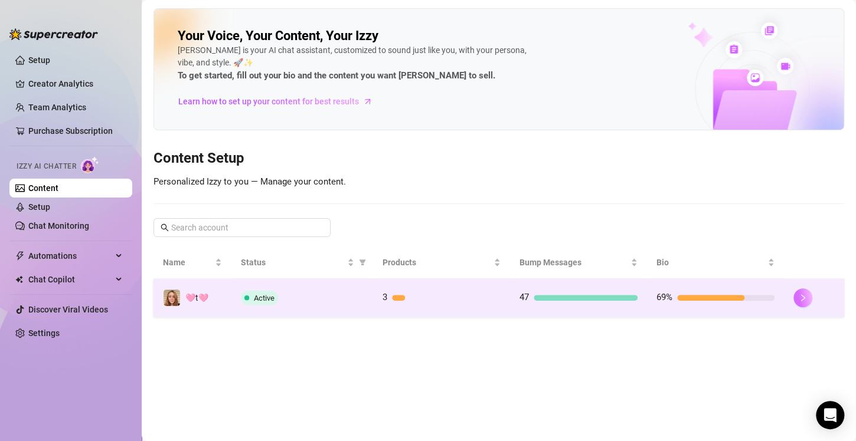
click at [804, 299] on icon "right" at bounding box center [803, 298] width 8 height 8
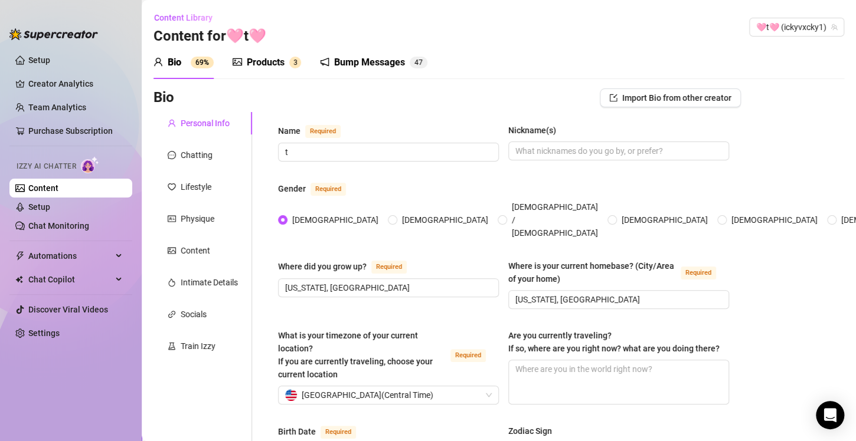
click at [266, 60] on div "Products" at bounding box center [266, 62] width 38 height 14
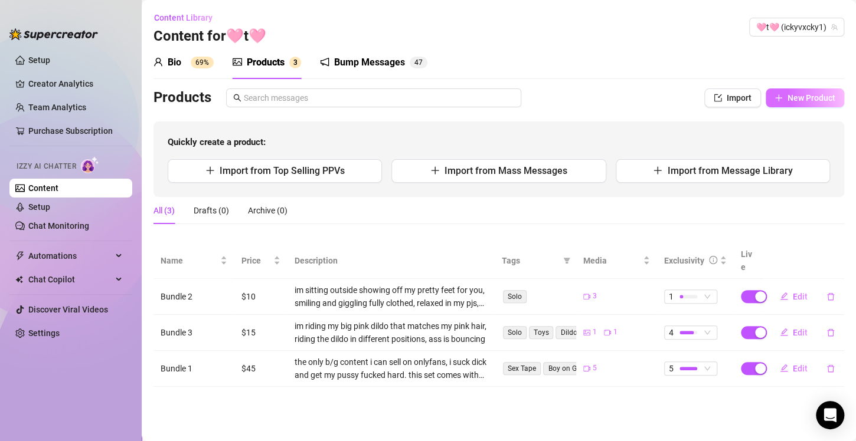
click at [801, 97] on span "New Product" at bounding box center [811, 97] width 48 height 9
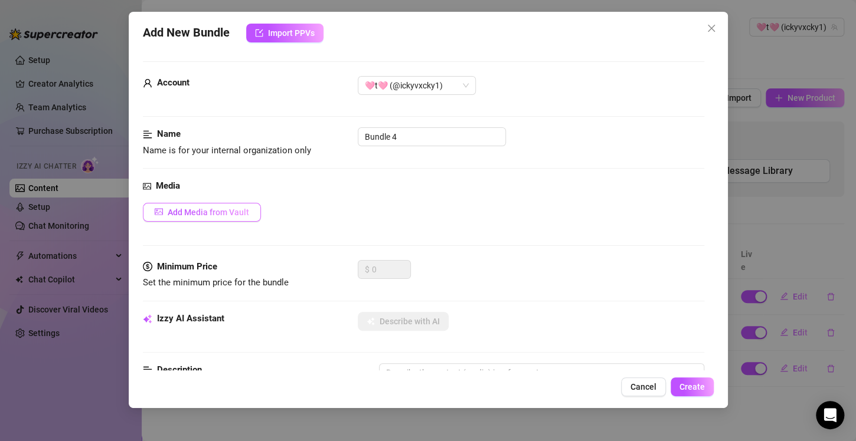
click at [180, 214] on span "Add Media from Vault" at bounding box center [208, 212] width 81 height 9
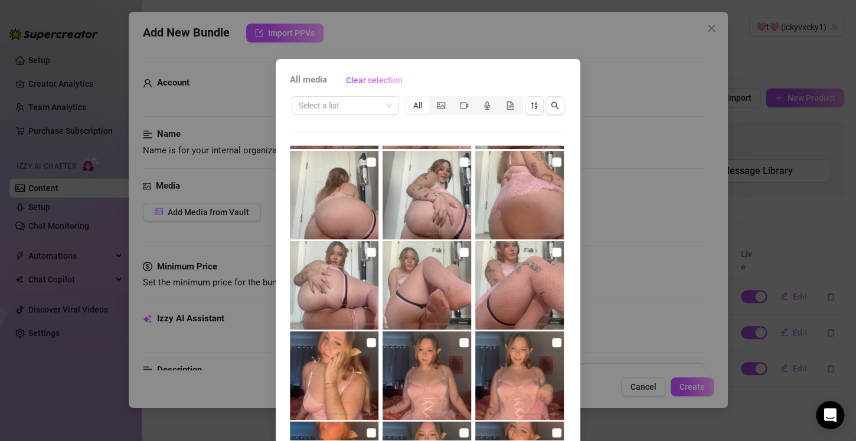
scroll to position [444, 0]
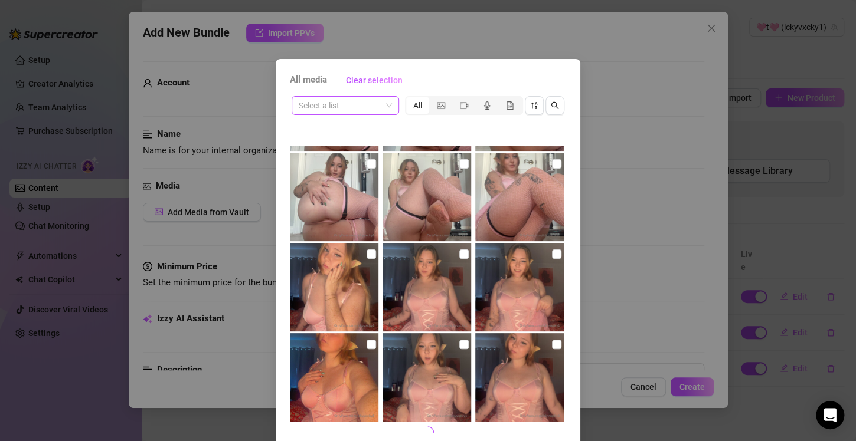
click at [364, 107] on input "search" at bounding box center [340, 106] width 83 height 18
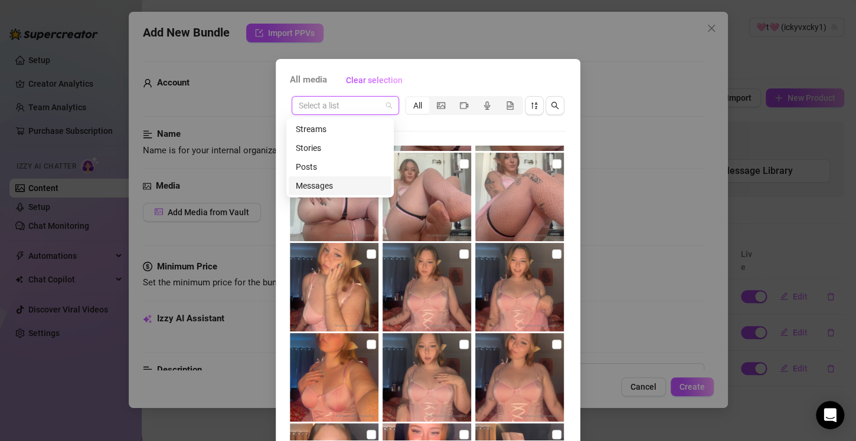
click at [328, 188] on div "Messages" at bounding box center [340, 185] width 89 height 13
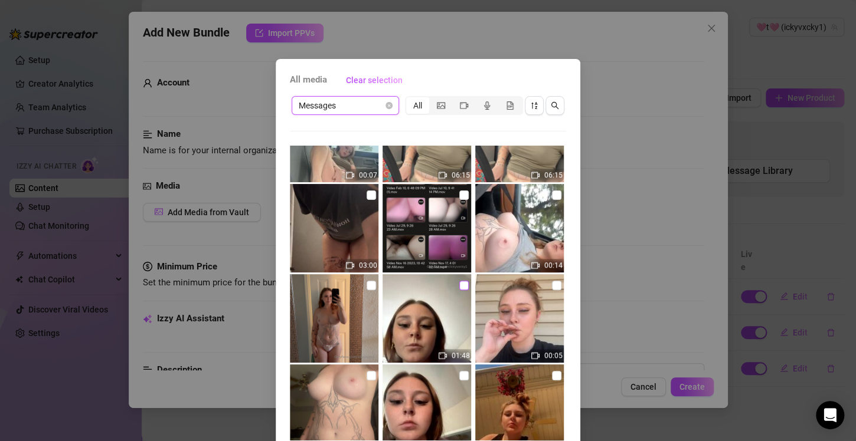
scroll to position [354, 0]
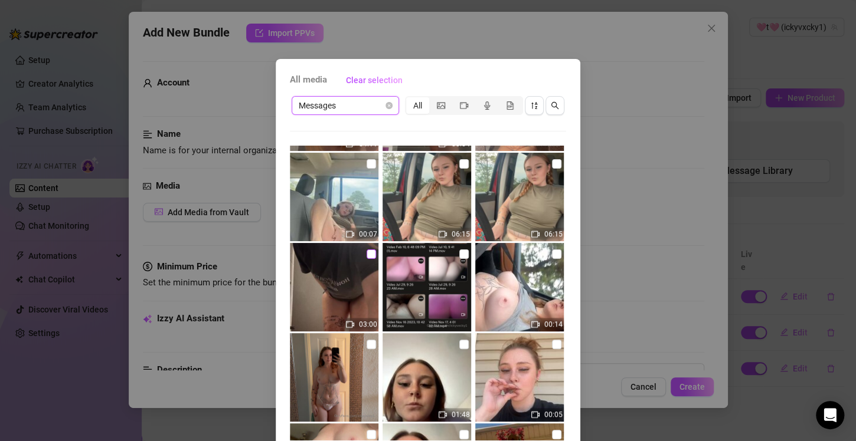
click at [367, 253] on input "checkbox" at bounding box center [371, 254] width 9 height 9
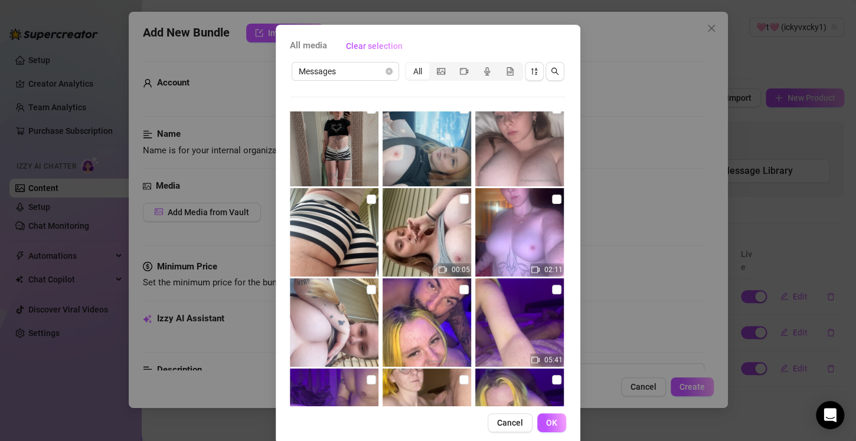
scroll to position [51, 0]
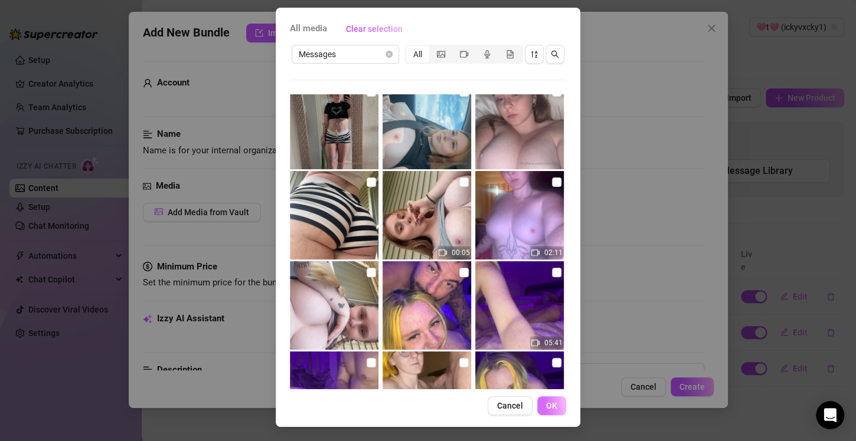
click at [547, 405] on span "OK" at bounding box center [551, 405] width 11 height 9
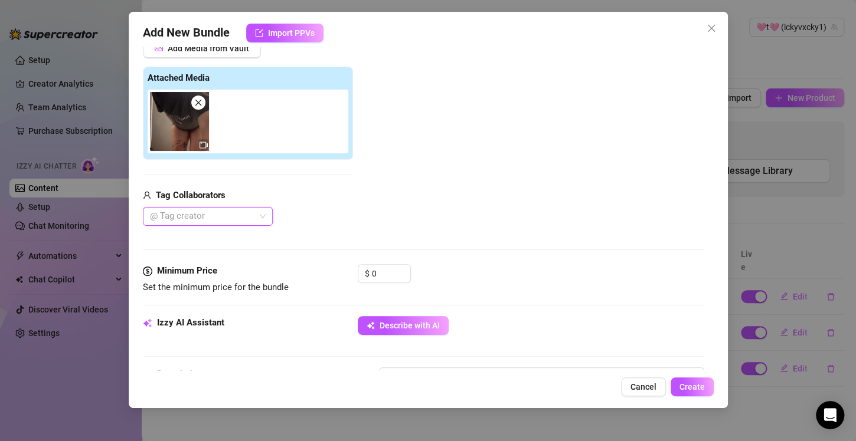
scroll to position [185, 0]
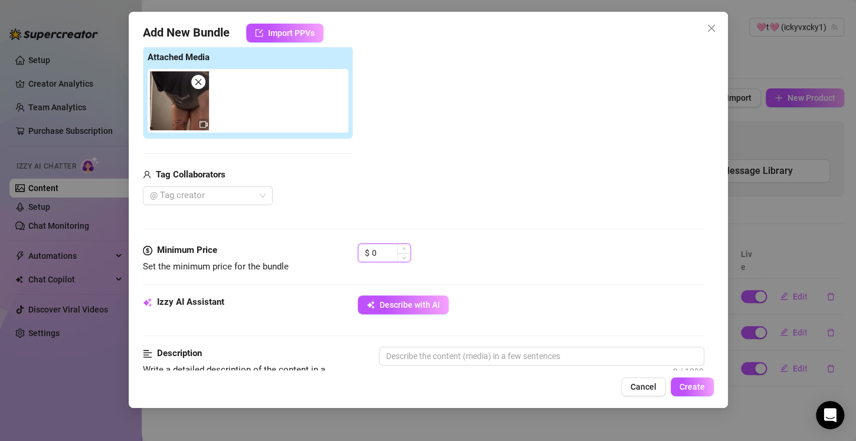
click at [387, 254] on input "0" at bounding box center [391, 253] width 38 height 18
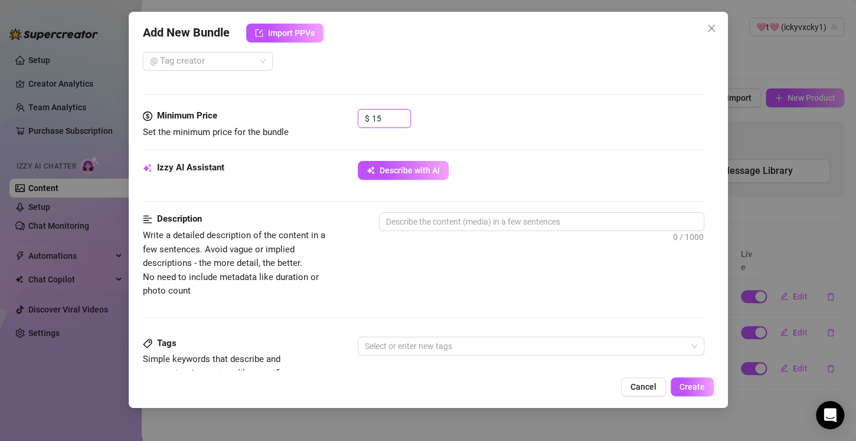
scroll to position [362, 0]
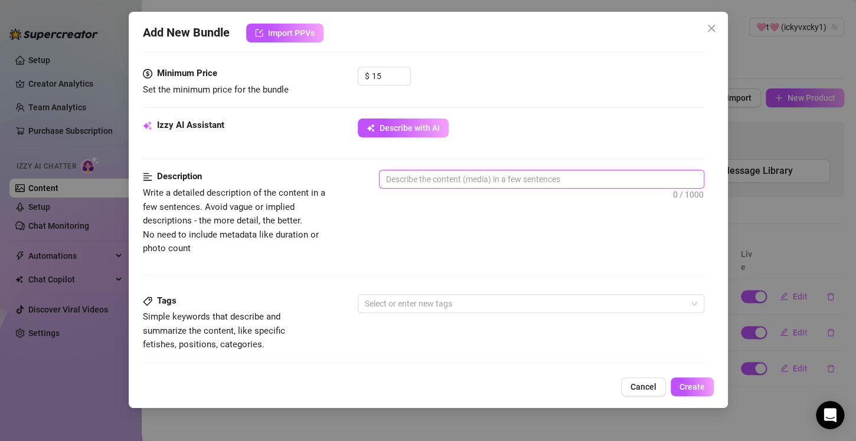
click at [421, 181] on textarea at bounding box center [541, 180] width 324 height 18
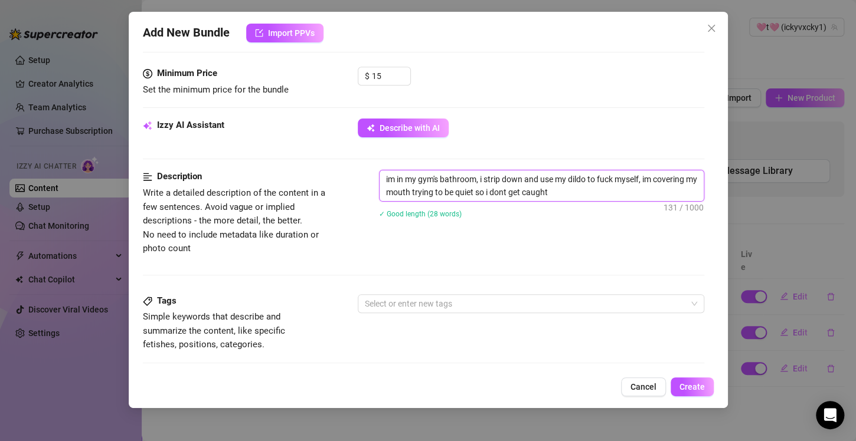
scroll to position [421, 0]
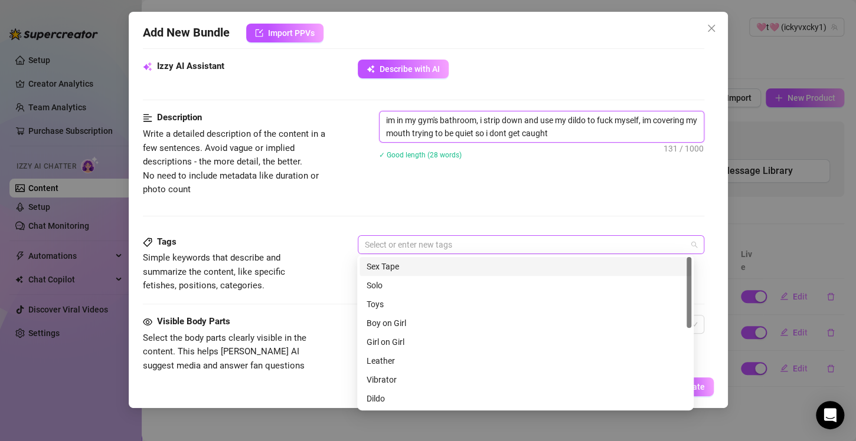
click at [464, 244] on div at bounding box center [524, 245] width 329 height 17
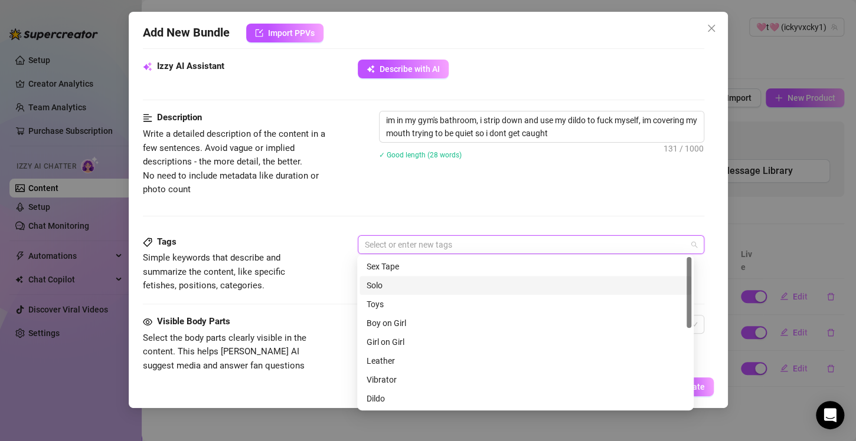
click at [424, 284] on div "Solo" at bounding box center [526, 285] width 318 height 13
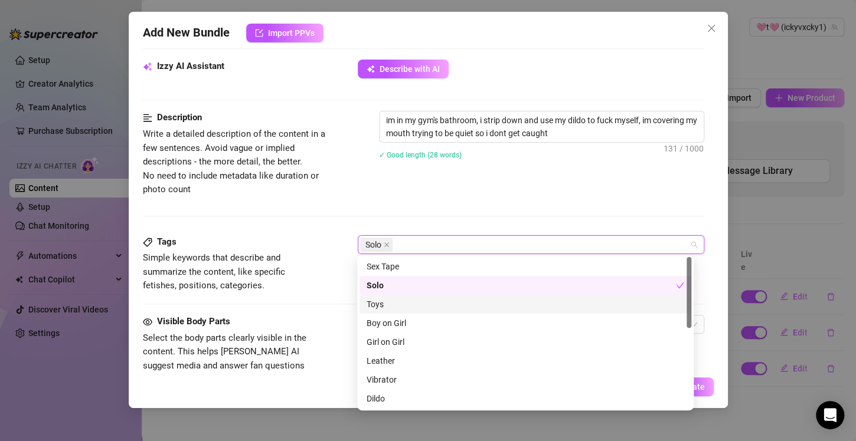
click at [416, 306] on div "Toys" at bounding box center [526, 304] width 318 height 13
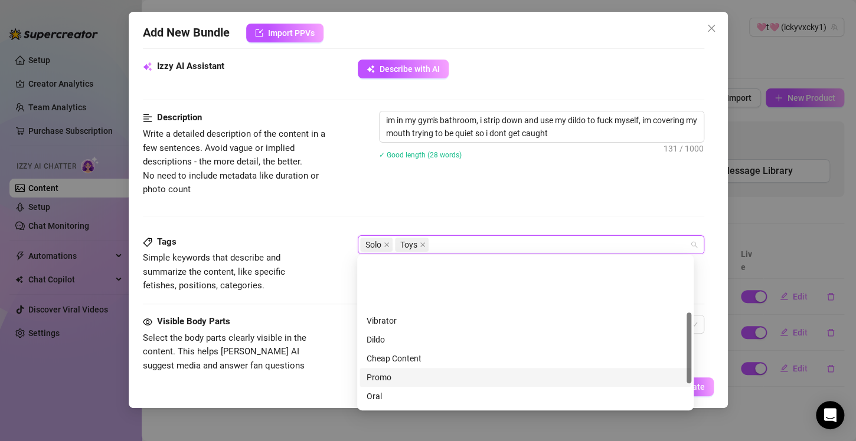
scroll to position [118, 0]
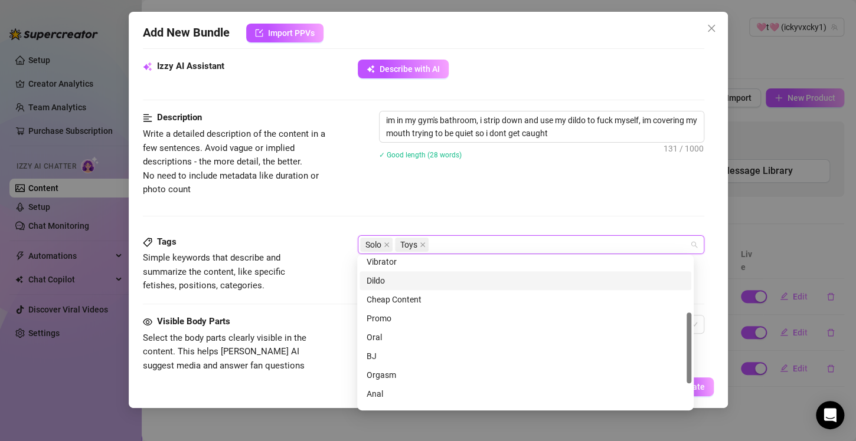
click at [403, 284] on div "Dildo" at bounding box center [526, 280] width 318 height 13
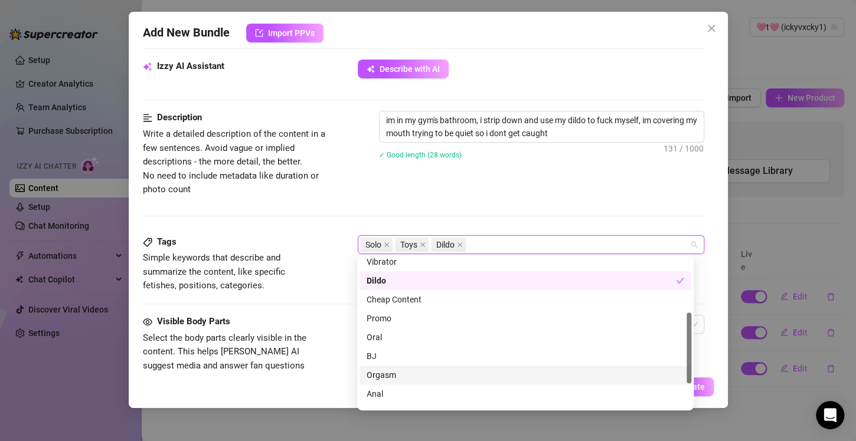
click at [415, 377] on div "Orgasm" at bounding box center [526, 375] width 318 height 13
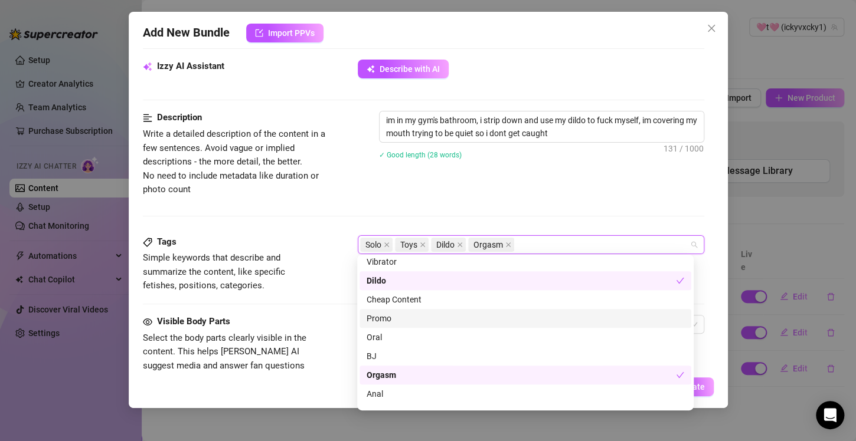
click at [313, 220] on div "Description Write a detailed description of the content in a few sentences. Avo…" at bounding box center [423, 173] width 561 height 124
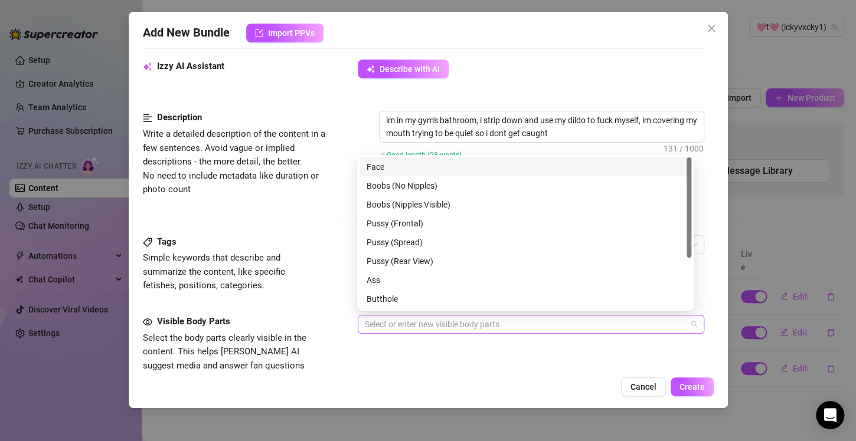
click at [397, 325] on div at bounding box center [524, 324] width 329 height 17
click at [384, 169] on div "Face" at bounding box center [526, 167] width 318 height 13
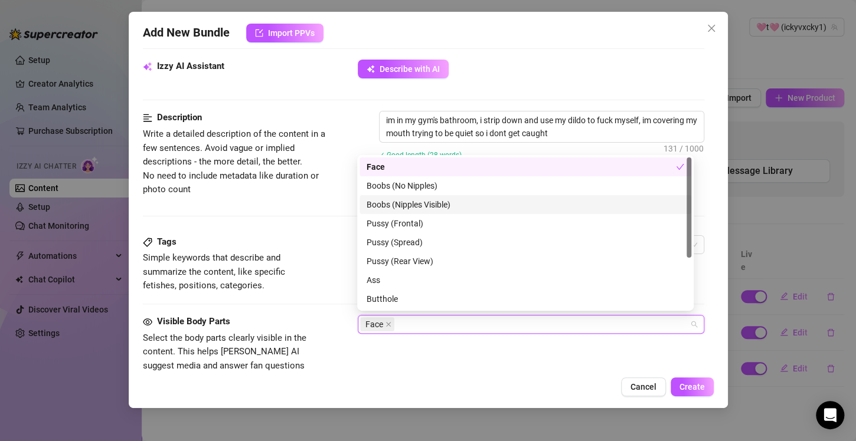
click at [388, 202] on div "Boobs (Nipples Visible)" at bounding box center [526, 204] width 318 height 13
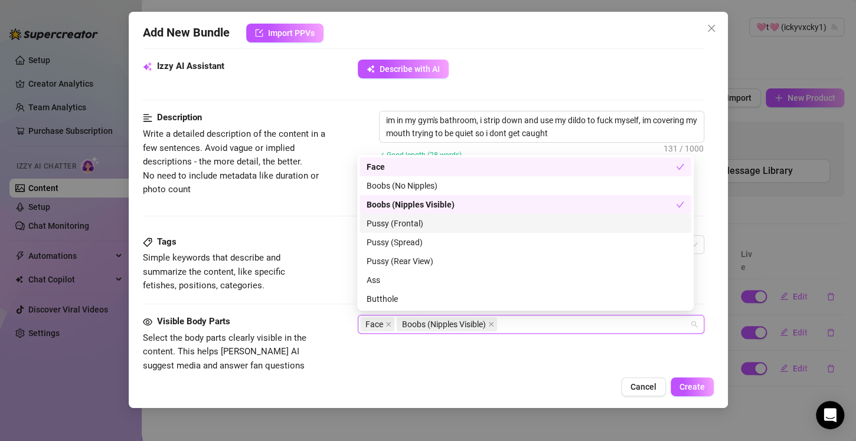
click at [419, 223] on div "Pussy (Frontal)" at bounding box center [526, 223] width 318 height 13
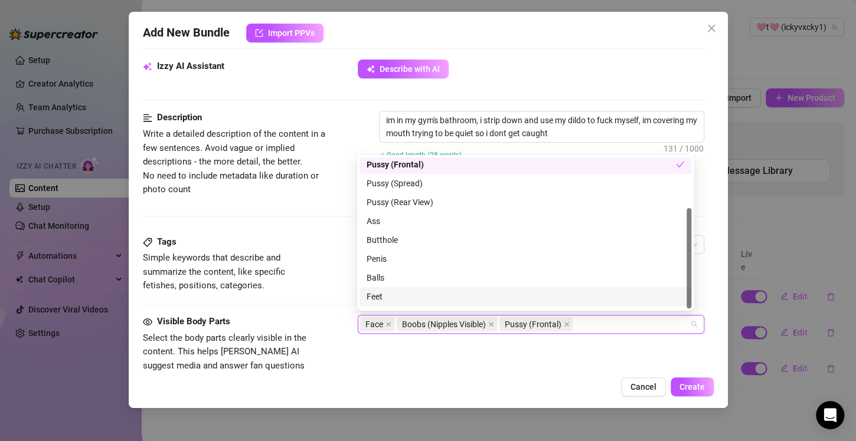
scroll to position [76, 0]
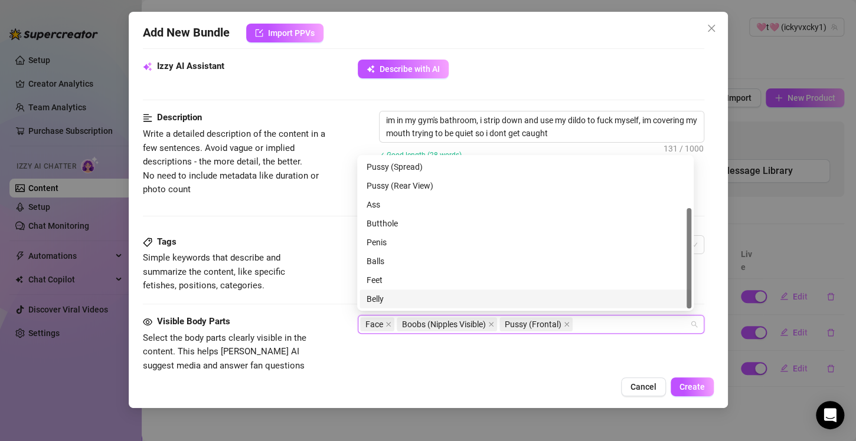
click at [403, 297] on div "Belly" at bounding box center [526, 299] width 318 height 13
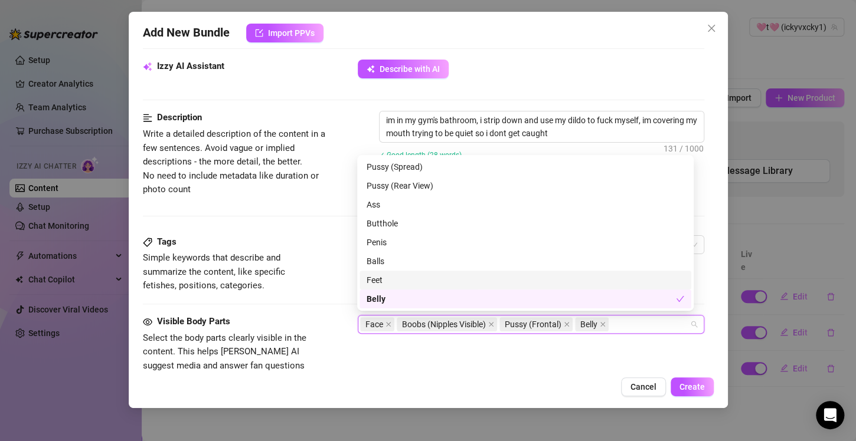
click at [306, 222] on div "Description Write a detailed description of the content in a few sentences. Avo…" at bounding box center [423, 173] width 561 height 124
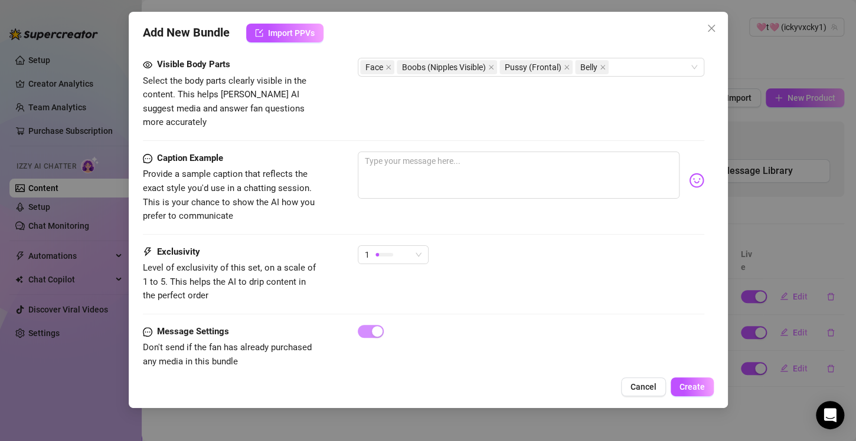
scroll to position [682, 0]
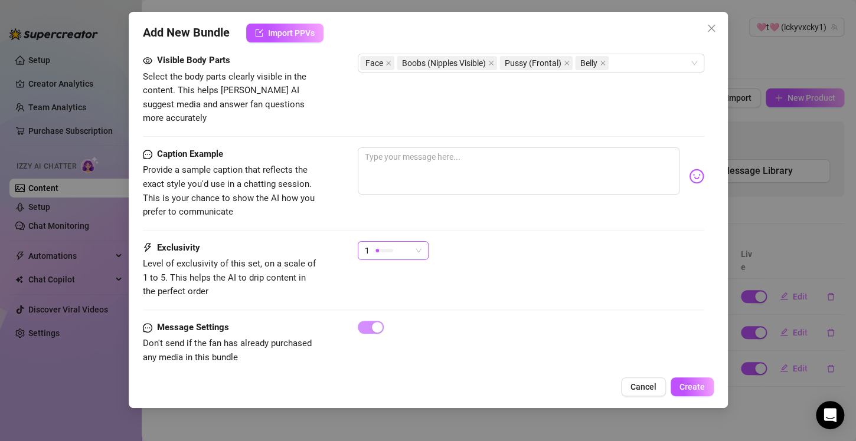
click at [400, 242] on div "1" at bounding box center [388, 251] width 46 height 18
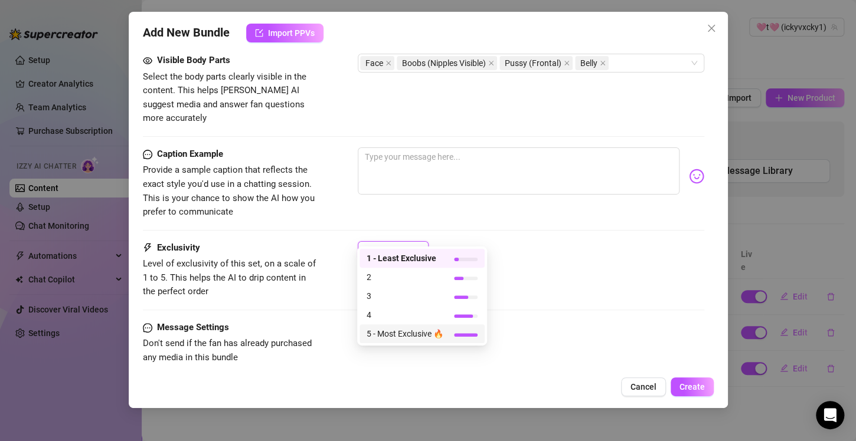
click at [385, 335] on span "5 - Most Exclusive 🔥" at bounding box center [405, 334] width 77 height 13
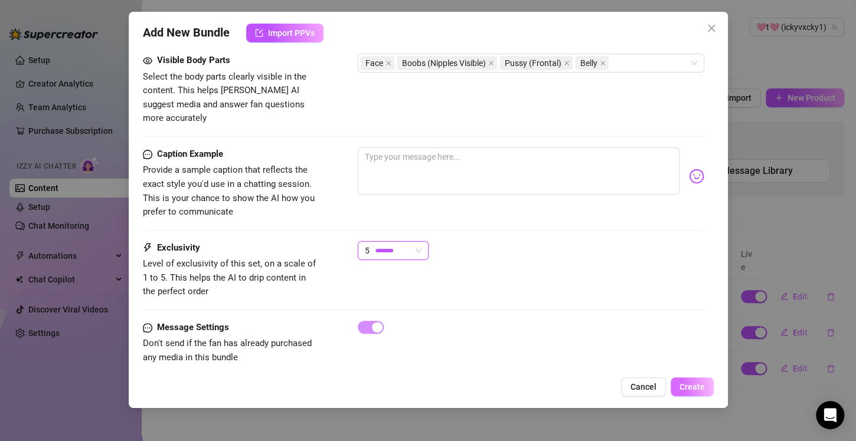
click at [684, 391] on span "Create" at bounding box center [691, 386] width 25 height 9
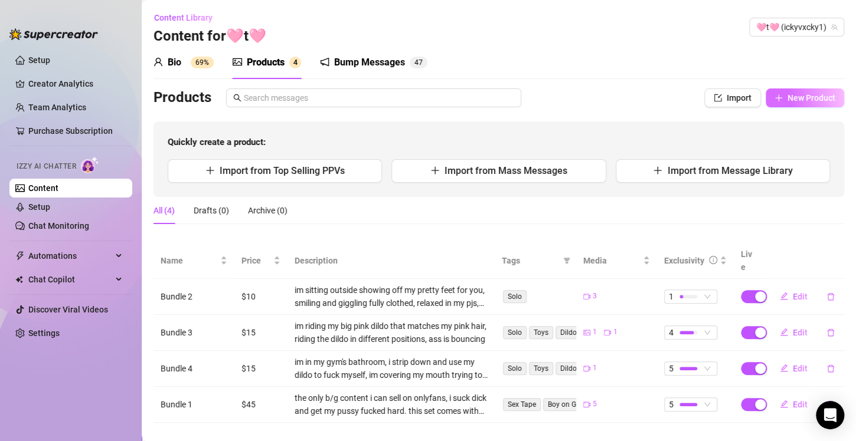
click at [795, 97] on span "New Product" at bounding box center [811, 97] width 48 height 9
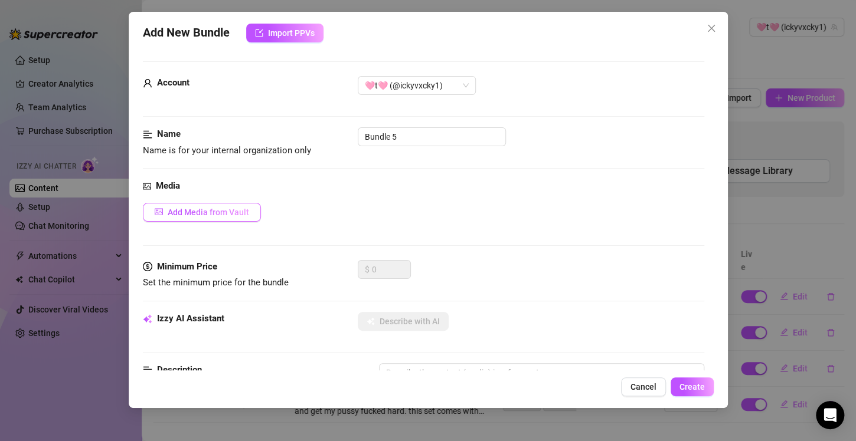
click at [215, 214] on span "Add Media from Vault" at bounding box center [208, 212] width 81 height 9
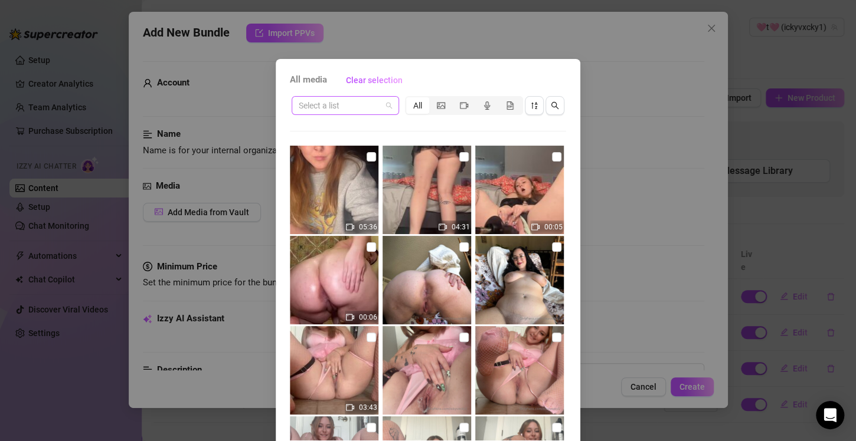
click at [356, 107] on input "search" at bounding box center [340, 106] width 83 height 18
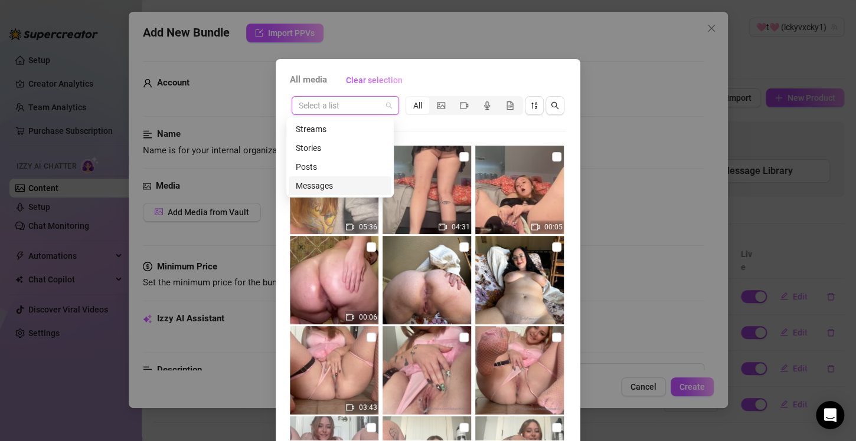
click at [318, 188] on div "Messages" at bounding box center [340, 185] width 89 height 13
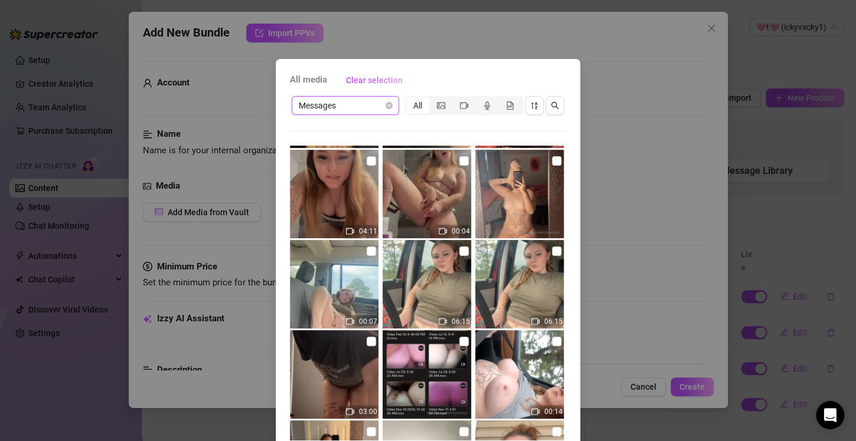
scroll to position [236, 0]
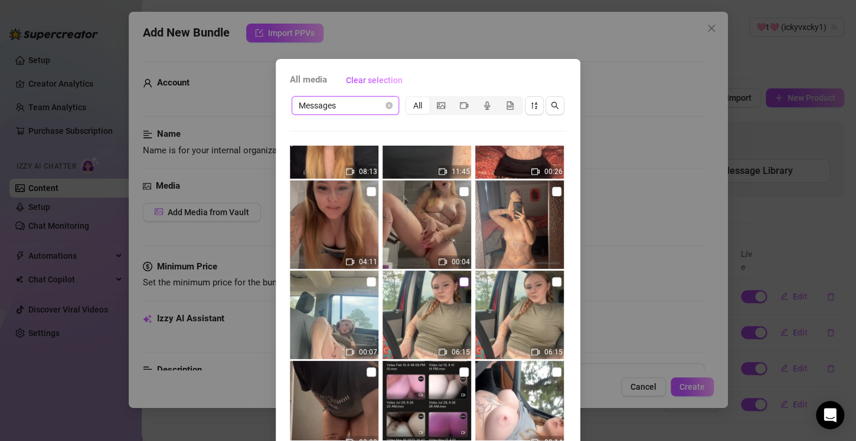
click at [459, 283] on input "checkbox" at bounding box center [463, 281] width 9 height 9
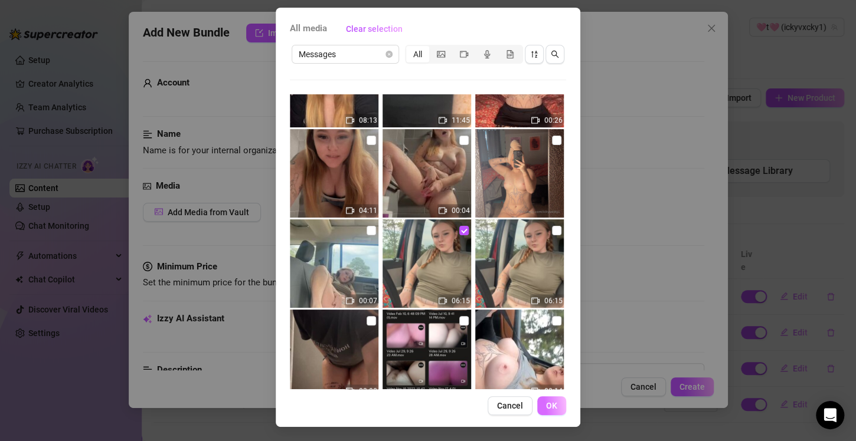
click at [542, 411] on button "OK" at bounding box center [551, 406] width 29 height 19
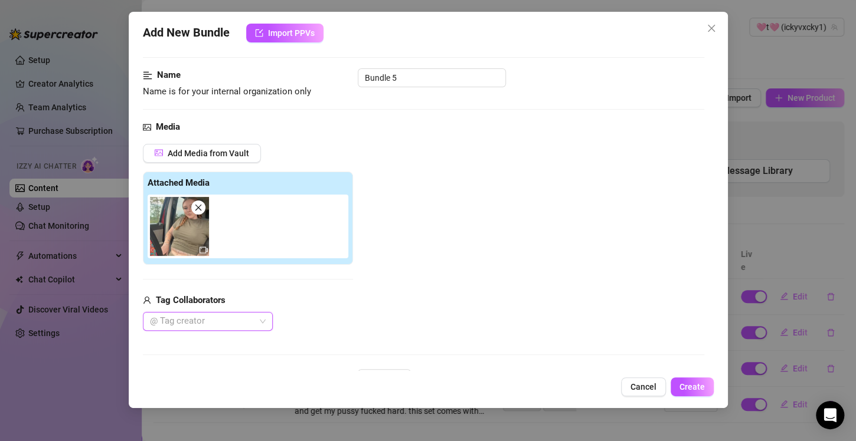
scroll to position [126, 0]
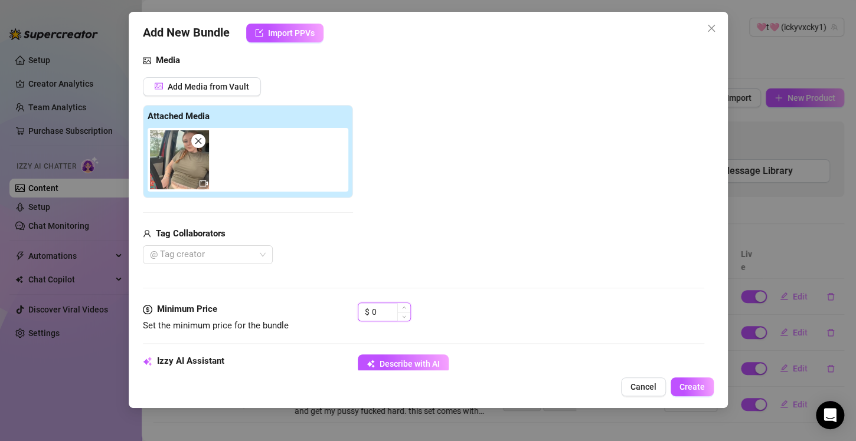
drag, startPoint x: 382, startPoint y: 309, endPoint x: 364, endPoint y: 313, distance: 18.8
click at [364, 313] on div "$ 0" at bounding box center [384, 312] width 53 height 19
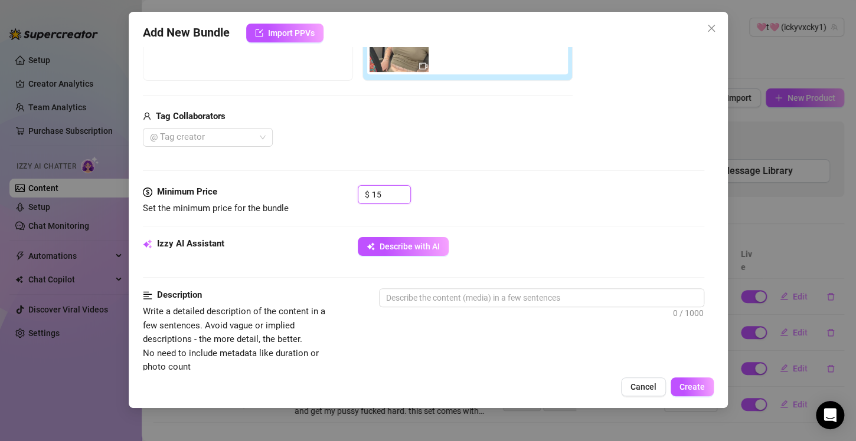
scroll to position [303, 0]
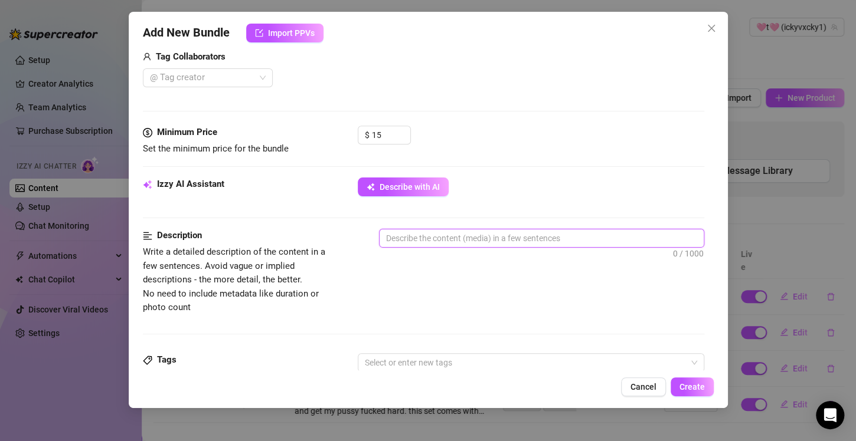
click at [431, 242] on textarea at bounding box center [541, 239] width 324 height 18
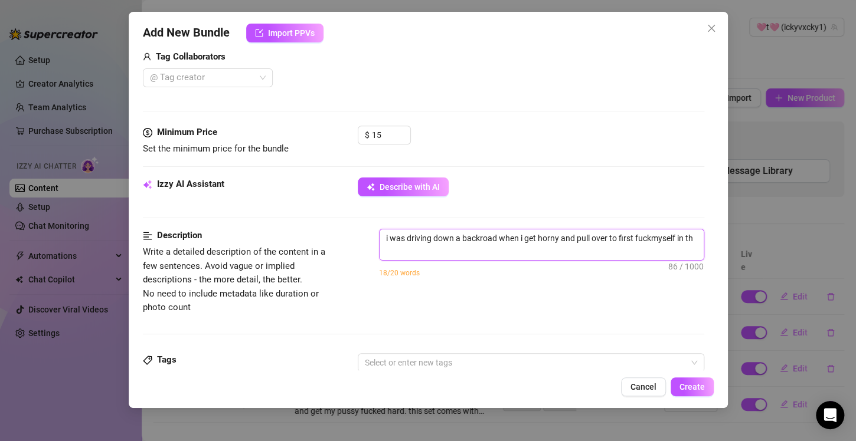
scroll to position [0, 0]
click at [649, 240] on textarea "i was driving down a backroad when i get horny and pull over to first fuckmysel…" at bounding box center [541, 245] width 324 height 31
click at [480, 250] on textarea "i was driving down a backroad when i get horny and pull over to first fuck myse…" at bounding box center [541, 245] width 324 height 31
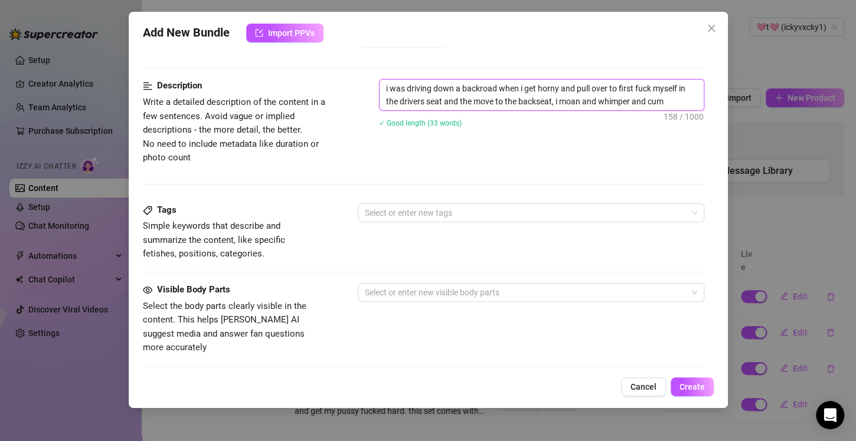
scroll to position [480, 0]
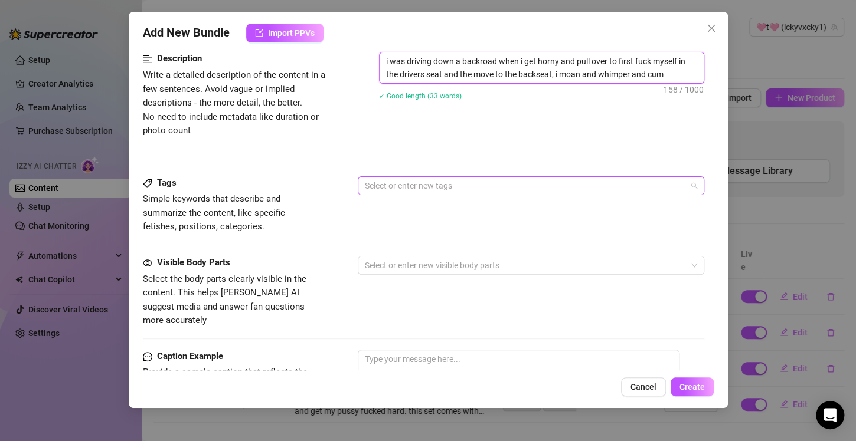
click at [434, 188] on div at bounding box center [524, 186] width 329 height 17
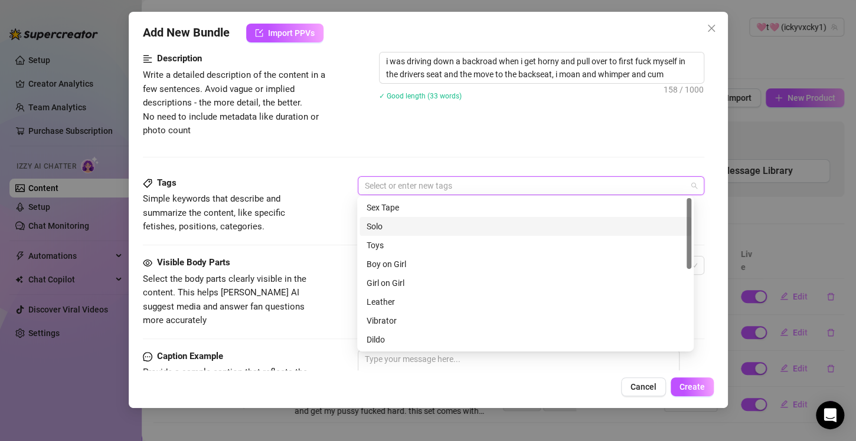
click at [399, 229] on div "Solo" at bounding box center [526, 226] width 318 height 13
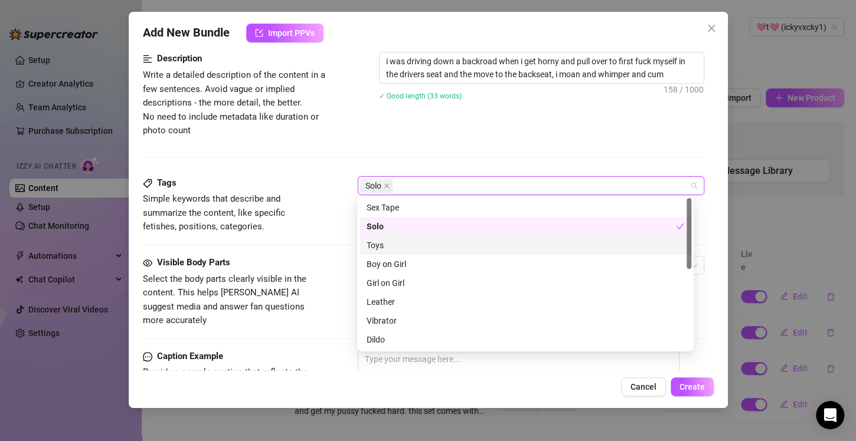
click at [391, 246] on div "Toys" at bounding box center [526, 245] width 318 height 13
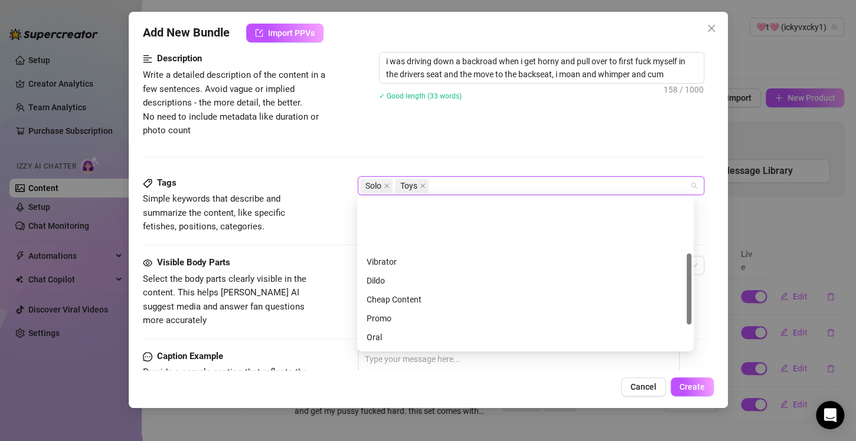
scroll to position [118, 0]
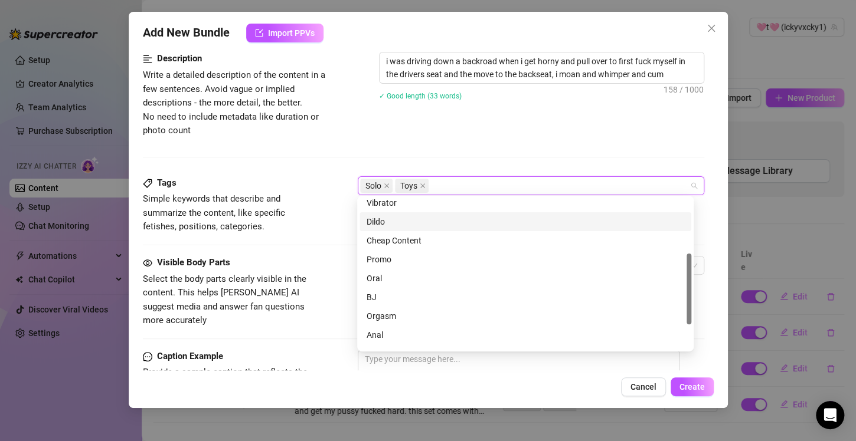
click at [384, 221] on div "Dildo" at bounding box center [526, 221] width 318 height 13
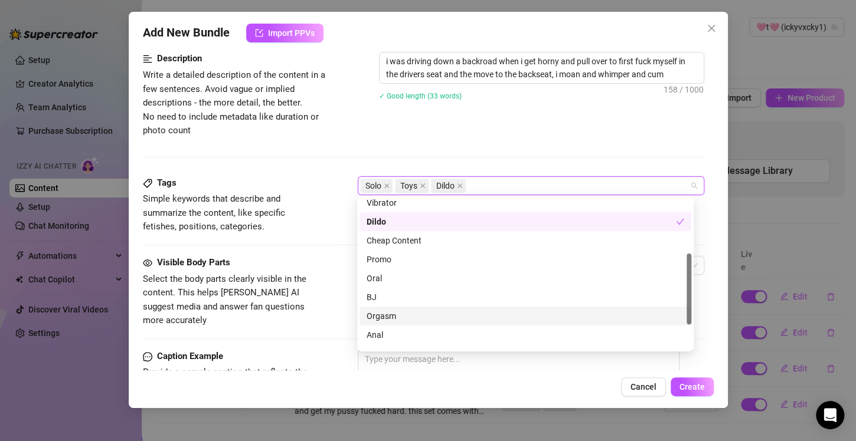
click at [379, 315] on div "Orgasm" at bounding box center [526, 316] width 318 height 13
click at [297, 160] on div "Description Write a detailed description of the content in a few sentences. Avo…" at bounding box center [423, 114] width 561 height 124
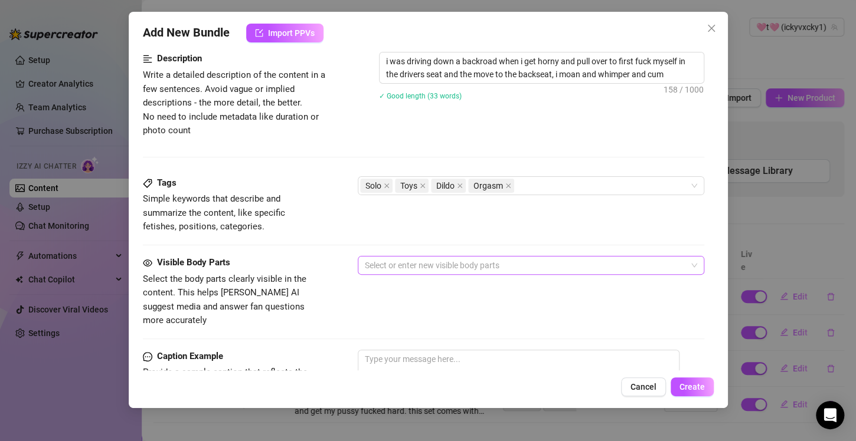
click at [411, 263] on div at bounding box center [524, 265] width 329 height 17
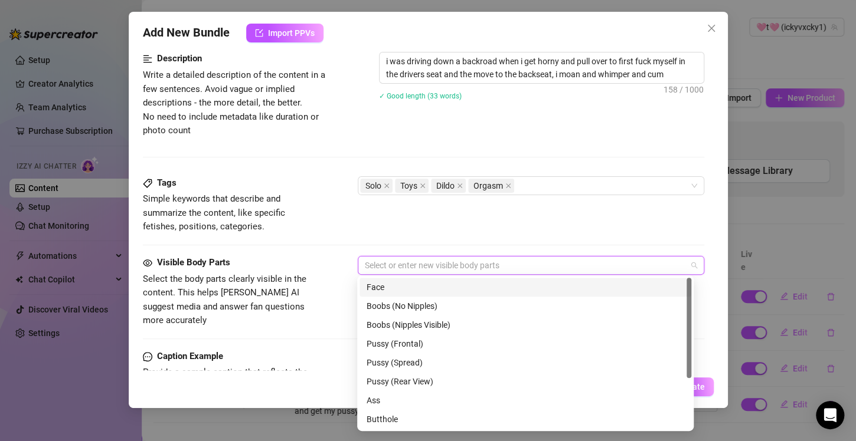
click at [407, 284] on div "Face" at bounding box center [526, 287] width 318 height 13
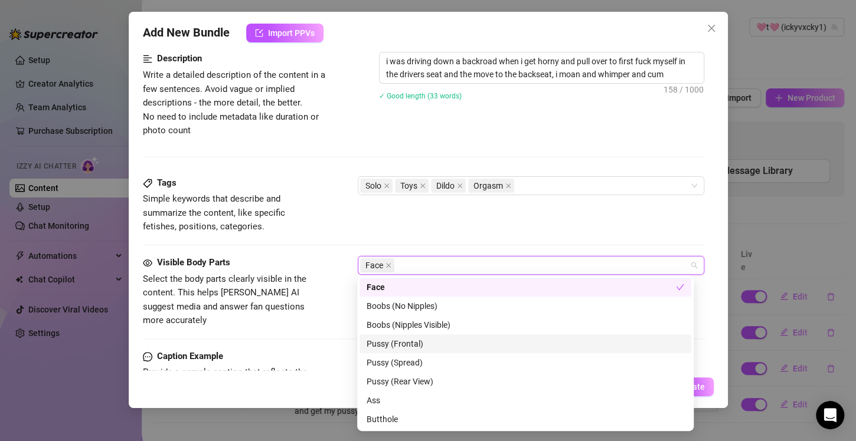
click at [417, 347] on div "Pussy (Frontal)" at bounding box center [526, 344] width 318 height 13
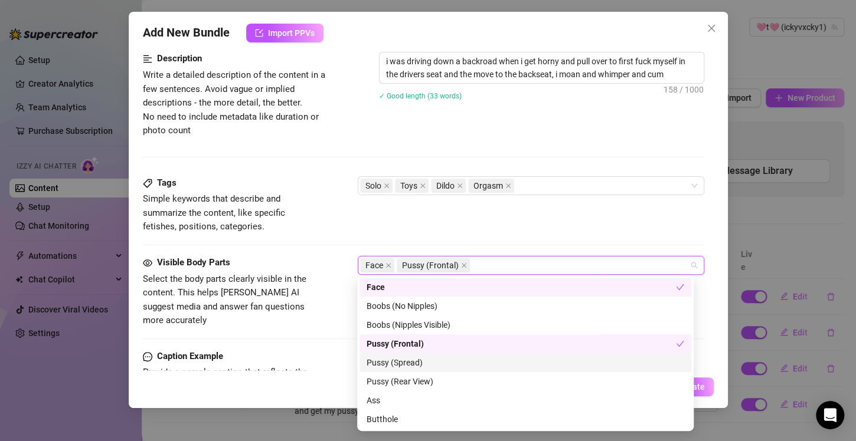
click at [414, 364] on div "Pussy (Spread)" at bounding box center [526, 362] width 318 height 13
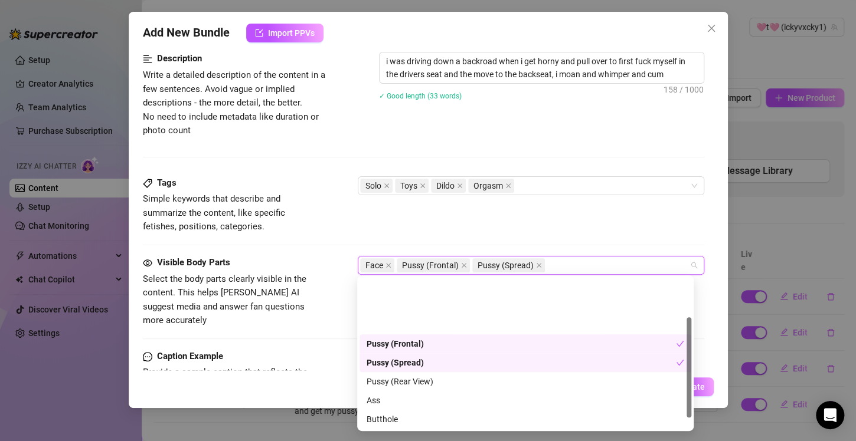
scroll to position [76, 0]
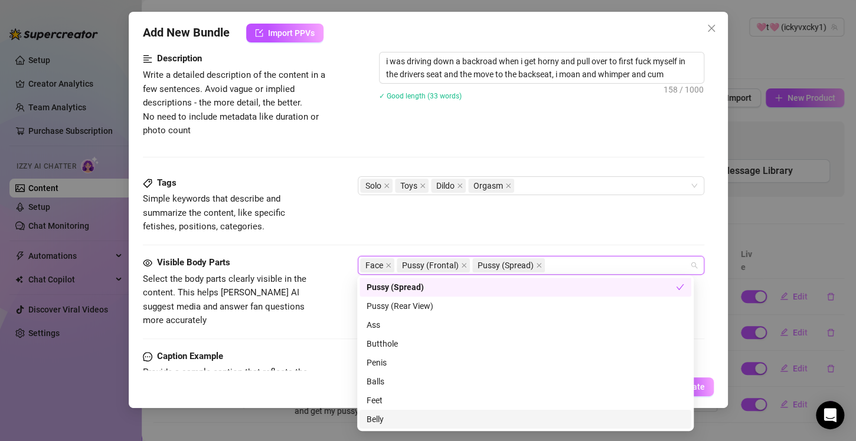
click at [391, 417] on div "Belly" at bounding box center [526, 419] width 318 height 13
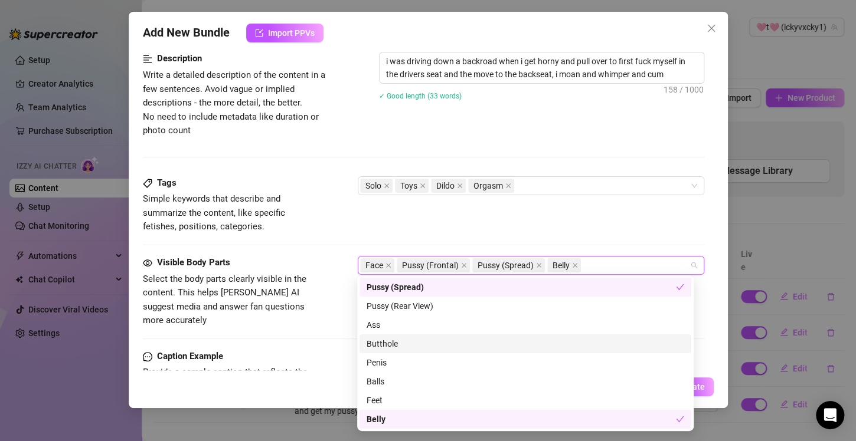
click at [331, 235] on div "Tags Simple keywords that describe and summarize the content, like specific fet…" at bounding box center [423, 216] width 561 height 80
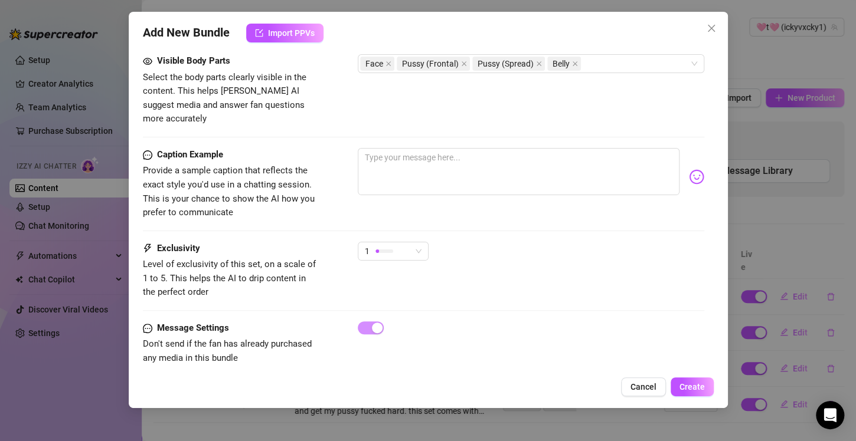
scroll to position [682, 0]
click at [405, 242] on div "1" at bounding box center [388, 251] width 46 height 18
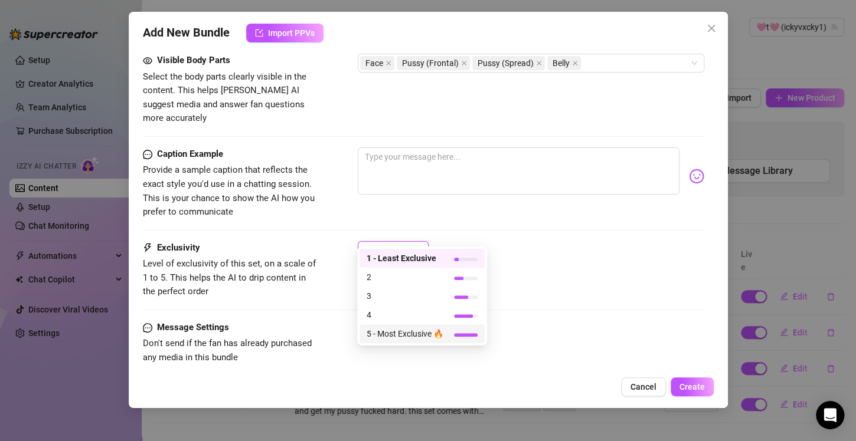
click at [398, 336] on span "5 - Most Exclusive 🔥" at bounding box center [405, 334] width 77 height 13
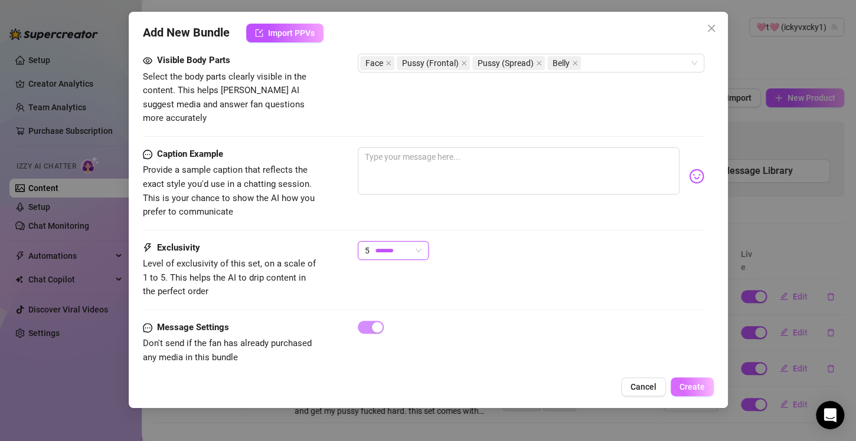
click at [693, 387] on span "Create" at bounding box center [691, 386] width 25 height 9
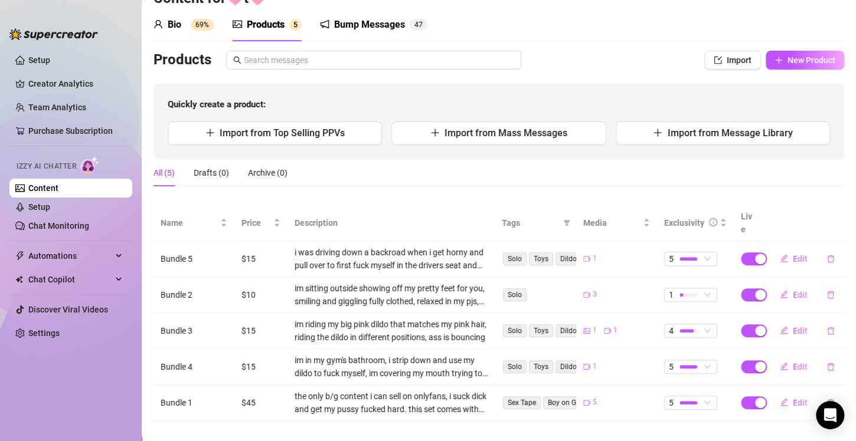
scroll to position [39, 0]
click at [800, 59] on span "New Product" at bounding box center [811, 58] width 48 height 9
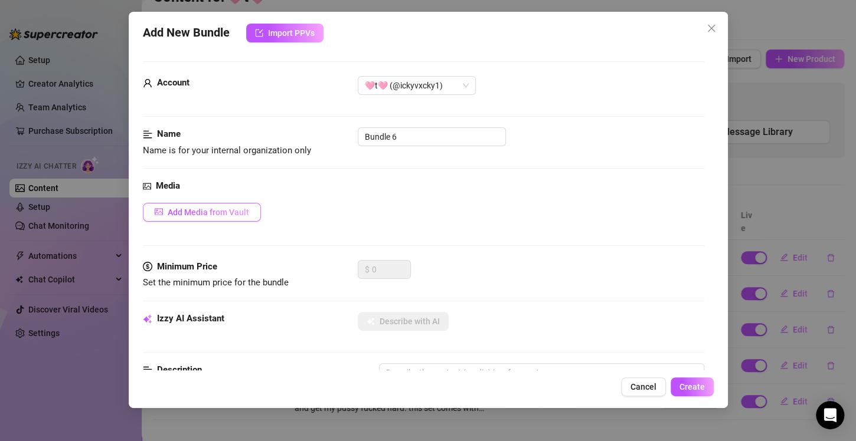
click at [240, 217] on button "Add Media from Vault" at bounding box center [202, 212] width 118 height 19
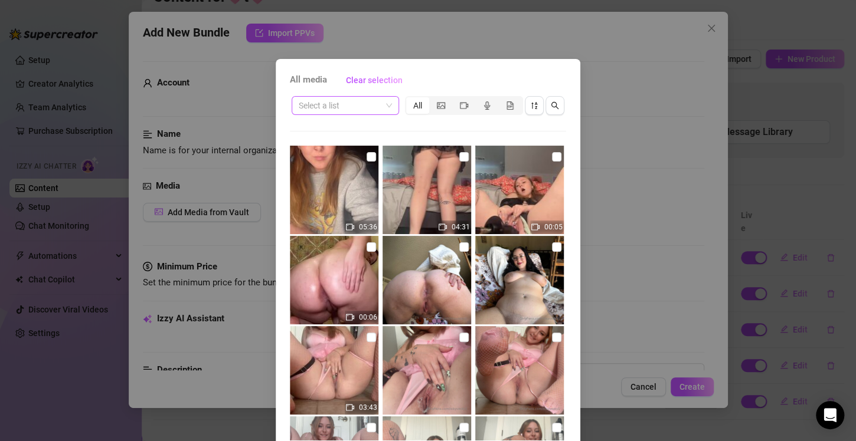
click at [345, 109] on input "search" at bounding box center [340, 106] width 83 height 18
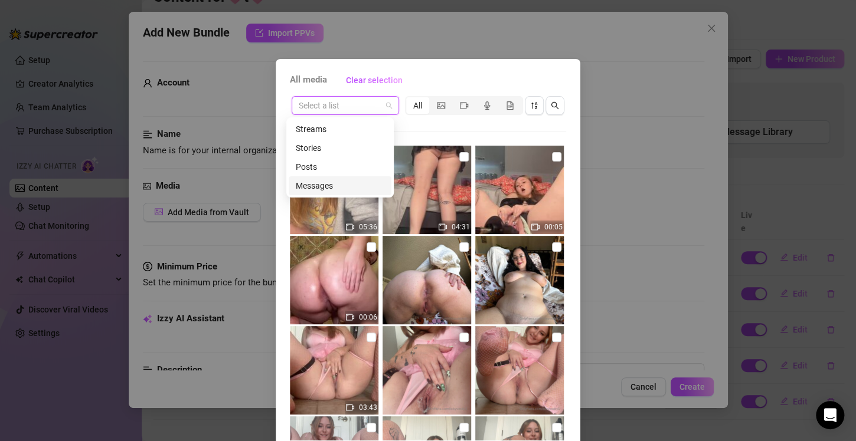
click at [315, 188] on div "Messages" at bounding box center [340, 185] width 89 height 13
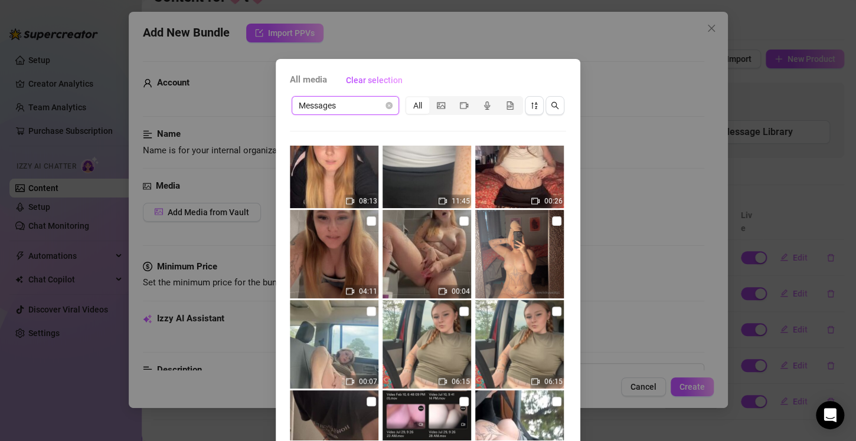
scroll to position [177, 0]
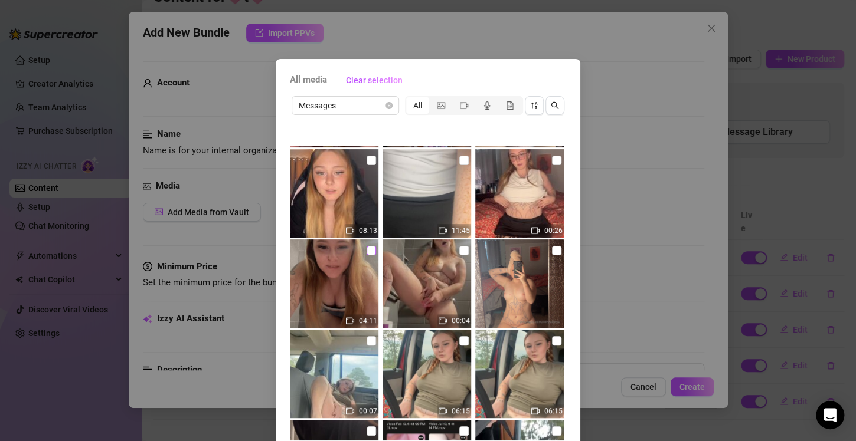
click at [367, 254] on input "checkbox" at bounding box center [371, 250] width 9 height 9
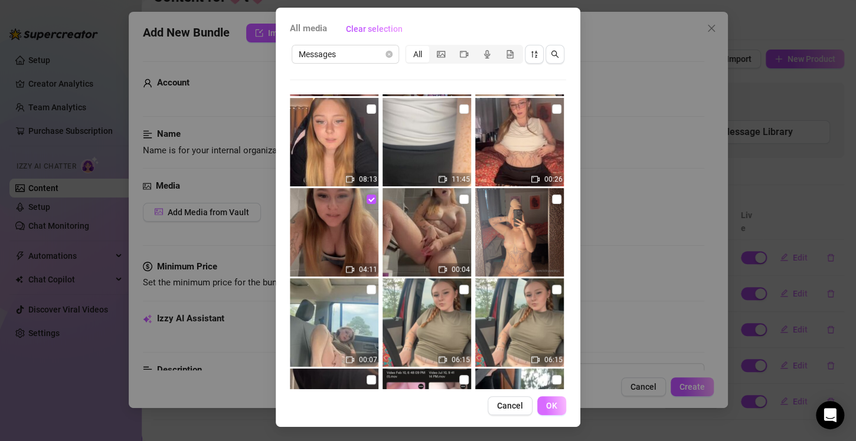
click at [549, 404] on span "OK" at bounding box center [551, 405] width 11 height 9
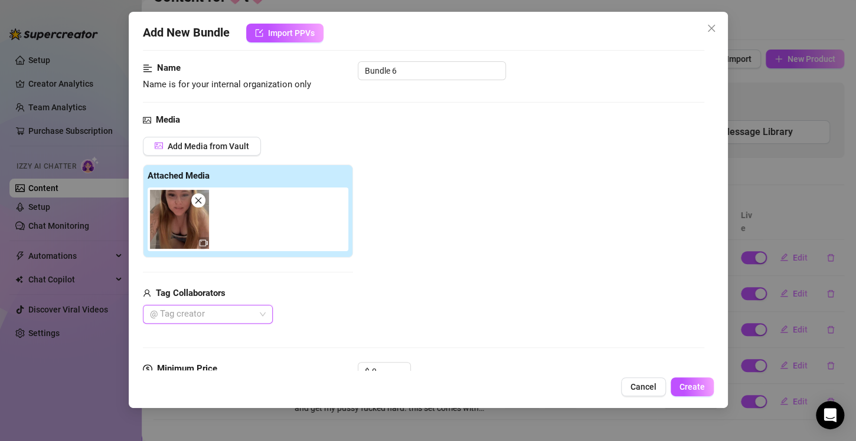
scroll to position [185, 0]
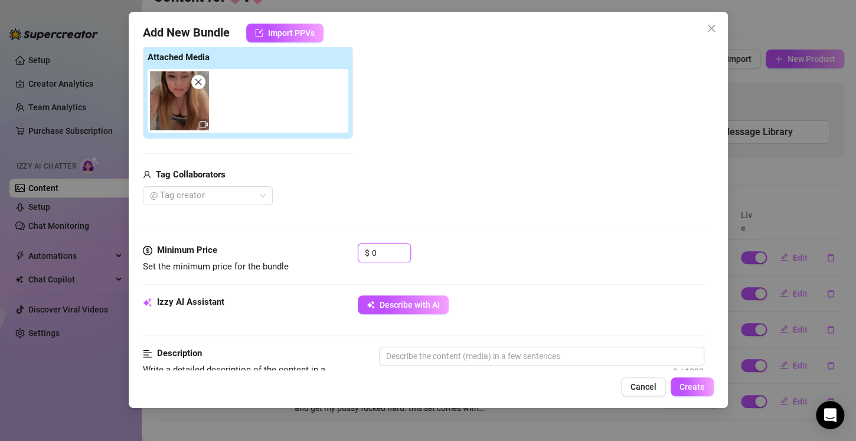
drag, startPoint x: 379, startPoint y: 254, endPoint x: 338, endPoint y: 257, distance: 40.9
click at [338, 257] on div "Minimum Price Set the minimum price for the bundle $ 0" at bounding box center [423, 259] width 561 height 30
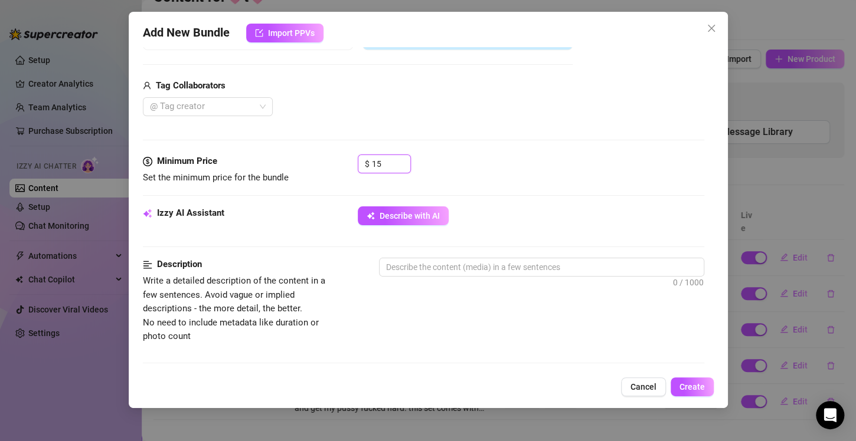
scroll to position [303, 0]
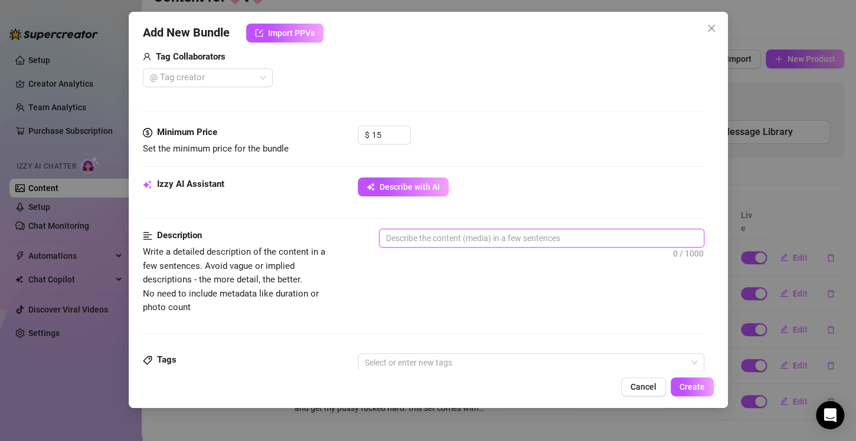
click at [418, 240] on textarea at bounding box center [541, 239] width 324 height 18
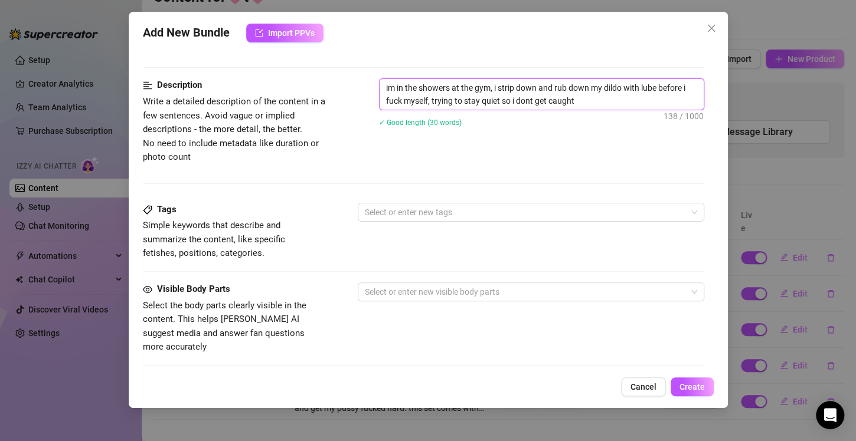
scroll to position [480, 0]
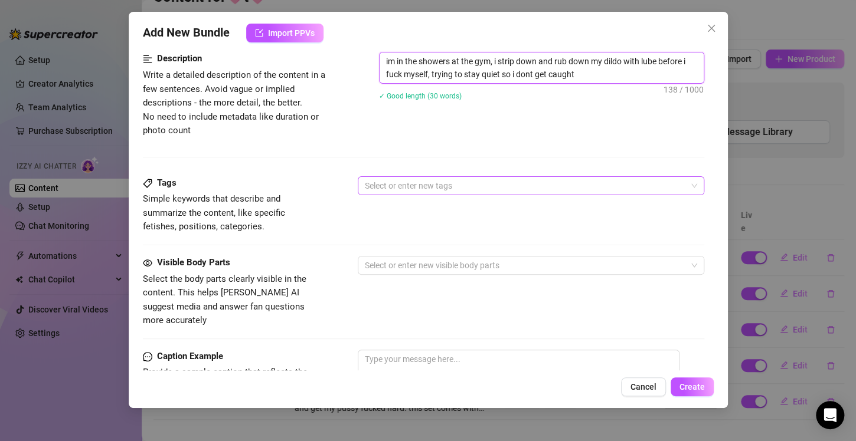
click at [429, 187] on div at bounding box center [524, 186] width 329 height 17
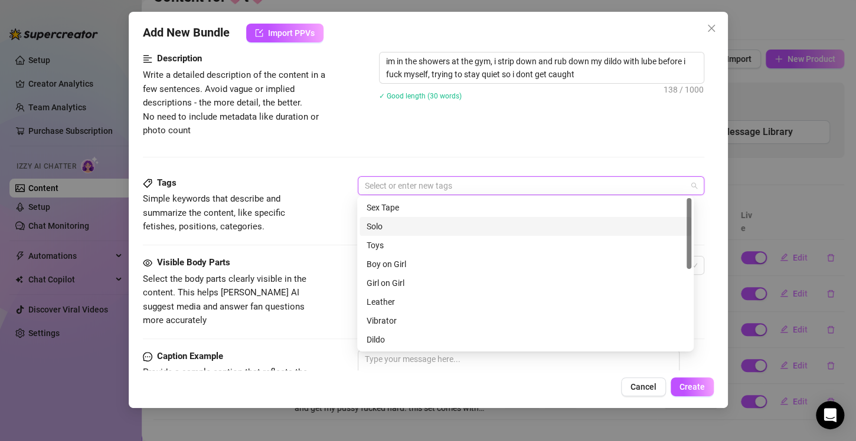
click at [414, 227] on div "Solo" at bounding box center [526, 226] width 318 height 13
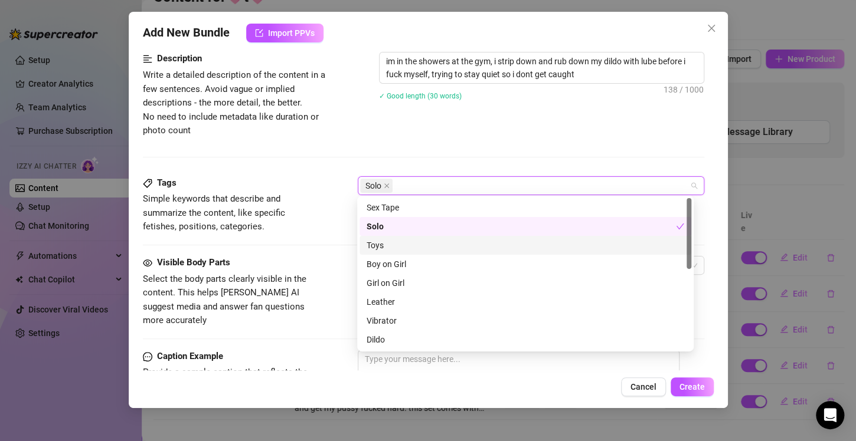
click at [404, 252] on div "Toys" at bounding box center [525, 245] width 332 height 19
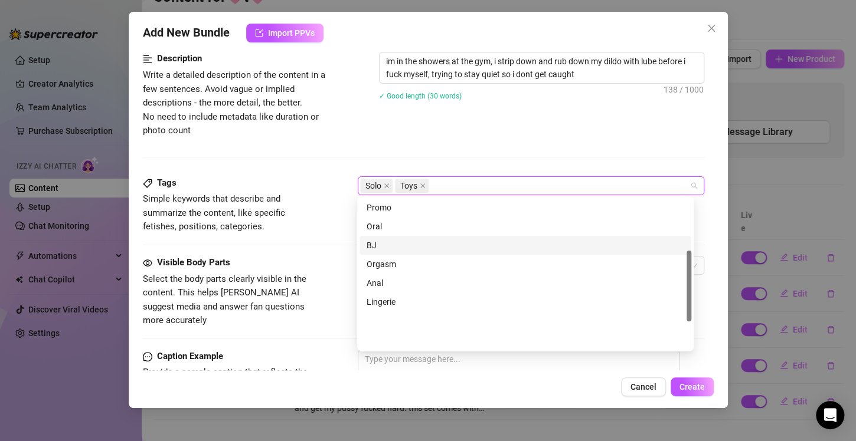
scroll to position [111, 0]
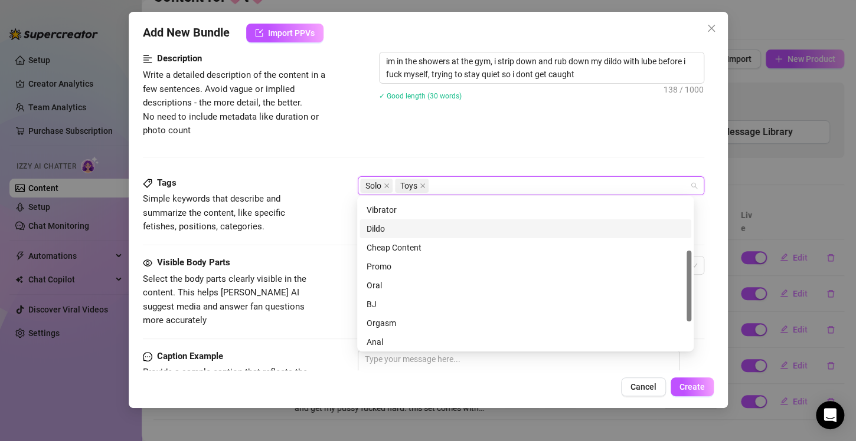
click at [394, 230] on div "Dildo" at bounding box center [526, 229] width 318 height 13
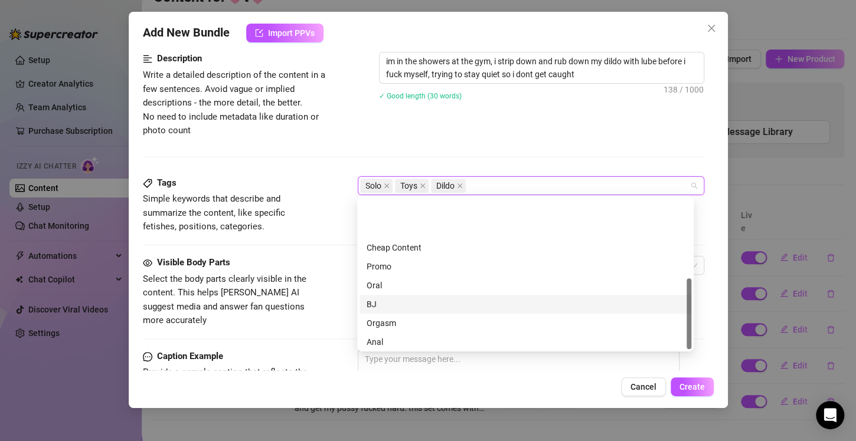
scroll to position [170, 0]
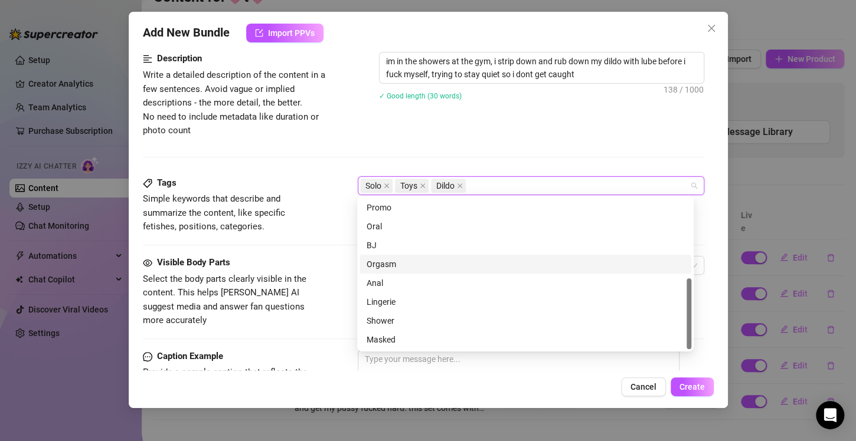
click at [394, 266] on div "Orgasm" at bounding box center [526, 264] width 318 height 13
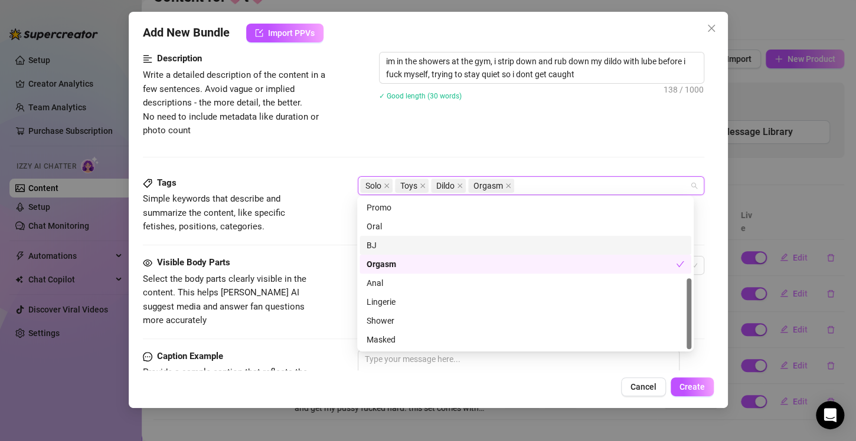
click at [306, 171] on div "Description Write a detailed description of the content in a few sentences. Avo…" at bounding box center [423, 114] width 561 height 124
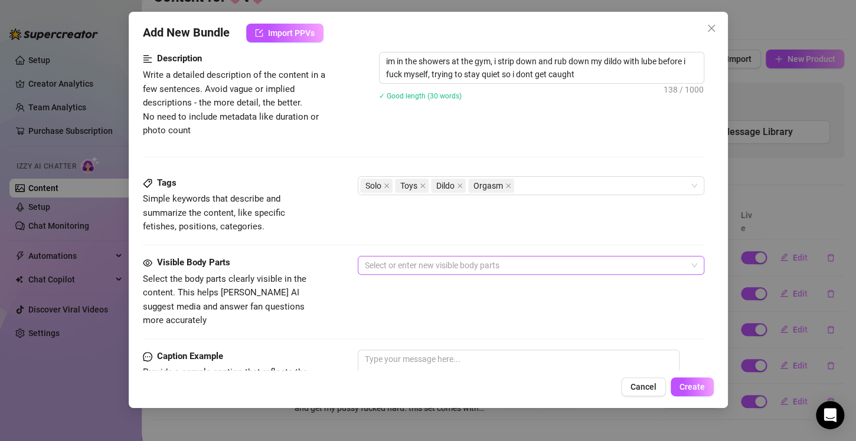
click at [407, 262] on div at bounding box center [524, 265] width 329 height 17
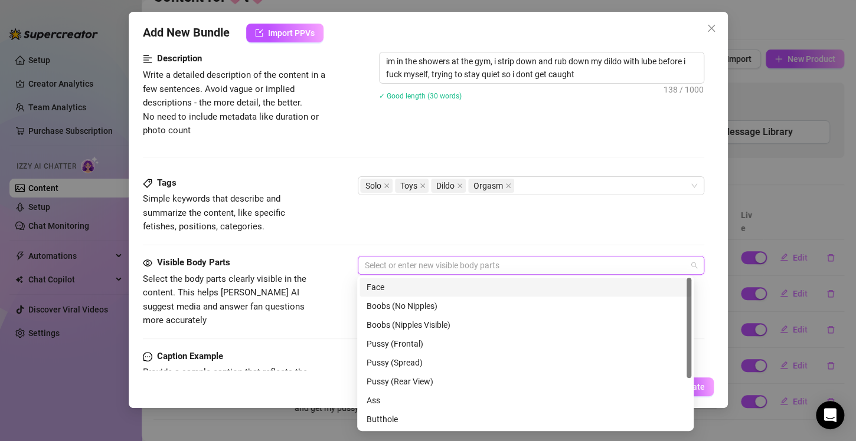
click at [398, 284] on div "Face" at bounding box center [526, 287] width 318 height 13
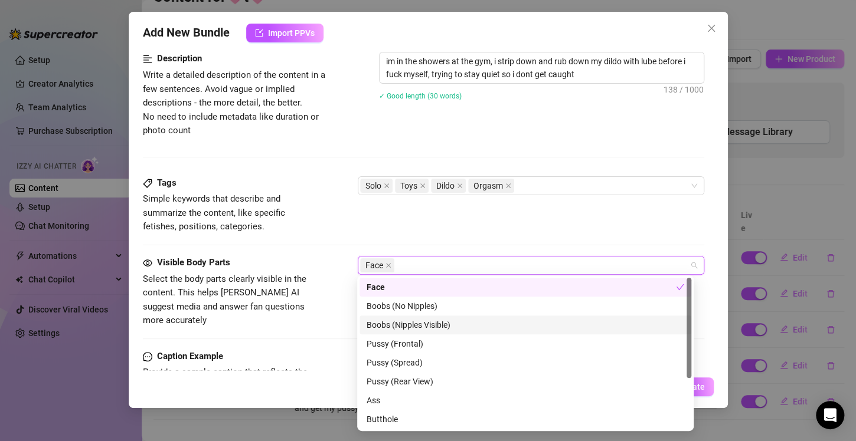
click at [453, 322] on div "Boobs (Nipples Visible)" at bounding box center [526, 325] width 318 height 13
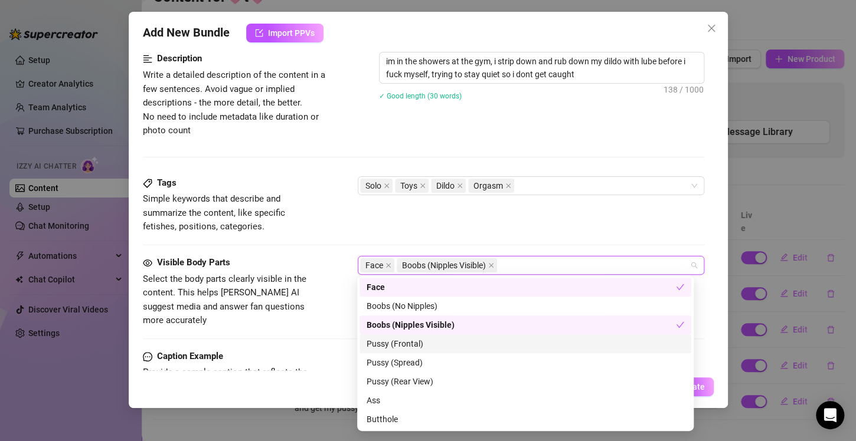
click at [439, 346] on div "Pussy (Frontal)" at bounding box center [526, 344] width 318 height 13
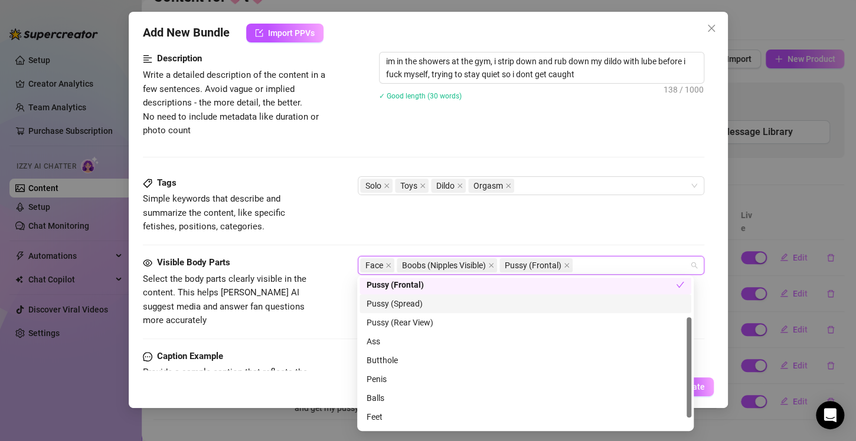
scroll to position [76, 0]
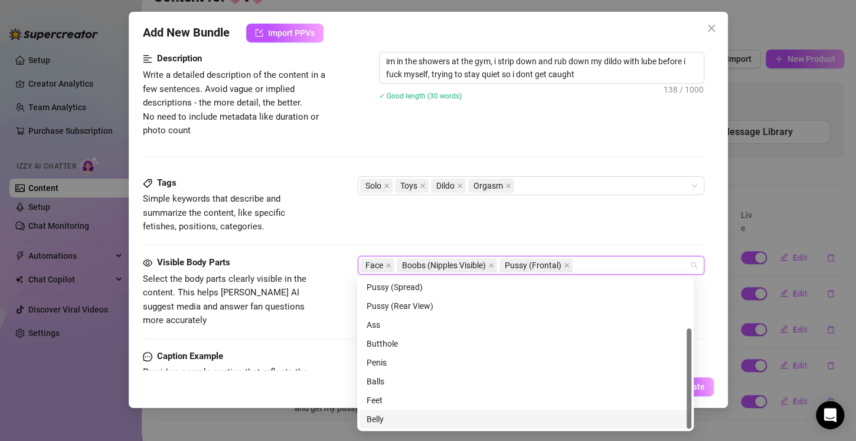
click at [385, 422] on div "Belly" at bounding box center [526, 419] width 318 height 13
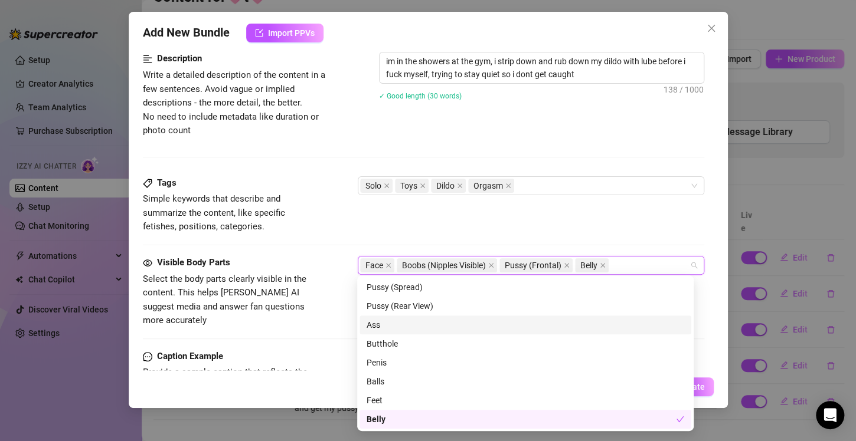
click at [323, 256] on div "Visible Body Parts Select the body parts clearly visible in the content. This h…" at bounding box center [423, 292] width 561 height 72
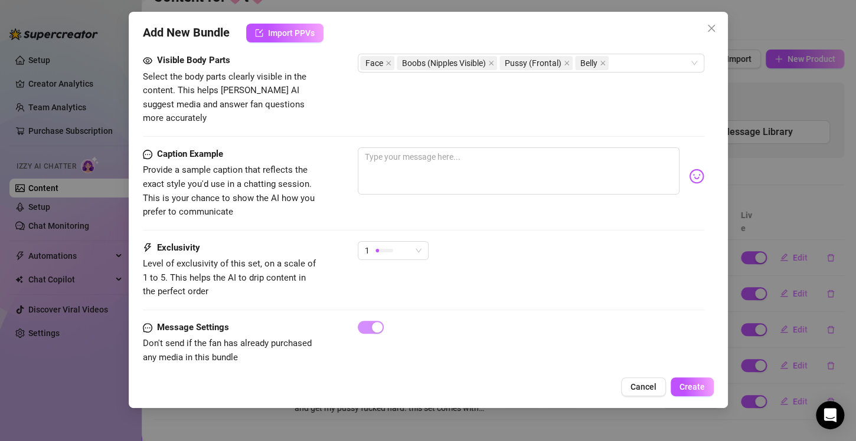
scroll to position [682, 0]
click at [396, 242] on div "1" at bounding box center [388, 251] width 46 height 18
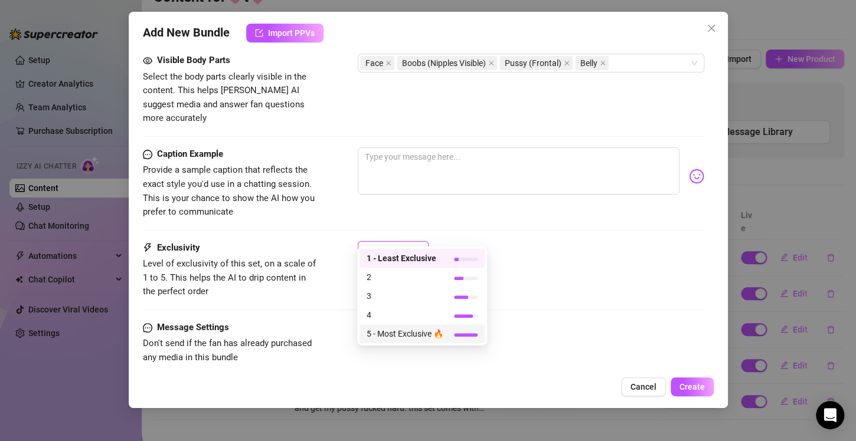
click at [417, 332] on span "5 - Most Exclusive 🔥" at bounding box center [405, 334] width 77 height 13
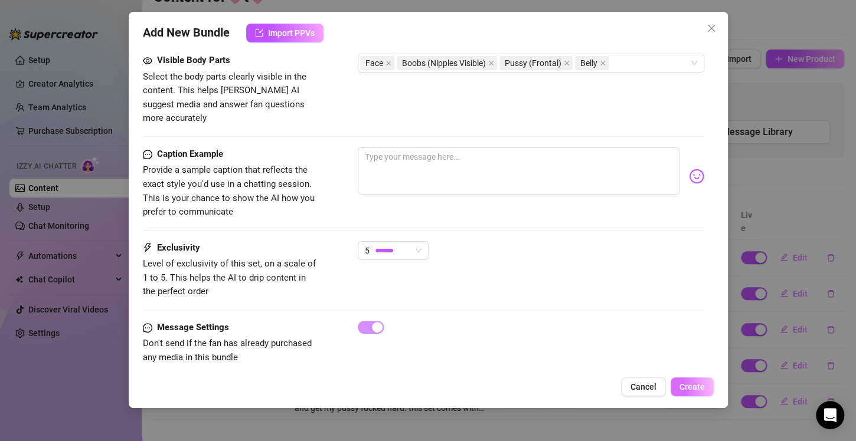
click at [700, 388] on span "Create" at bounding box center [691, 386] width 25 height 9
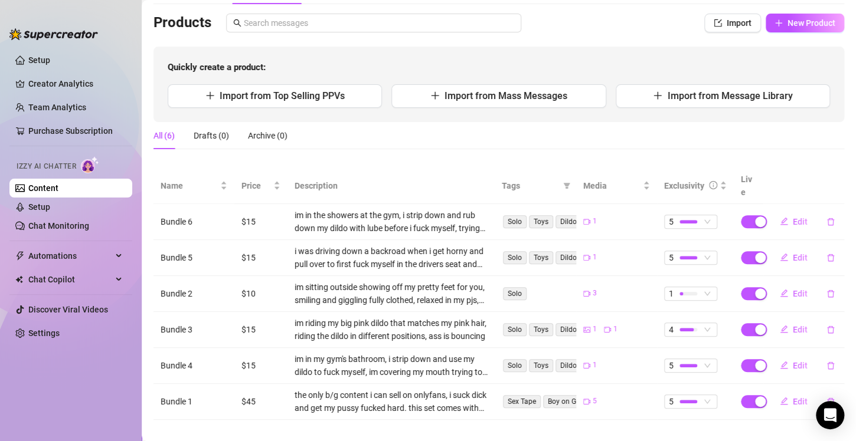
scroll to position [16, 0]
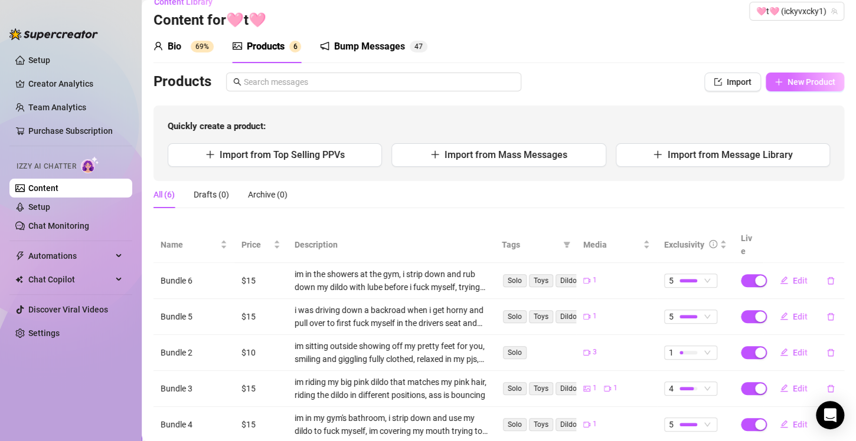
click at [787, 83] on span "New Product" at bounding box center [811, 81] width 48 height 9
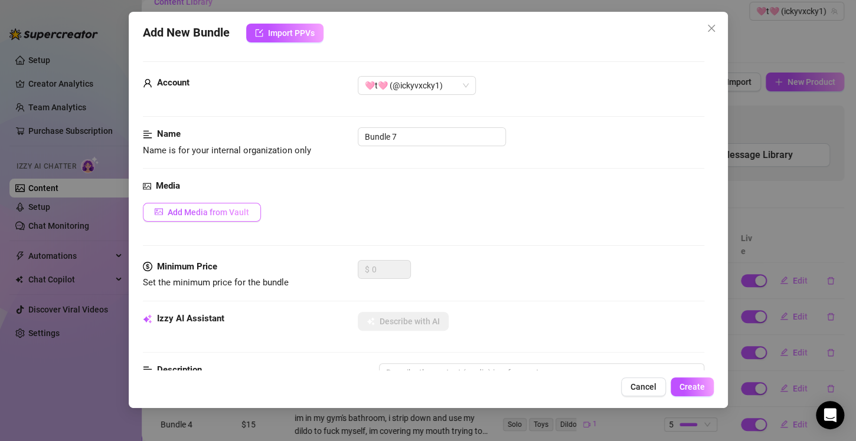
click at [187, 212] on span "Add Media from Vault" at bounding box center [208, 212] width 81 height 9
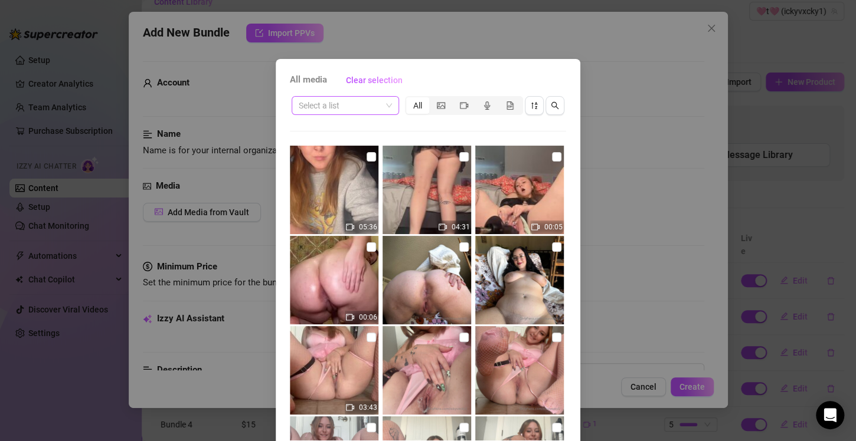
click at [335, 105] on input "search" at bounding box center [340, 106] width 83 height 18
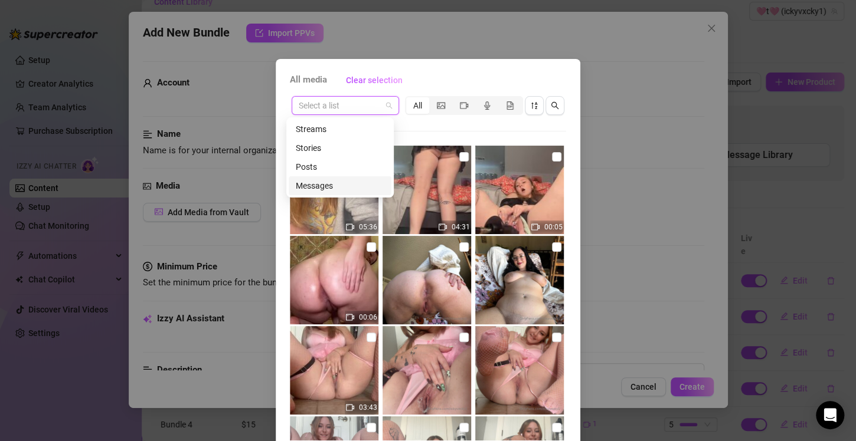
click at [337, 185] on div "Messages" at bounding box center [340, 185] width 89 height 13
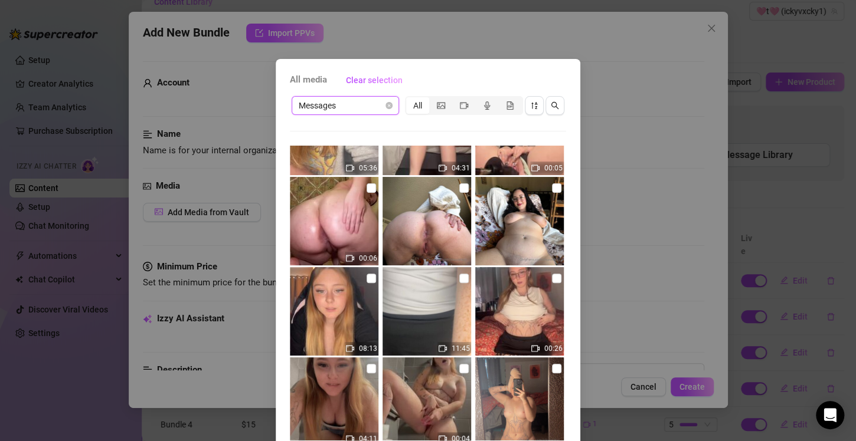
scroll to position [118, 0]
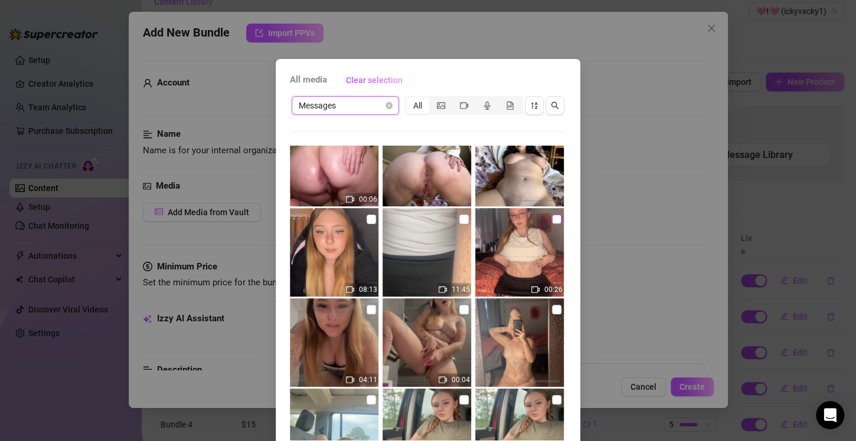
click at [552, 218] on input "checkbox" at bounding box center [556, 219] width 9 height 9
click at [459, 217] on input "checkbox" at bounding box center [463, 219] width 9 height 9
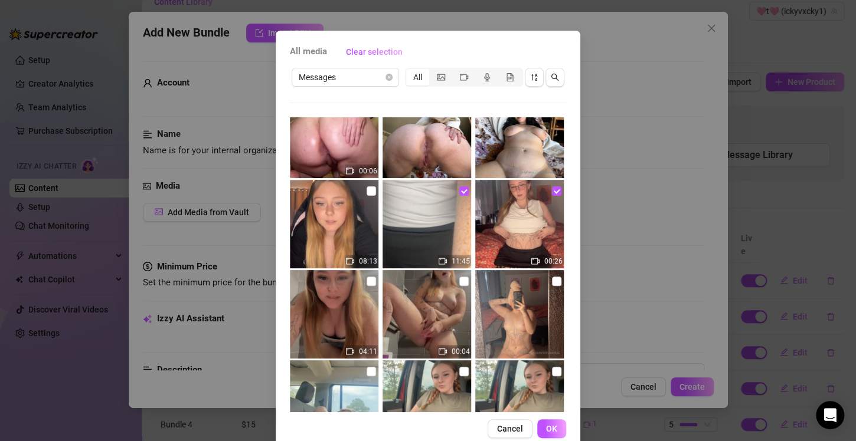
scroll to position [51, 0]
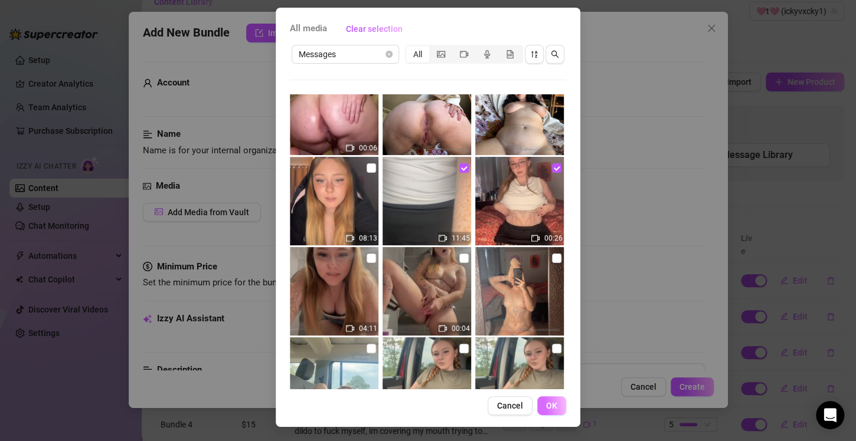
click at [546, 408] on span "OK" at bounding box center [551, 405] width 11 height 9
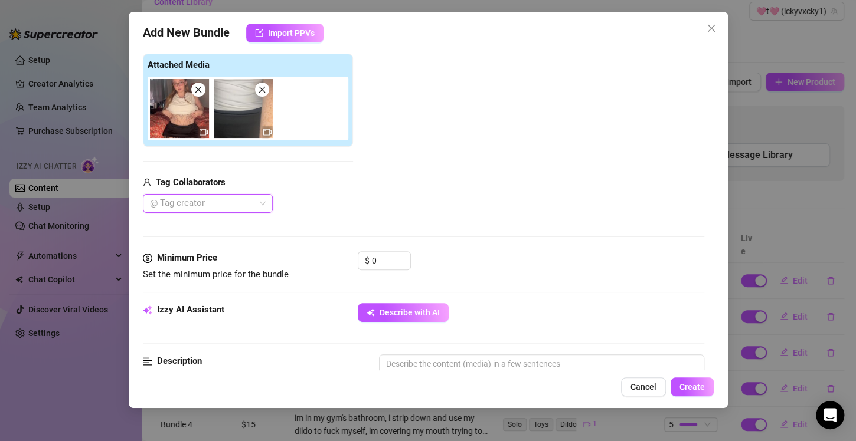
scroll to position [185, 0]
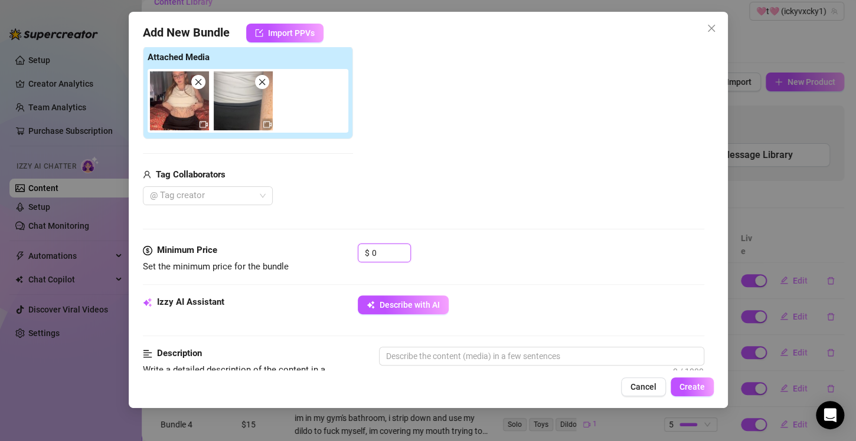
drag, startPoint x: 379, startPoint y: 257, endPoint x: 342, endPoint y: 261, distance: 36.8
click at [342, 261] on div "Minimum Price Set the minimum price for the bundle $ 0" at bounding box center [423, 259] width 561 height 30
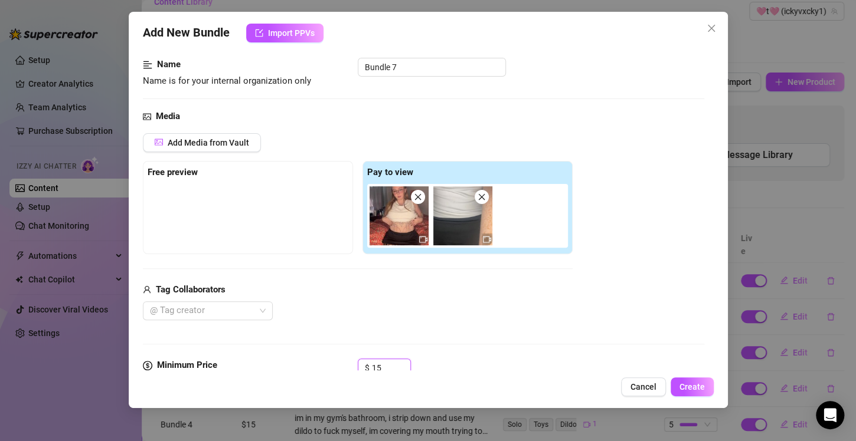
scroll to position [67, 0]
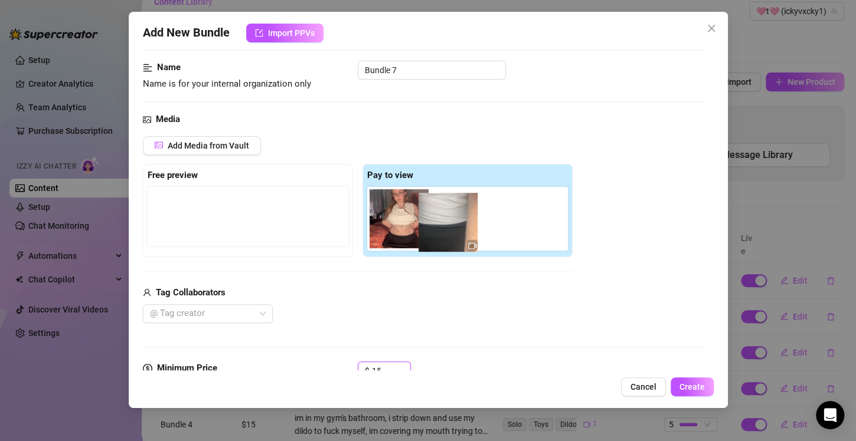
drag, startPoint x: 460, startPoint y: 235, endPoint x: 446, endPoint y: 238, distance: 14.5
click at [446, 238] on div at bounding box center [469, 219] width 205 height 64
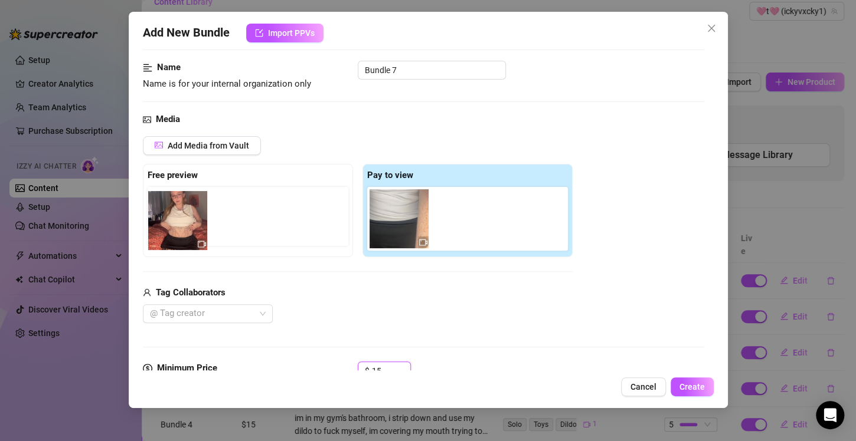
drag, startPoint x: 377, startPoint y: 223, endPoint x: 178, endPoint y: 225, distance: 199.5
click at [178, 225] on div "Free preview Pay to view" at bounding box center [358, 210] width 430 height 93
drag, startPoint x: 394, startPoint y: 225, endPoint x: 169, endPoint y: 224, distance: 224.9
click at [169, 224] on div "Free preview Pay to view" at bounding box center [358, 210] width 430 height 93
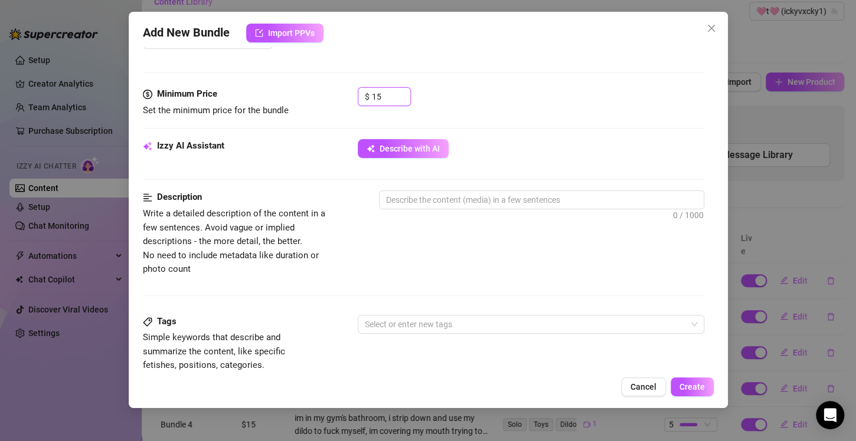
scroll to position [362, 0]
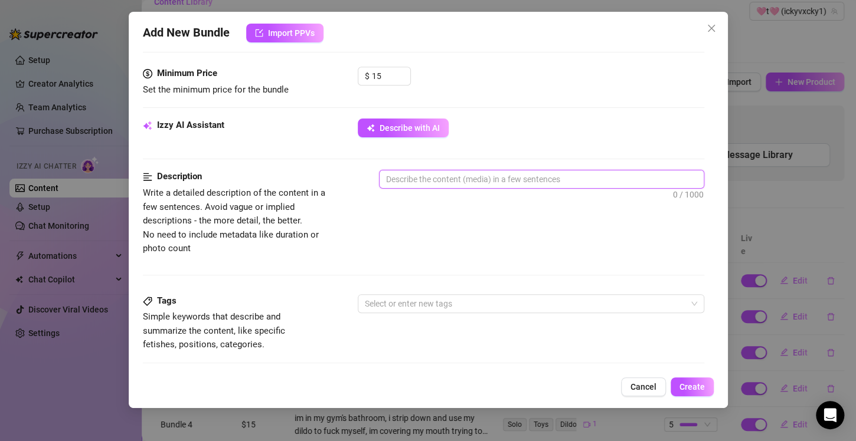
click at [410, 179] on textarea at bounding box center [541, 180] width 324 height 18
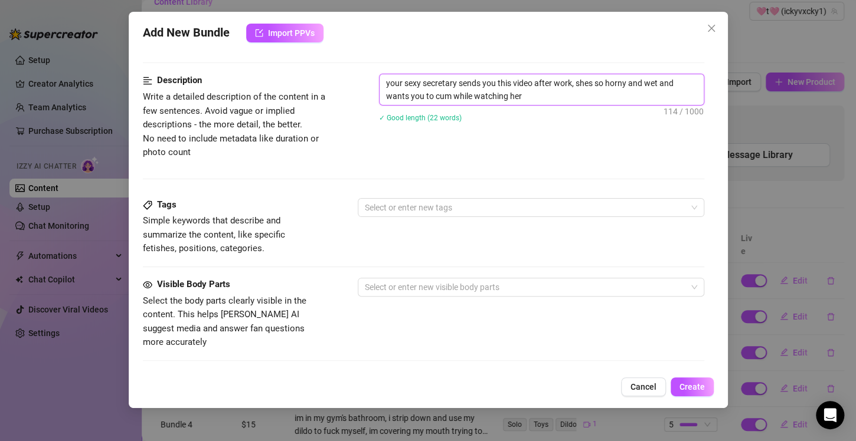
scroll to position [480, 0]
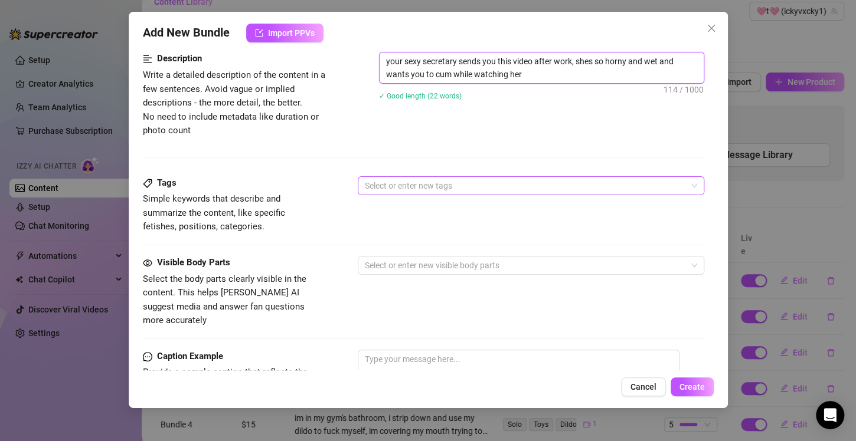
click at [458, 184] on div at bounding box center [524, 186] width 329 height 17
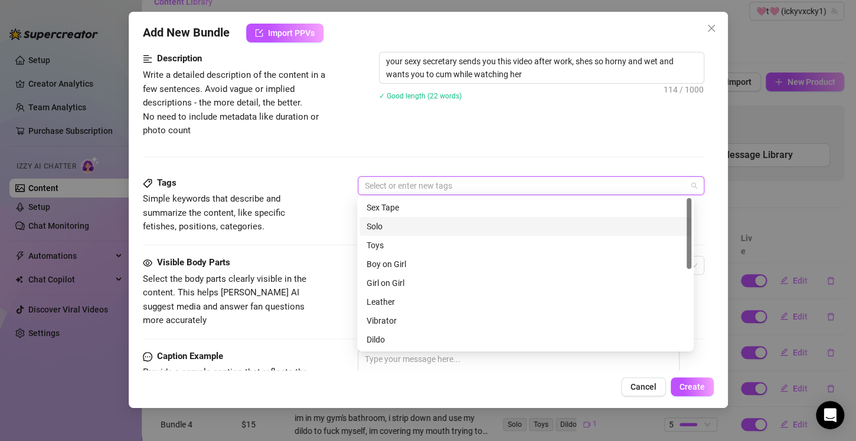
click at [413, 228] on div "Solo" at bounding box center [526, 226] width 318 height 13
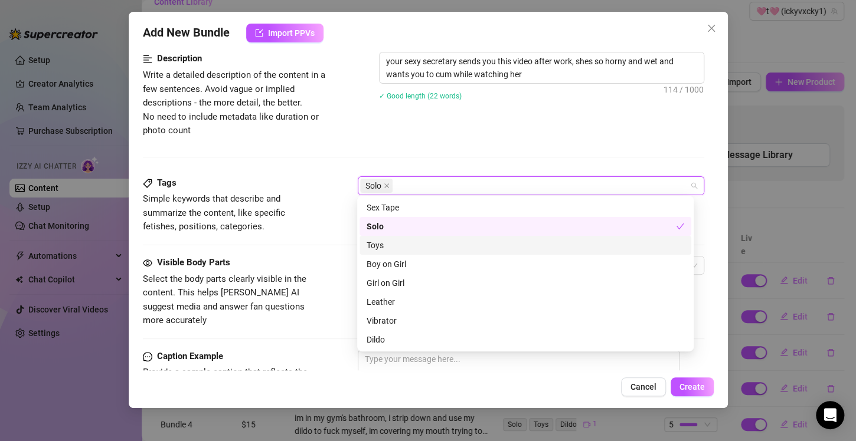
click at [392, 244] on div "Toys" at bounding box center [526, 245] width 318 height 13
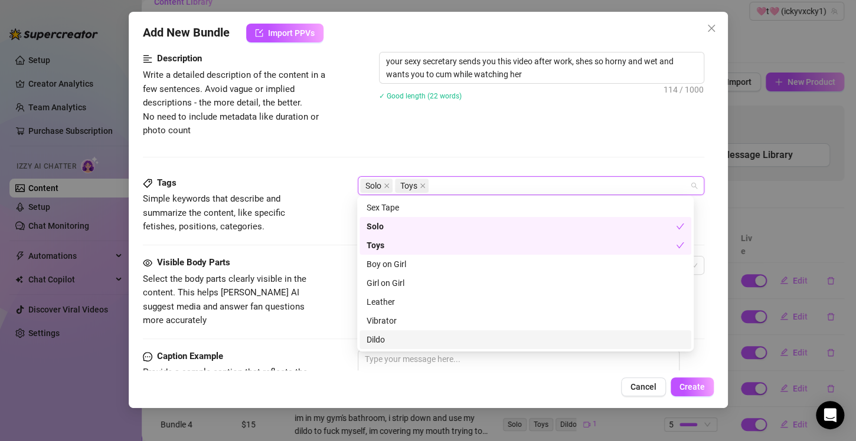
click at [391, 341] on div "Dildo" at bounding box center [526, 339] width 318 height 13
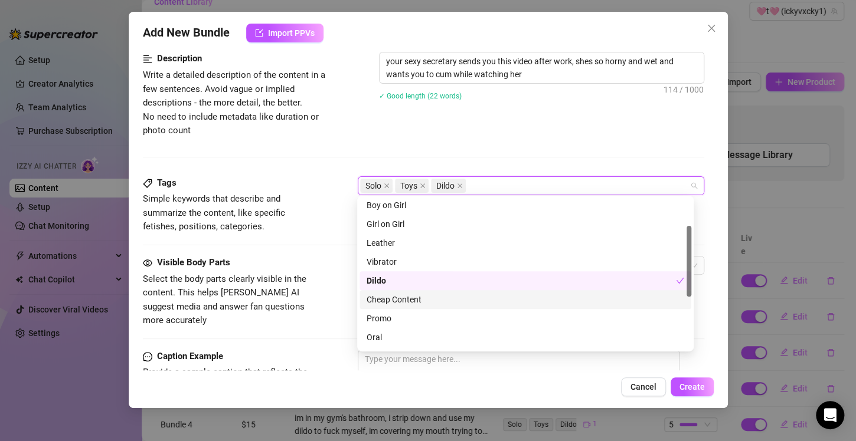
scroll to position [118, 0]
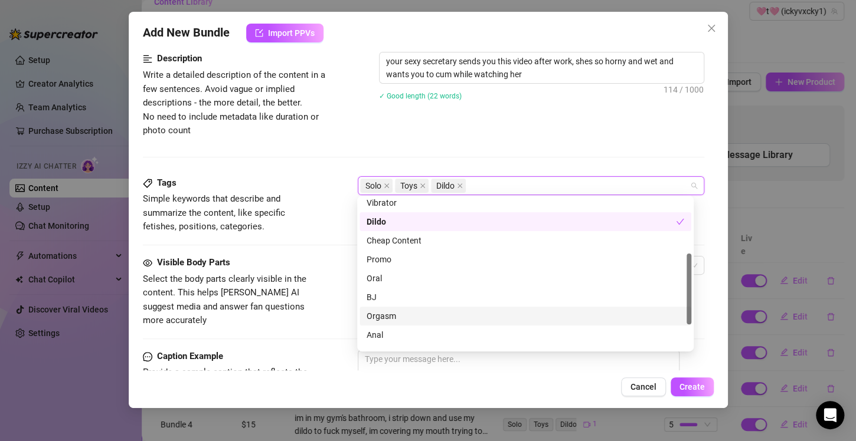
click at [398, 315] on div "Orgasm" at bounding box center [526, 316] width 318 height 13
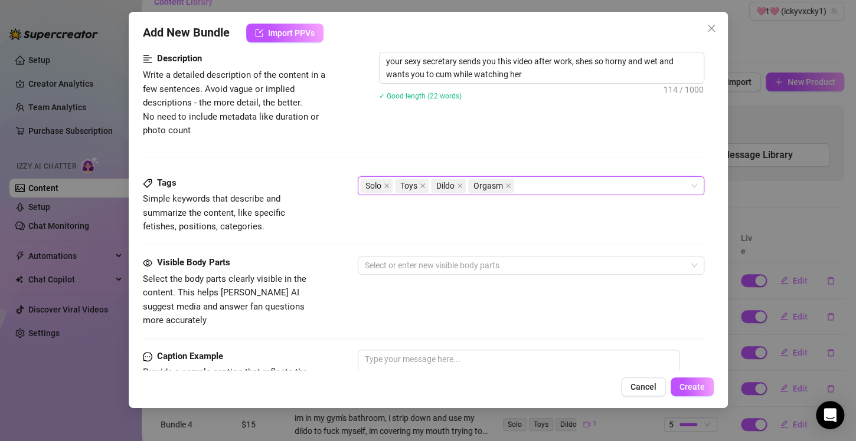
click at [307, 171] on div "Description Write a detailed description of the content in a few sentences. Avo…" at bounding box center [423, 114] width 561 height 124
click at [401, 265] on div at bounding box center [524, 265] width 329 height 17
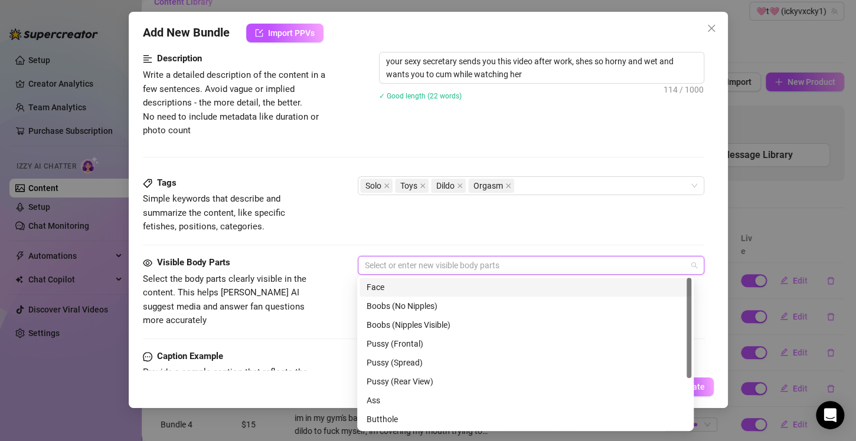
click at [403, 287] on div "Face" at bounding box center [526, 287] width 318 height 13
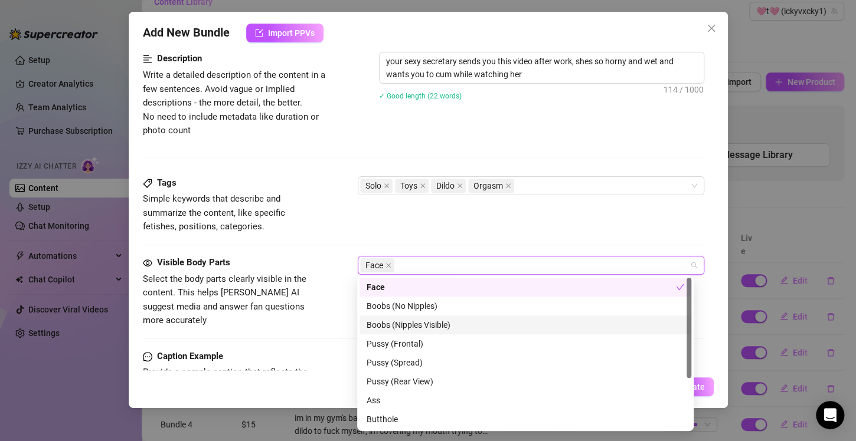
click at [457, 326] on div "Boobs (Nipples Visible)" at bounding box center [526, 325] width 318 height 13
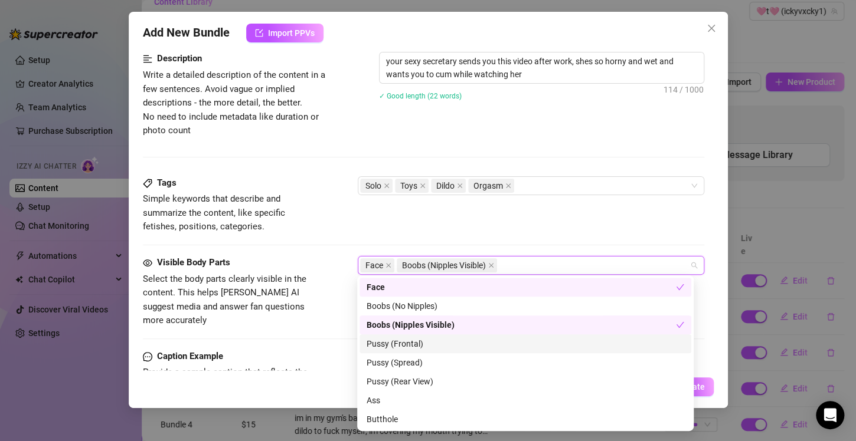
click at [433, 343] on div "Pussy (Frontal)" at bounding box center [526, 344] width 318 height 13
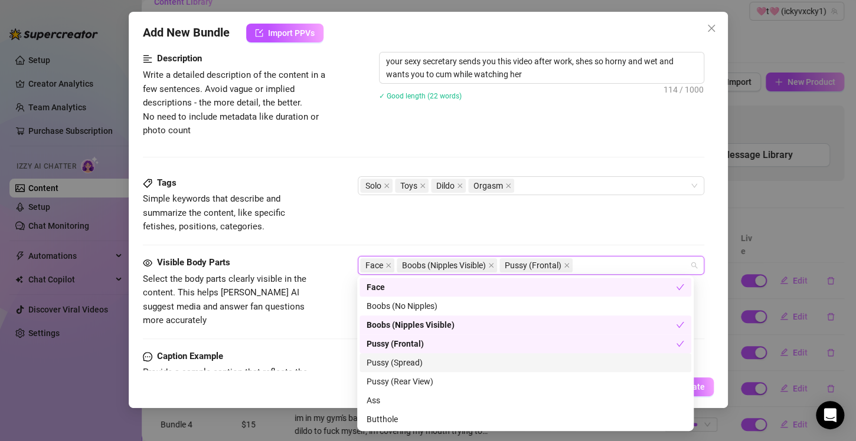
click at [431, 367] on div "Pussy (Spread)" at bounding box center [526, 362] width 318 height 13
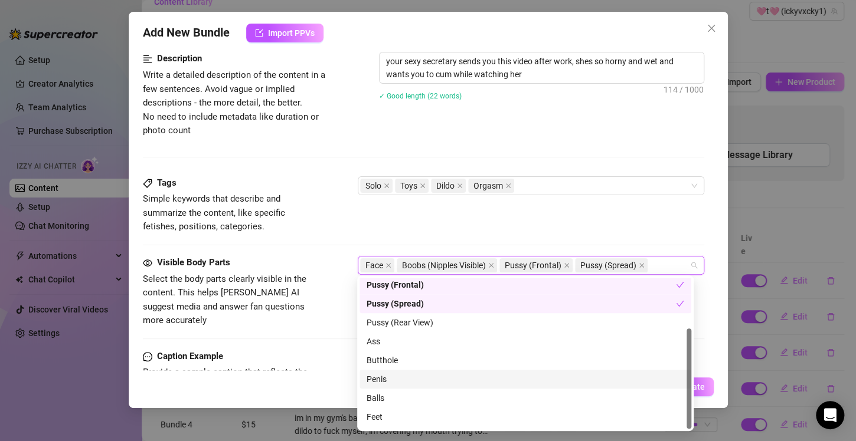
scroll to position [76, 0]
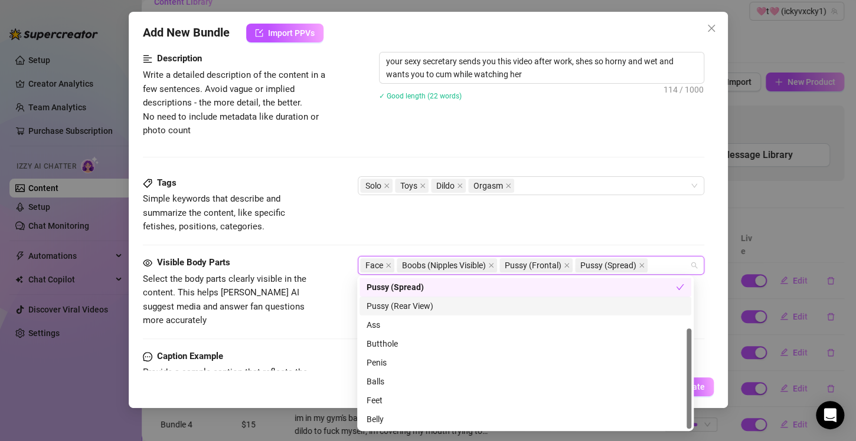
click at [430, 305] on div "Pussy (Rear View)" at bounding box center [526, 306] width 318 height 13
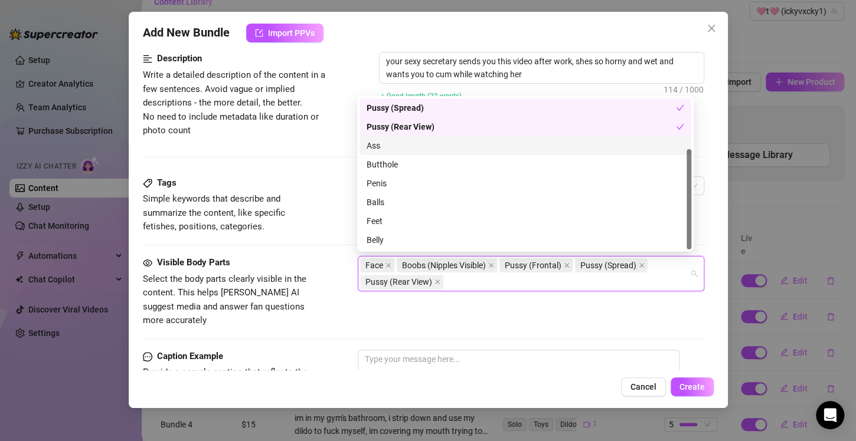
click at [385, 147] on div "Ass" at bounding box center [526, 145] width 318 height 13
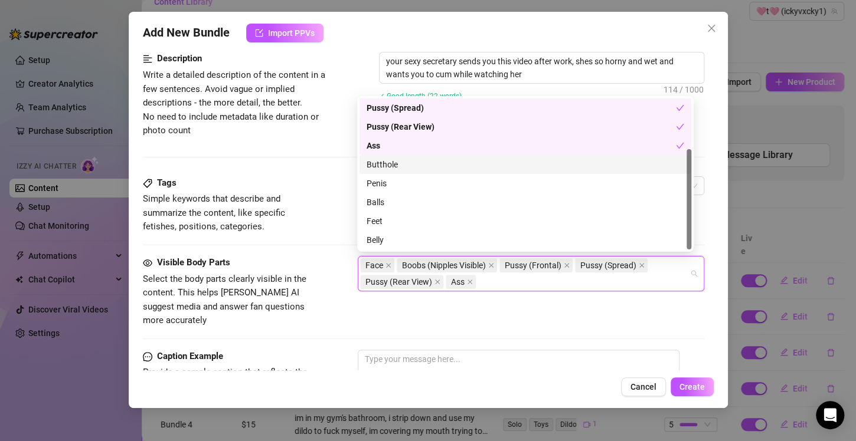
click at [401, 163] on div "Butthole" at bounding box center [526, 164] width 318 height 13
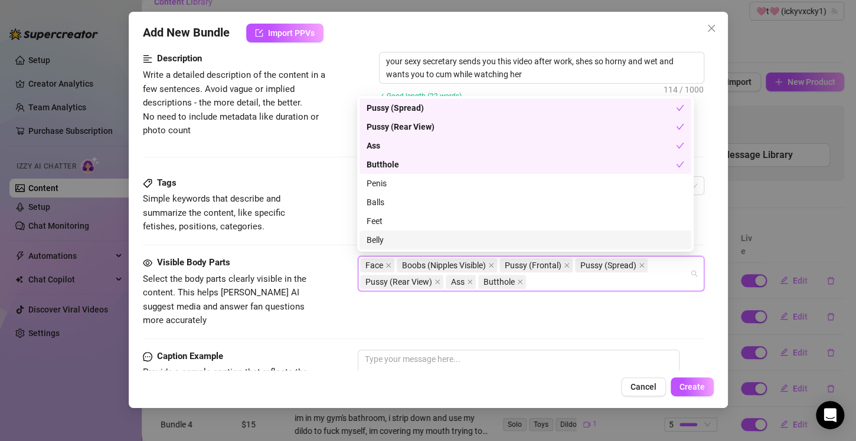
click at [420, 242] on div "Belly" at bounding box center [526, 240] width 318 height 13
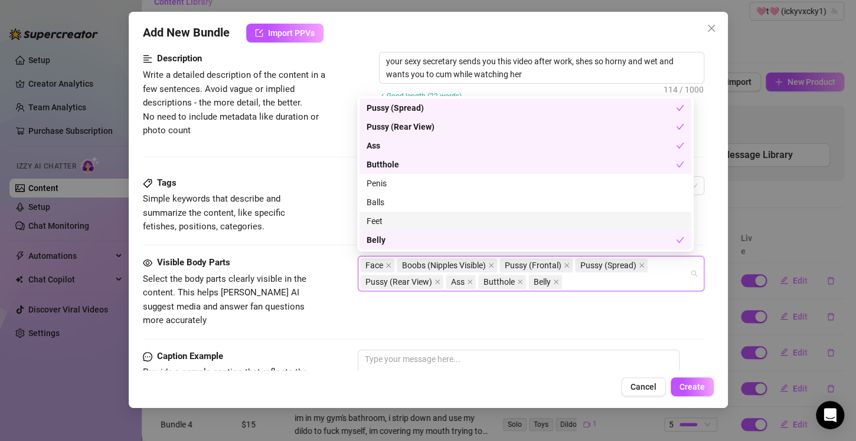
click at [413, 221] on div "Feet" at bounding box center [526, 221] width 318 height 13
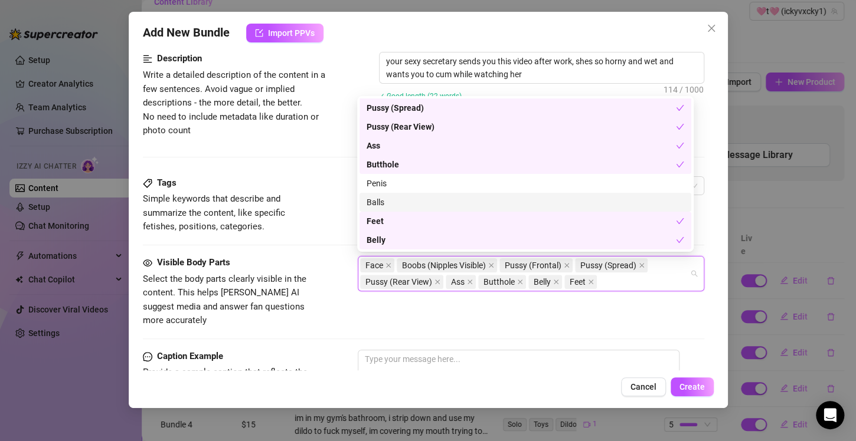
click at [304, 169] on div "Description Write a detailed description of the content in a few sentences. Avo…" at bounding box center [423, 114] width 561 height 124
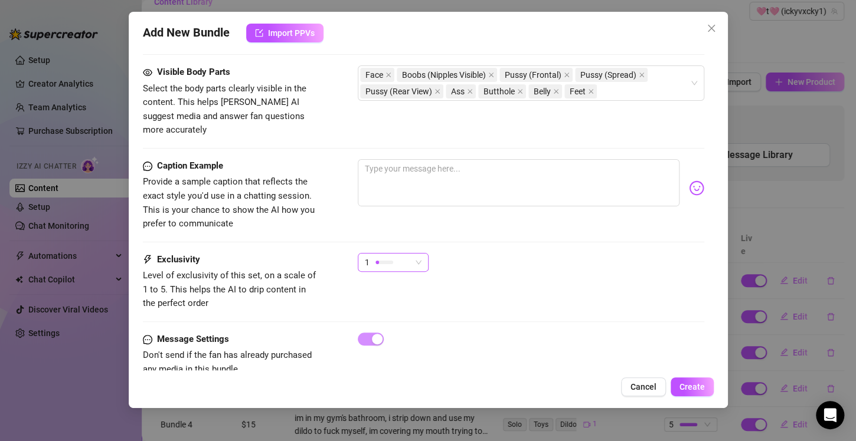
scroll to position [682, 0]
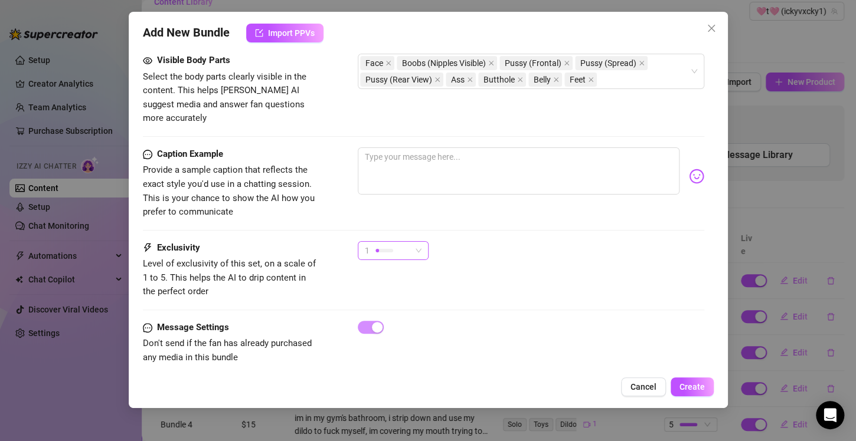
click at [388, 249] on div at bounding box center [384, 251] width 18 height 4
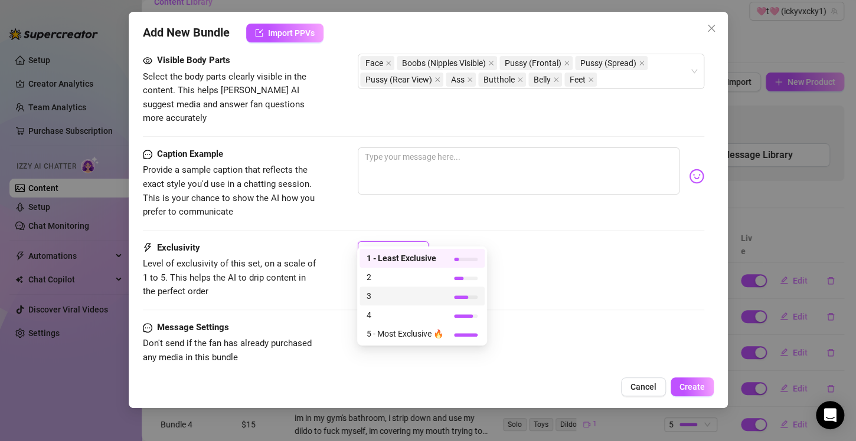
click at [401, 297] on span "3" at bounding box center [405, 296] width 77 height 13
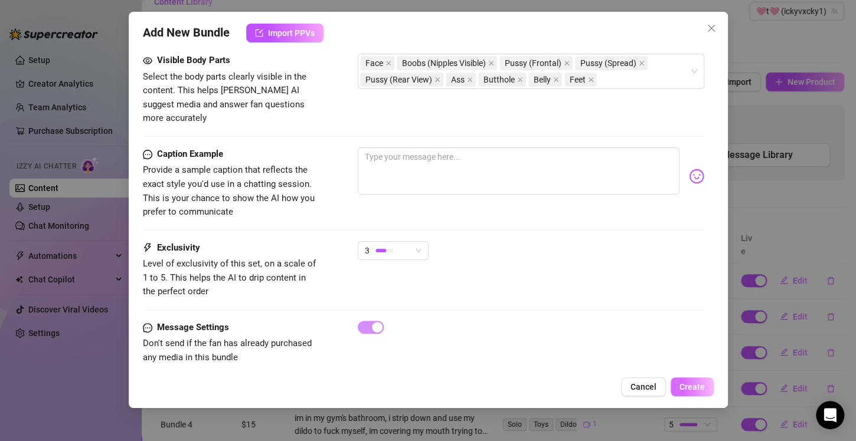
click at [690, 388] on span "Create" at bounding box center [691, 386] width 25 height 9
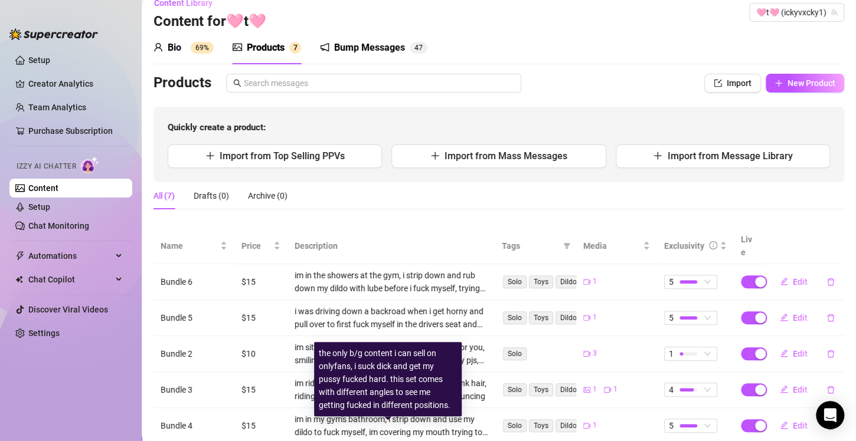
scroll to position [0, 0]
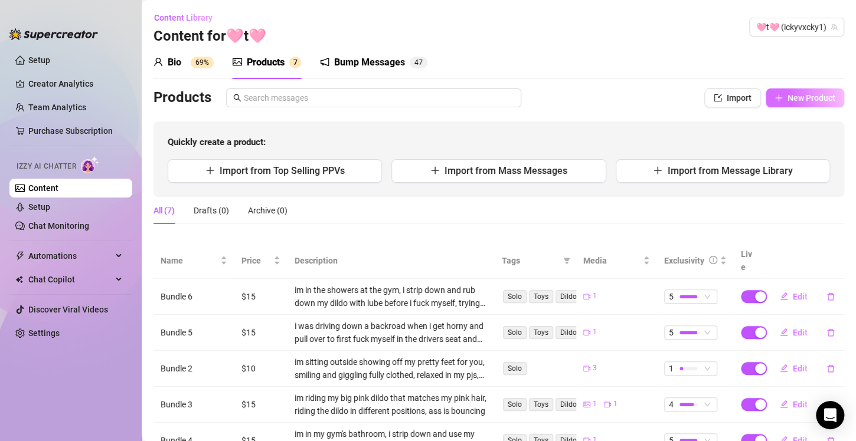
click at [787, 101] on span "New Product" at bounding box center [811, 97] width 48 height 9
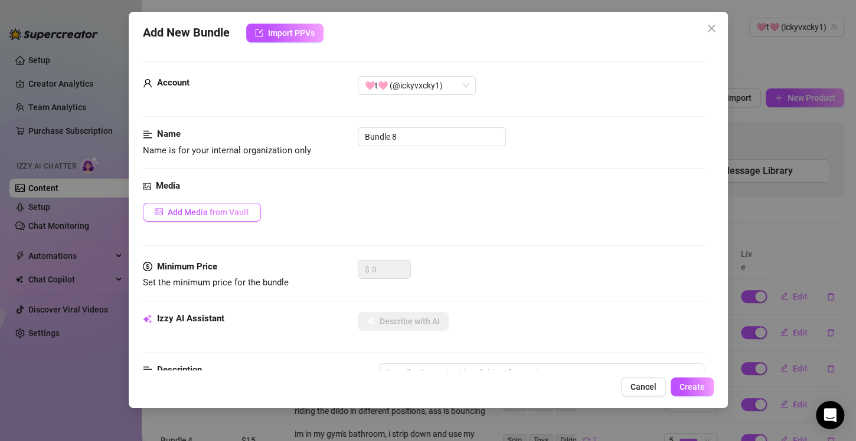
click at [222, 210] on span "Add Media from Vault" at bounding box center [208, 212] width 81 height 9
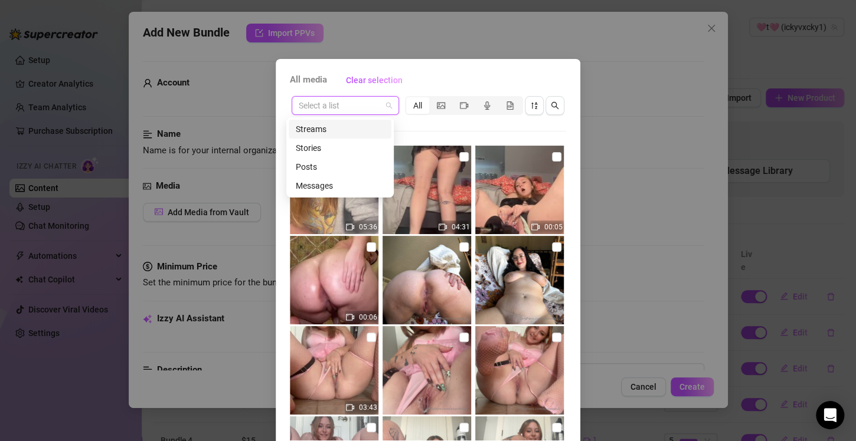
click at [312, 107] on input "search" at bounding box center [340, 106] width 83 height 18
click at [320, 184] on div "Messages" at bounding box center [340, 185] width 89 height 13
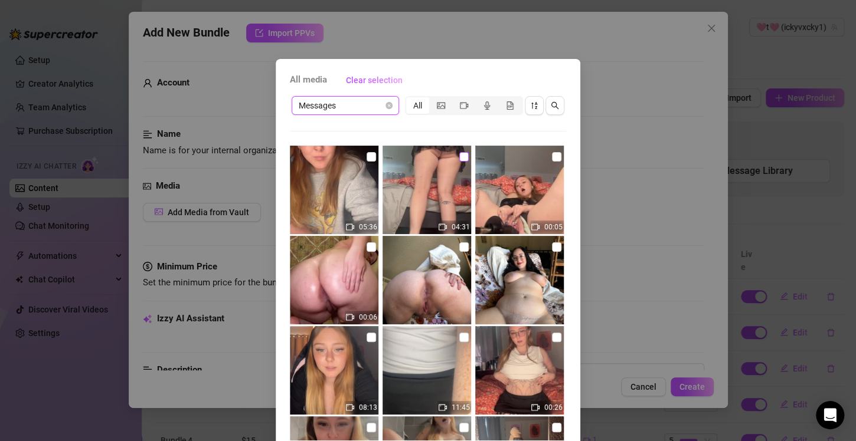
click at [459, 159] on input "checkbox" at bounding box center [463, 156] width 9 height 9
click at [552, 156] on input "checkbox" at bounding box center [556, 156] width 9 height 9
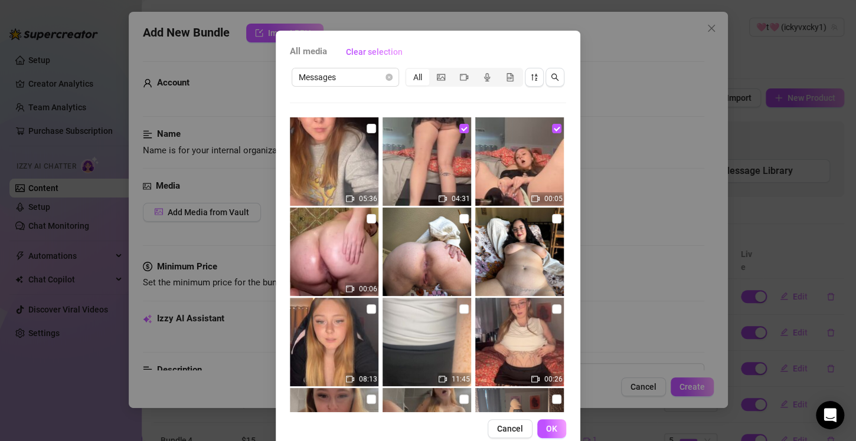
scroll to position [51, 0]
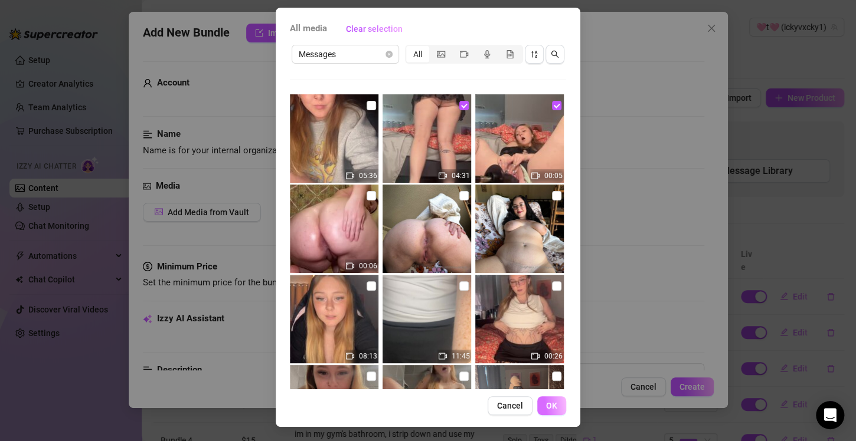
click at [546, 408] on span "OK" at bounding box center [551, 405] width 11 height 9
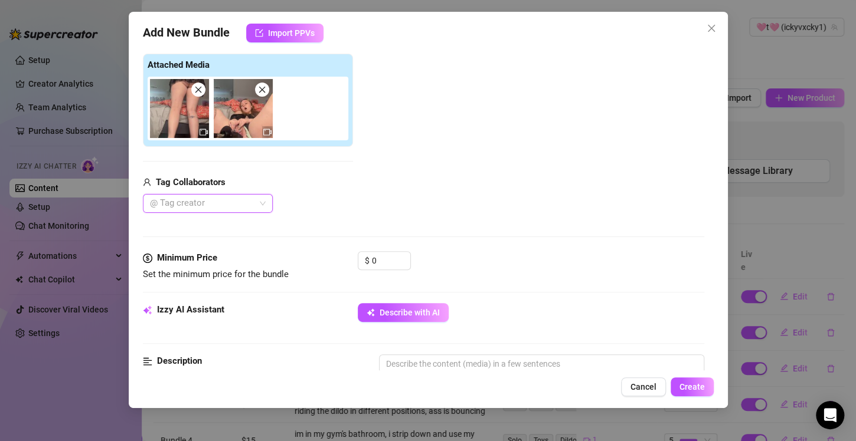
scroll to position [185, 0]
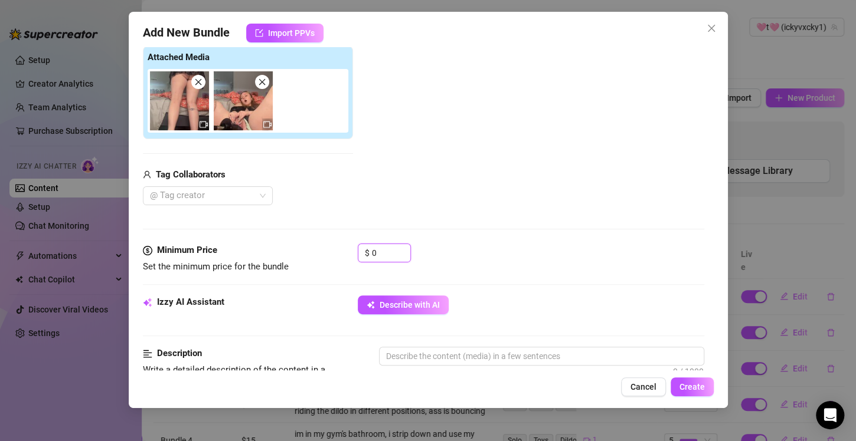
drag, startPoint x: 379, startPoint y: 253, endPoint x: 345, endPoint y: 255, distance: 34.9
click at [345, 255] on div "Minimum Price Set the minimum price for the bundle $ 0" at bounding box center [423, 259] width 561 height 30
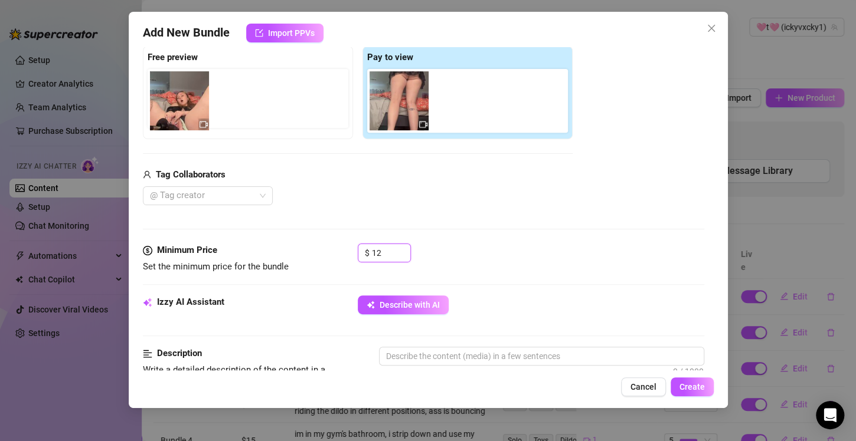
drag, startPoint x: 459, startPoint y: 106, endPoint x: 172, endPoint y: 107, distance: 286.8
click at [172, 107] on div "Free preview Pay to view" at bounding box center [358, 92] width 430 height 93
drag, startPoint x: 454, startPoint y: 106, endPoint x: 165, endPoint y: 104, distance: 289.8
click at [165, 104] on div "Free preview Pay to view" at bounding box center [358, 92] width 430 height 93
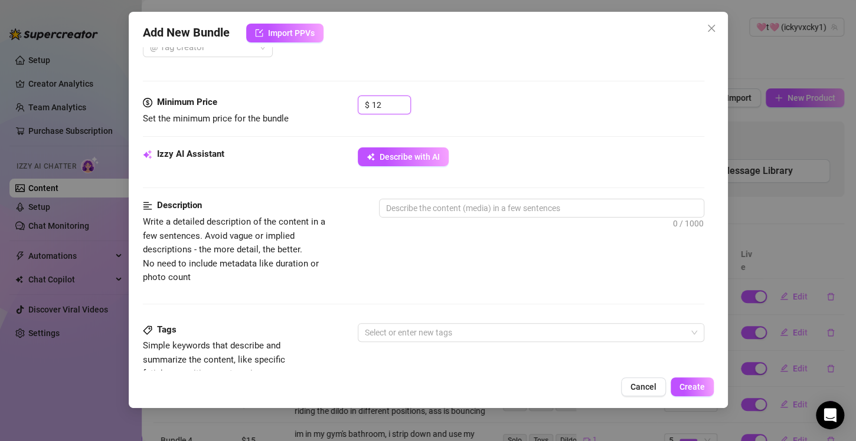
scroll to position [362, 0]
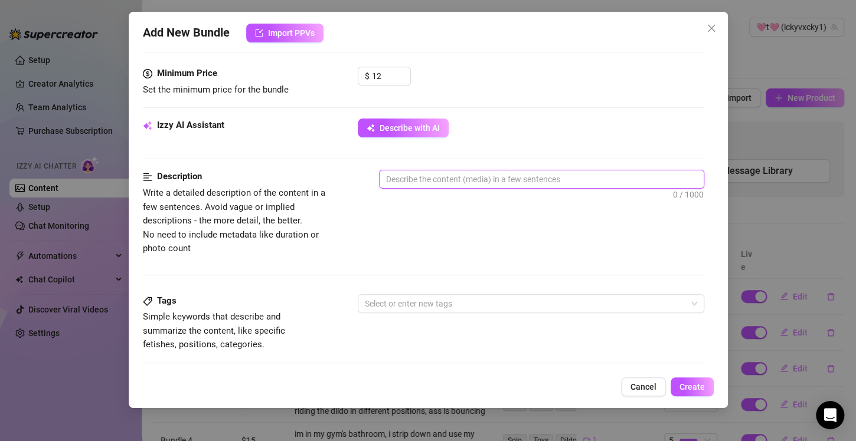
click at [476, 181] on textarea at bounding box center [541, 180] width 324 height 18
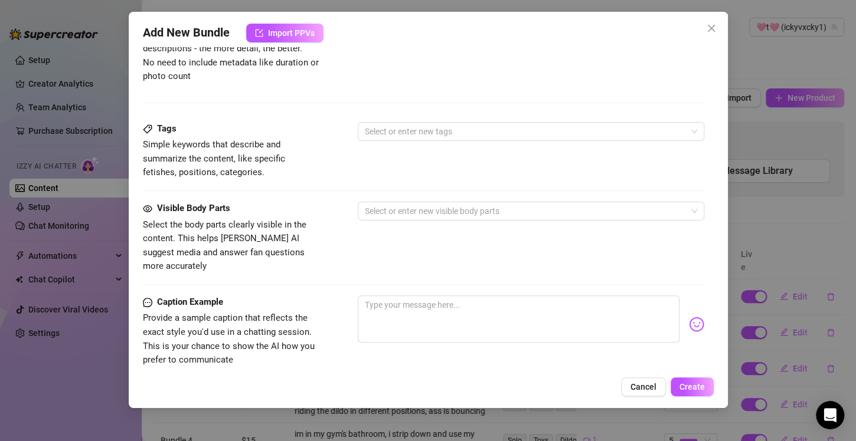
scroll to position [539, 0]
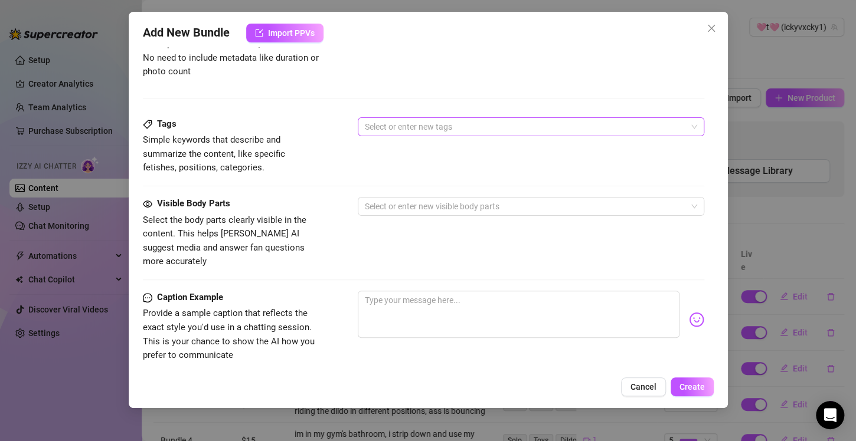
click at [460, 128] on div at bounding box center [524, 127] width 329 height 17
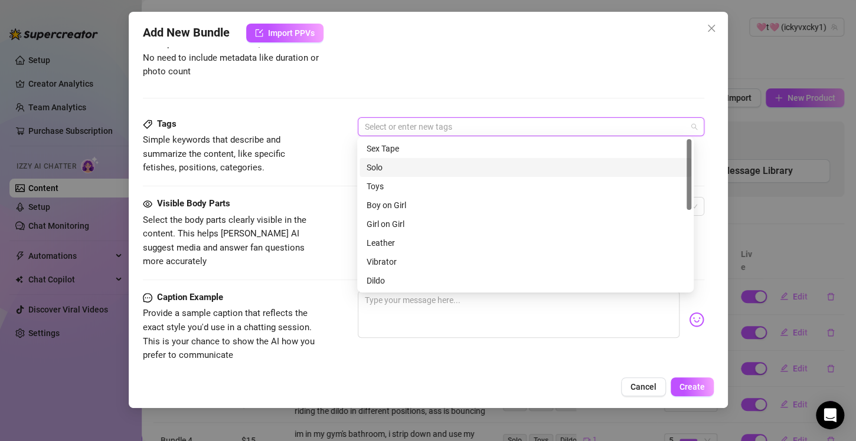
click at [389, 164] on div "Solo" at bounding box center [526, 167] width 318 height 13
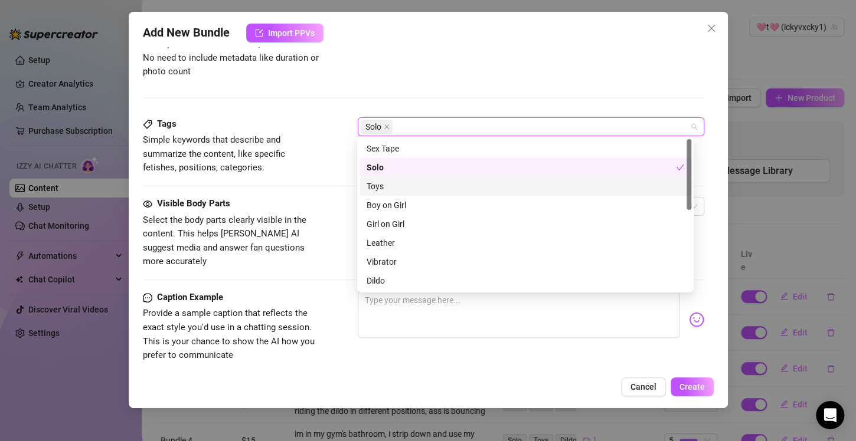
click at [383, 187] on div "Toys" at bounding box center [526, 186] width 318 height 13
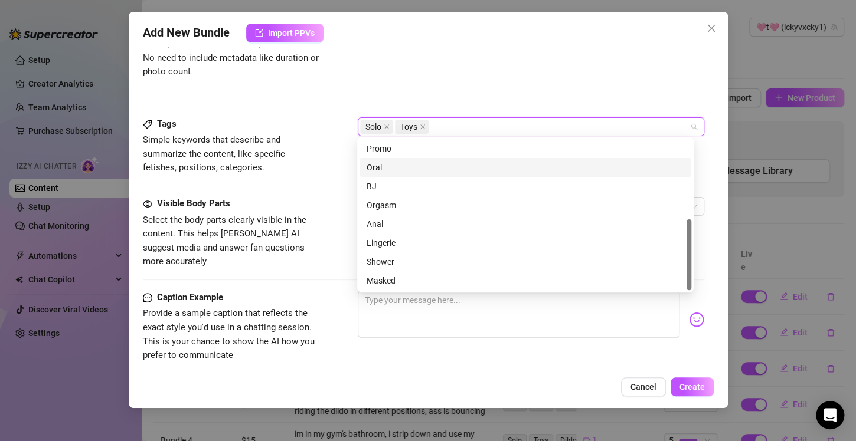
scroll to position [111, 0]
click at [388, 171] on div "Dildo" at bounding box center [526, 169] width 318 height 13
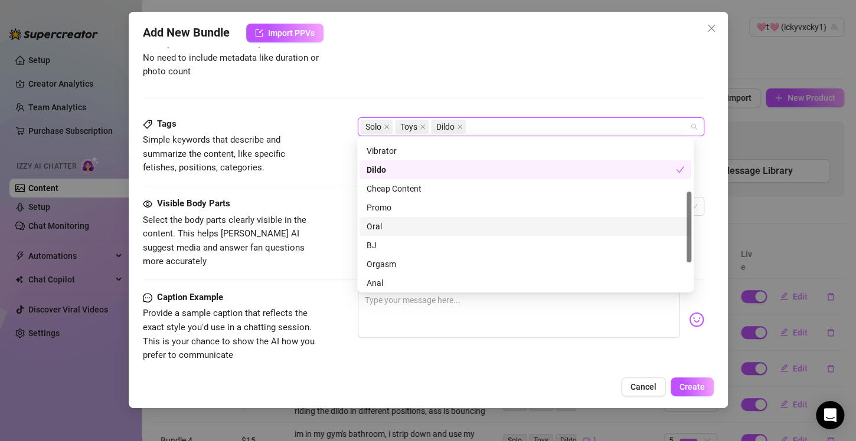
scroll to position [170, 0]
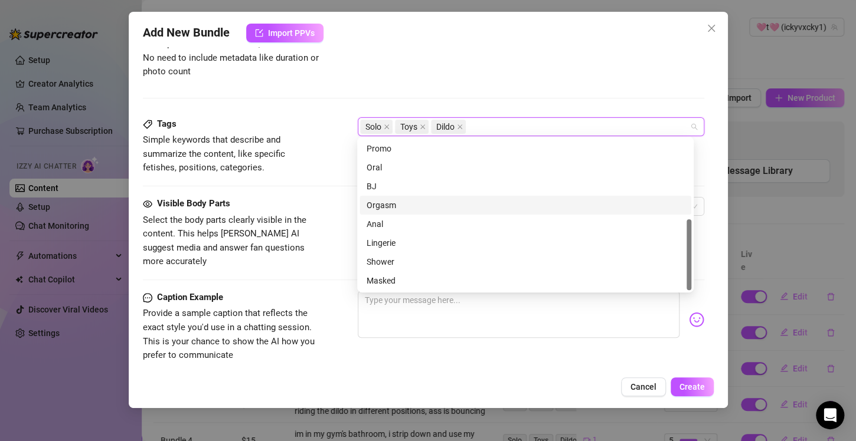
click at [398, 204] on div "Orgasm" at bounding box center [526, 205] width 318 height 13
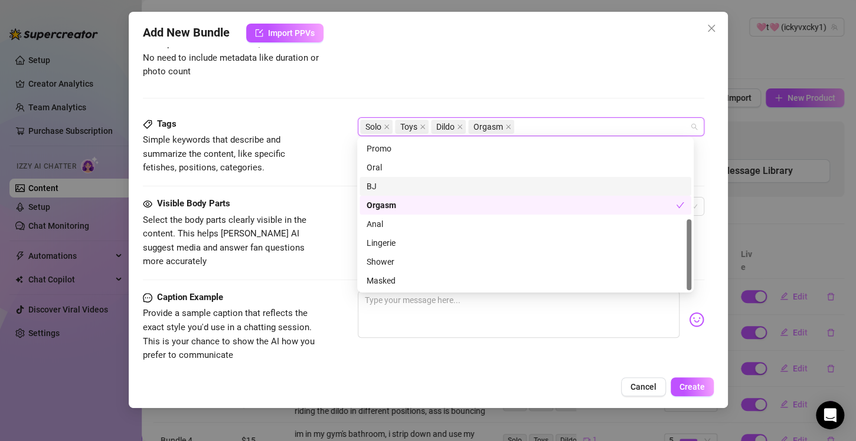
click at [310, 119] on div "Tags" at bounding box center [231, 124] width 177 height 14
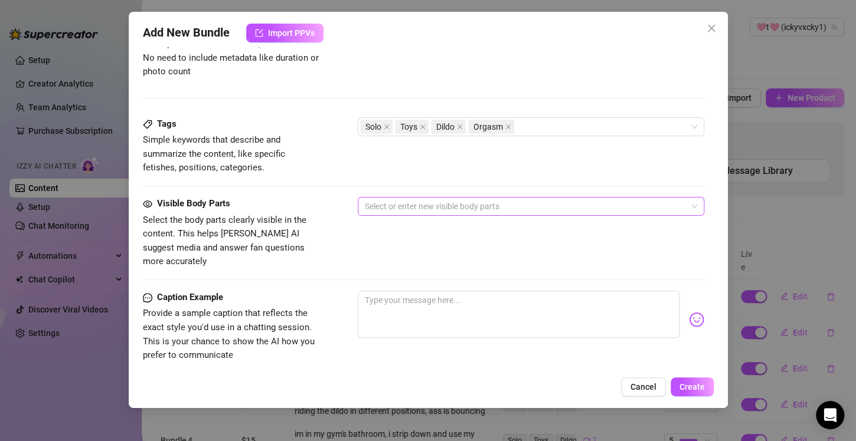
click at [384, 204] on div at bounding box center [524, 206] width 329 height 17
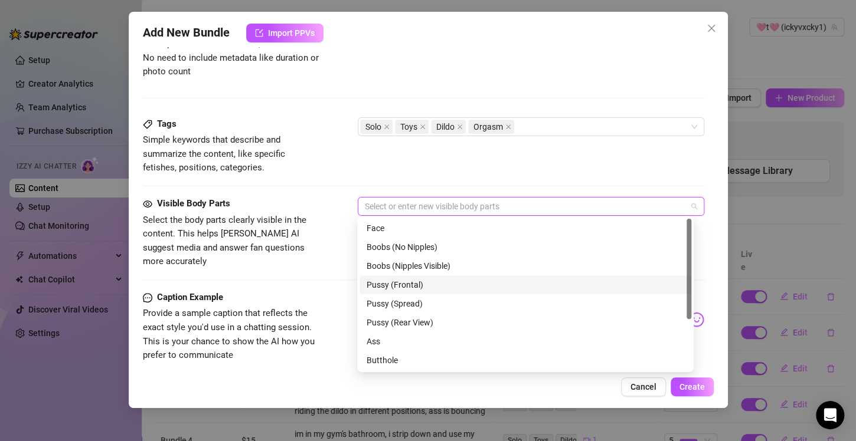
click at [428, 287] on div "Pussy (Frontal)" at bounding box center [526, 285] width 318 height 13
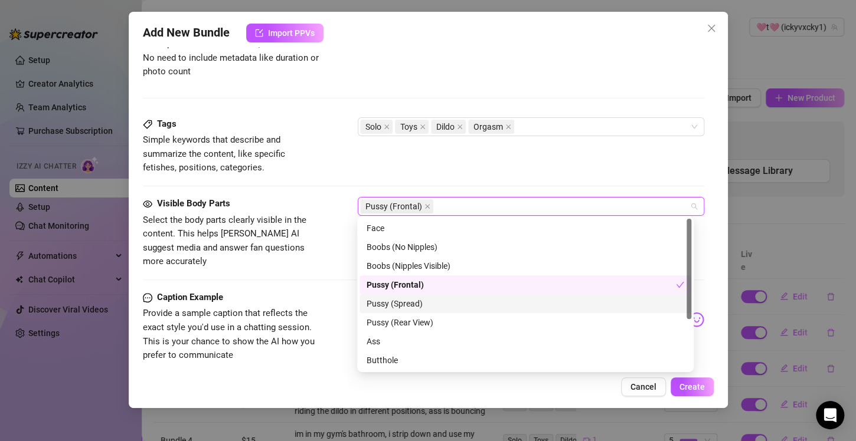
click at [427, 303] on div "Pussy (Spread)" at bounding box center [526, 303] width 318 height 13
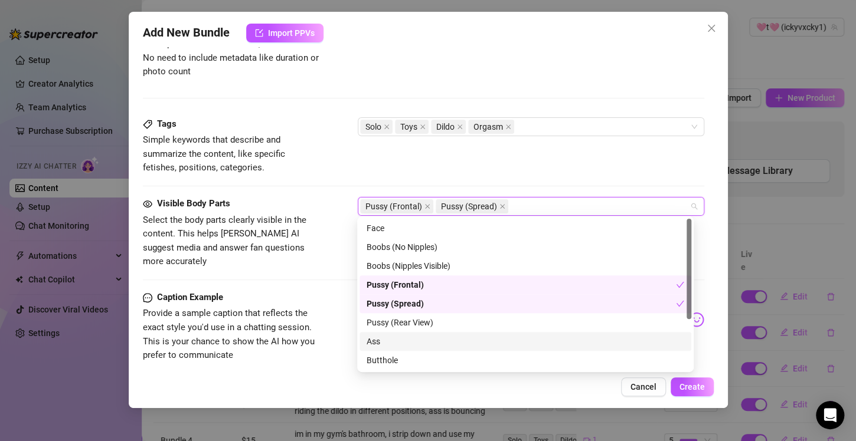
click at [387, 341] on div "Ass" at bounding box center [526, 341] width 318 height 13
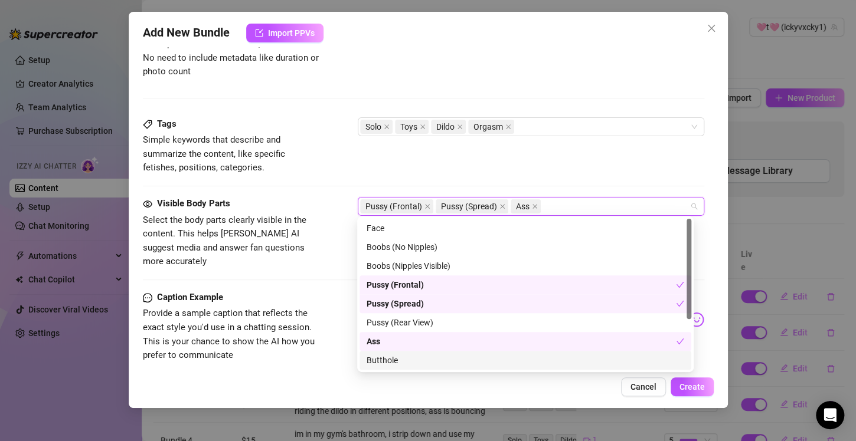
click at [391, 359] on div "Butthole" at bounding box center [526, 360] width 318 height 13
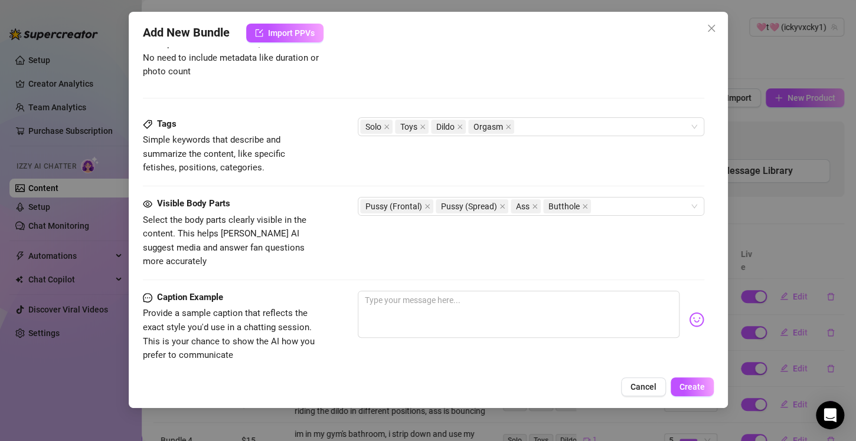
click at [309, 197] on div "Visible Body Parts" at bounding box center [231, 204] width 177 height 14
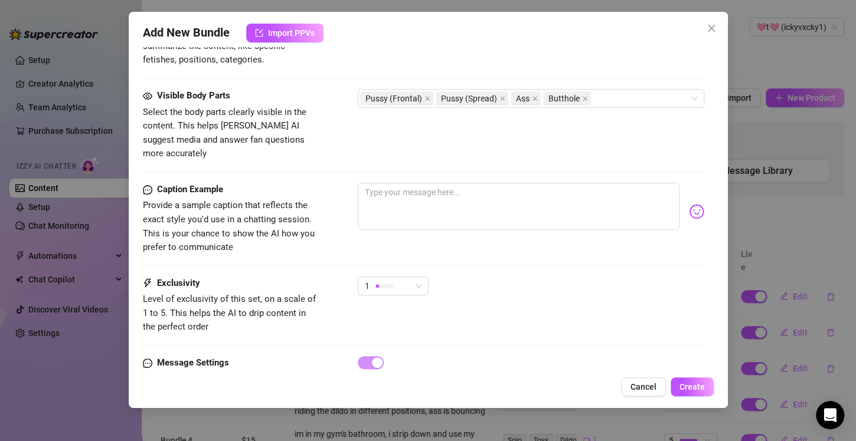
scroll to position [682, 0]
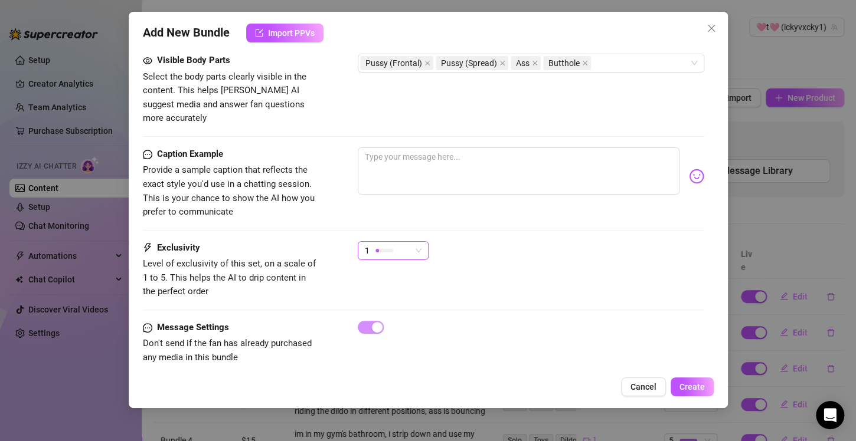
click at [413, 242] on span "1" at bounding box center [393, 251] width 57 height 18
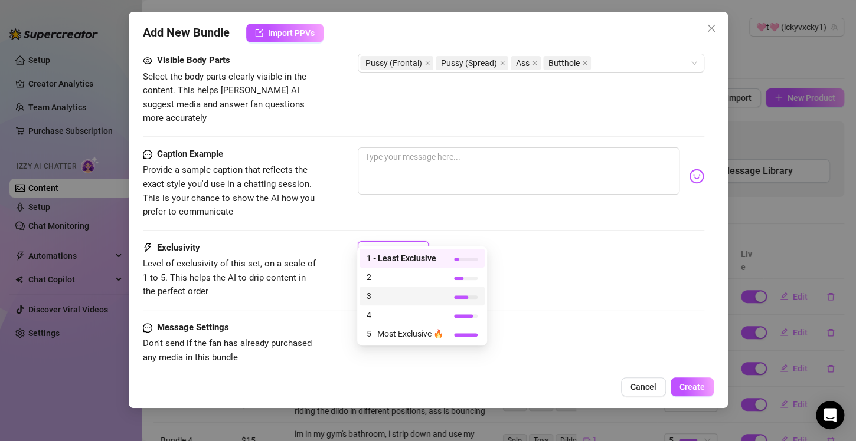
click at [406, 295] on span "3" at bounding box center [405, 296] width 77 height 13
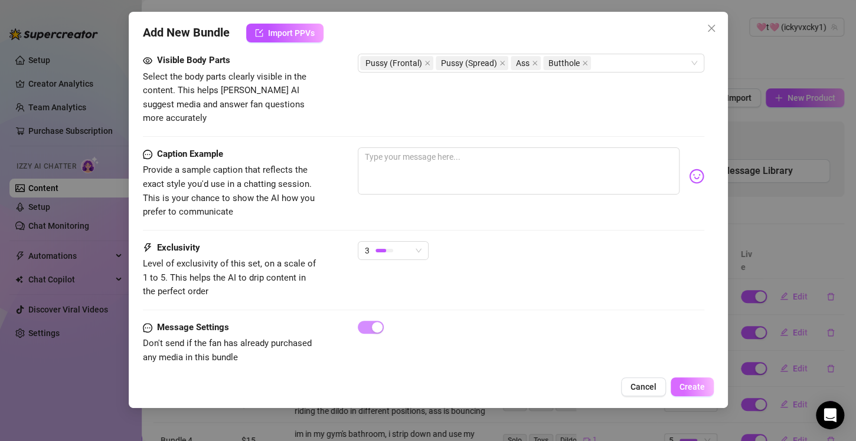
click at [698, 391] on span "Create" at bounding box center [691, 386] width 25 height 9
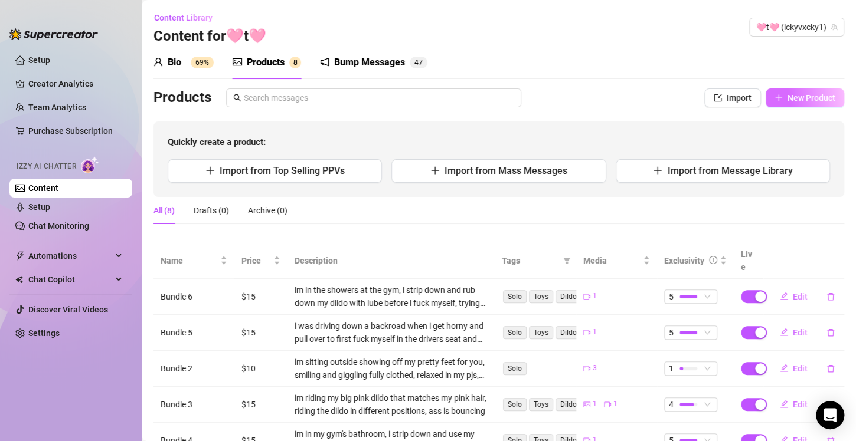
click at [787, 96] on span "New Product" at bounding box center [811, 97] width 48 height 9
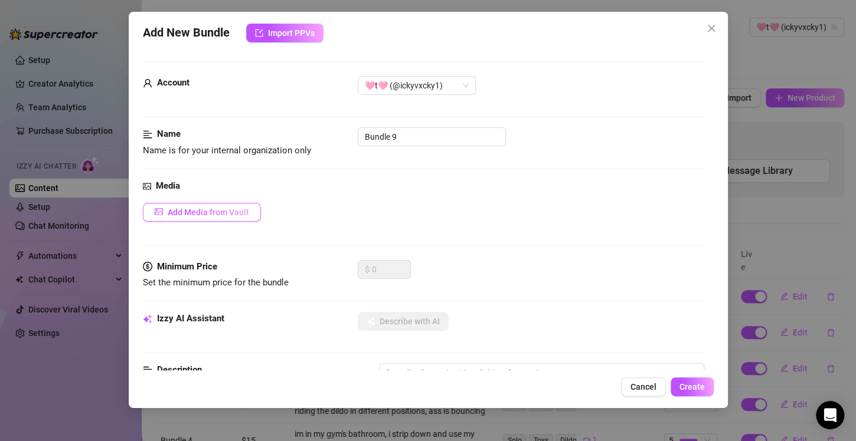
click at [229, 208] on span "Add Media from Vault" at bounding box center [208, 212] width 81 height 9
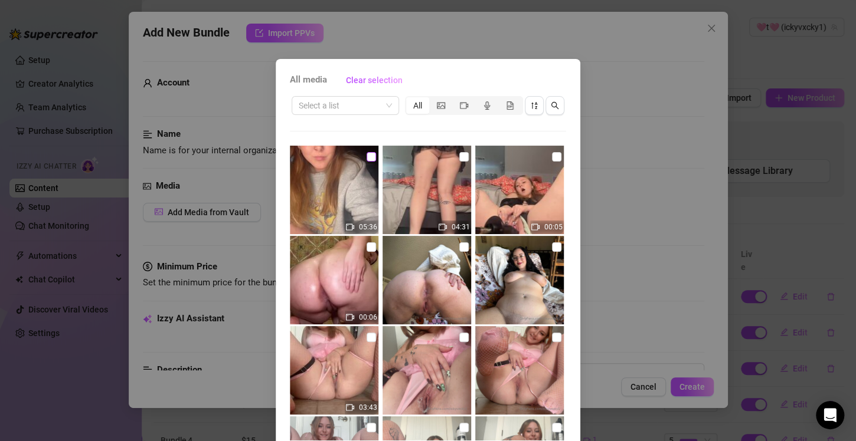
click at [367, 155] on input "checkbox" at bounding box center [371, 156] width 9 height 9
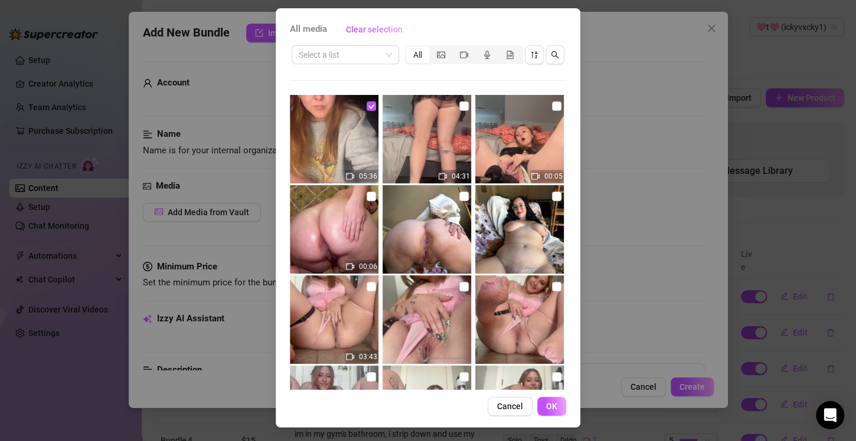
scroll to position [51, 0]
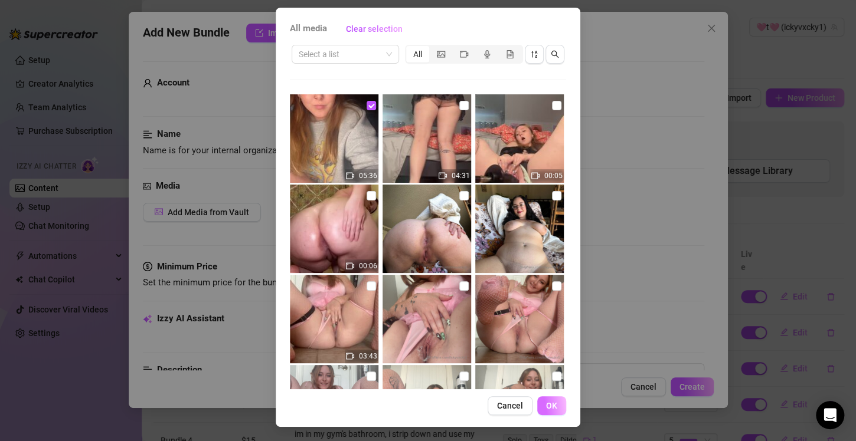
click at [546, 410] on span "OK" at bounding box center [551, 405] width 11 height 9
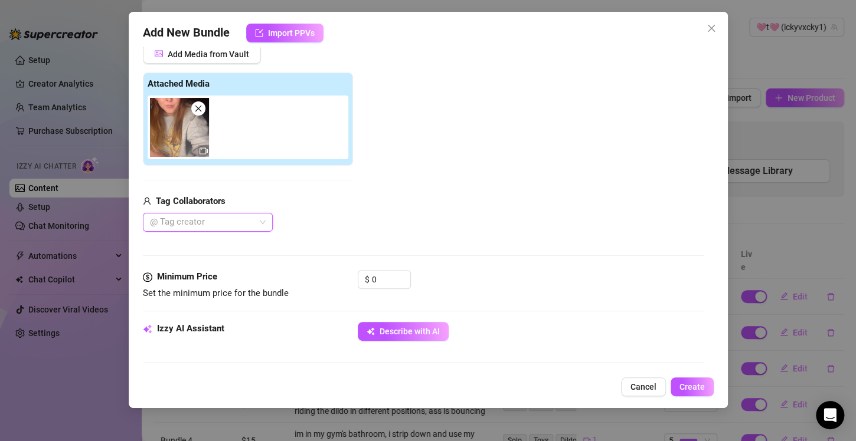
scroll to position [185, 0]
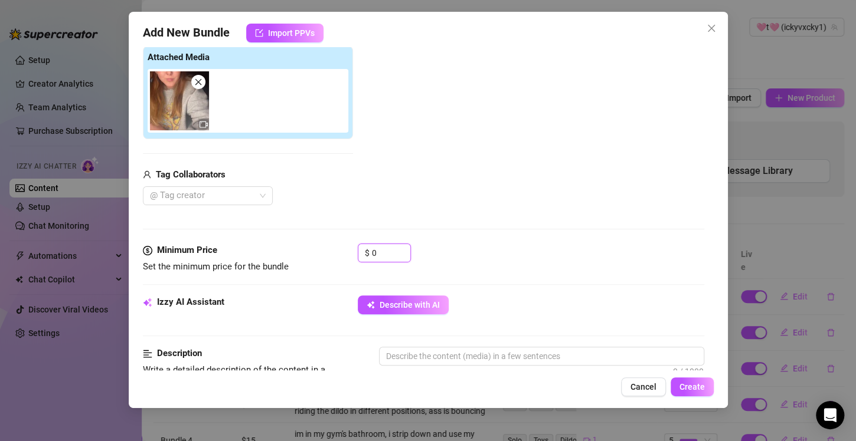
drag, startPoint x: 377, startPoint y: 253, endPoint x: 349, endPoint y: 257, distance: 28.7
click at [349, 257] on div "Minimum Price Set the minimum price for the bundle $ 0" at bounding box center [423, 259] width 561 height 30
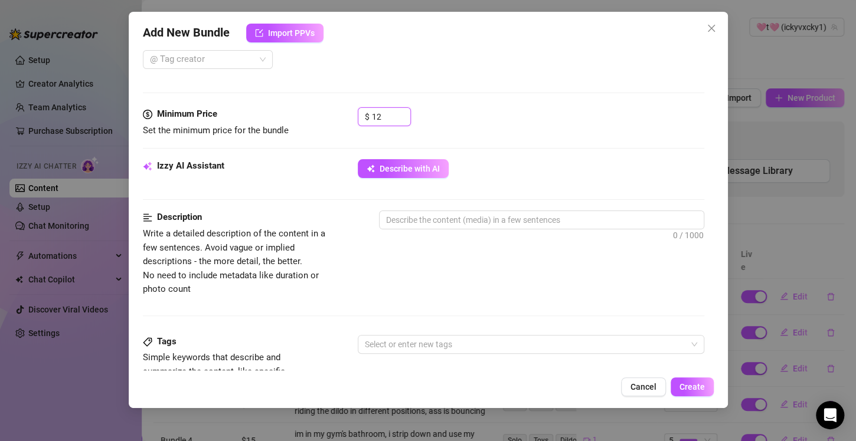
scroll to position [362, 0]
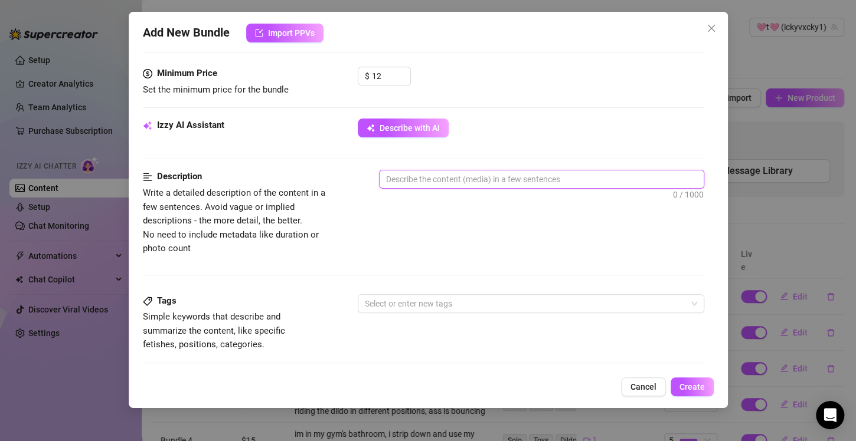
click at [449, 181] on textarea at bounding box center [541, 180] width 324 height 18
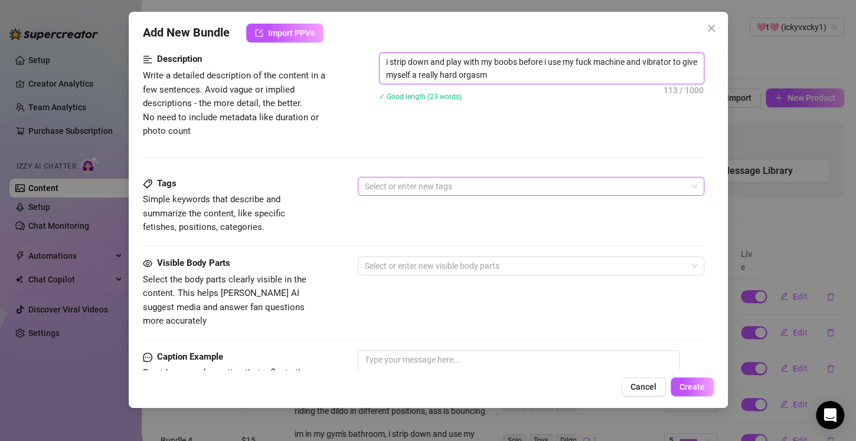
scroll to position [480, 0]
click at [439, 184] on div at bounding box center [524, 186] width 329 height 17
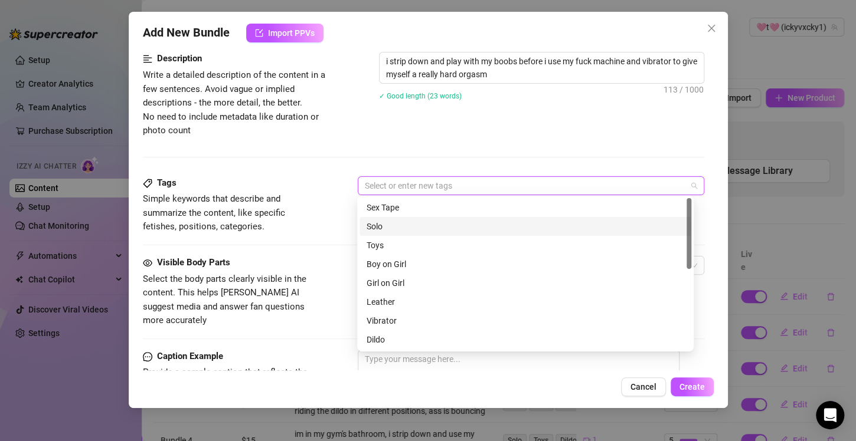
click at [393, 230] on div "Solo" at bounding box center [526, 226] width 318 height 13
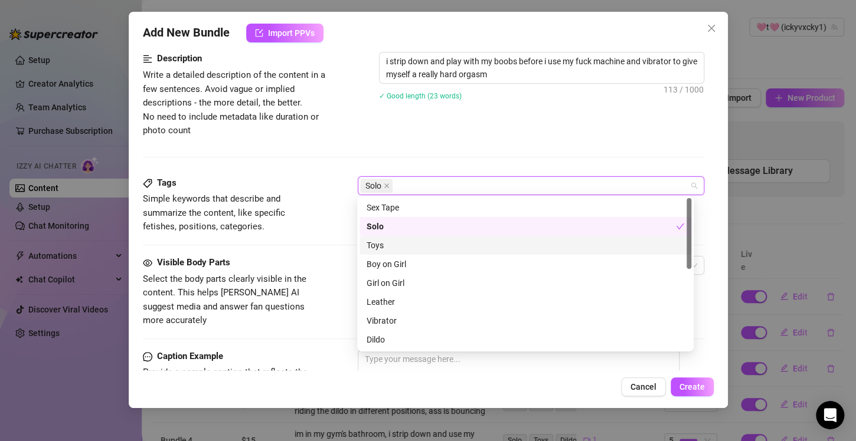
click at [386, 246] on div "Toys" at bounding box center [526, 245] width 318 height 13
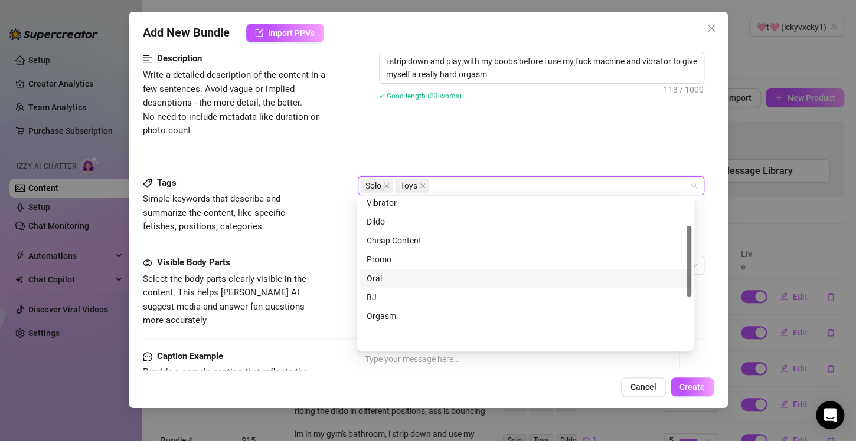
scroll to position [59, 0]
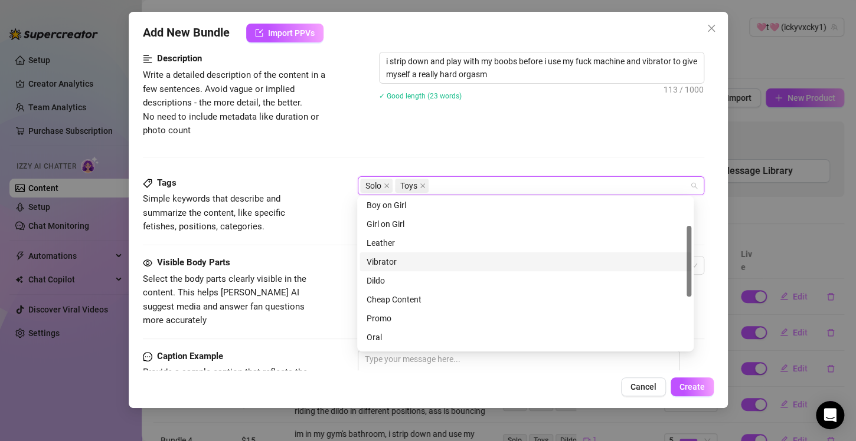
drag, startPoint x: 395, startPoint y: 261, endPoint x: 382, endPoint y: 280, distance: 22.6
click at [395, 261] on div "Vibrator" at bounding box center [526, 262] width 318 height 13
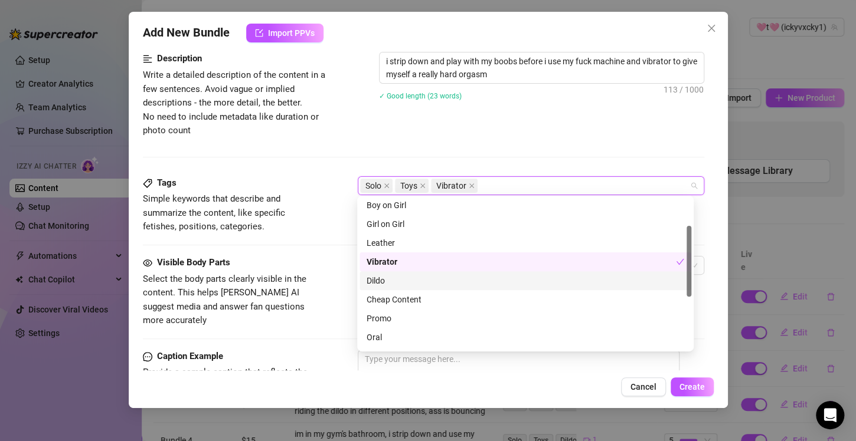
click at [382, 280] on div "Dildo" at bounding box center [526, 280] width 318 height 13
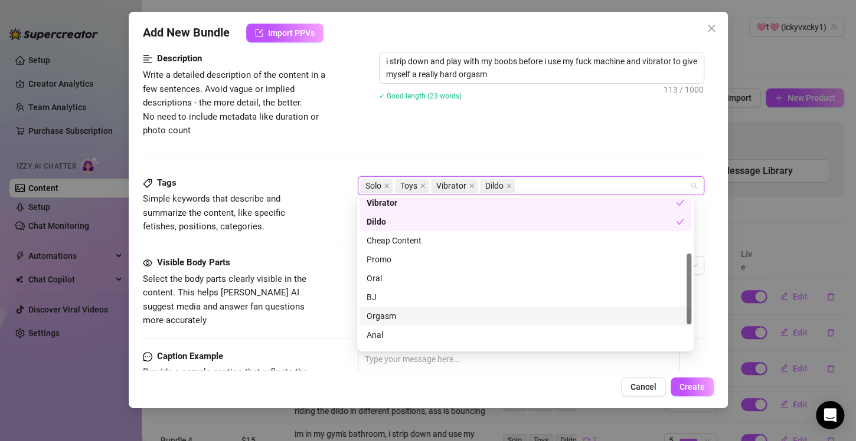
click at [417, 317] on div "Orgasm" at bounding box center [526, 316] width 318 height 13
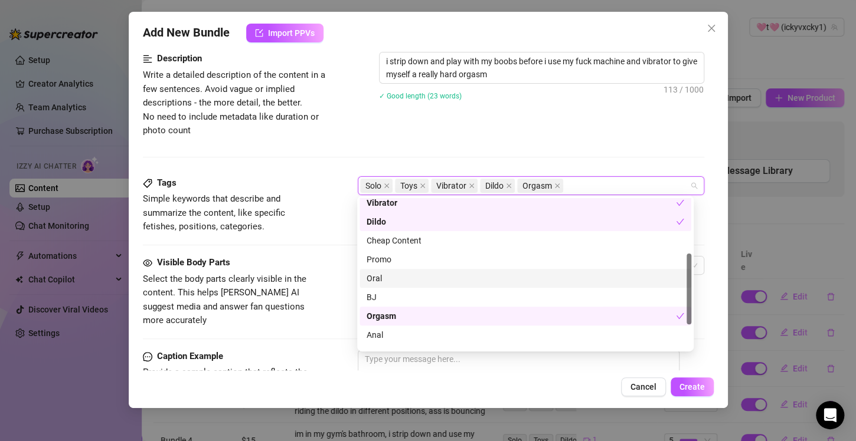
click at [301, 183] on div "Tags" at bounding box center [231, 183] width 177 height 14
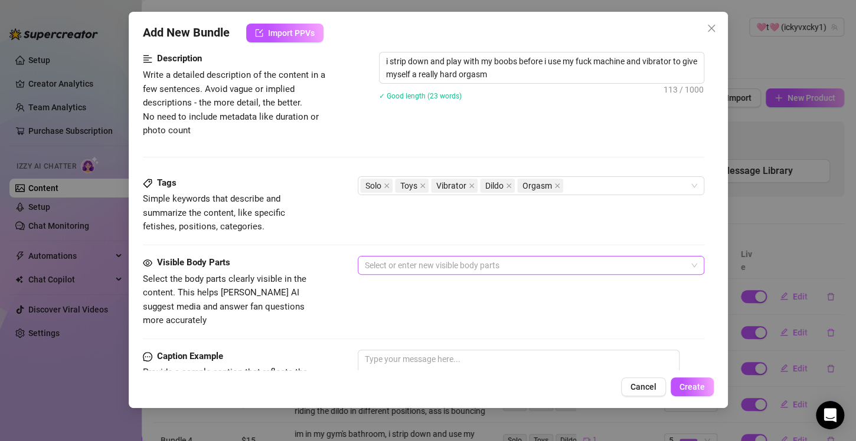
click at [398, 266] on div at bounding box center [524, 265] width 329 height 17
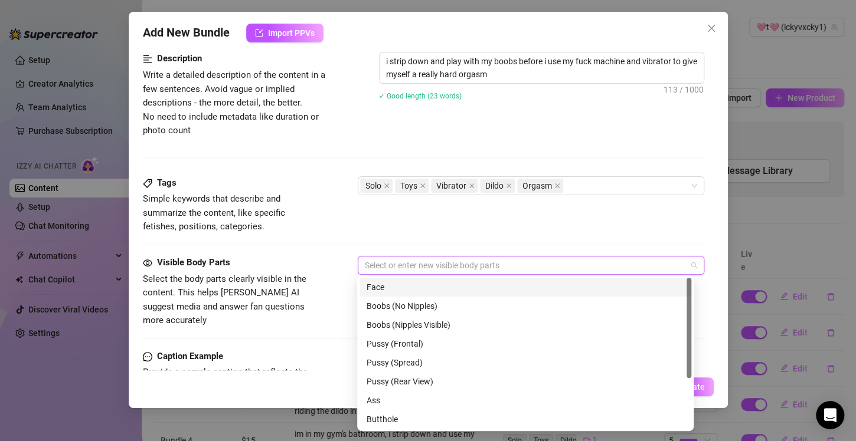
click at [401, 285] on div "Face" at bounding box center [526, 287] width 318 height 13
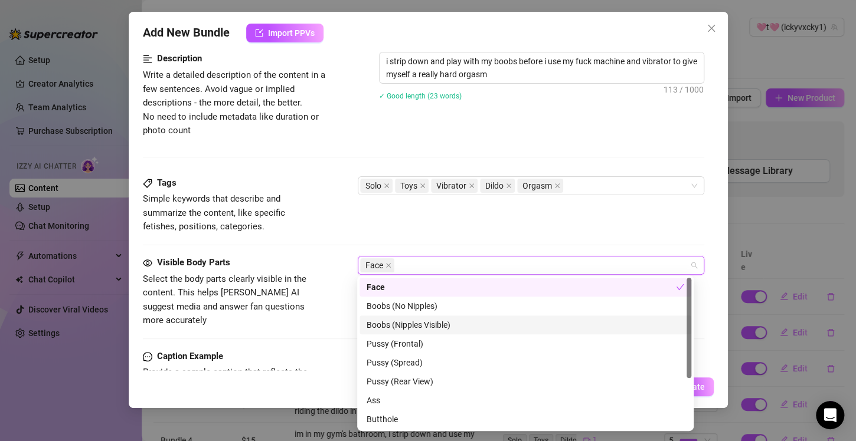
click at [436, 326] on div "Boobs (Nipples Visible)" at bounding box center [526, 325] width 318 height 13
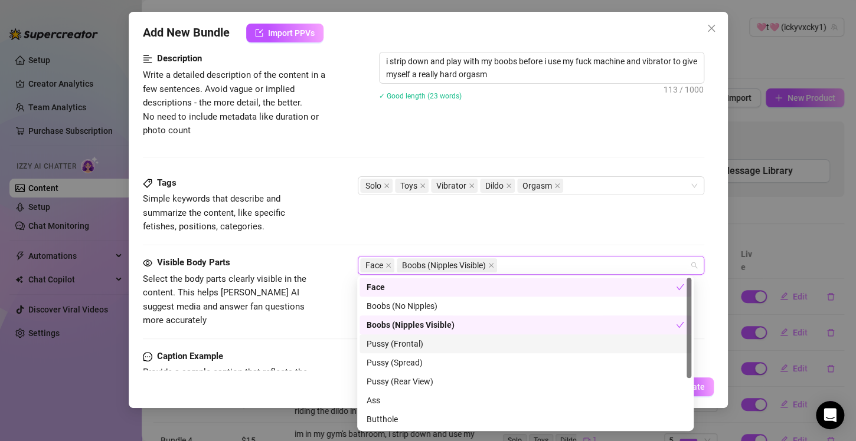
click at [410, 345] on div "Pussy (Frontal)" at bounding box center [526, 344] width 318 height 13
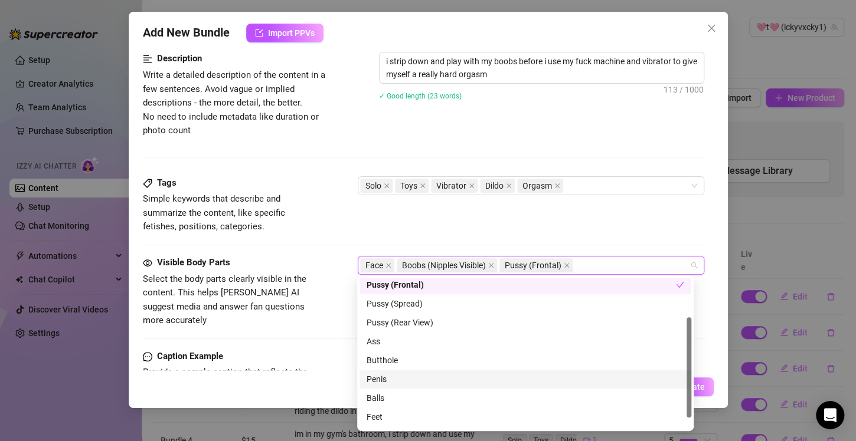
scroll to position [76, 0]
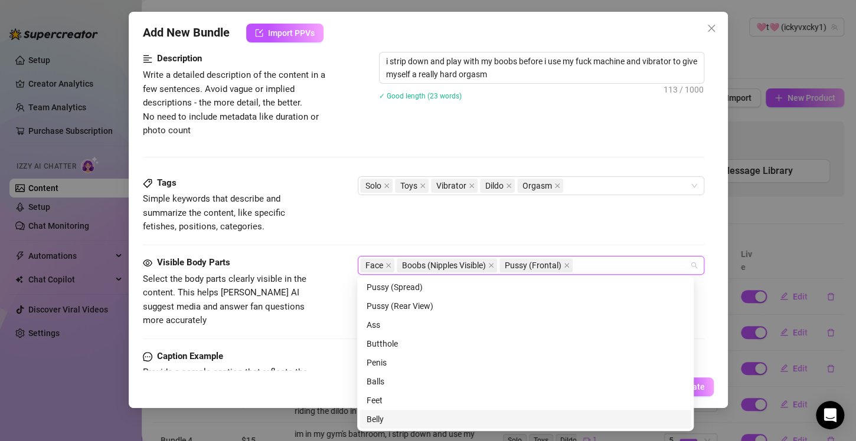
click at [403, 421] on div "Belly" at bounding box center [526, 419] width 318 height 13
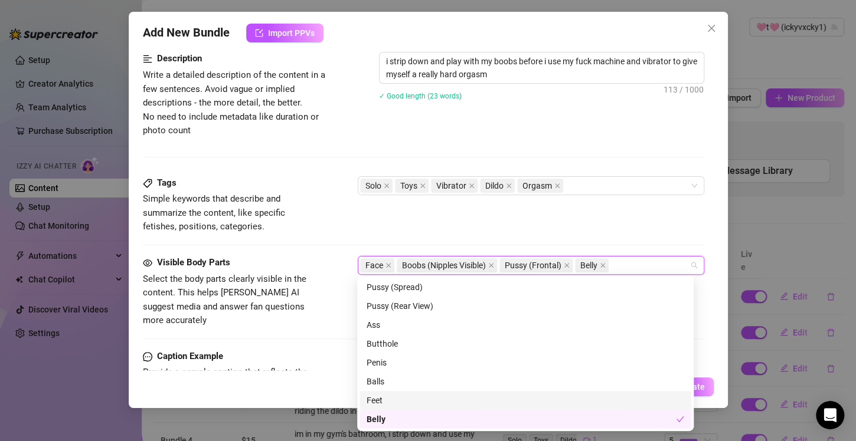
click at [398, 404] on div "Feet" at bounding box center [526, 400] width 318 height 13
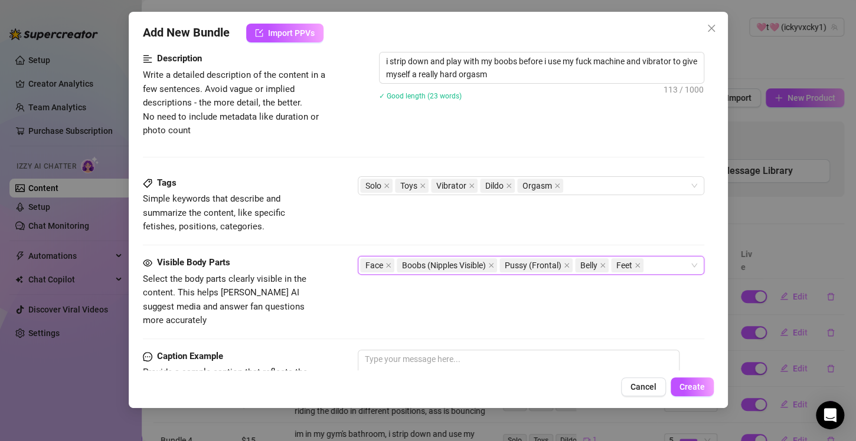
click at [315, 243] on div "Tags Simple keywords that describe and summarize the content, like specific fet…" at bounding box center [423, 216] width 561 height 80
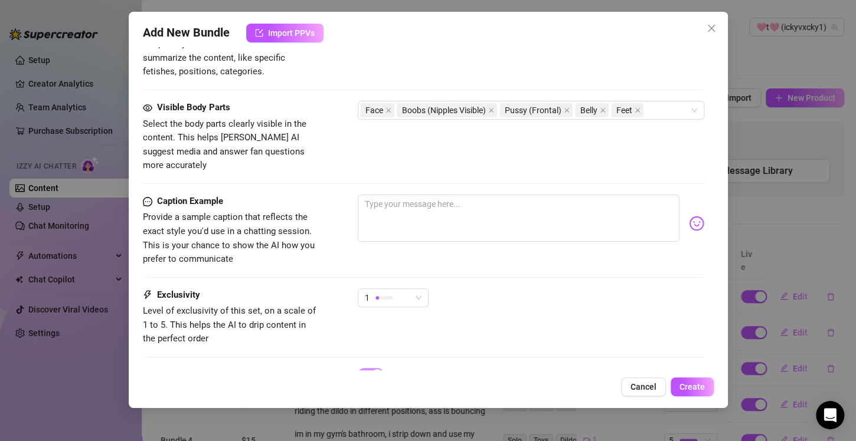
scroll to position [657, 0]
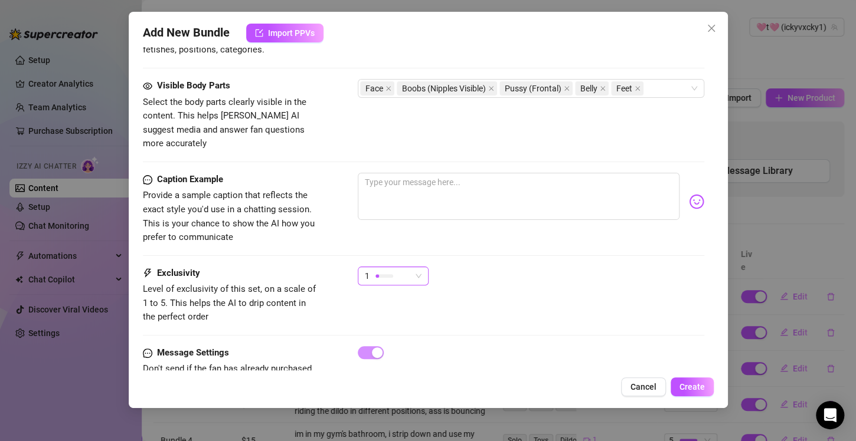
click at [382, 270] on div at bounding box center [384, 275] width 18 height 11
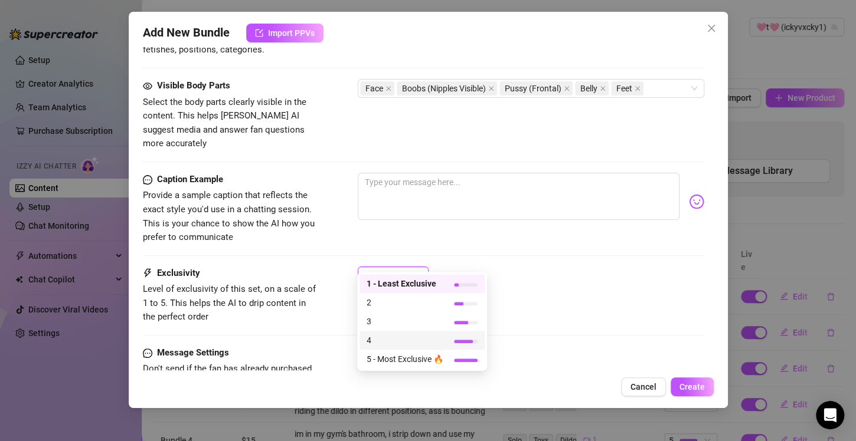
click at [396, 341] on span "4" at bounding box center [405, 340] width 77 height 13
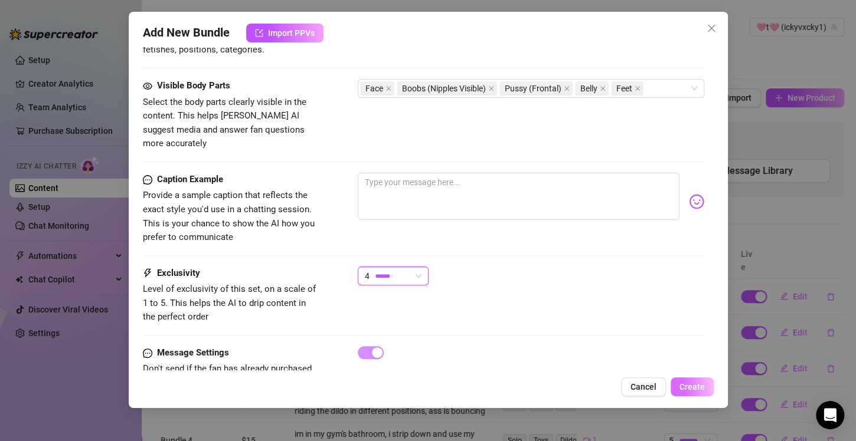
click at [679, 386] on span "Create" at bounding box center [691, 386] width 25 height 9
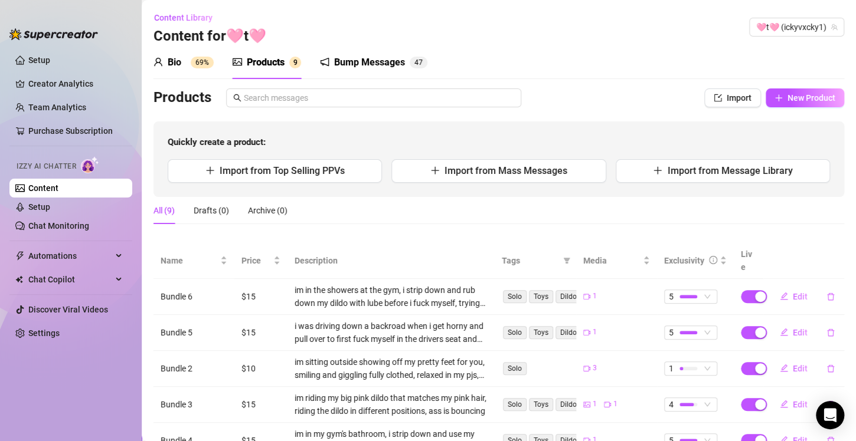
scroll to position [0, 0]
